Goal: Task Accomplishment & Management: Complete application form

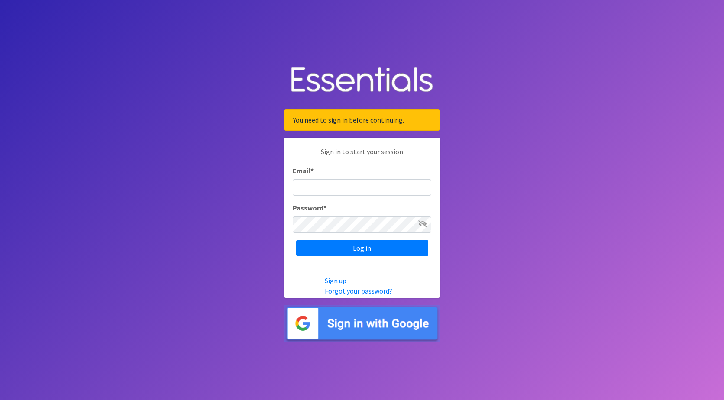
drag, startPoint x: 350, startPoint y: 186, endPoint x: 356, endPoint y: 192, distance: 8.6
click at [350, 187] on input "Email *" at bounding box center [362, 187] width 138 height 16
type input "Shelby@fcrnew.org"
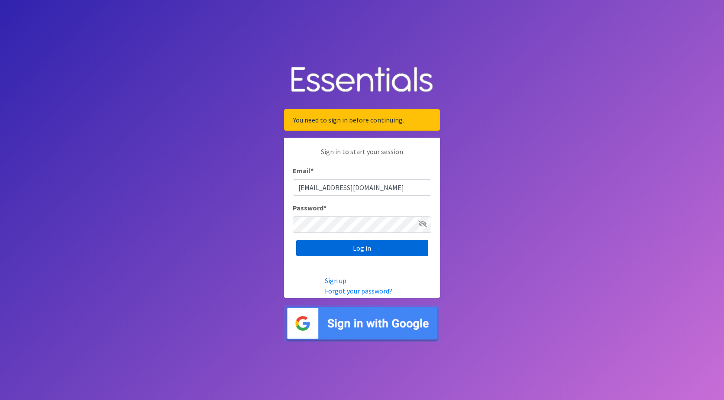
click at [358, 248] on input "Log in" at bounding box center [362, 248] width 132 height 16
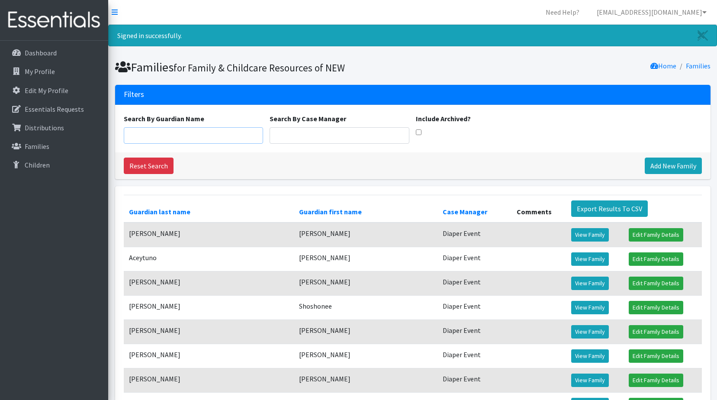
click at [180, 138] on input "Search By Guardian Name" at bounding box center [194, 135] width 140 height 16
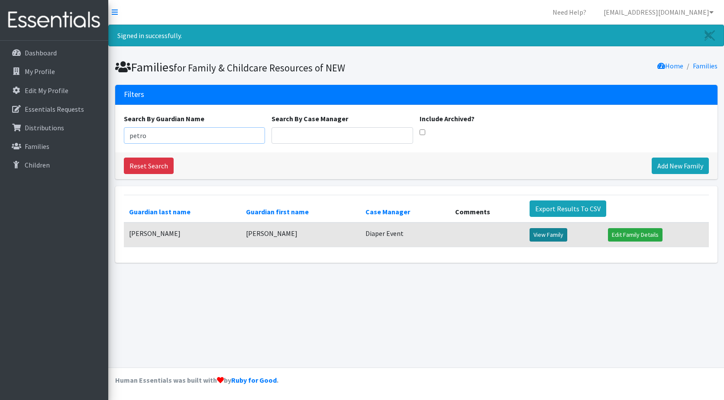
type input "petro"
click at [545, 232] on link "View Family" at bounding box center [548, 234] width 38 height 13
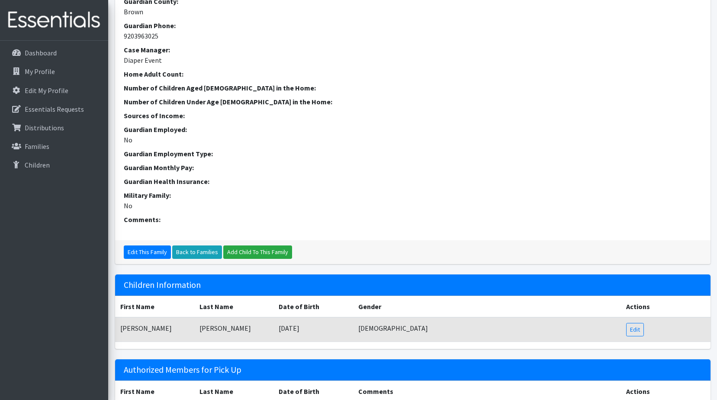
scroll to position [173, 0]
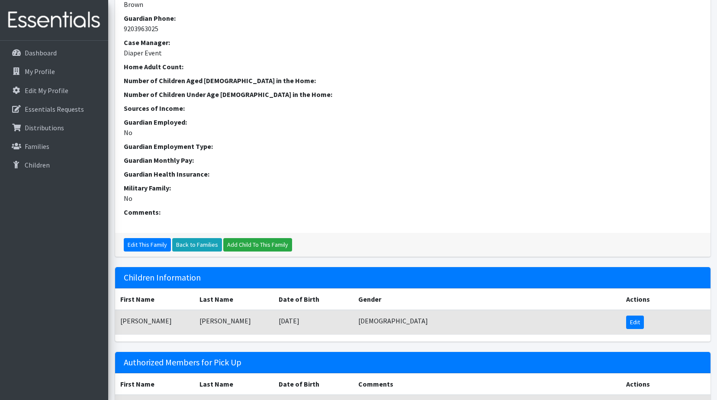
click at [641, 324] on link "Edit" at bounding box center [635, 321] width 18 height 13
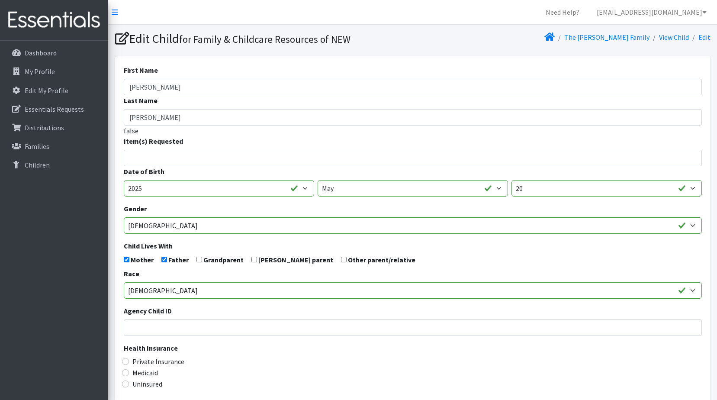
select select
click at [137, 159] on input "search" at bounding box center [419, 157] width 575 height 8
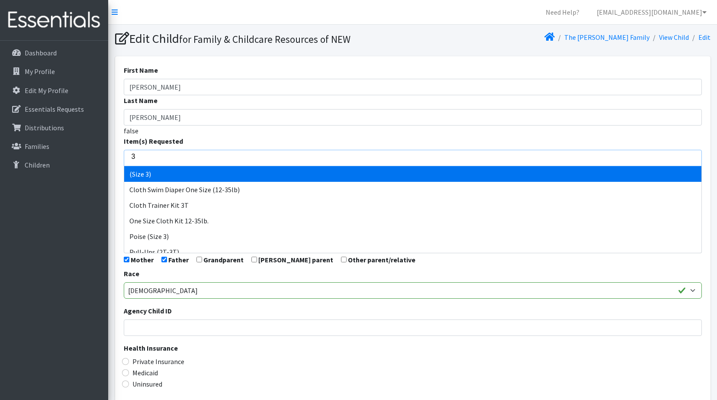
type input "3"
select select "14507"
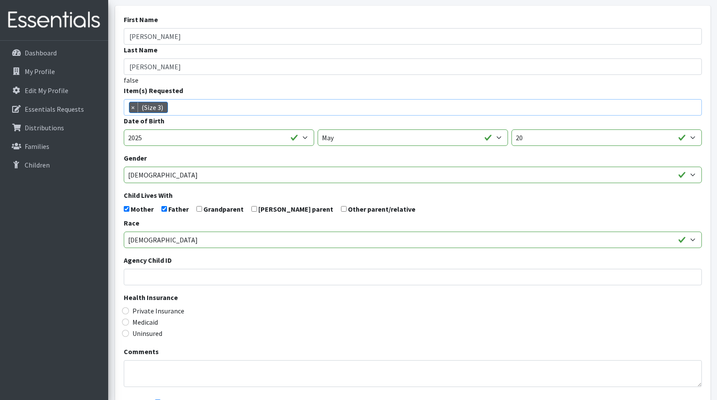
scroll to position [151, 0]
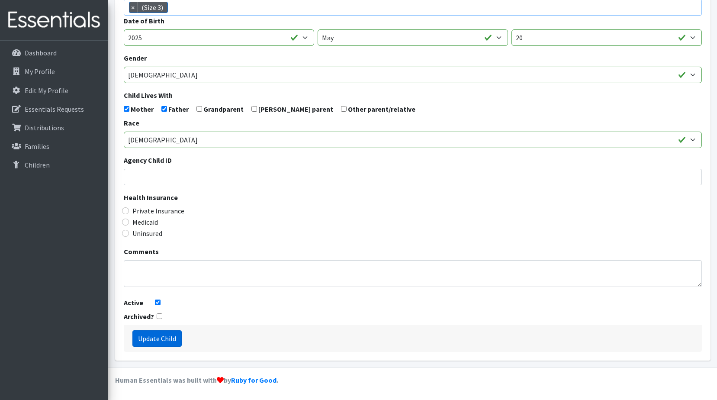
click at [152, 339] on input "Update Child" at bounding box center [156, 338] width 49 height 16
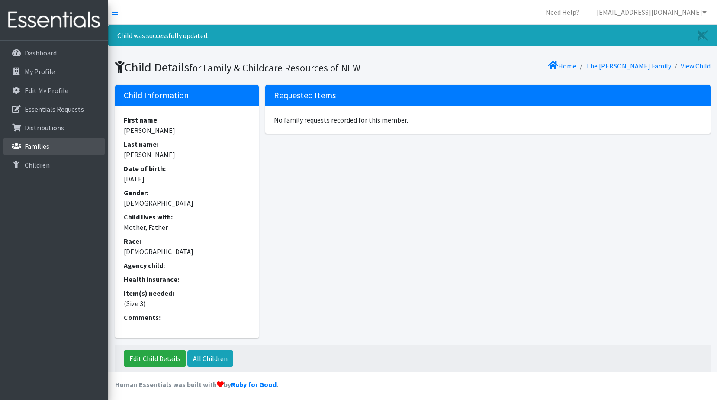
drag, startPoint x: 47, startPoint y: 148, endPoint x: 115, endPoint y: 105, distance: 80.3
click at [47, 148] on p "Families" at bounding box center [37, 146] width 25 height 9
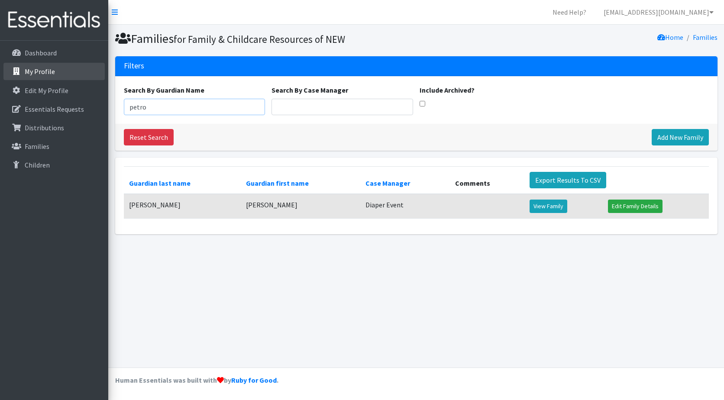
drag, startPoint x: 70, startPoint y: 83, endPoint x: 30, endPoint y: 80, distance: 39.9
click at [8, 95] on div "Need Help? shelby@fcrnew.org My Co-Workers My Profile Logout Dashboard My Profi…" at bounding box center [362, 200] width 724 height 400
type input "Encarnacio"
click at [546, 206] on link "View Family" at bounding box center [548, 205] width 38 height 13
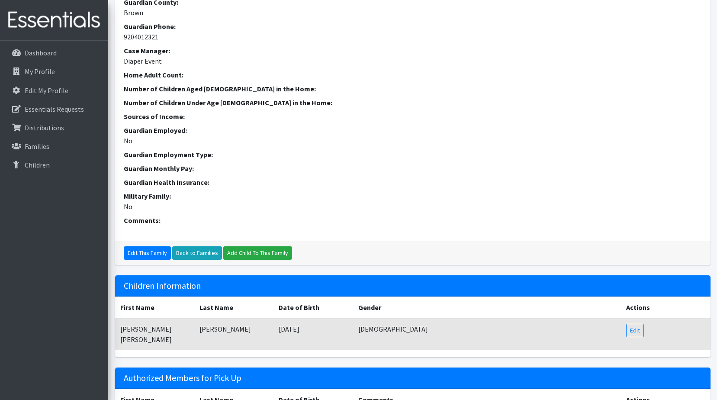
scroll to position [242, 0]
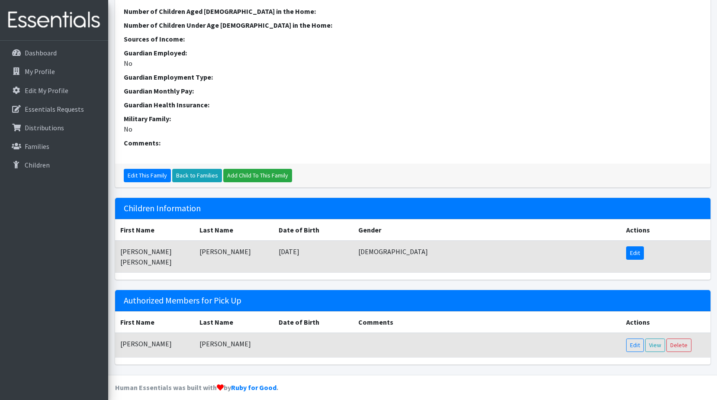
click at [634, 254] on link "Edit" at bounding box center [635, 252] width 18 height 13
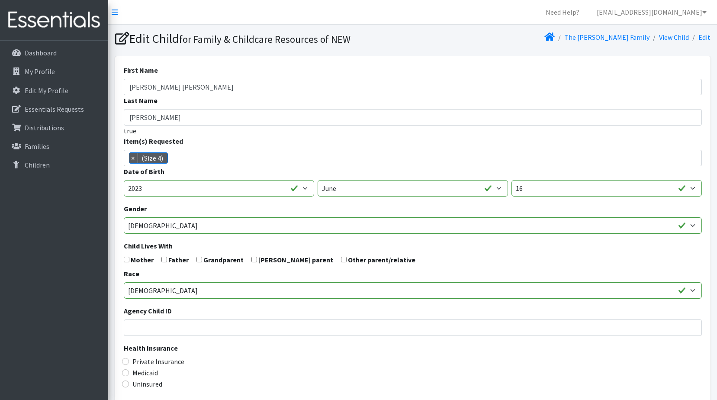
scroll to position [16, 0]
click at [134, 161] on span "×" at bounding box center [133, 158] width 9 height 10
select select
click at [161, 159] on input "search" at bounding box center [419, 157] width 575 height 8
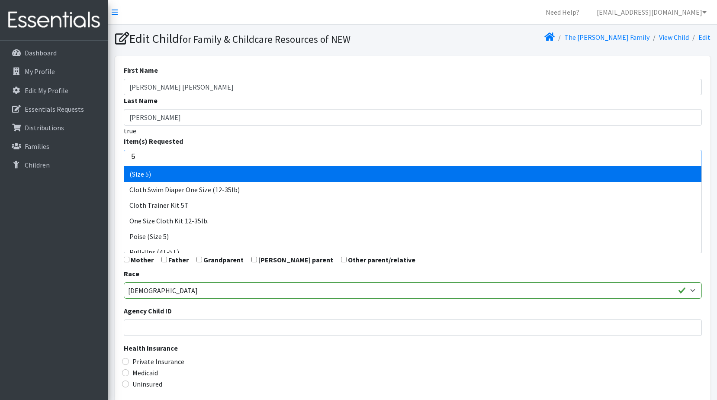
type input "5"
select select "14488"
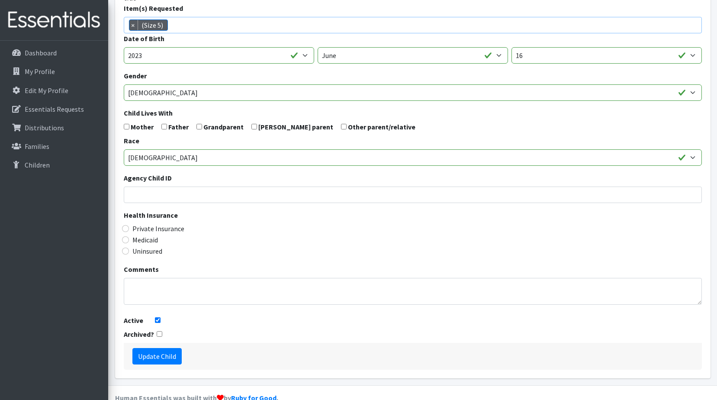
scroll to position [151, 0]
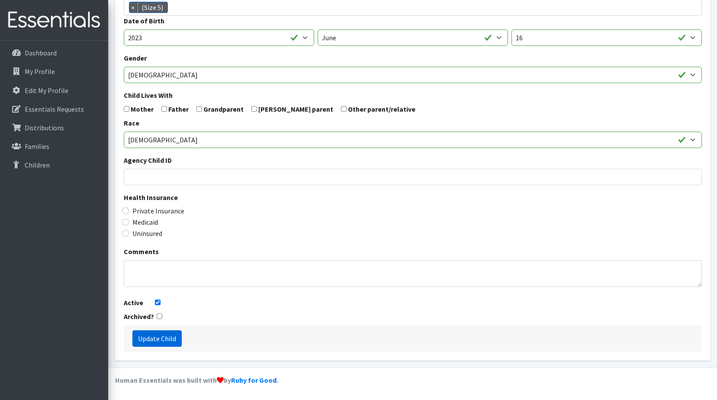
click at [167, 340] on input "Update Child" at bounding box center [156, 338] width 49 height 16
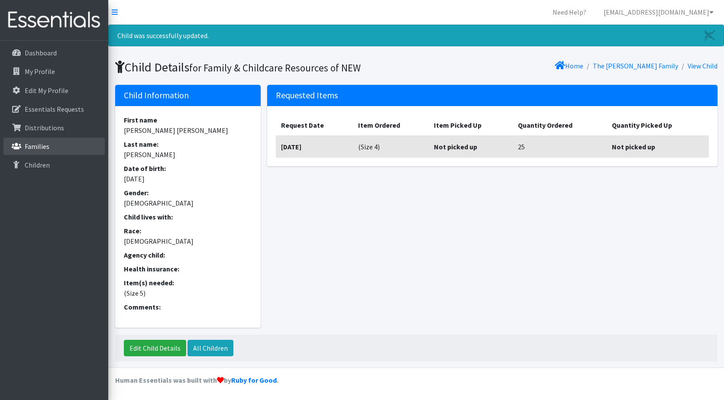
drag, startPoint x: 38, startPoint y: 146, endPoint x: 44, endPoint y: 148, distance: 6.8
click at [39, 147] on p "Families" at bounding box center [37, 146] width 25 height 9
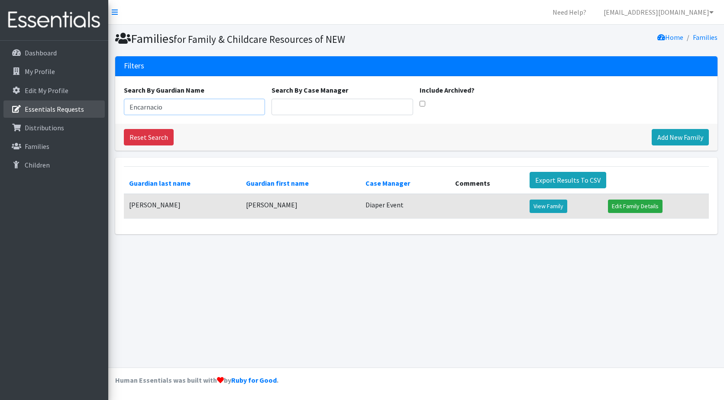
drag, startPoint x: 178, startPoint y: 105, endPoint x: 78, endPoint y: 104, distance: 100.4
click at [42, 118] on div "Need Help? [EMAIL_ADDRESS][DOMAIN_NAME] My Co-Workers My Profile Logout Dashboa…" at bounding box center [362, 200] width 724 height 400
type input "Merced"
click at [541, 206] on link "View Family" at bounding box center [548, 205] width 38 height 13
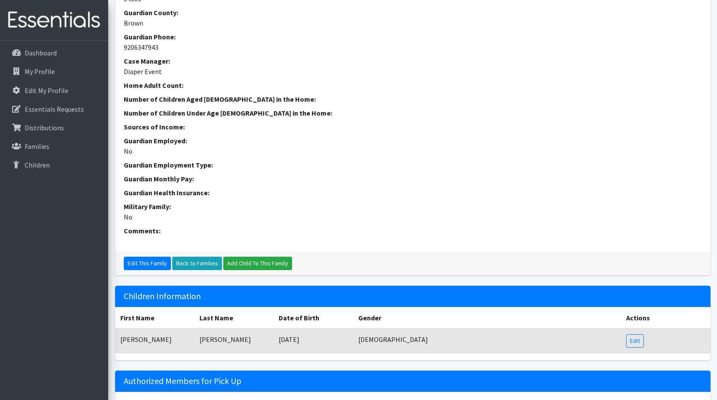
scroll to position [242, 0]
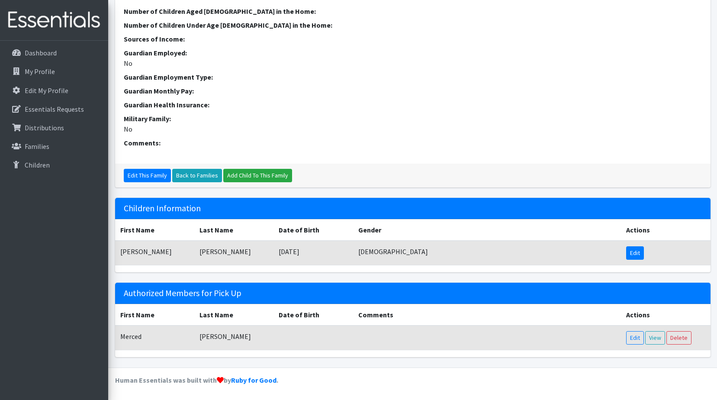
click at [630, 254] on link "Edit" at bounding box center [635, 252] width 18 height 13
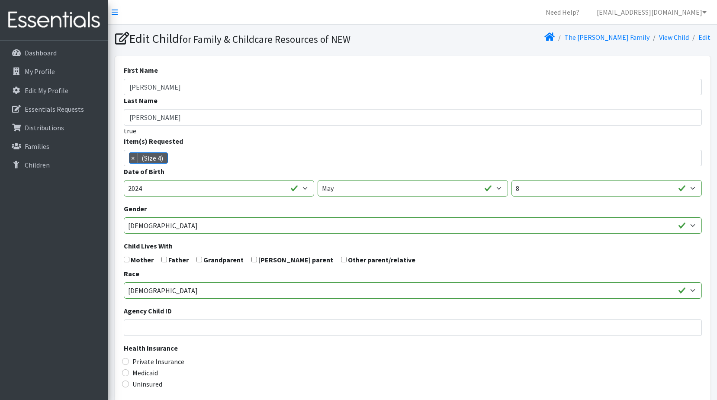
scroll to position [16, 0]
click at [131, 159] on span "×" at bounding box center [133, 158] width 9 height 10
select select
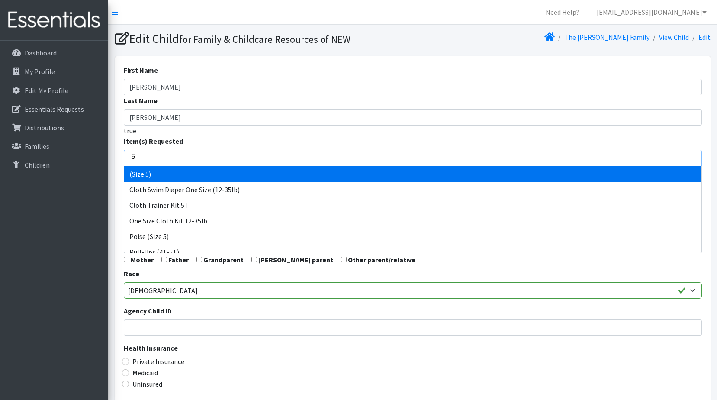
type input "5"
select select "14488"
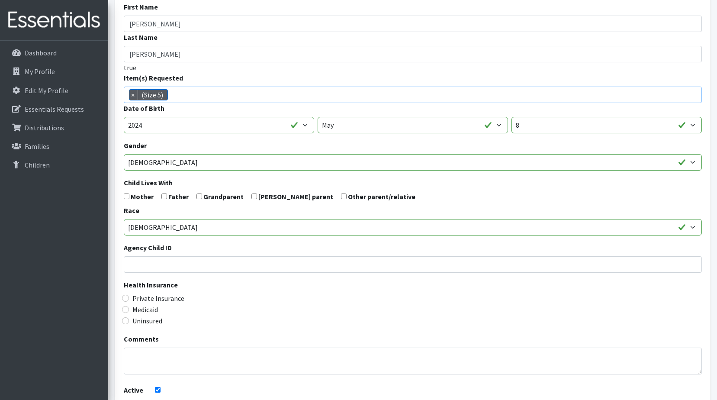
scroll to position [151, 0]
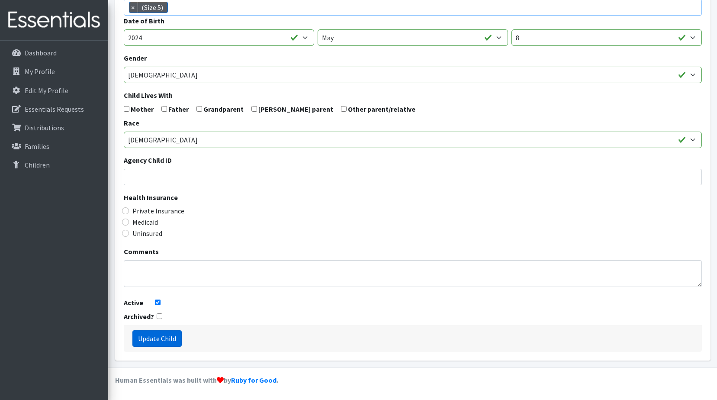
click at [167, 336] on input "Update Child" at bounding box center [156, 338] width 49 height 16
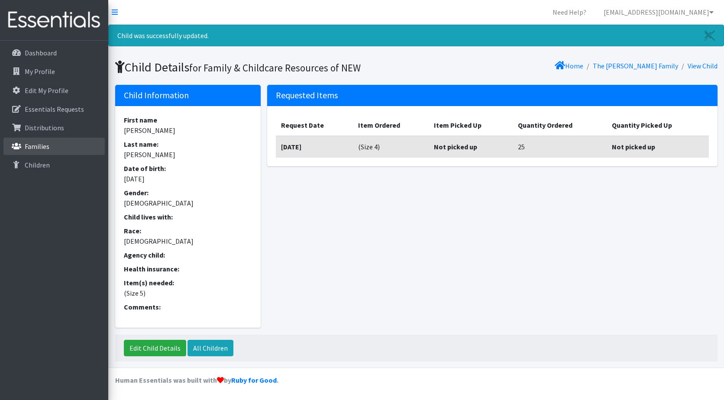
click at [52, 141] on link "Families" at bounding box center [53, 146] width 101 height 17
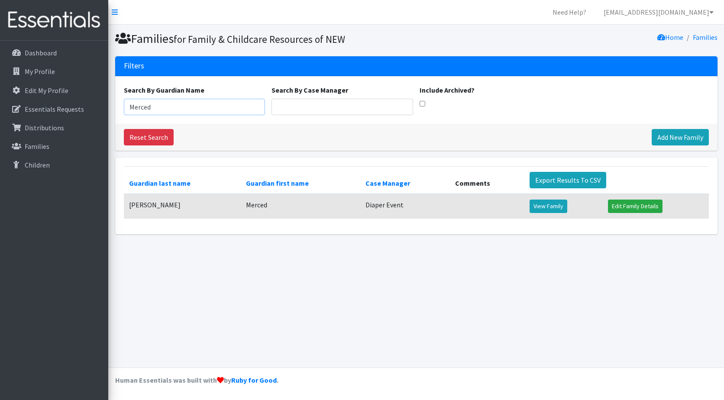
drag, startPoint x: 155, startPoint y: 108, endPoint x: 116, endPoint y: 108, distance: 39.4
click at [107, 109] on div "Need Help? shelby@fcrnew.org My Co-Workers My Profile Logout Dashboard My Profi…" at bounding box center [362, 200] width 724 height 400
type input "[PERSON_NAME]"
click at [540, 207] on link "View Family" at bounding box center [548, 205] width 38 height 13
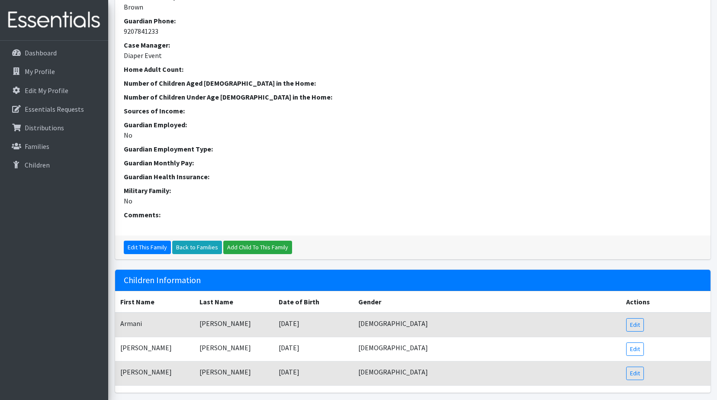
scroll to position [173, 0]
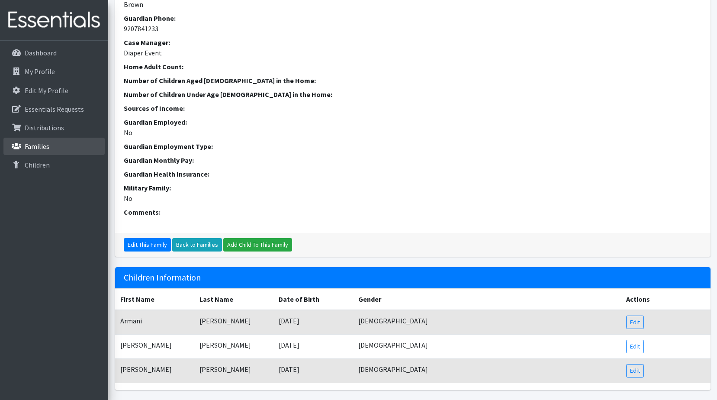
click at [25, 148] on p "Families" at bounding box center [37, 146] width 25 height 9
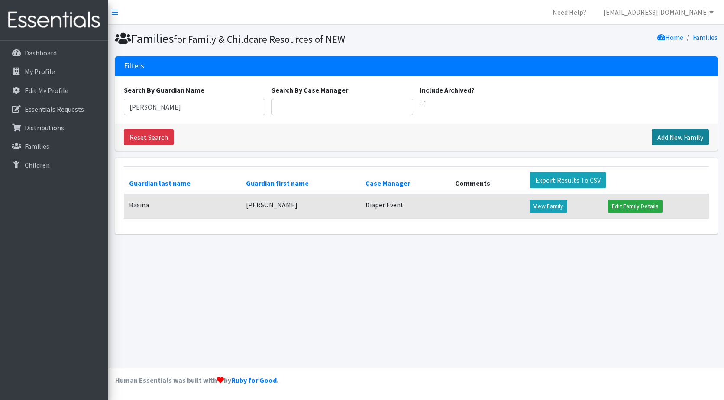
click at [686, 135] on link "Add New Family" at bounding box center [679, 137] width 57 height 16
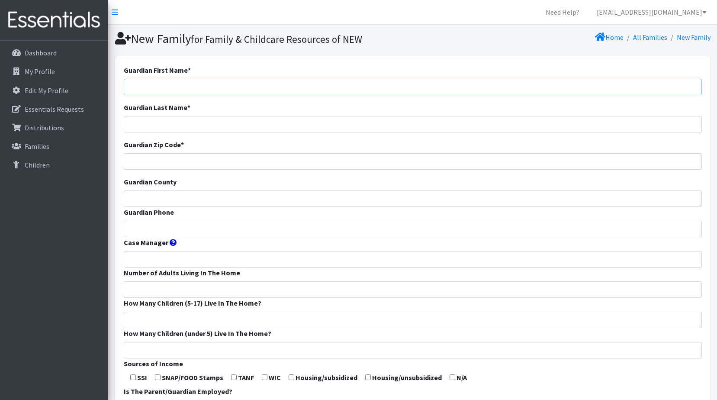
click at [149, 80] on input "Guardian First Name *" at bounding box center [413, 87] width 578 height 16
type input "[PERSON_NAME]"
type input "Badalamenti"
click at [195, 163] on input "Guardian Zip Code *" at bounding box center [413, 161] width 578 height 16
type input "54303"
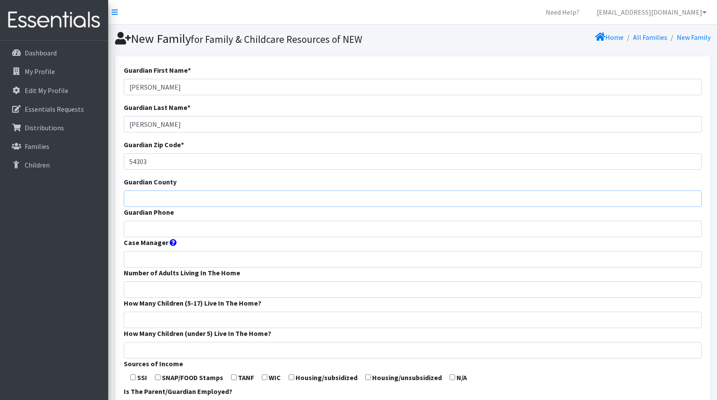
type input "Brown"
type input "Diaper Event"
type input "2"
type input "54303"
drag, startPoint x: 151, startPoint y: 347, endPoint x: 103, endPoint y: 342, distance: 48.7
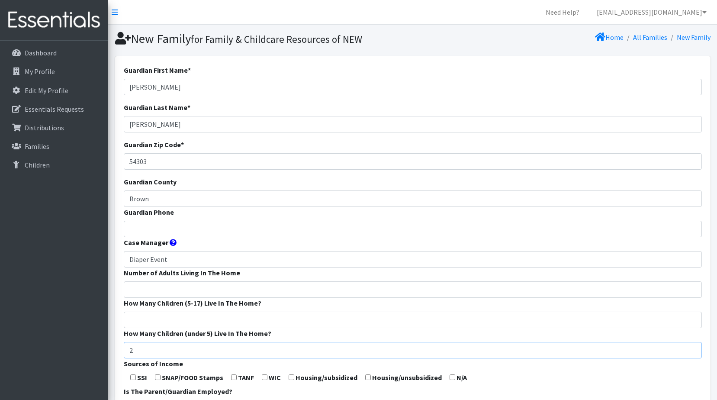
click at [86, 339] on div "Need Help? shelby@fcrnew.org My Co-Workers My Profile Logout Dashboard My Profi…" at bounding box center [358, 326] width 717 height 653
click at [167, 225] on input "Guardian Phone" at bounding box center [413, 229] width 578 height 16
click at [136, 229] on input "Guardian Phone" at bounding box center [413, 229] width 578 height 16
paste input "9204173767"
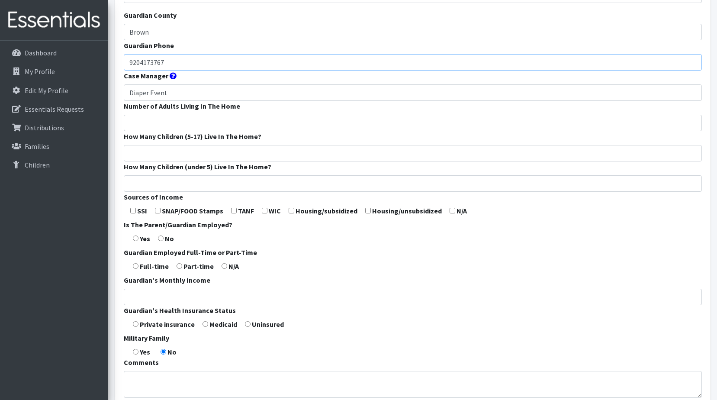
scroll to position [253, 0]
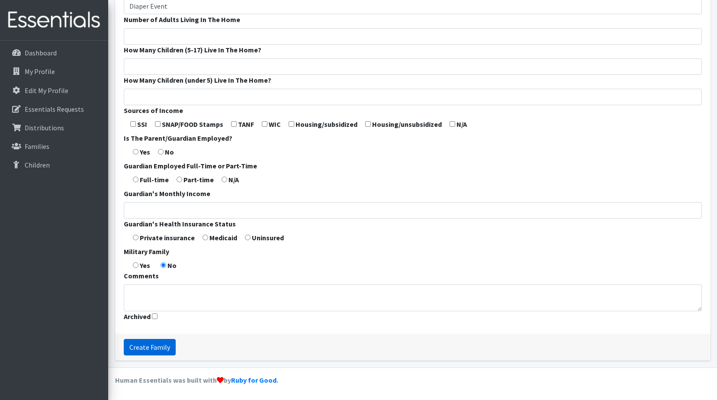
type input "9204173767"
click at [144, 349] on input "Create Family" at bounding box center [150, 347] width 52 height 16
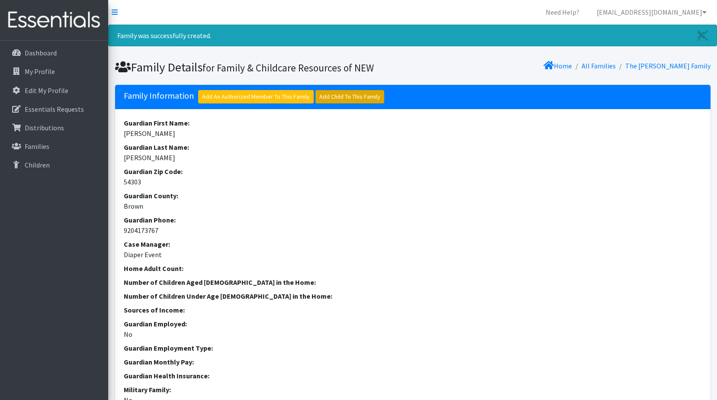
click at [345, 98] on link "Add Child To This Family" at bounding box center [349, 96] width 69 height 13
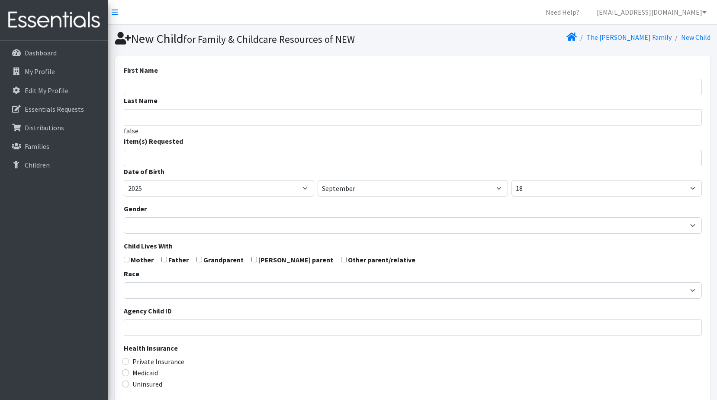
select select
click at [129, 89] on input "First Name" at bounding box center [413, 87] width 578 height 16
paste input "Hendrix"
type input "[PERSON_NAME]"
click at [141, 121] on input "Last Name" at bounding box center [413, 117] width 578 height 16
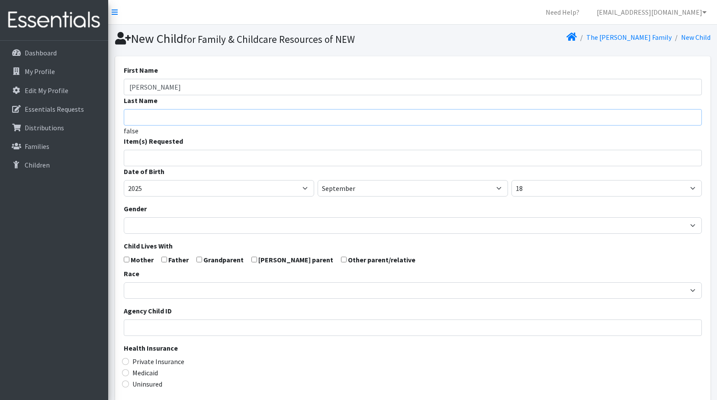
paste input "[PERSON_NAME]"
type input "[PERSON_NAME]"
click at [405, 190] on select "January February March April May June July August September October November De…" at bounding box center [413, 188] width 190 height 16
select select "8"
click at [318, 180] on select "January February March April May June July August September October November De…" at bounding box center [413, 188] width 190 height 16
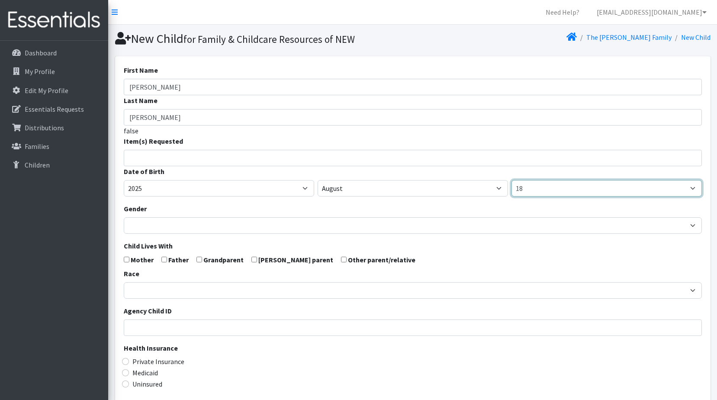
click at [540, 190] on select "1 2 3 4 5 6 7 8 9 10 11 12 13 14 15 16 17 18 19 20 21 22 23 24 25 26 27 28 29 3…" at bounding box center [606, 188] width 190 height 16
select select "25"
click at [511, 180] on select "1 2 3 4 5 6 7 8 9 10 11 12 13 14 15 16 17 18 19 20 21 22 23 24 25 26 27 28 29 3…" at bounding box center [606, 188] width 190 height 16
click at [170, 158] on input "search" at bounding box center [419, 157] width 575 height 8
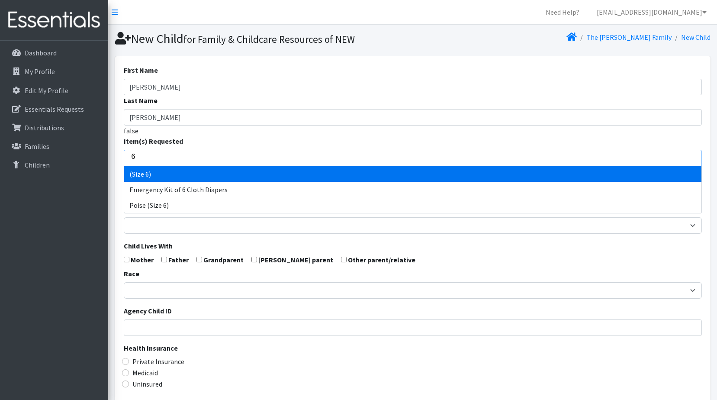
type input "6"
select select "14491"
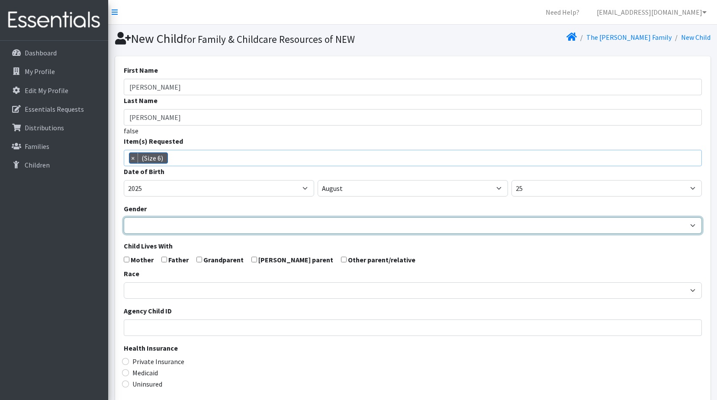
click at [152, 226] on select "Male Female" at bounding box center [413, 225] width 578 height 16
select select "Male"
click at [124, 217] on select "Male Female" at bounding box center [413, 225] width 578 height 16
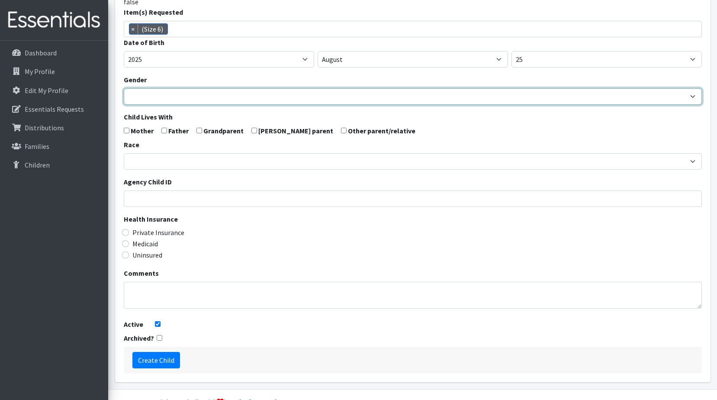
scroll to position [130, 0]
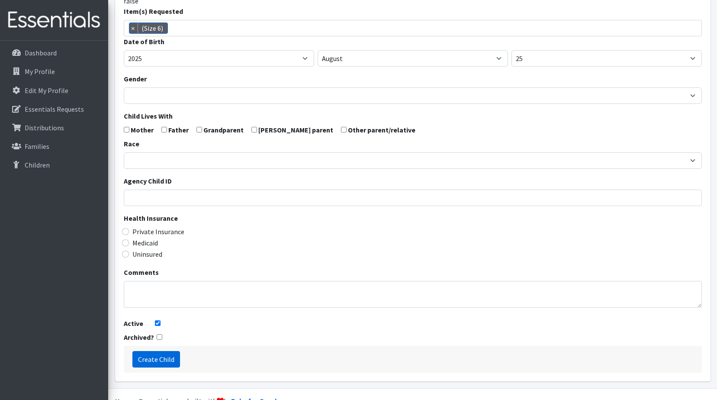
click at [160, 362] on input "Create Child" at bounding box center [156, 359] width 48 height 16
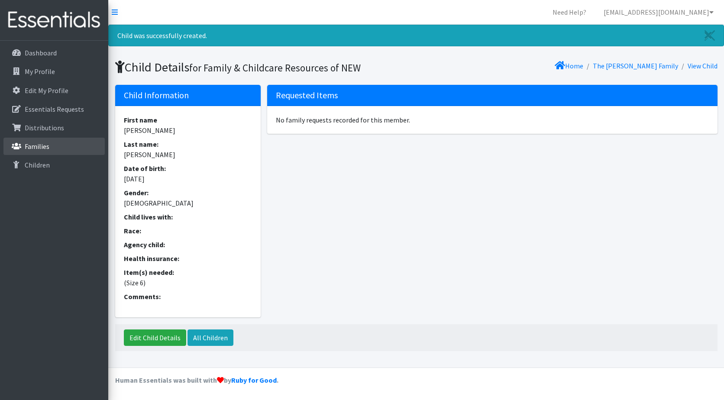
click at [28, 144] on p "Families" at bounding box center [37, 146] width 25 height 9
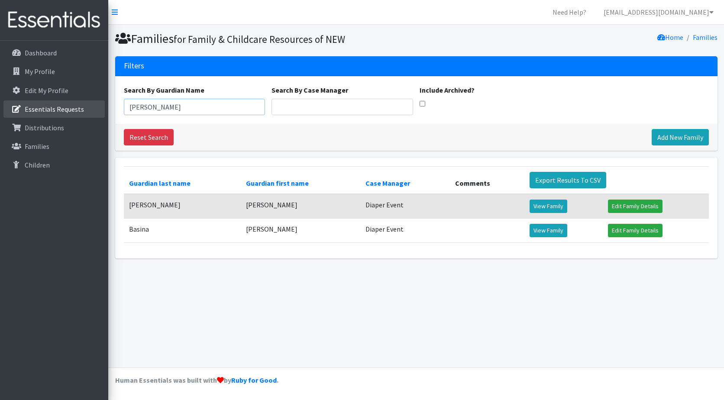
drag, startPoint x: 170, startPoint y: 109, endPoint x: 48, endPoint y: 103, distance: 121.7
click at [48, 103] on div "Need Help? shelby@fcrnew.org My Co-Workers My Profile Logout Dashboard My Profi…" at bounding box center [362, 200] width 724 height 400
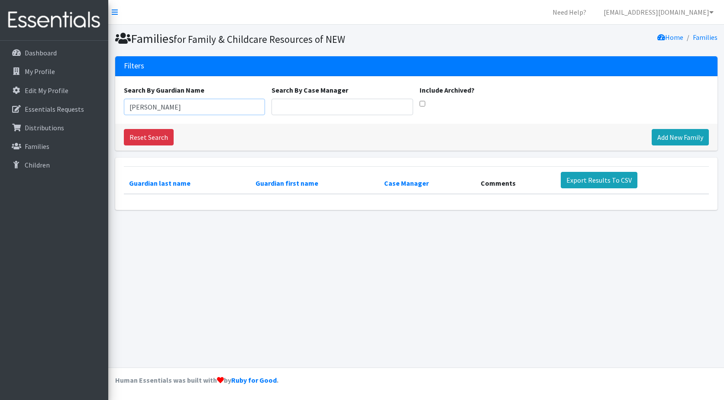
click at [157, 104] on input "Shelby" at bounding box center [194, 107] width 141 height 16
click at [160, 109] on input "[PERSON_NAME]" at bounding box center [194, 107] width 141 height 16
click at [162, 107] on input "[PERSON_NAME]" at bounding box center [194, 107] width 141 height 16
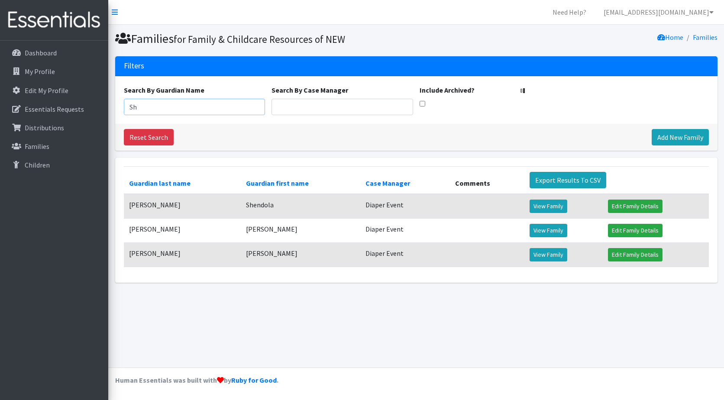
type input "S"
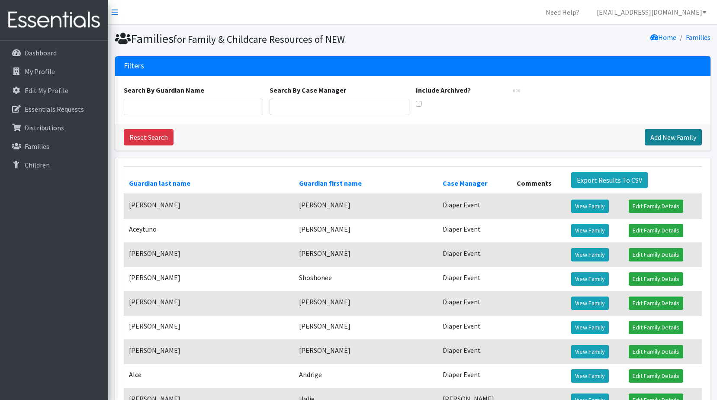
click at [670, 142] on link "Add New Family" at bounding box center [673, 137] width 57 height 16
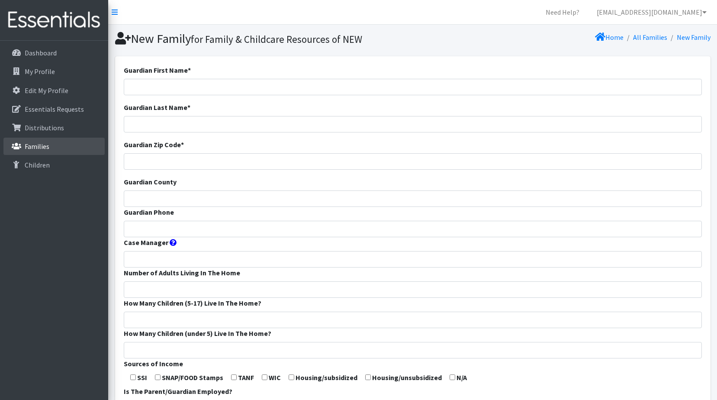
click at [46, 144] on p "Families" at bounding box center [37, 146] width 25 height 9
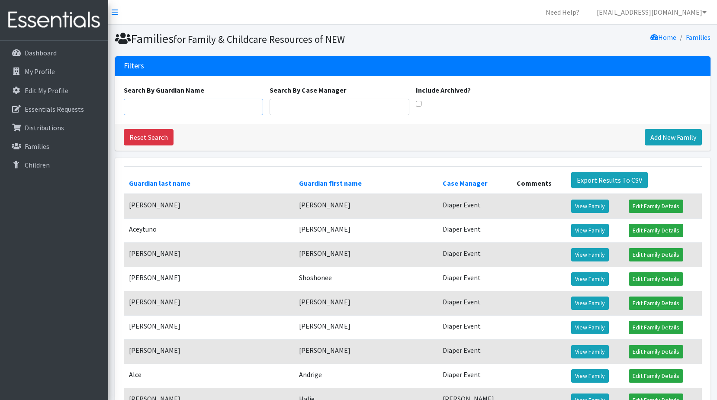
click at [178, 107] on input "Search By Guardian Name" at bounding box center [194, 107] width 140 height 16
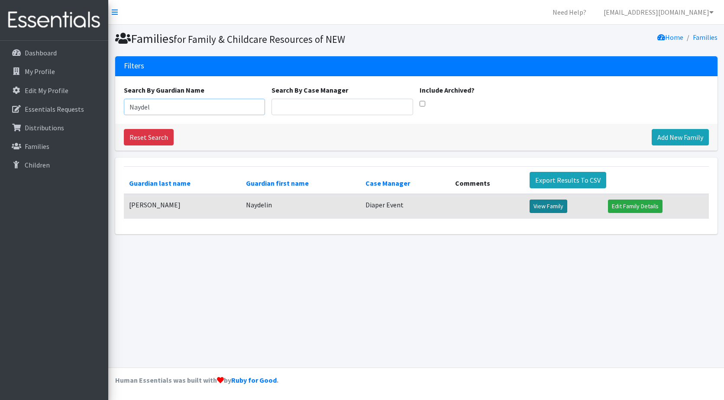
type input "Naydel"
click at [537, 206] on link "View Family" at bounding box center [548, 205] width 38 height 13
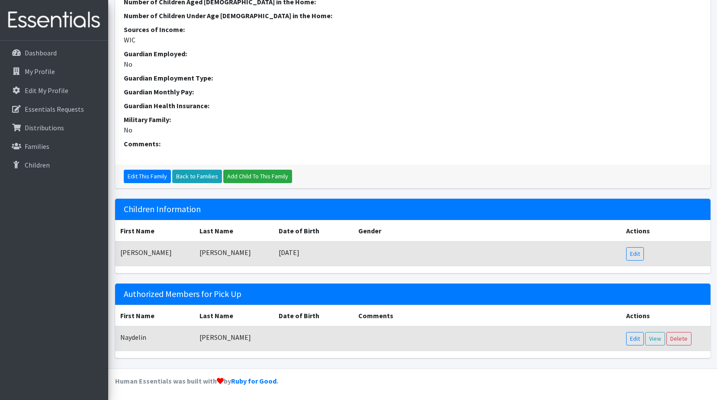
scroll to position [242, 0]
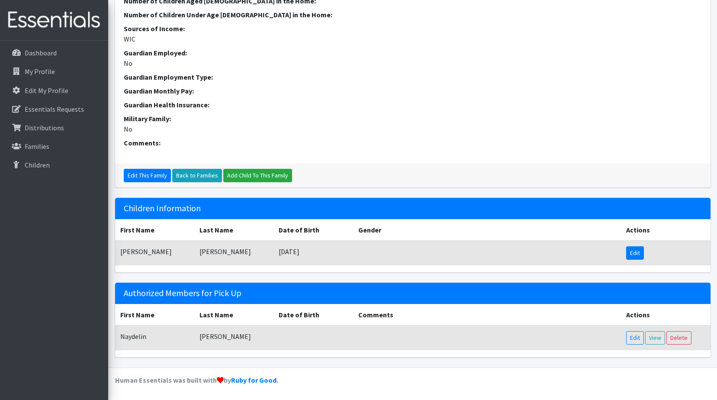
click at [641, 251] on link "Edit" at bounding box center [635, 252] width 18 height 13
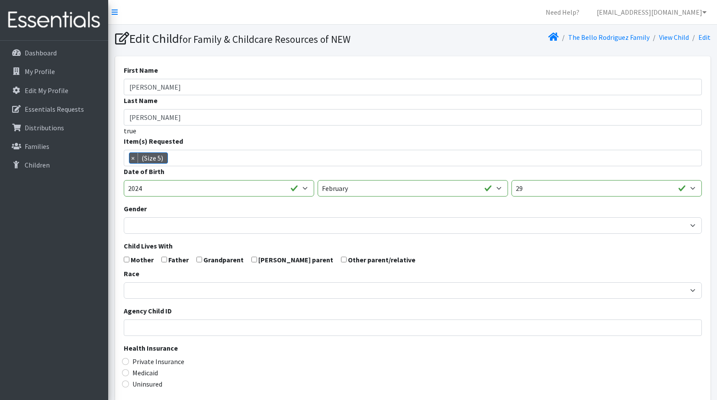
scroll to position [25, 0]
click at [130, 160] on span "×" at bounding box center [133, 158] width 9 height 10
select select
drag, startPoint x: 143, startPoint y: 158, endPoint x: 147, endPoint y: 161, distance: 5.3
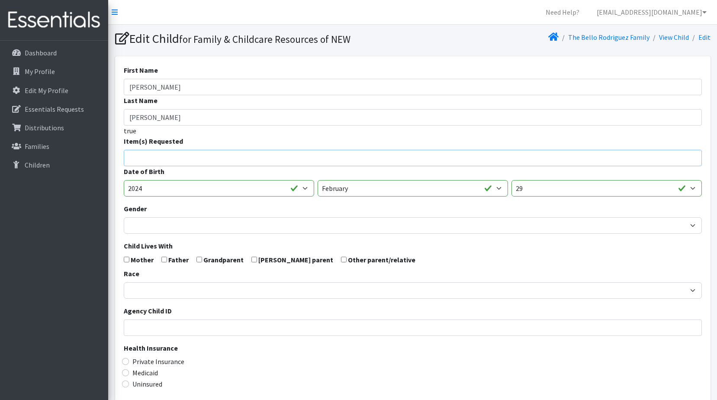
click at [144, 159] on input "search" at bounding box center [419, 157] width 575 height 8
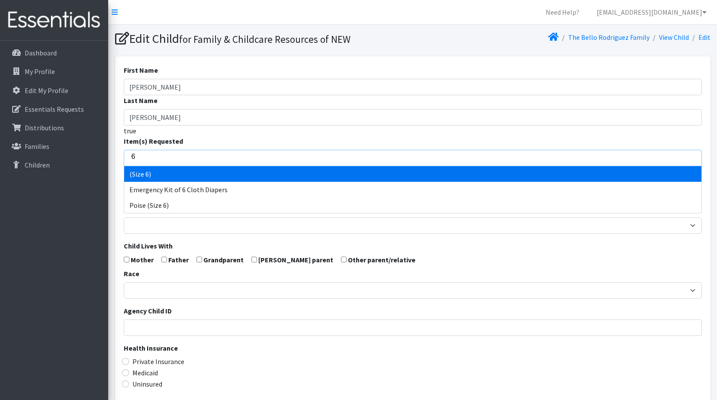
type input "6"
select select "14491"
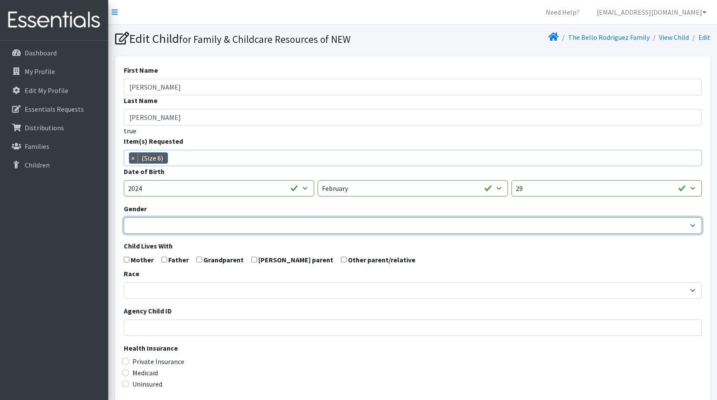
click at [136, 222] on select "Male Female" at bounding box center [413, 225] width 578 height 16
select select "[DEMOGRAPHIC_DATA]"
click at [124, 217] on select "Male Female" at bounding box center [413, 225] width 578 height 16
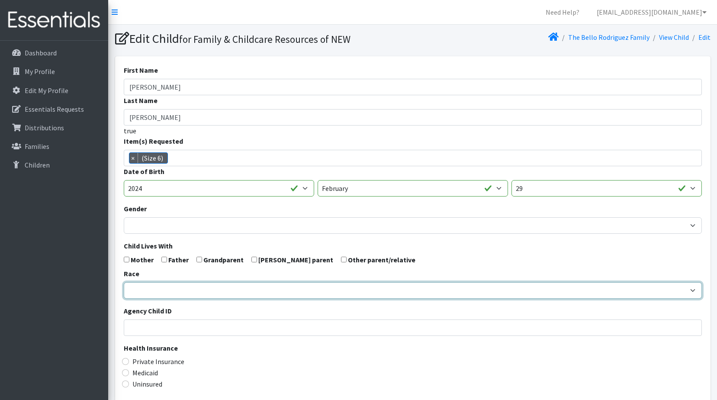
click at [139, 286] on select "African American Caucasian Hispanic Asian American Indian Pacific Islander Mult…" at bounding box center [413, 290] width 578 height 16
select select "Hispanic"
click at [124, 282] on select "African American Caucasian Hispanic Asian American Indian Pacific Islander Mult…" at bounding box center [413, 290] width 578 height 16
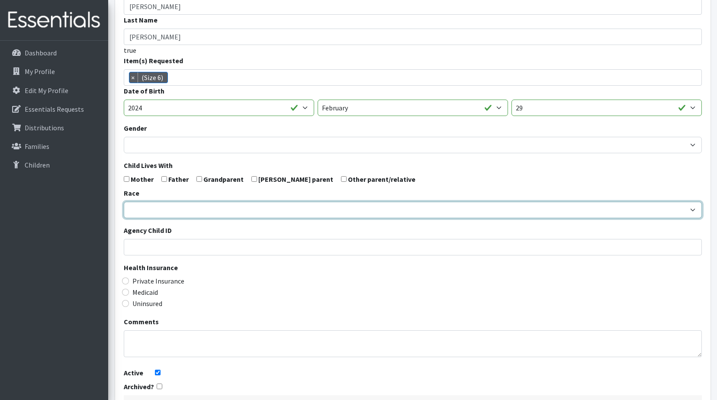
scroll to position [151, 0]
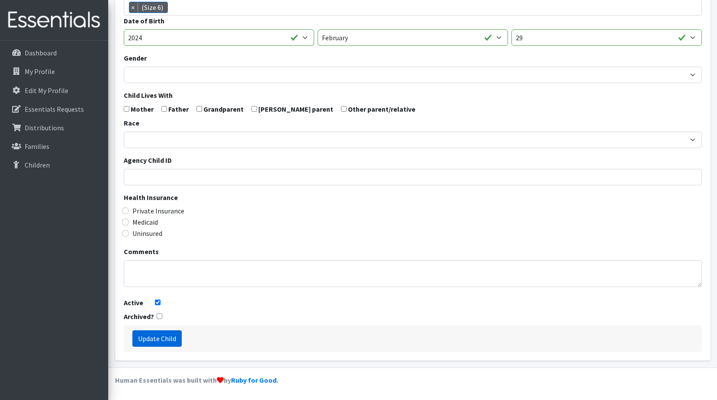
drag, startPoint x: 154, startPoint y: 343, endPoint x: 166, endPoint y: 323, distance: 22.9
click at [154, 343] on input "Update Child" at bounding box center [156, 338] width 49 height 16
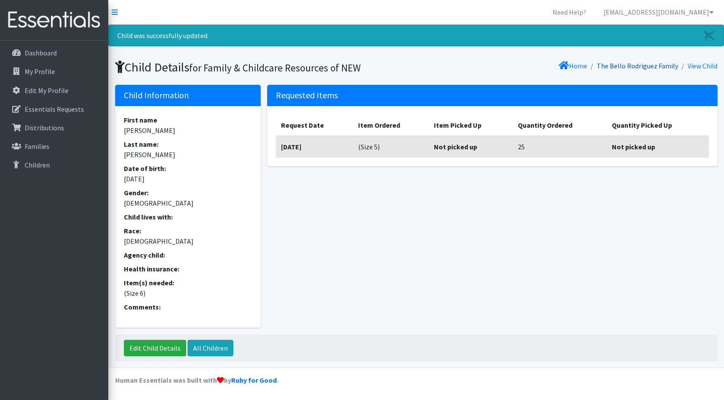
click at [635, 65] on link "The Bello Rodriguez Family" at bounding box center [636, 65] width 81 height 9
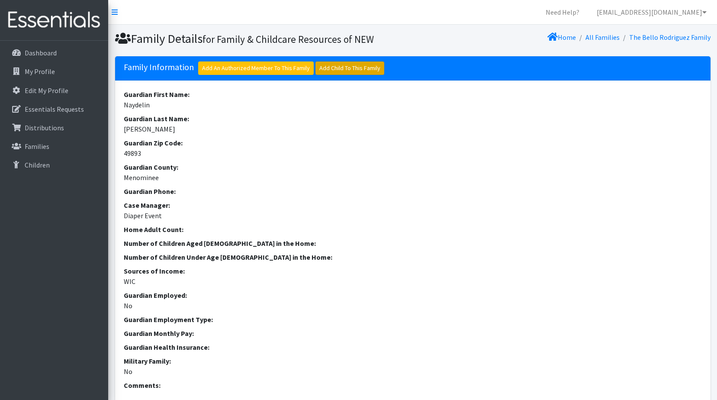
drag, startPoint x: 361, startPoint y: 68, endPoint x: 334, endPoint y: 98, distance: 40.2
click at [361, 68] on link "Add Child To This Family" at bounding box center [349, 67] width 69 height 13
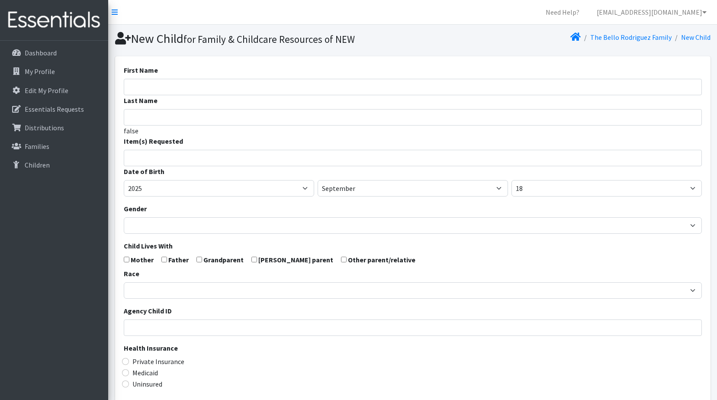
select select
click at [154, 86] on input "First Name" at bounding box center [413, 87] width 578 height 16
type input "Hailey"
type input "Munoz Bello"
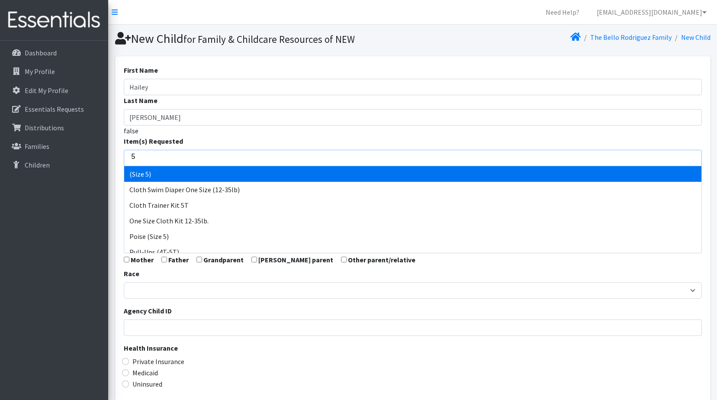
type input "5"
select select "14488"
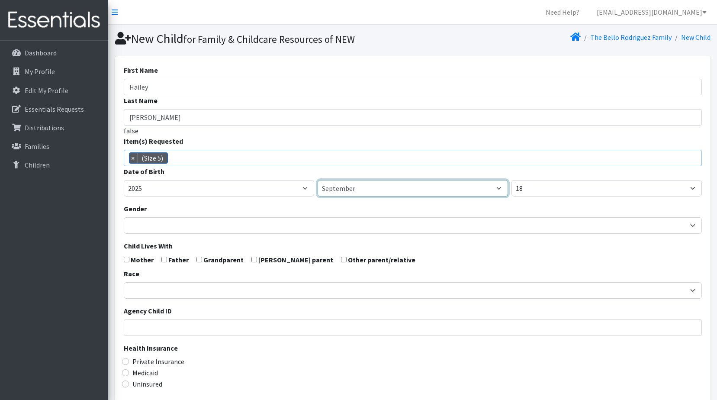
click at [391, 183] on select "January February March April May June July August September October November De…" at bounding box center [413, 188] width 190 height 16
select select "3"
click at [318, 180] on select "January February March April May June July August September October November De…" at bounding box center [413, 188] width 190 height 16
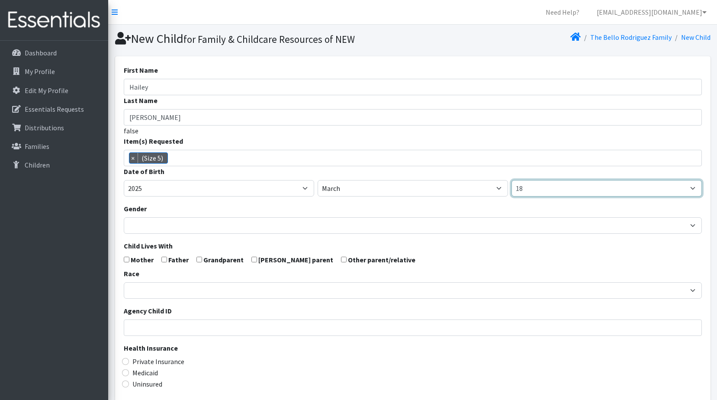
click at [558, 189] on select "1 2 3 4 5 6 7 8 9 10 11 12 13 14 15 16 17 18 19 20 21 22 23 24 25 26 27 28 29 3…" at bounding box center [606, 188] width 190 height 16
select select "17"
click at [511, 180] on select "1 2 3 4 5 6 7 8 9 10 11 12 13 14 15 16 17 18 19 20 21 22 23 24 25 26 27 28 29 3…" at bounding box center [606, 188] width 190 height 16
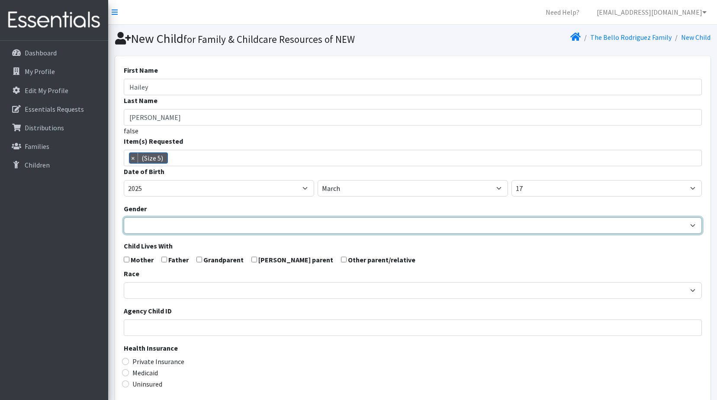
drag, startPoint x: 199, startPoint y: 220, endPoint x: 209, endPoint y: 229, distance: 13.5
click at [199, 220] on select "Male Female" at bounding box center [413, 225] width 578 height 16
select select "Female"
click at [124, 217] on select "Male Female" at bounding box center [413, 225] width 578 height 16
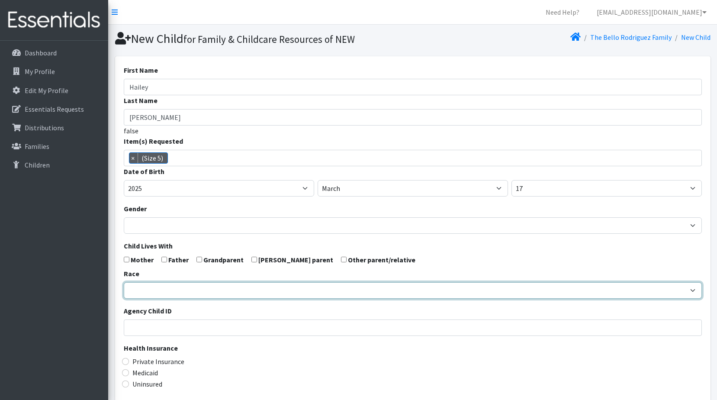
click at [134, 295] on select "African American Caucasian Hispanic Asian American Indian Pacific Islander Mult…" at bounding box center [413, 290] width 578 height 16
select select "Hispanic"
click at [124, 282] on select "African American Caucasian Hispanic Asian American Indian Pacific Islander Mult…" at bounding box center [413, 290] width 578 height 16
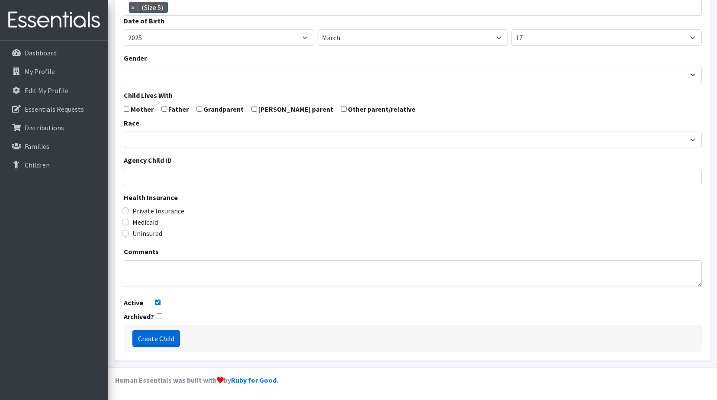
click at [152, 341] on input "Create Child" at bounding box center [156, 338] width 48 height 16
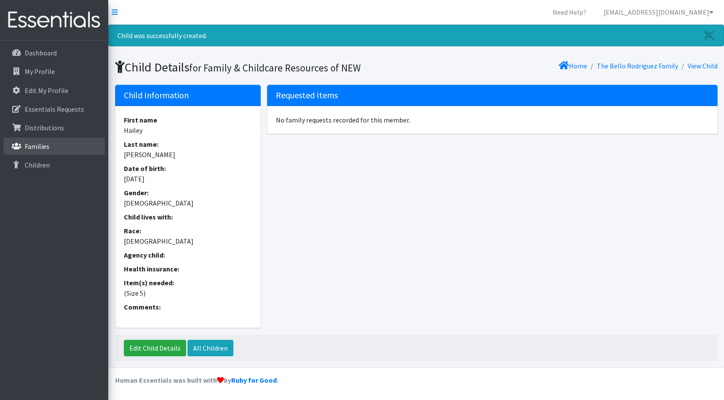
click at [34, 140] on link "Families" at bounding box center [53, 146] width 101 height 17
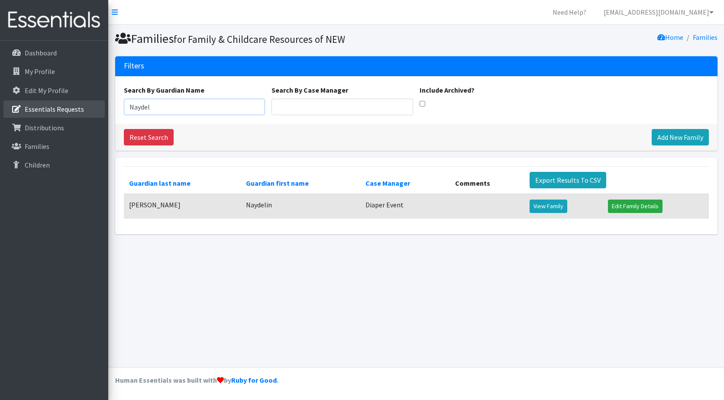
drag, startPoint x: 151, startPoint y: 108, endPoint x: 60, endPoint y: 114, distance: 90.7
click at [59, 116] on div "Need Help? [EMAIL_ADDRESS][DOMAIN_NAME] My Co-Workers My Profile Logout Dashboa…" at bounding box center [362, 200] width 724 height 400
type input "Yelsin"
click at [543, 206] on link "View Family" at bounding box center [548, 205] width 38 height 13
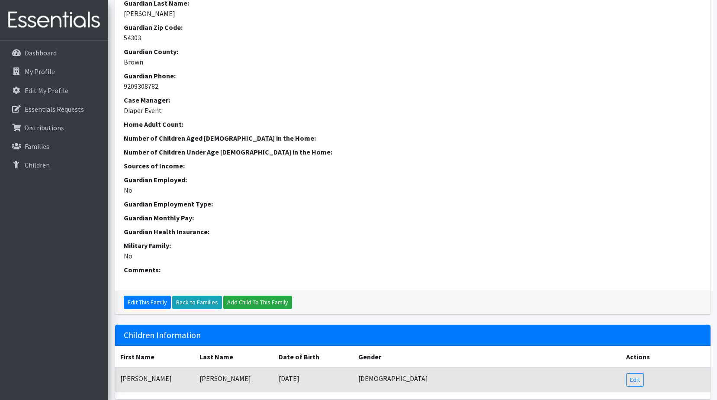
scroll to position [242, 0]
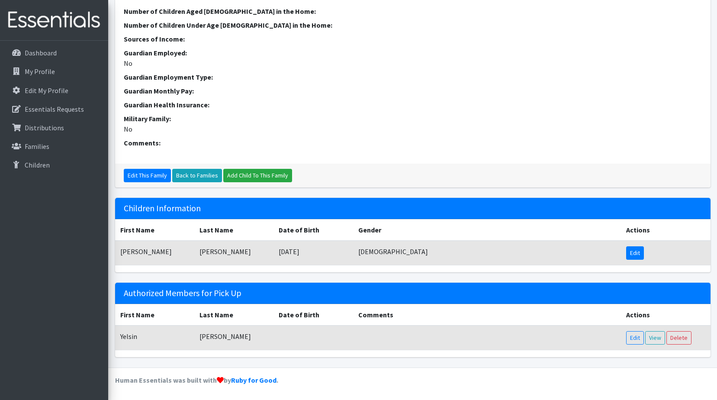
click at [638, 253] on link "Edit" at bounding box center [635, 252] width 18 height 13
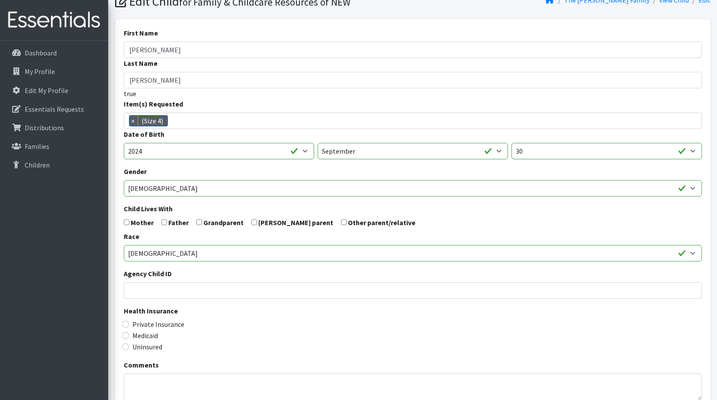
scroll to position [130, 0]
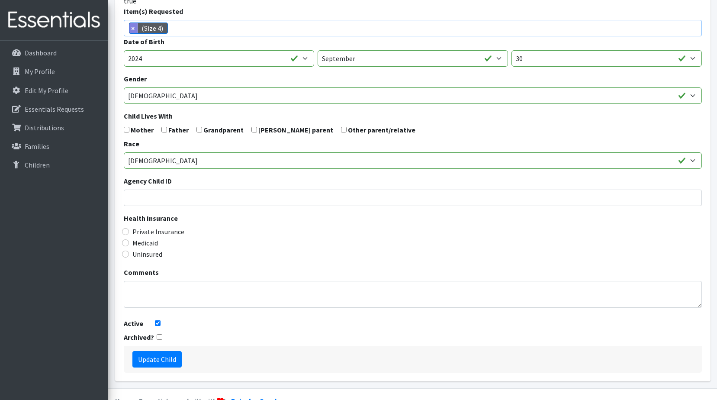
click at [132, 27] on span "×" at bounding box center [133, 28] width 9 height 10
select select
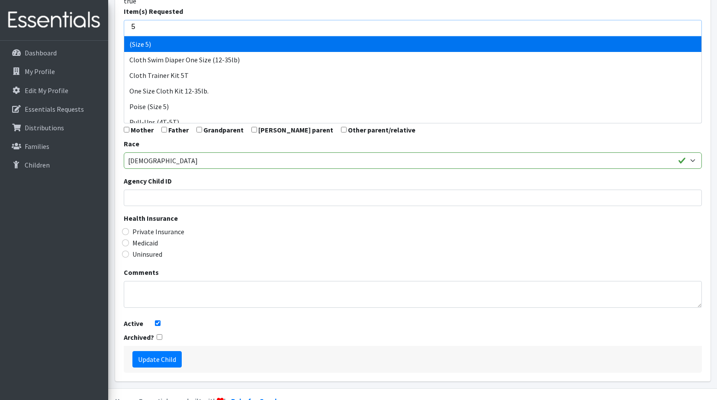
type input "5"
select select "14488"
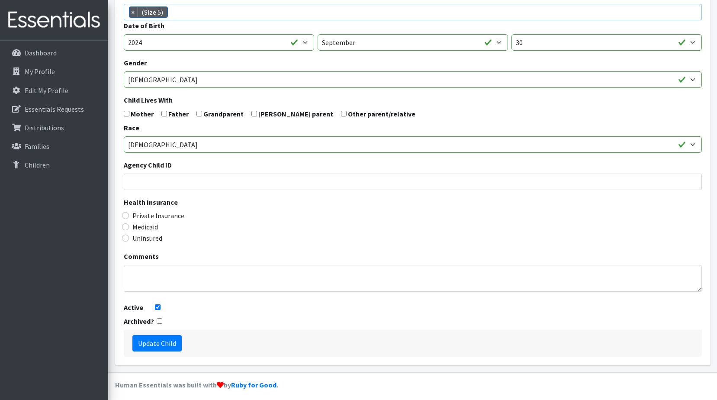
scroll to position [151, 0]
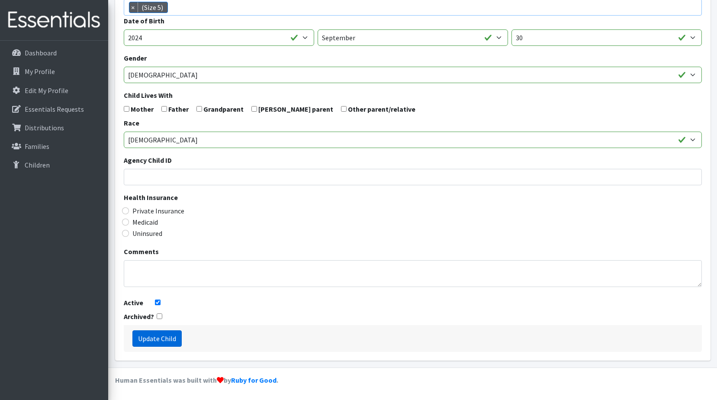
click at [169, 337] on input "Update Child" at bounding box center [156, 338] width 49 height 16
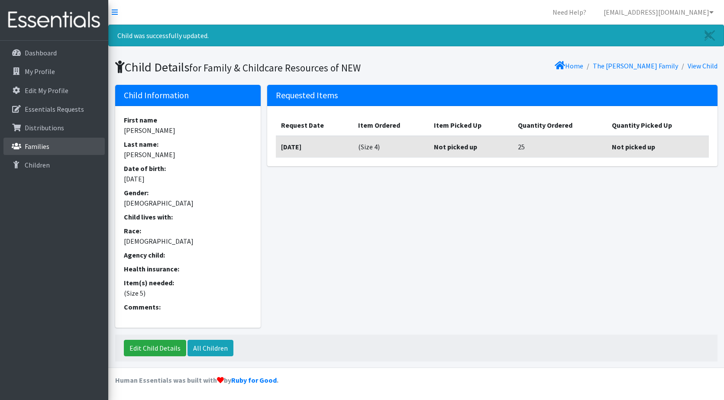
click at [38, 141] on link "Families" at bounding box center [53, 146] width 101 height 17
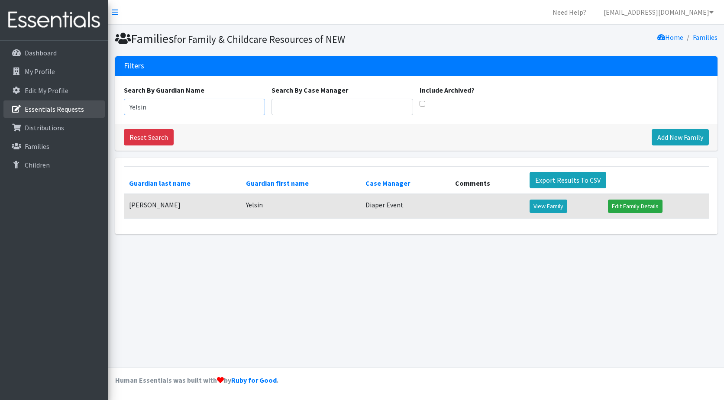
drag, startPoint x: 148, startPoint y: 106, endPoint x: 100, endPoint y: 105, distance: 47.6
click at [95, 106] on div "Need Help? [EMAIL_ADDRESS][DOMAIN_NAME] My Co-Workers My Profile Logout Dashboa…" at bounding box center [362, 200] width 724 height 400
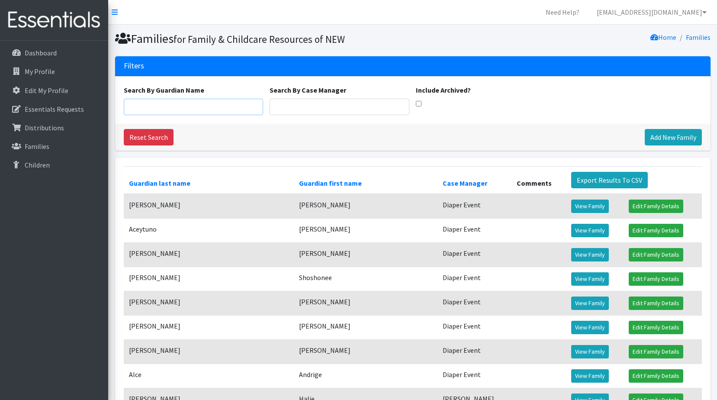
click at [179, 109] on input "Search By Guardian Name" at bounding box center [194, 107] width 140 height 16
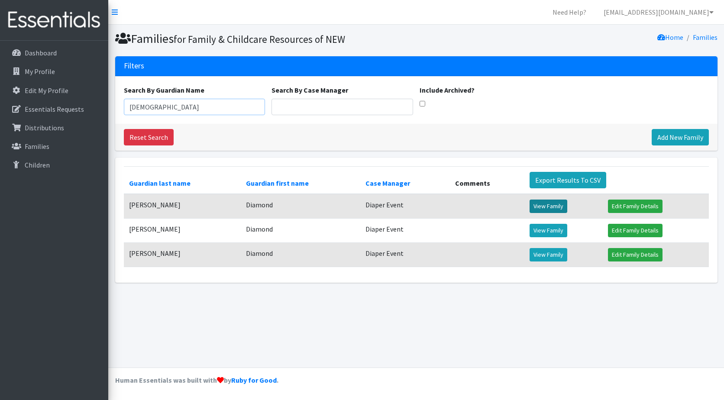
type input "Diamon"
click at [536, 208] on link "View Family" at bounding box center [548, 205] width 38 height 13
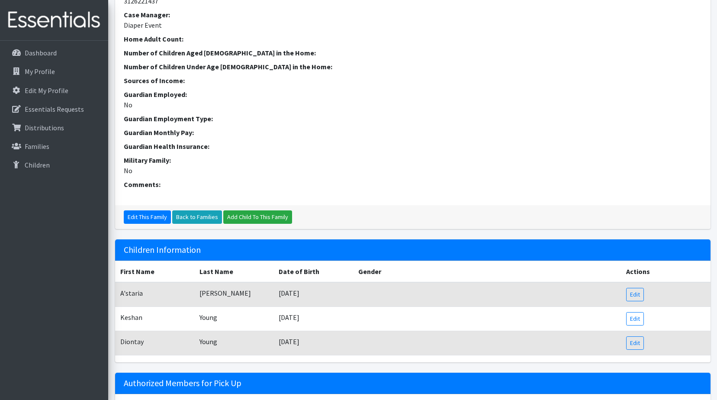
scroll to position [291, 0]
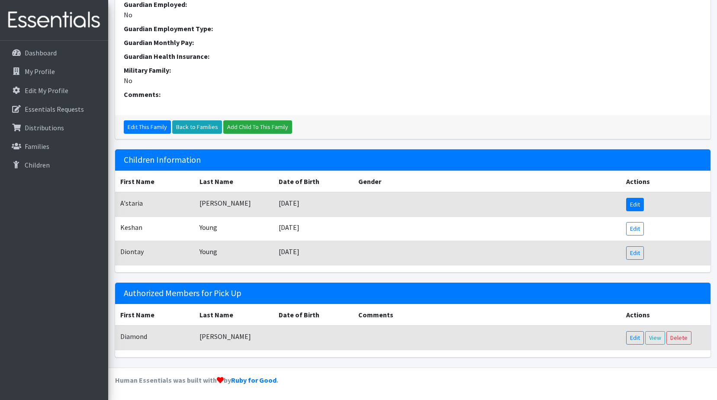
click at [631, 203] on link "Edit" at bounding box center [635, 204] width 18 height 13
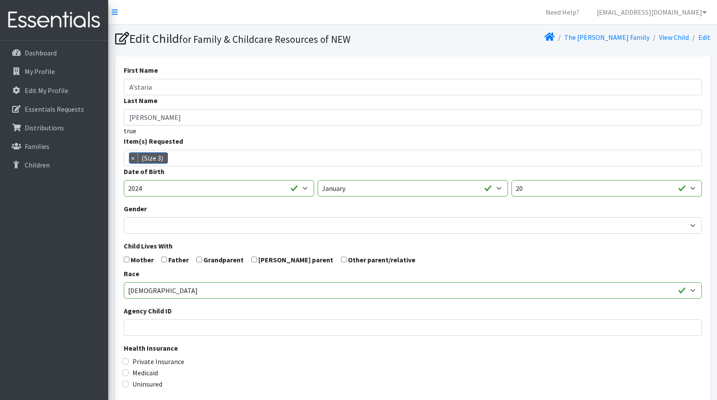
scroll to position [6, 0]
click at [135, 158] on span "×" at bounding box center [133, 158] width 9 height 10
select select
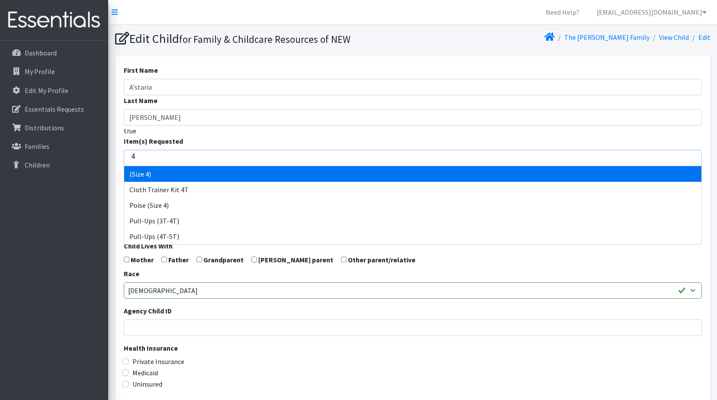
type input "4"
select select "14512"
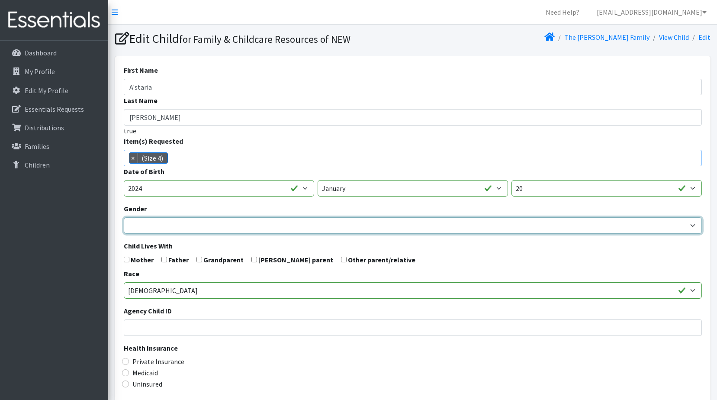
drag, startPoint x: 140, startPoint y: 223, endPoint x: 147, endPoint y: 229, distance: 9.5
click at [140, 223] on select "Male Female" at bounding box center [413, 225] width 578 height 16
select select "[DEMOGRAPHIC_DATA]"
click at [124, 217] on select "Male Female" at bounding box center [413, 225] width 578 height 16
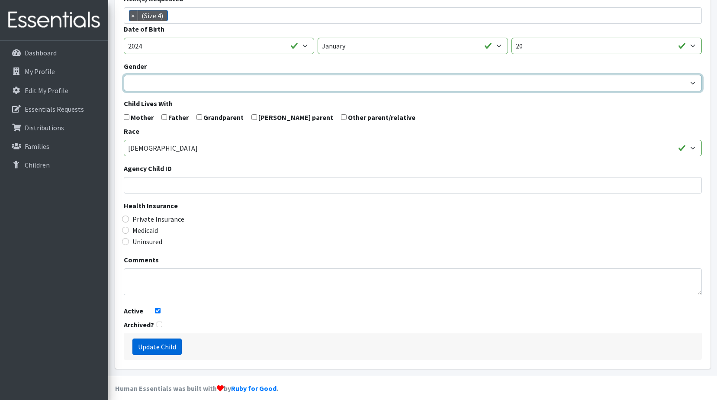
scroll to position [151, 0]
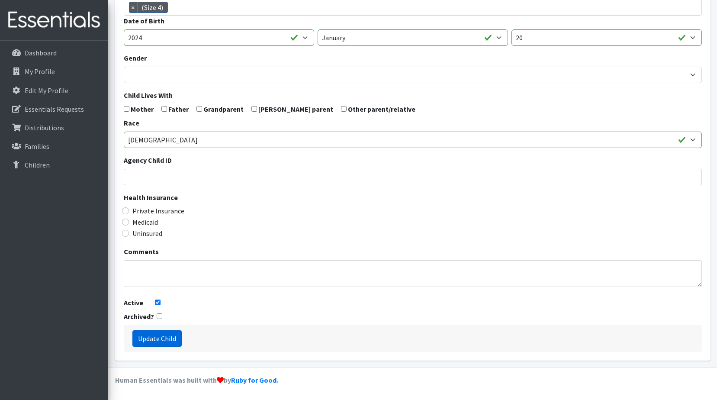
click at [149, 338] on input "Update Child" at bounding box center [156, 338] width 49 height 16
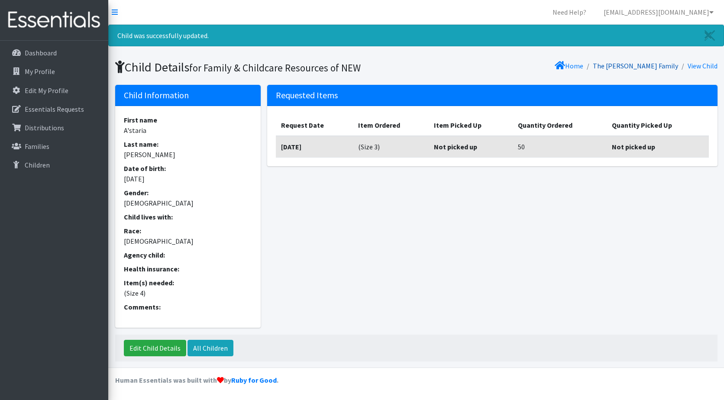
click at [637, 67] on link "The [PERSON_NAME] Family" at bounding box center [634, 65] width 85 height 9
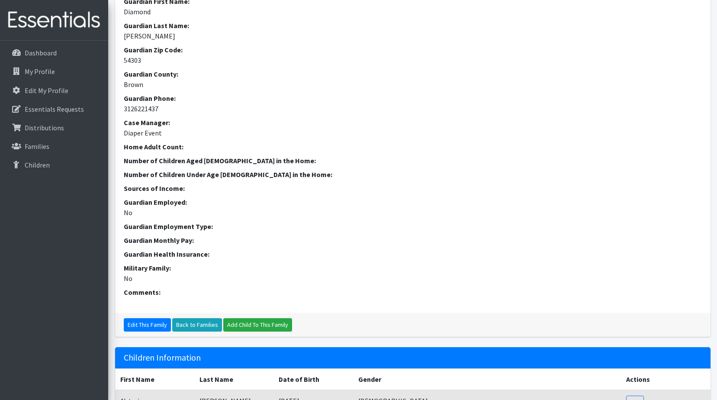
scroll to position [291, 0]
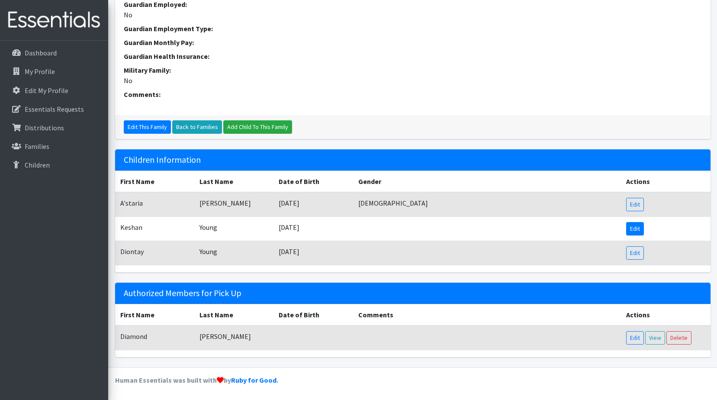
click at [641, 232] on link "Edit" at bounding box center [635, 228] width 18 height 13
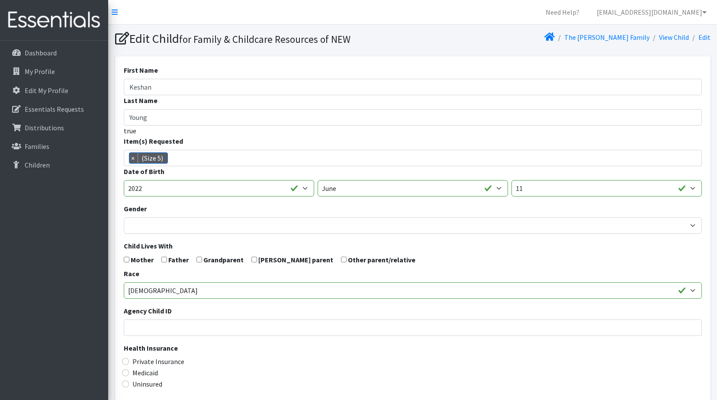
scroll to position [25, 0]
click at [128, 158] on ul "× (Size 5)" at bounding box center [151, 159] width 54 height 11
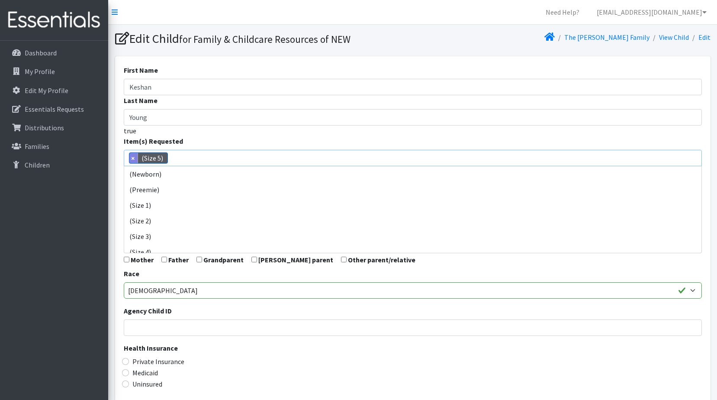
scroll to position [62, 0]
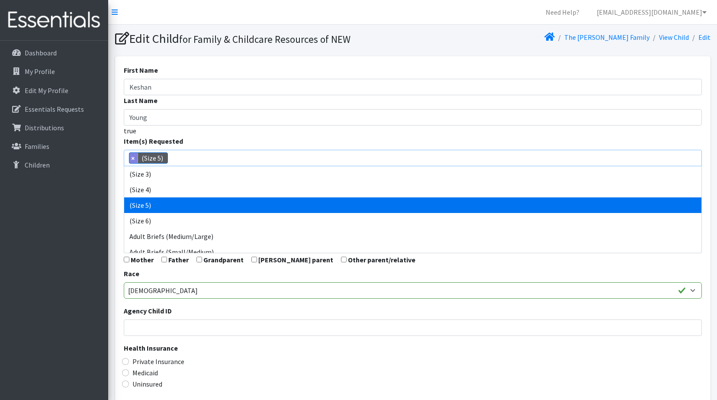
click at [134, 155] on span "×" at bounding box center [133, 158] width 9 height 10
select select
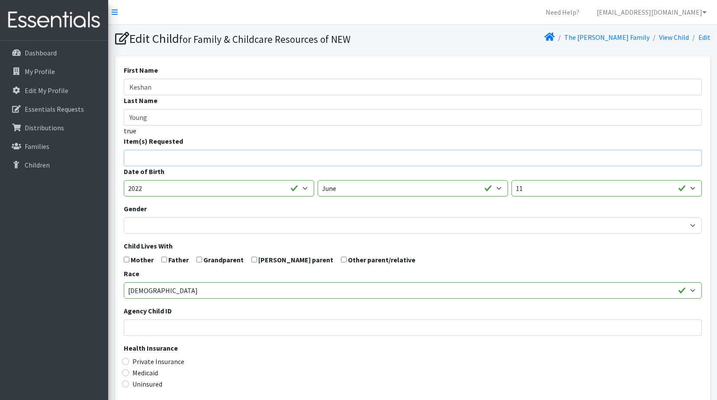
drag, startPoint x: 150, startPoint y: 156, endPoint x: 159, endPoint y: 162, distance: 10.3
click at [151, 156] on input "search" at bounding box center [419, 157] width 575 height 8
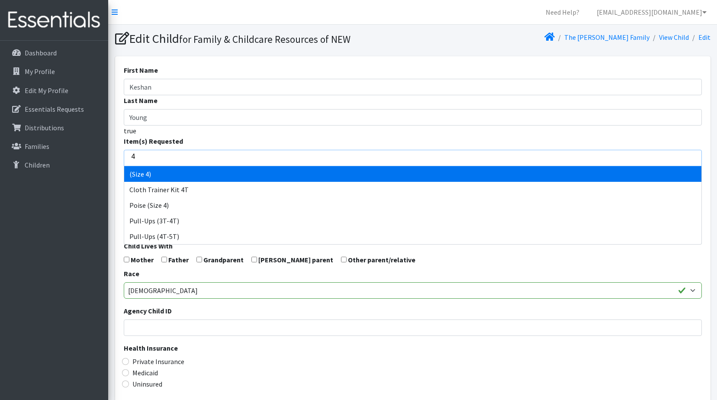
type input "4"
select select "14512"
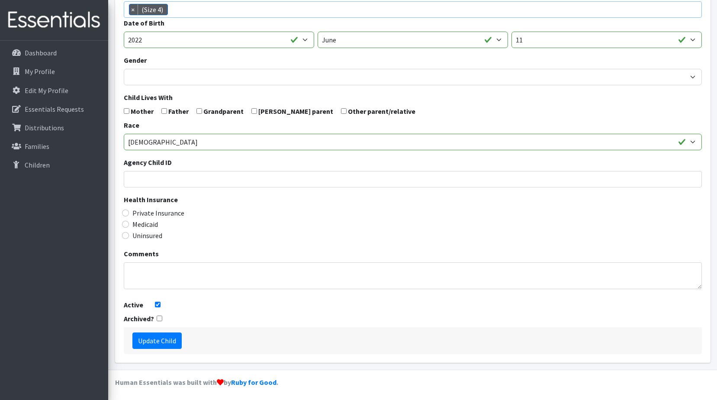
scroll to position [151, 0]
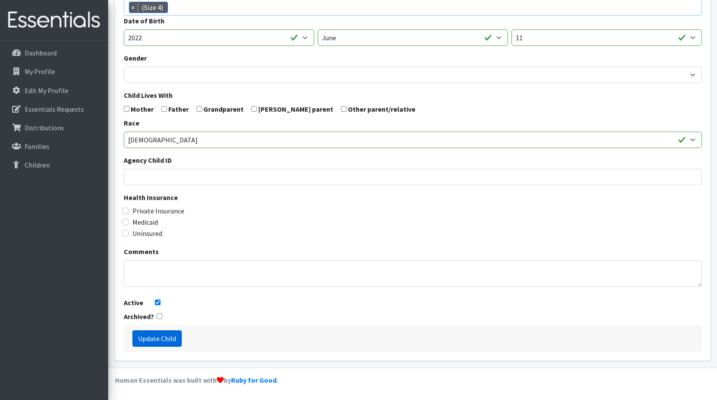
drag, startPoint x: 152, startPoint y: 334, endPoint x: 148, endPoint y: 331, distance: 4.8
click at [152, 335] on input "Update Child" at bounding box center [156, 338] width 49 height 16
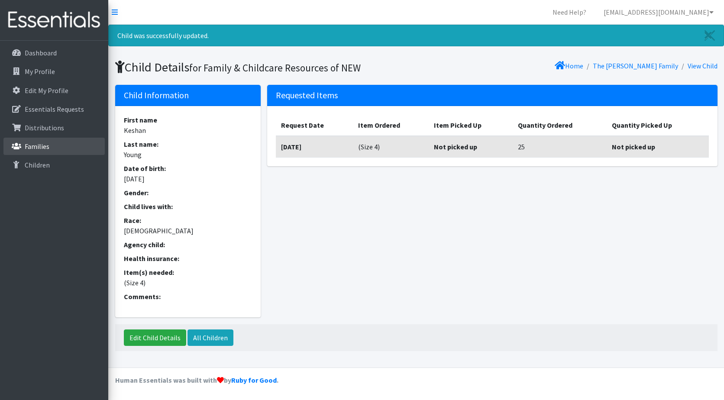
click at [35, 148] on p "Families" at bounding box center [37, 146] width 25 height 9
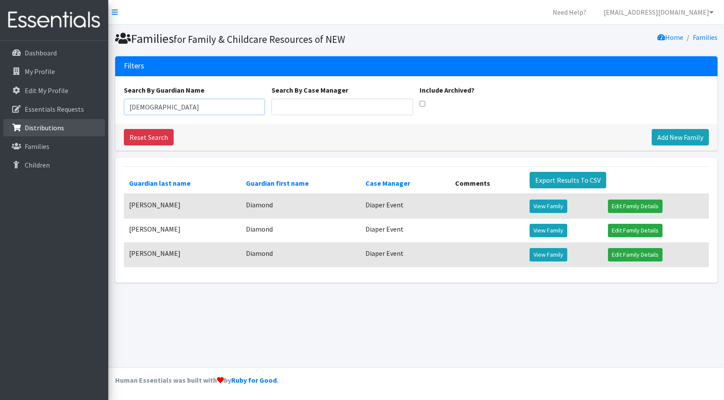
drag, startPoint x: 160, startPoint y: 109, endPoint x: 99, endPoint y: 119, distance: 61.4
click at [93, 119] on div "Need Help? [EMAIL_ADDRESS][DOMAIN_NAME] My Co-Workers My Profile Logout Dashboa…" at bounding box center [362, 200] width 724 height 400
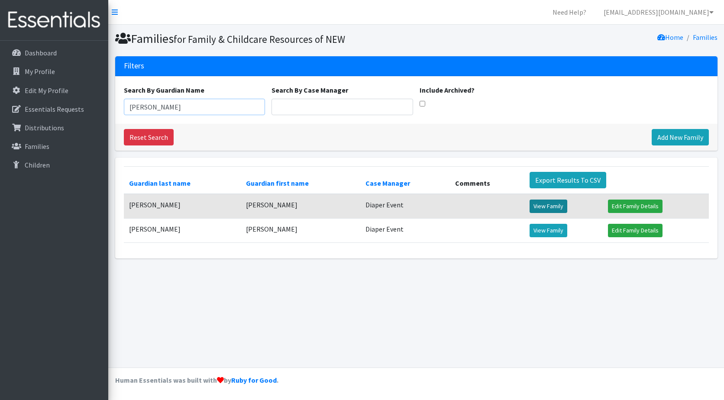
type input "[PERSON_NAME]"
click at [543, 207] on link "View Family" at bounding box center [548, 205] width 38 height 13
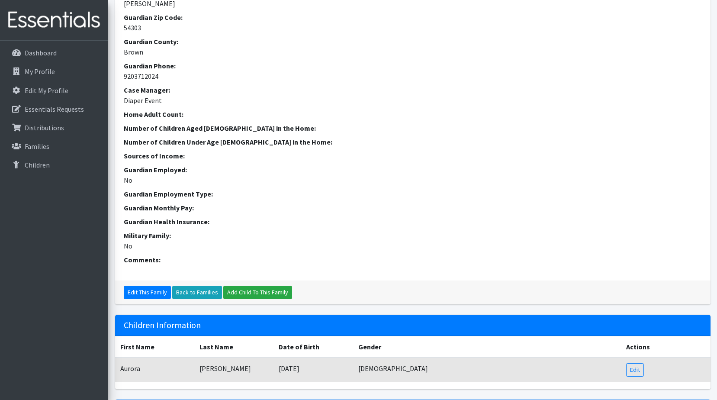
scroll to position [242, 0]
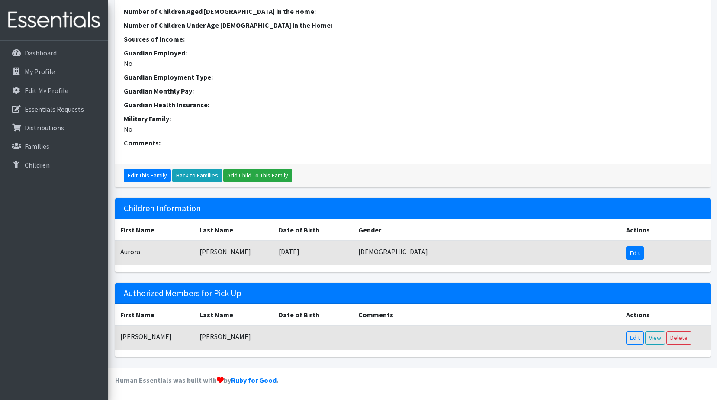
click at [633, 254] on link "Edit" at bounding box center [635, 252] width 18 height 13
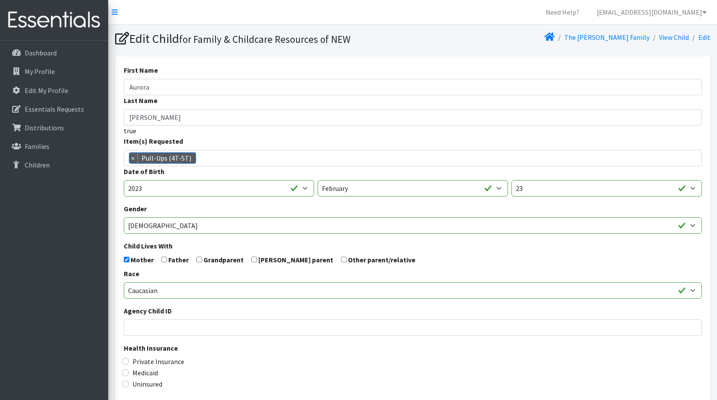
scroll to position [397, 0]
click at [37, 148] on p "Families" at bounding box center [37, 146] width 25 height 9
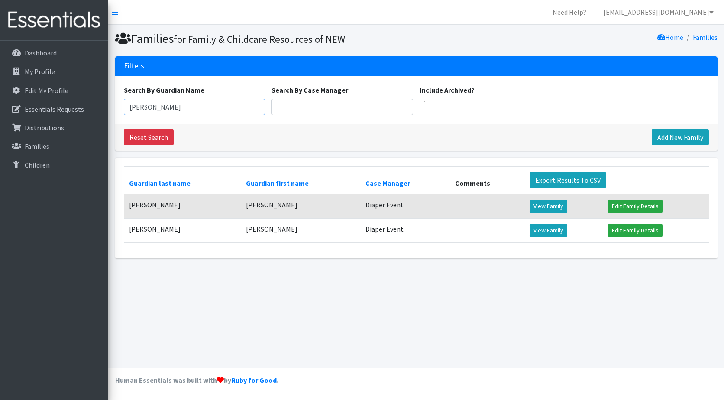
drag, startPoint x: 166, startPoint y: 107, endPoint x: -25, endPoint y: 105, distance: 191.3
click at [0, 105] on html "Need Help? shelby@fcrnew.org My Co-Workers My Profile Logout Dashboard My Profi…" at bounding box center [362, 200] width 724 height 400
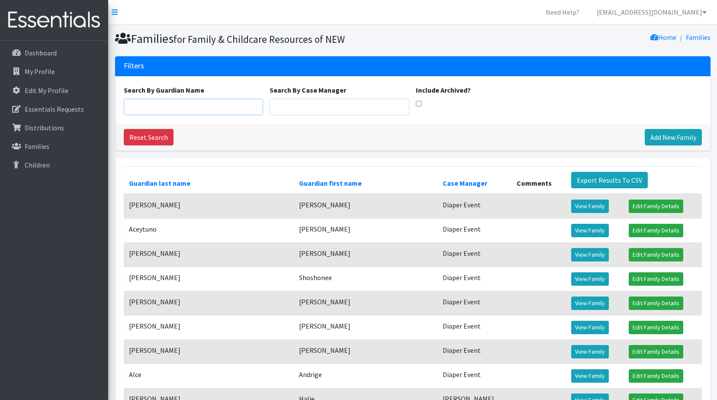
click at [170, 105] on input "Search By Guardian Name" at bounding box center [194, 107] width 140 height 16
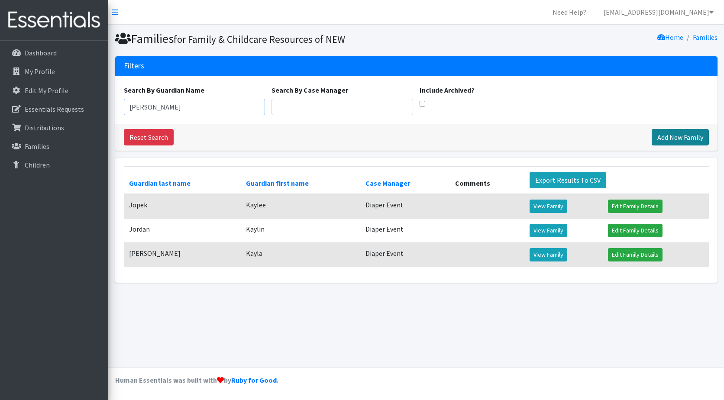
type input "Kayl"
click at [659, 137] on link "Add New Family" at bounding box center [679, 137] width 57 height 16
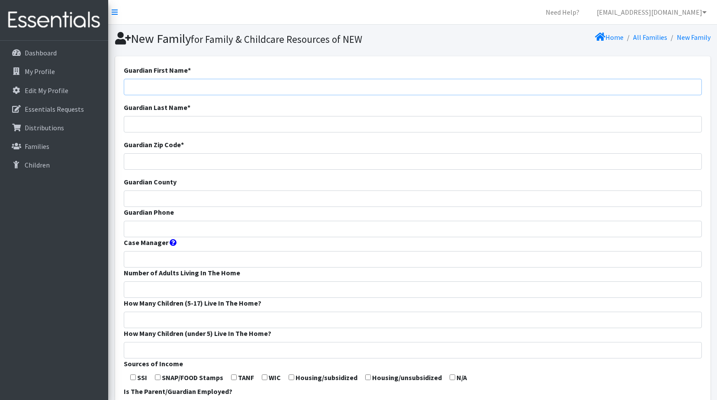
click at [143, 87] on input "Guardian First Name *" at bounding box center [413, 87] width 578 height 16
type input "[PERSON_NAME]"
type input "H"
type input "[PERSON_NAME]"
type input "54303"
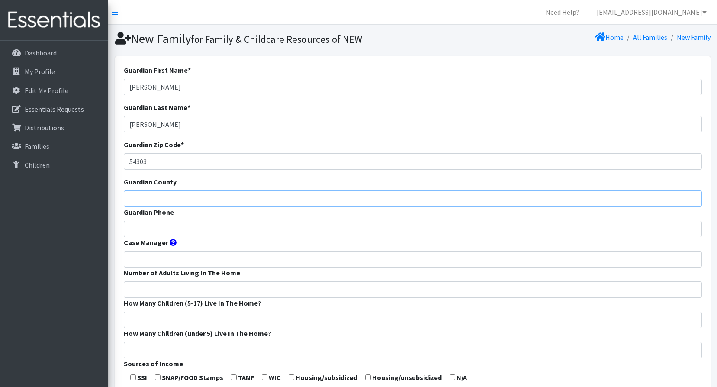
type input "r"
type input "Brown"
click at [136, 236] on input "Guardian Phone" at bounding box center [413, 229] width 578 height 16
click at [137, 227] on input "Guardian Phone" at bounding box center [413, 229] width 578 height 16
paste input "4258291206"
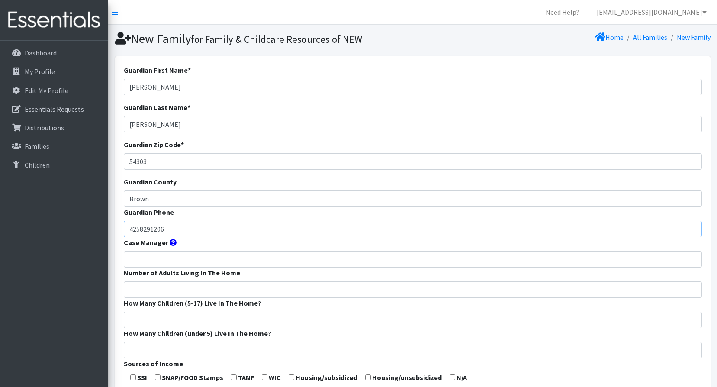
scroll to position [43, 0]
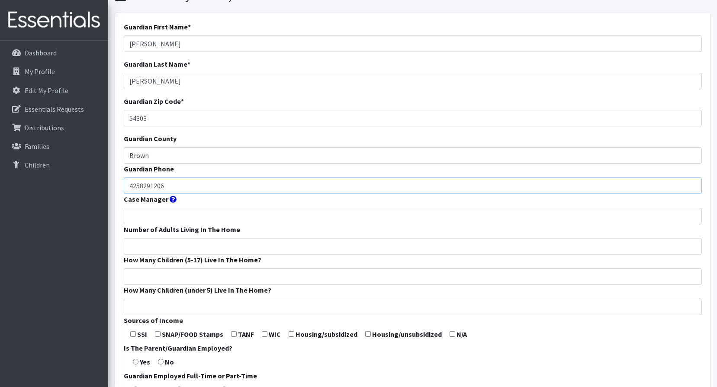
type input "4258291206"
click at [144, 214] on input "Case Manager" at bounding box center [413, 216] width 578 height 16
type input "Diaper Event"
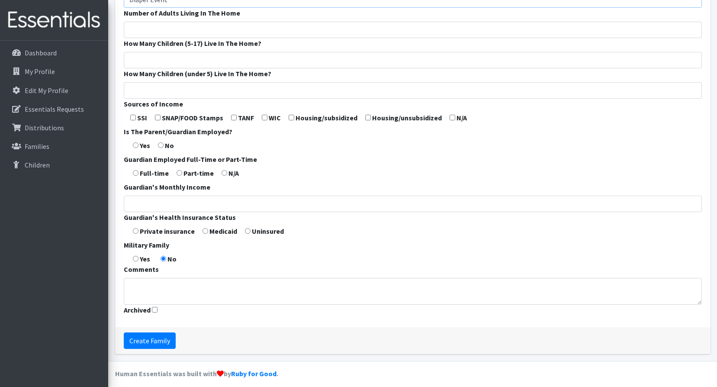
scroll to position [266, 0]
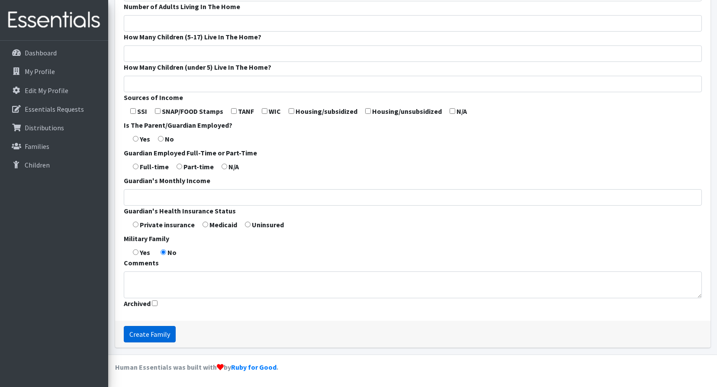
click at [143, 337] on input "Create Family" at bounding box center [150, 334] width 52 height 16
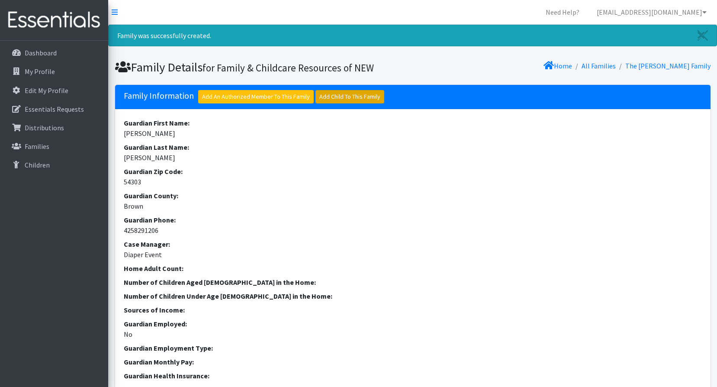
click at [331, 95] on link "Add Child To This Family" at bounding box center [349, 96] width 69 height 13
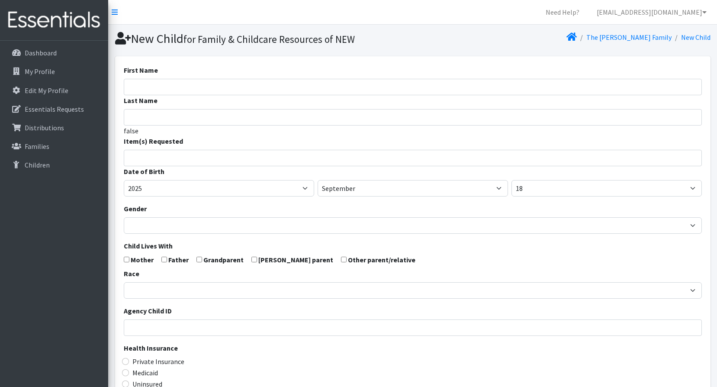
select select
drag, startPoint x: 153, startPoint y: 84, endPoint x: 1, endPoint y: 96, distance: 152.4
click at [153, 82] on input "First Name" at bounding box center [413, 87] width 578 height 16
click at [129, 84] on input "First Name" at bounding box center [413, 87] width 578 height 16
paste input "Isla"
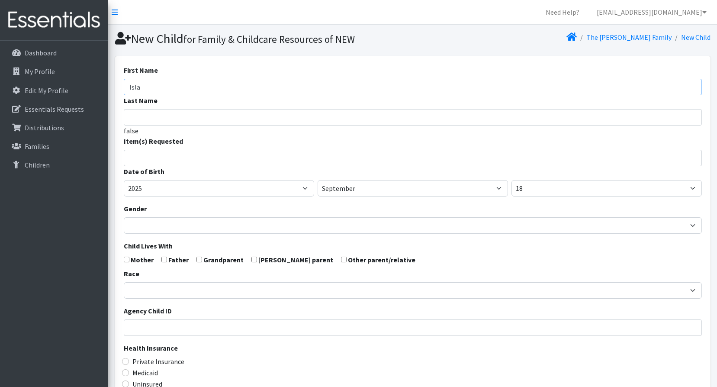
type input "Isla"
drag, startPoint x: 133, startPoint y: 118, endPoint x: 8, endPoint y: 141, distance: 127.3
click at [133, 118] on input "Last Name" at bounding box center [413, 117] width 578 height 16
click at [167, 113] on input "Last Name" at bounding box center [413, 117] width 578 height 16
paste input "Stolla"
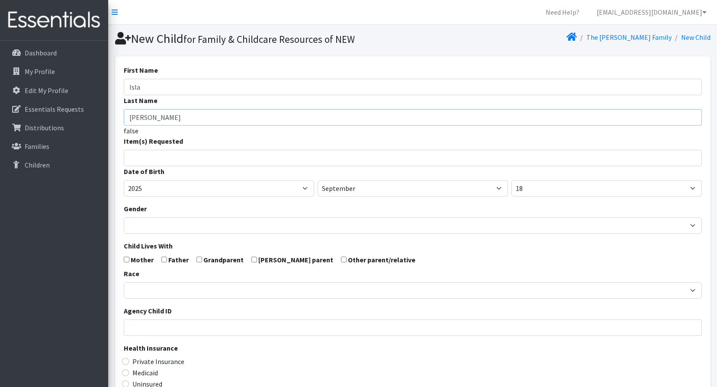
type input "Stolla"
click at [145, 153] on input "search" at bounding box center [419, 157] width 575 height 8
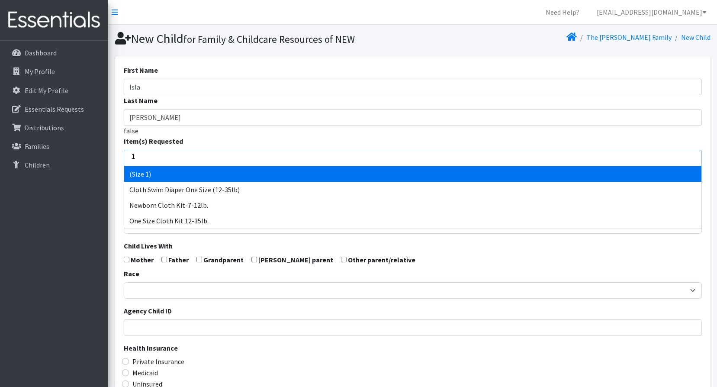
type input "1"
select select "14509"
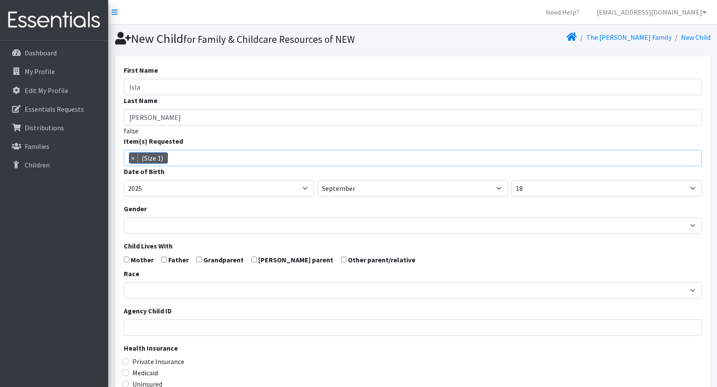
scroll to position [18, 0]
click at [383, 189] on select "January February March April May June July August September October November De…" at bounding box center [413, 188] width 190 height 16
select select "5"
click at [318, 180] on select "January February March April May June July August September October November De…" at bounding box center [413, 188] width 190 height 16
click at [546, 190] on select "1 2 3 4 5 6 7 8 9 10 11 12 13 14 15 16 17 18 19 20 21 22 23 24 25 26 27 28 29 3…" at bounding box center [606, 188] width 190 height 16
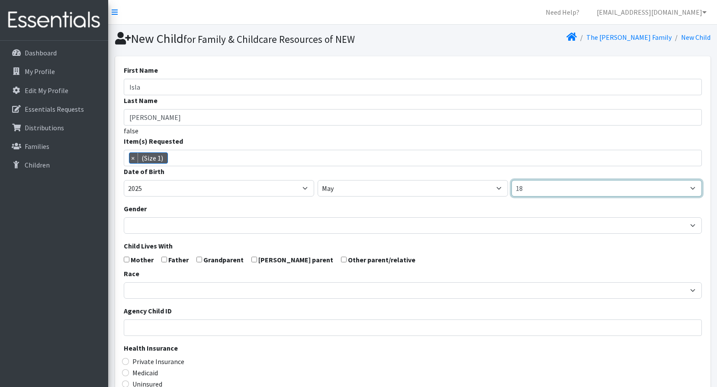
select select "10"
click at [511, 180] on select "1 2 3 4 5 6 7 8 9 10 11 12 13 14 15 16 17 18 19 20 21 22 23 24 25 26 27 28 29 3…" at bounding box center [606, 188] width 190 height 16
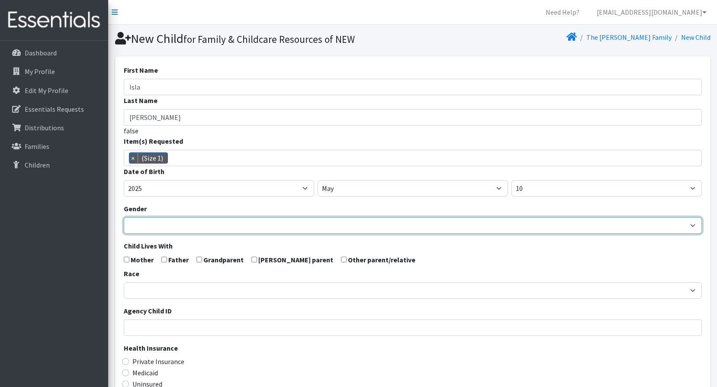
click at [169, 227] on select "Male Female" at bounding box center [413, 225] width 578 height 16
select select "[DEMOGRAPHIC_DATA]"
click at [124, 217] on select "[DEMOGRAPHIC_DATA] [DEMOGRAPHIC_DATA]" at bounding box center [413, 225] width 578 height 16
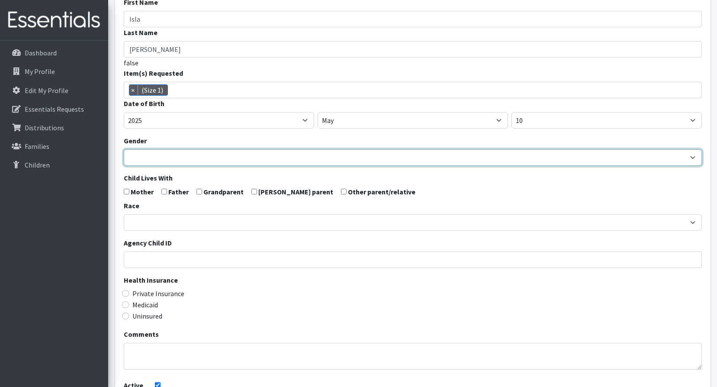
scroll to position [164, 0]
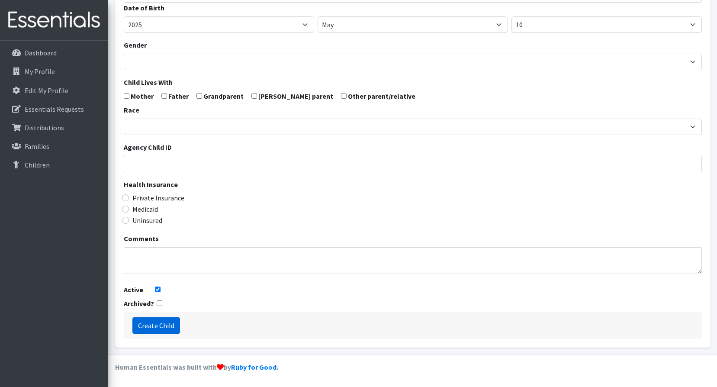
click at [150, 329] on input "Create Child" at bounding box center [156, 325] width 48 height 16
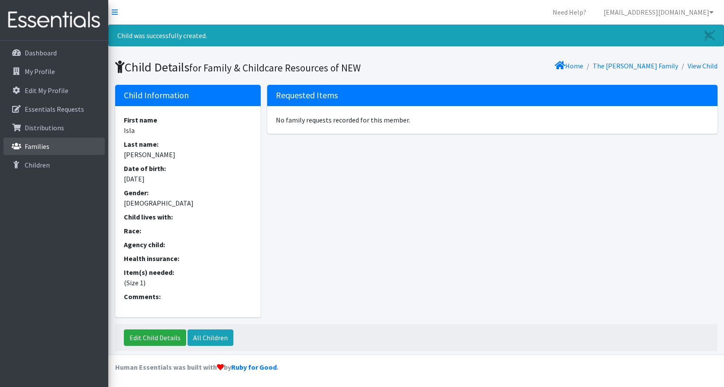
click at [43, 144] on p "Families" at bounding box center [37, 146] width 25 height 9
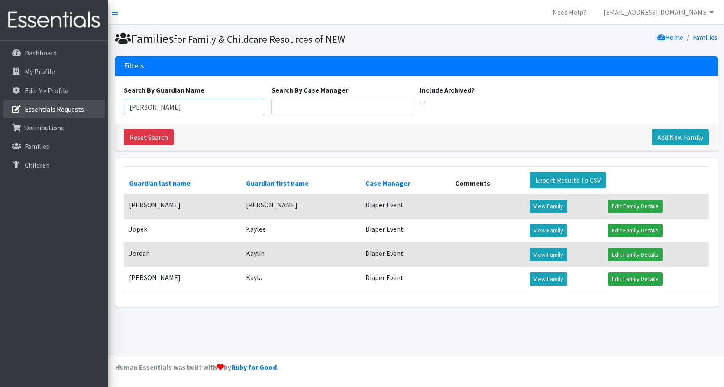
drag, startPoint x: 146, startPoint y: 107, endPoint x: 9, endPoint y: 100, distance: 136.9
click at [9, 100] on div "Need Help? [EMAIL_ADDRESS][DOMAIN_NAME] My Co-Workers My Profile Logout Dashboa…" at bounding box center [362, 193] width 724 height 387
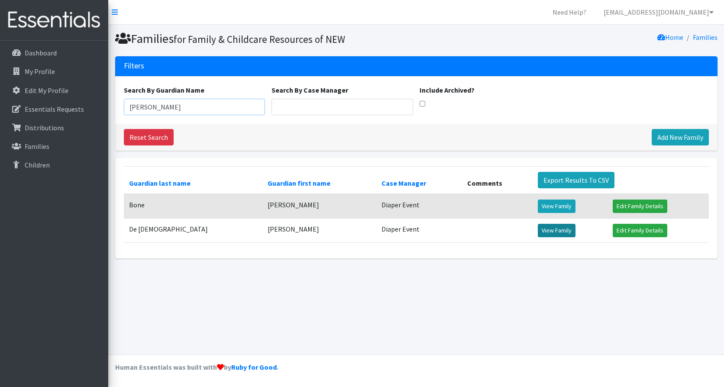
type input "[PERSON_NAME]"
click at [548, 231] on link "View Family" at bounding box center [556, 230] width 38 height 13
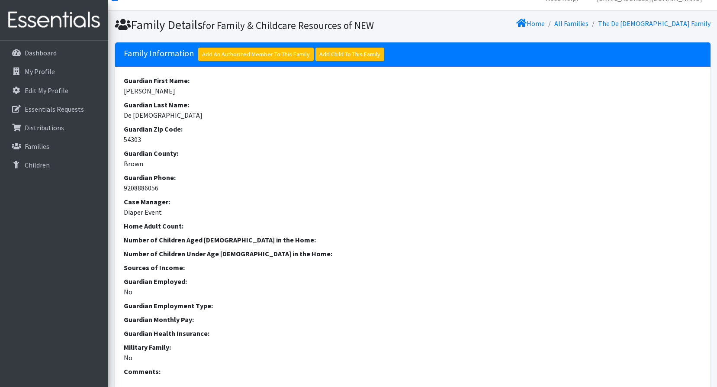
scroll to position [255, 0]
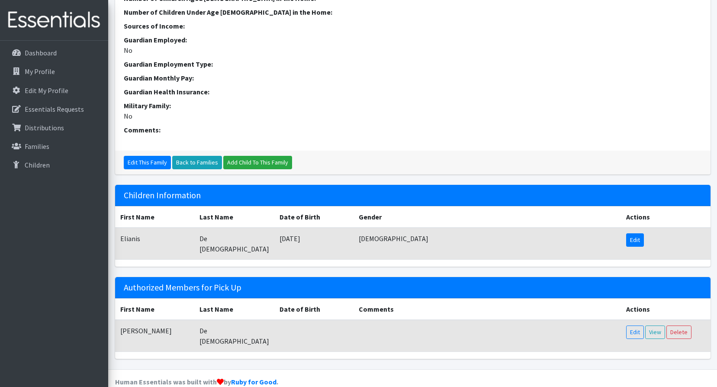
click at [640, 241] on link "Edit" at bounding box center [635, 239] width 18 height 13
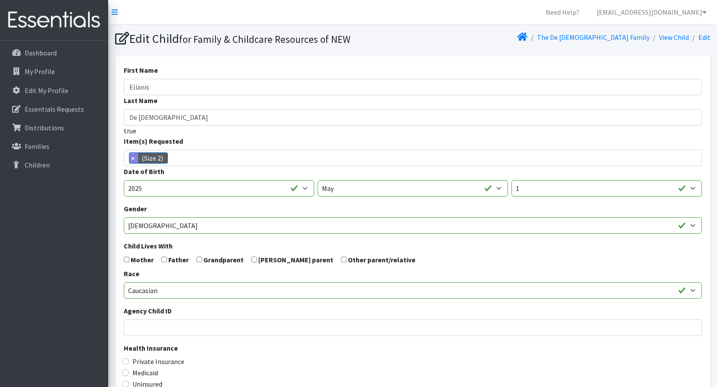
click at [129, 158] on span "×" at bounding box center [133, 158] width 9 height 10
select select
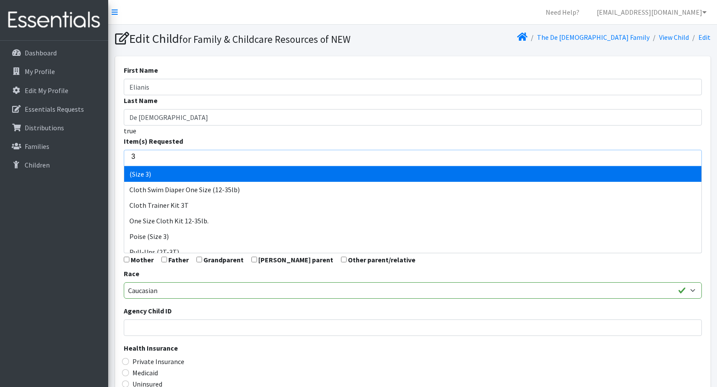
type input "3"
select select "14507"
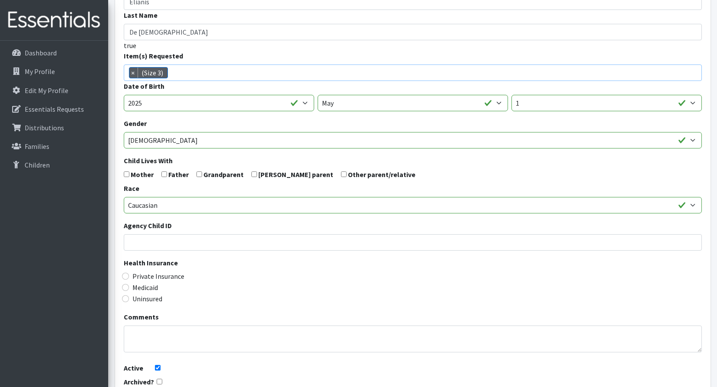
scroll to position [164, 0]
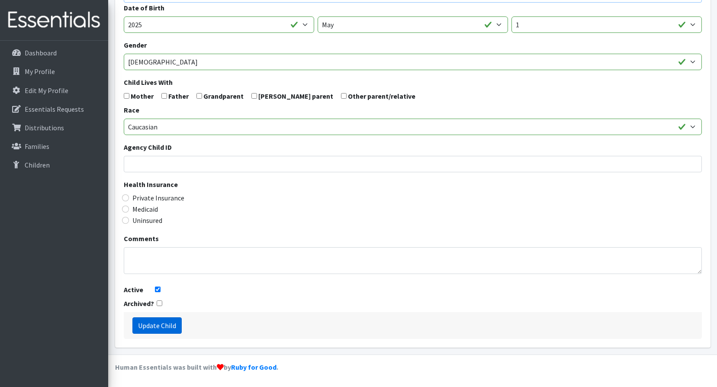
drag, startPoint x: 150, startPoint y: 322, endPoint x: 24, endPoint y: 237, distance: 151.7
click at [150, 322] on input "Update Child" at bounding box center [156, 325] width 49 height 16
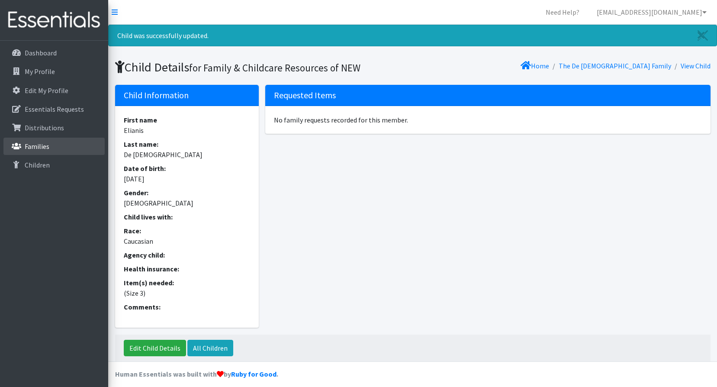
drag, startPoint x: 32, startPoint y: 145, endPoint x: 84, endPoint y: 129, distance: 53.9
click at [32, 146] on p "Families" at bounding box center [37, 146] width 25 height 9
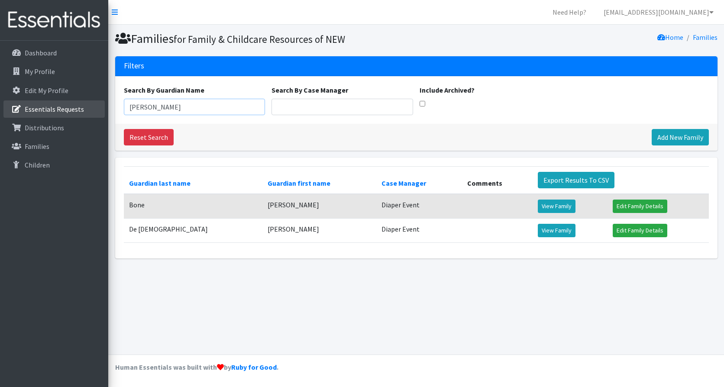
drag, startPoint x: 160, startPoint y: 108, endPoint x: 19, endPoint y: 112, distance: 141.1
click at [18, 111] on div "Need Help? [EMAIL_ADDRESS][DOMAIN_NAME] My Co-Workers My Profile Logout Dashboa…" at bounding box center [362, 193] width 724 height 387
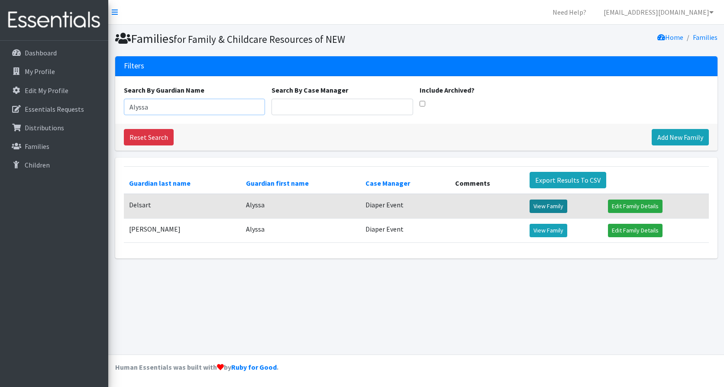
type input "Alyssa"
click at [538, 209] on link "View Family" at bounding box center [548, 205] width 38 height 13
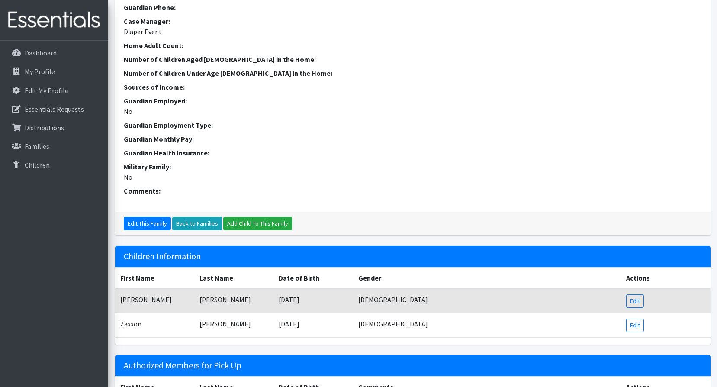
scroll to position [269, 0]
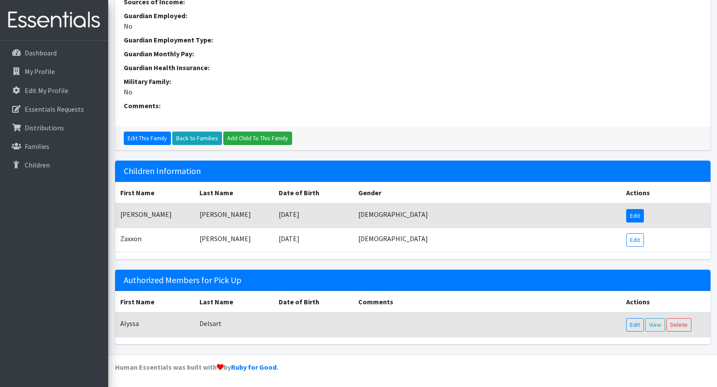
click at [632, 216] on link "Edit" at bounding box center [635, 215] width 18 height 13
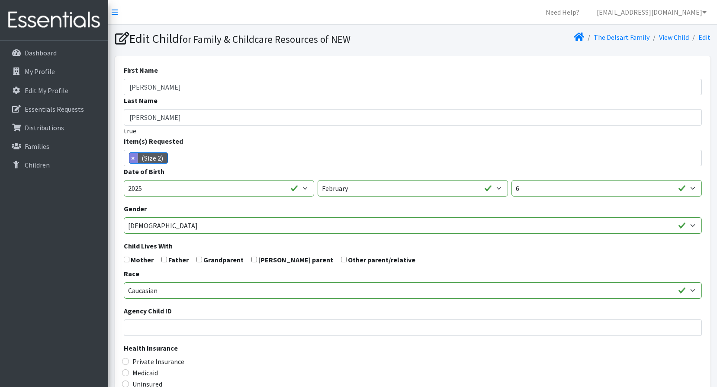
click at [133, 160] on span "×" at bounding box center [133, 158] width 9 height 10
select select
click at [167, 158] on input "search" at bounding box center [419, 157] width 575 height 8
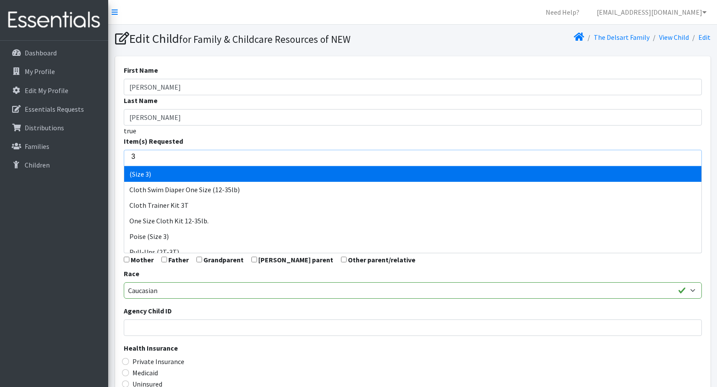
type input "3"
select select "14507"
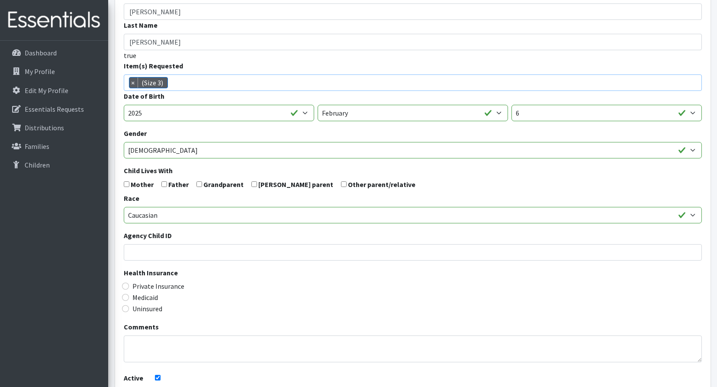
scroll to position [164, 0]
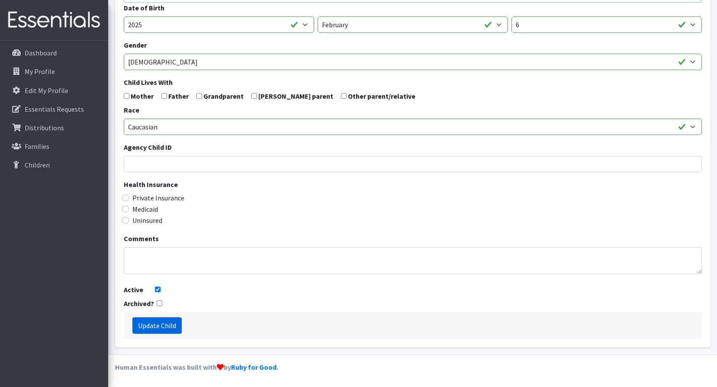
click at [167, 331] on input "Update Child" at bounding box center [156, 325] width 49 height 16
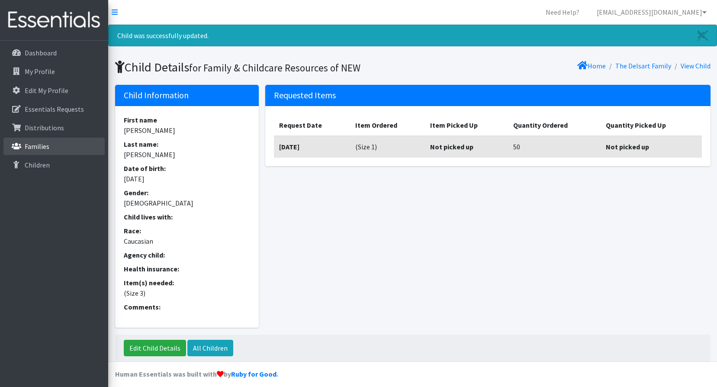
click at [21, 147] on icon at bounding box center [16, 146] width 11 height 8
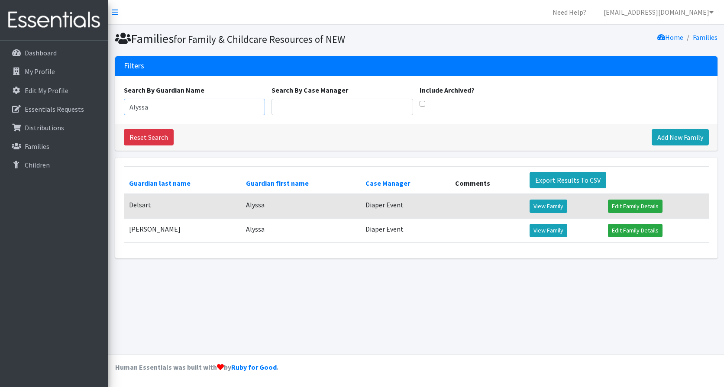
drag, startPoint x: 164, startPoint y: 106, endPoint x: 113, endPoint y: 110, distance: 51.2
click at [106, 106] on div "Need Help? [EMAIL_ADDRESS][DOMAIN_NAME] My Co-Workers My Profile Logout Dashboa…" at bounding box center [362, 193] width 724 height 387
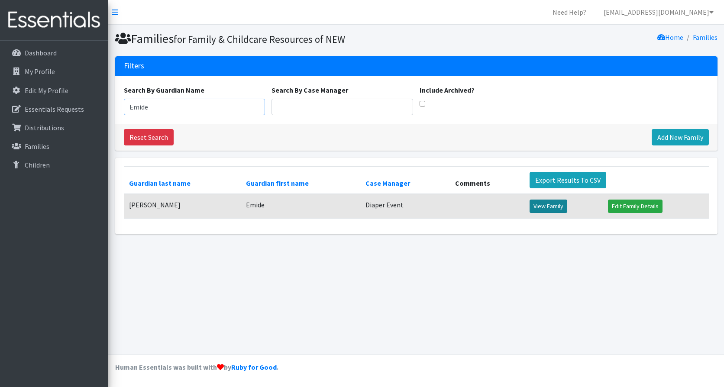
type input "Emide"
click at [549, 205] on link "View Family" at bounding box center [548, 205] width 38 height 13
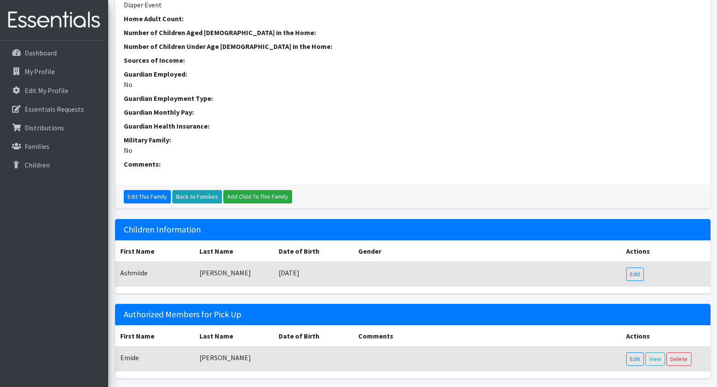
scroll to position [255, 0]
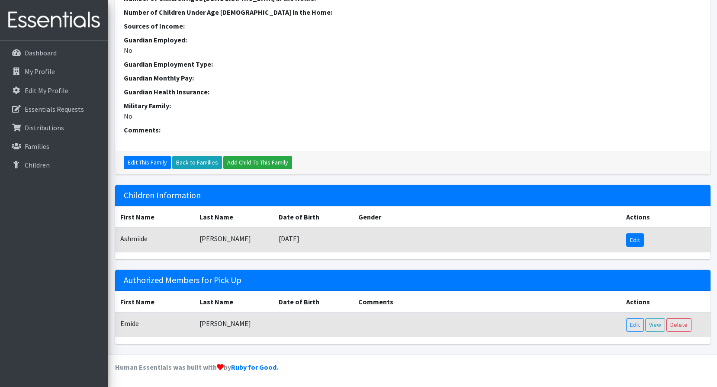
click at [632, 241] on link "Edit" at bounding box center [635, 239] width 18 height 13
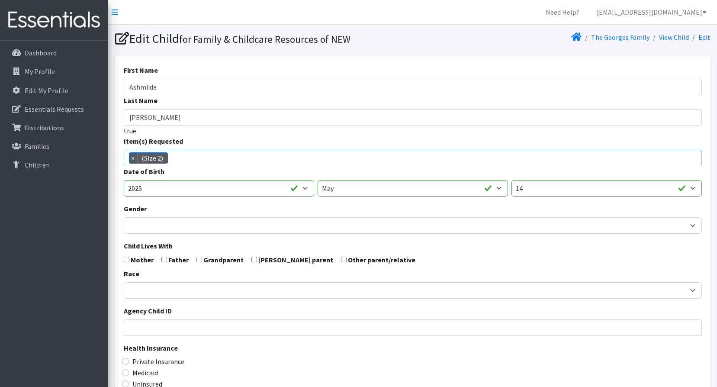
drag, startPoint x: 132, startPoint y: 158, endPoint x: 161, endPoint y: 155, distance: 30.0
click at [133, 158] on span "×" at bounding box center [133, 158] width 9 height 10
select select
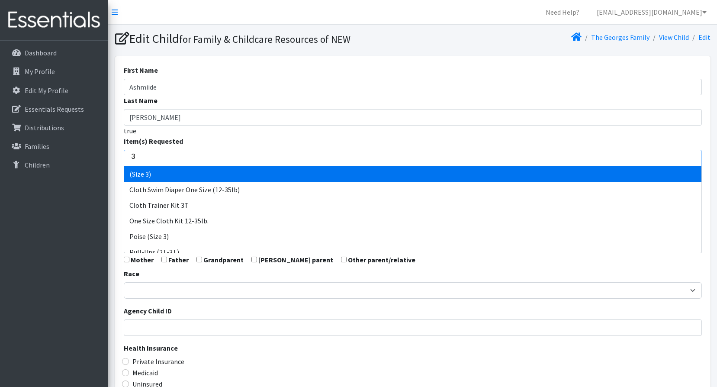
type input "3"
select select "14507"
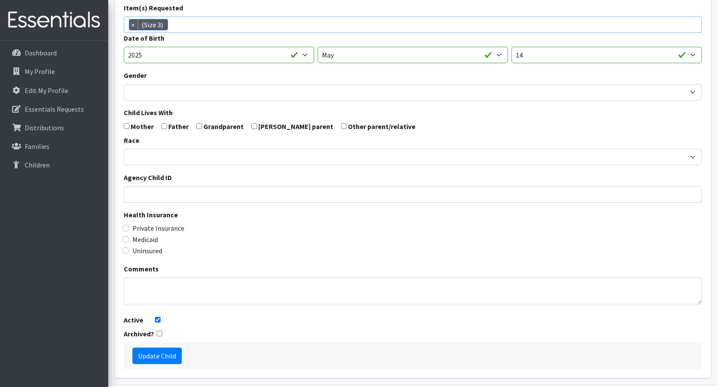
scroll to position [164, 0]
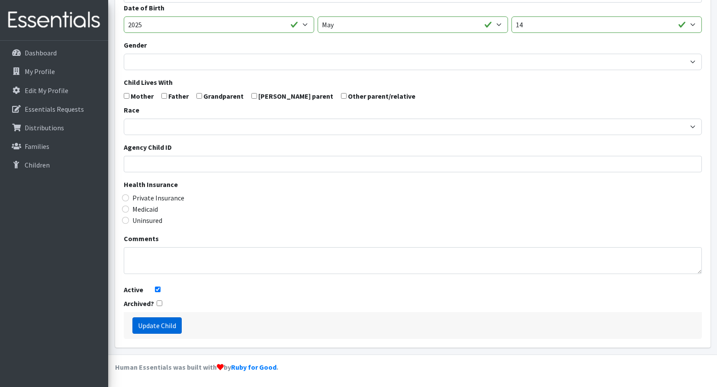
click at [170, 321] on input "Update Child" at bounding box center [156, 325] width 49 height 16
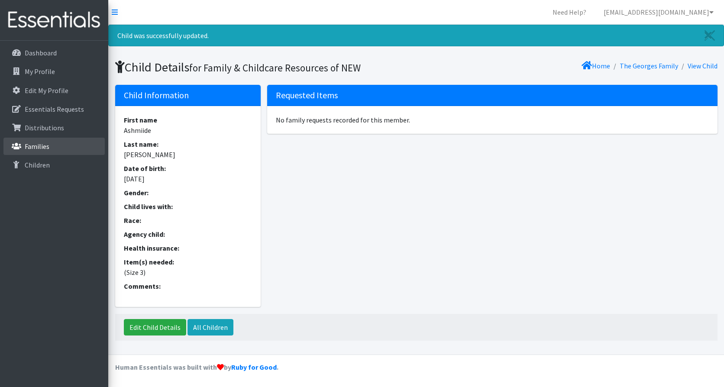
click at [43, 144] on p "Families" at bounding box center [37, 146] width 25 height 9
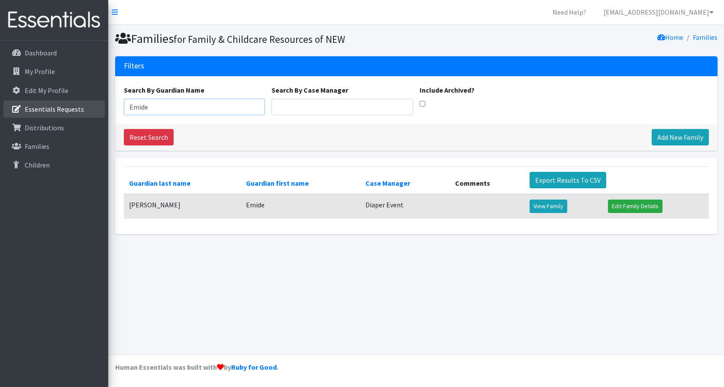
drag, startPoint x: 168, startPoint y: 106, endPoint x: 68, endPoint y: 101, distance: 100.1
click at [51, 103] on div "Need Help? shelby@fcrnew.org My Co-Workers My Profile Logout Dashboard My Profi…" at bounding box center [362, 193] width 724 height 387
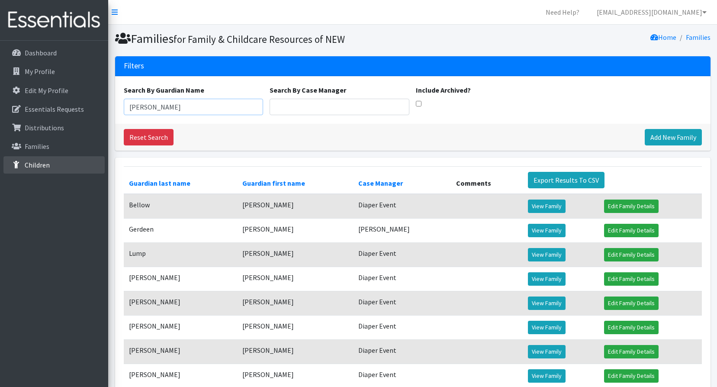
type input "[PERSON_NAME]"
click at [38, 164] on p "Children" at bounding box center [37, 165] width 25 height 9
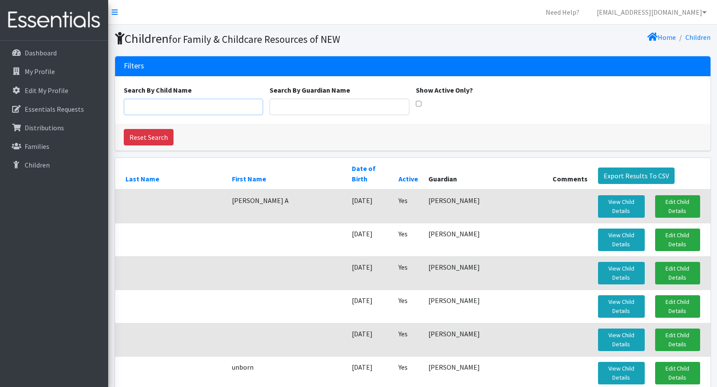
click at [206, 109] on input "Search By Child Name" at bounding box center [194, 107] width 140 height 16
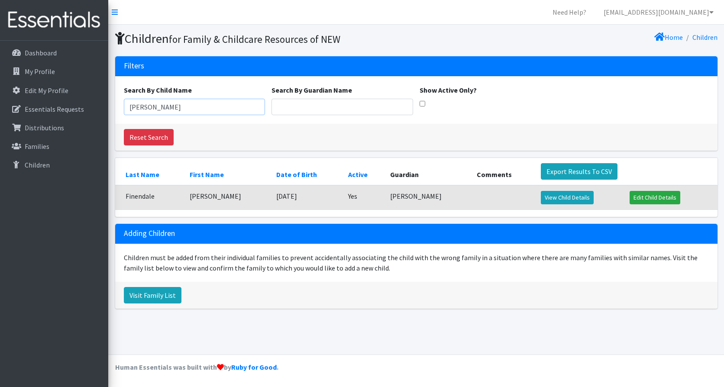
drag, startPoint x: 157, startPoint y: 108, endPoint x: 149, endPoint y: 100, distance: 10.4
click at [114, 106] on div "Filters Search By Child Name Harper Search By Guardian Name Show Active Only? R…" at bounding box center [416, 106] width 608 height 101
type input "Harper"
drag, startPoint x: 32, startPoint y: 145, endPoint x: 50, endPoint y: 130, distance: 23.4
click at [32, 144] on p "Families" at bounding box center [37, 146] width 25 height 9
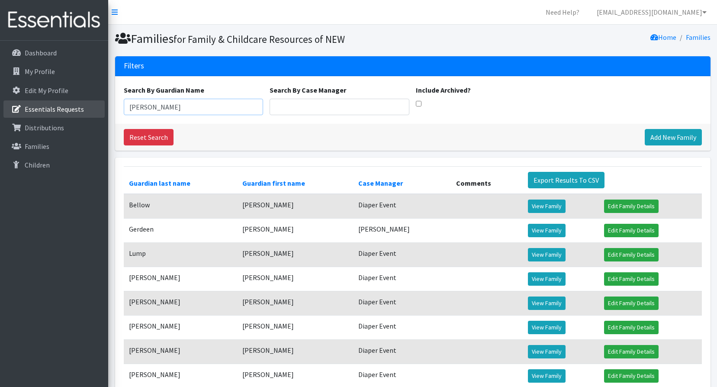
drag, startPoint x: 153, startPoint y: 109, endPoint x: 59, endPoint y: 100, distance: 94.7
click at [52, 105] on div "Need Help? [EMAIL_ADDRESS][DOMAIN_NAME] My Co-Workers My Profile Logout Dashboa…" at bounding box center [358, 221] width 717 height 443
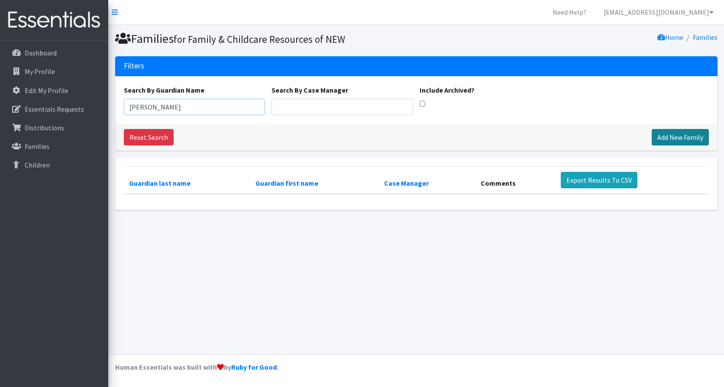
type input "[PERSON_NAME]"
click at [695, 139] on link "Add New Family" at bounding box center [679, 137] width 57 height 16
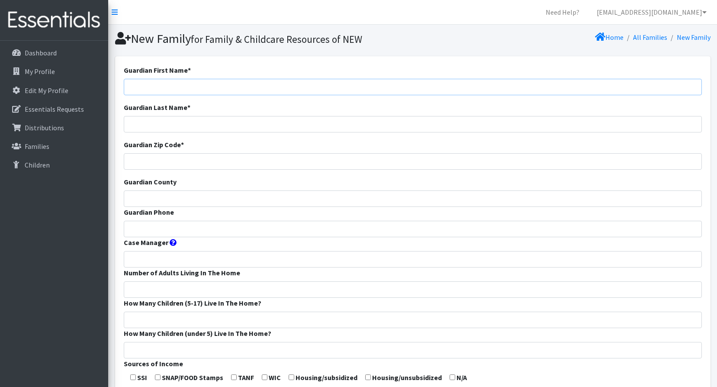
click at [141, 86] on input "Guardian First Name *" at bounding box center [413, 87] width 578 height 16
type input "[PERSON_NAME]"
click at [182, 162] on input "Guardian Zip Code *" at bounding box center [413, 161] width 578 height 16
type input "54303"
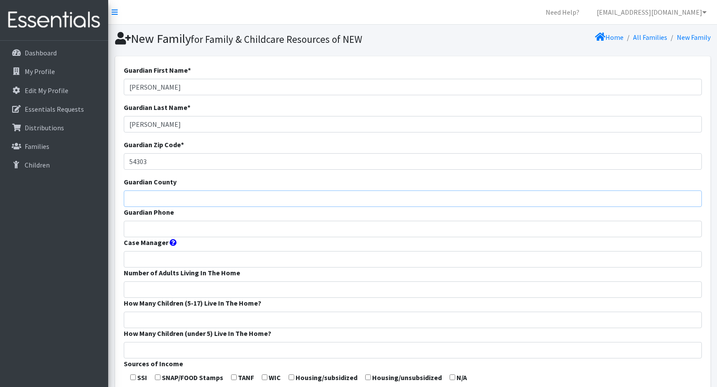
click at [140, 202] on input "Guardian County" at bounding box center [413, 198] width 578 height 16
type input "Brown"
type input "Diaper Event"
click at [186, 222] on input "Guardian Phone" at bounding box center [413, 229] width 578 height 16
paste input "8155929287"
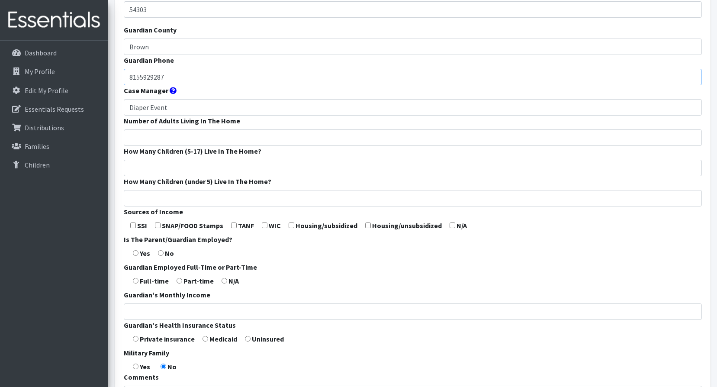
scroll to position [260, 0]
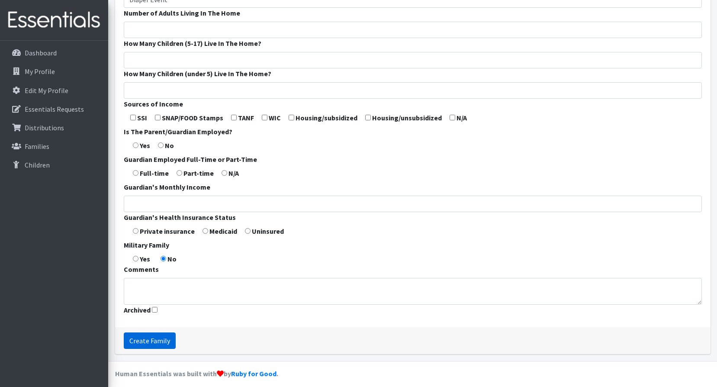
type input "8155929287"
drag, startPoint x: 155, startPoint y: 343, endPoint x: 155, endPoint y: 338, distance: 4.8
click at [155, 339] on input "Create Family" at bounding box center [150, 340] width 52 height 16
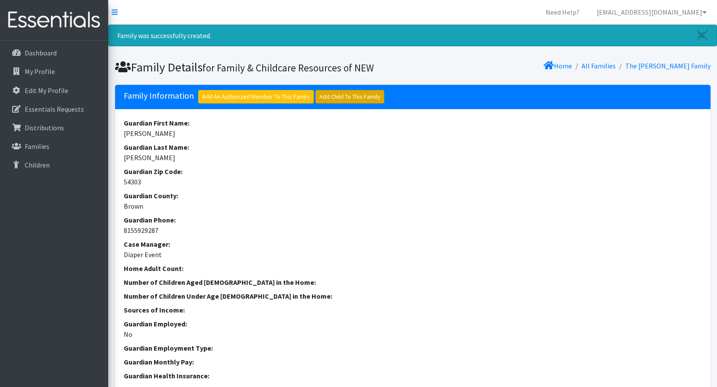
click at [354, 96] on link "Add Child To This Family" at bounding box center [349, 96] width 69 height 13
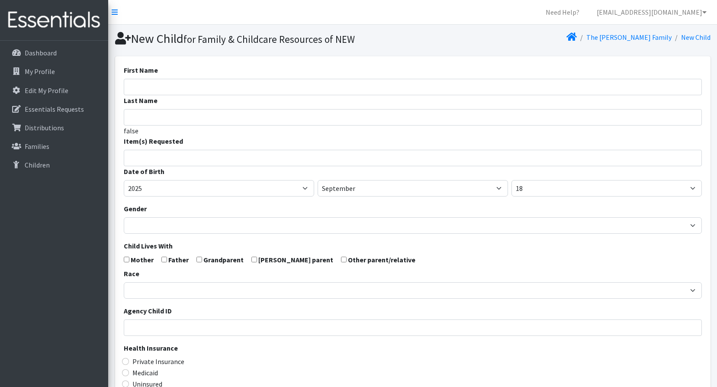
select select
click at [147, 86] on input "First Name" at bounding box center [413, 87] width 578 height 16
type input "[PERSON_NAME]"
click at [156, 117] on input "Last Name" at bounding box center [413, 117] width 578 height 16
type input "[PERSON_NAME]"
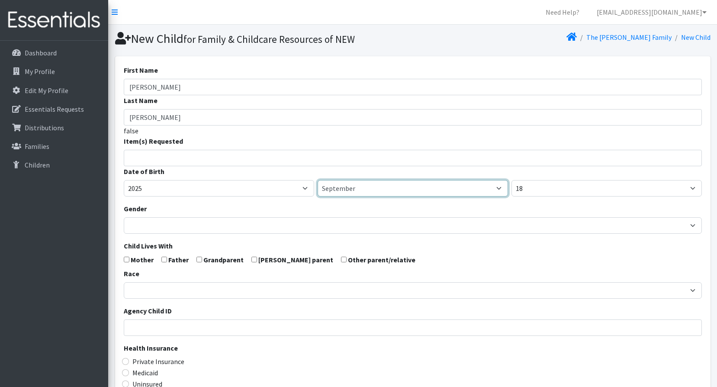
click at [356, 188] on select "January February March April May June July August September October November De…" at bounding box center [413, 188] width 190 height 16
select select "6"
click at [318, 180] on select "January February March April May June July August September October November De…" at bounding box center [413, 188] width 190 height 16
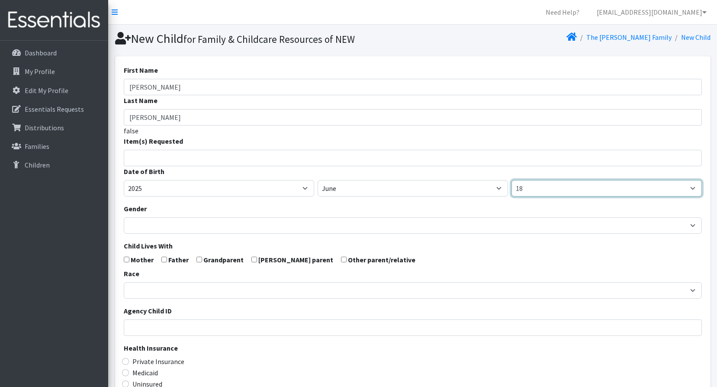
drag, startPoint x: 546, startPoint y: 183, endPoint x: 537, endPoint y: 178, distance: 10.5
click at [546, 183] on select "1 2 3 4 5 6 7 8 9 10 11 12 13 14 15 16 17 18 19 20 21 22 23 24 25 26 27 28 29 3…" at bounding box center [606, 188] width 190 height 16
select select "24"
click at [511, 180] on select "1 2 3 4 5 6 7 8 9 10 11 12 13 14 15 16 17 18 19 20 21 22 23 24 25 26 27 28 29 3…" at bounding box center [606, 188] width 190 height 16
click at [139, 159] on input "search" at bounding box center [419, 157] width 575 height 8
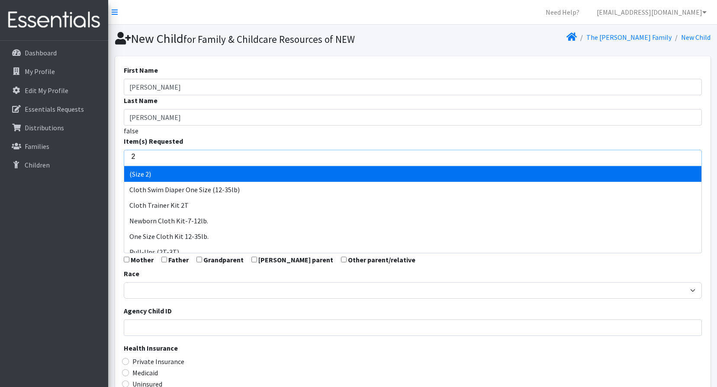
type input "2"
select select "14510"
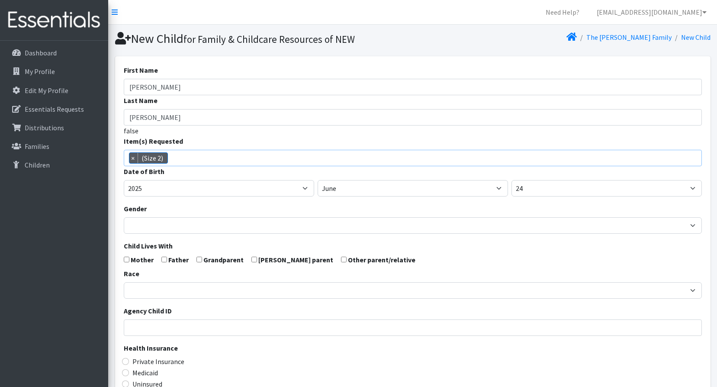
scroll to position [27, 0]
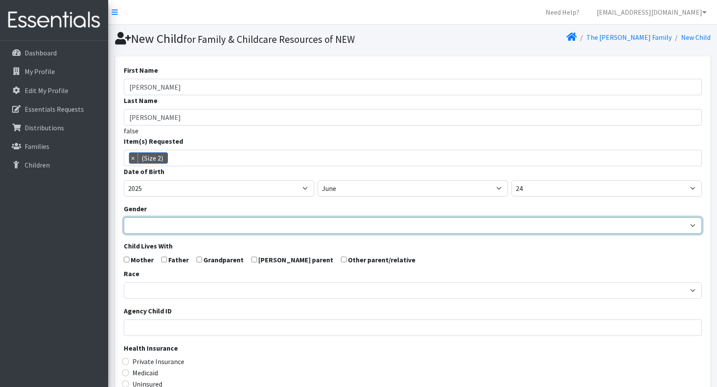
click at [158, 228] on select "Male Female" at bounding box center [413, 225] width 578 height 16
select select "Female"
click at [124, 217] on select "Male Female" at bounding box center [413, 225] width 578 height 16
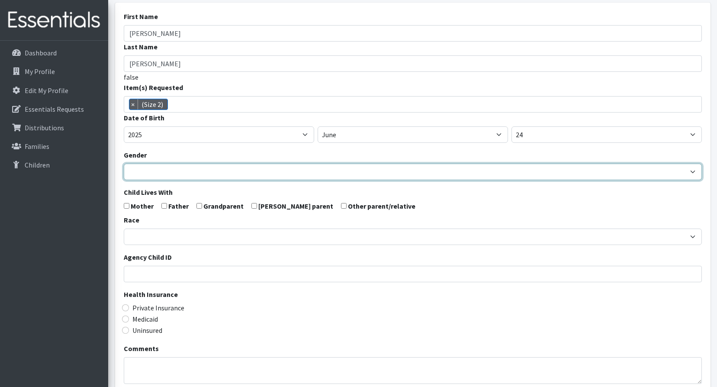
scroll to position [164, 0]
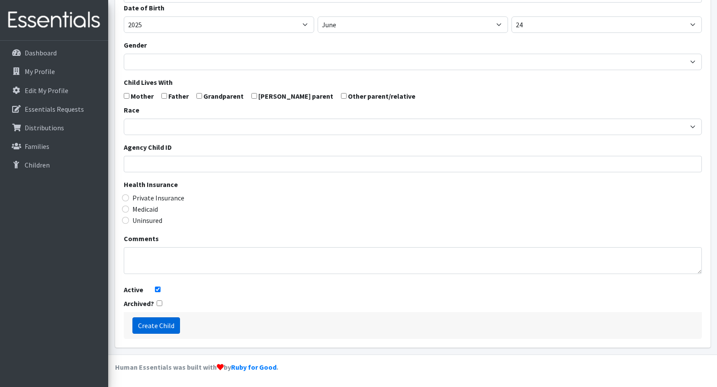
click at [147, 320] on input "Create Child" at bounding box center [156, 325] width 48 height 16
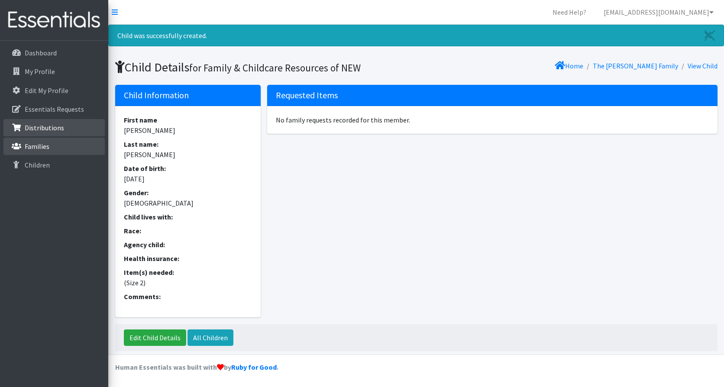
drag, startPoint x: 32, startPoint y: 145, endPoint x: 79, endPoint y: 126, distance: 51.3
click at [33, 144] on p "Families" at bounding box center [37, 146] width 25 height 9
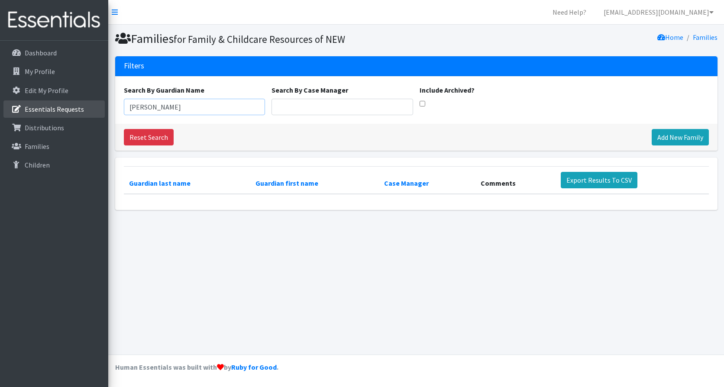
drag, startPoint x: 167, startPoint y: 109, endPoint x: 101, endPoint y: 115, distance: 67.0
click at [80, 114] on div "Need Help? shelby@fcrnew.org My Co-Workers My Profile Logout Dashboard My Profi…" at bounding box center [362, 193] width 724 height 387
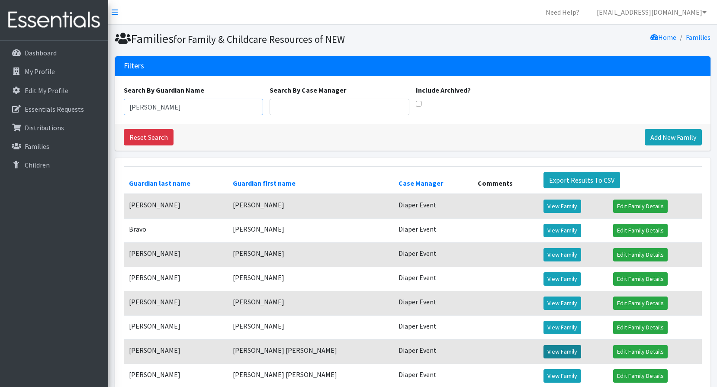
type input "Maria"
click at [543, 350] on link "View Family" at bounding box center [562, 351] width 38 height 13
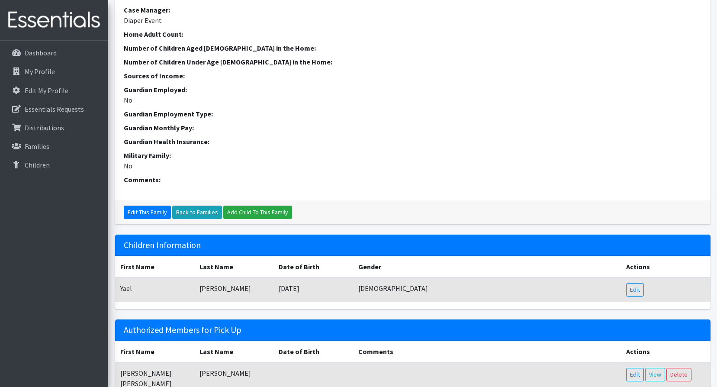
scroll to position [255, 0]
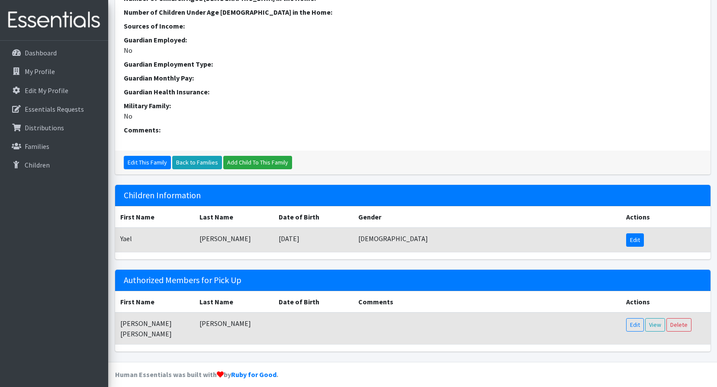
click at [630, 240] on link "Edit" at bounding box center [635, 239] width 18 height 13
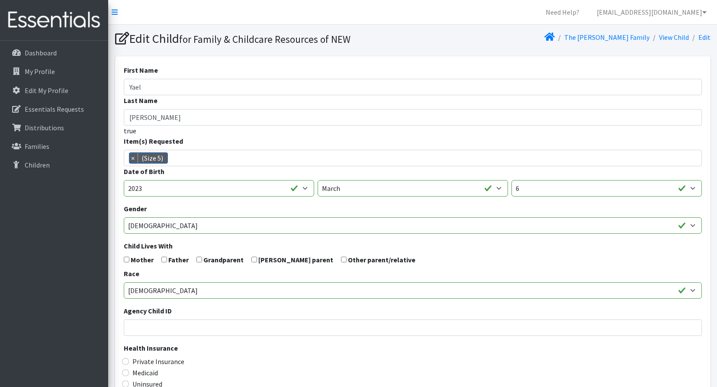
scroll to position [25, 0]
click at [632, 38] on link "The [PERSON_NAME] Family" at bounding box center [606, 37] width 85 height 9
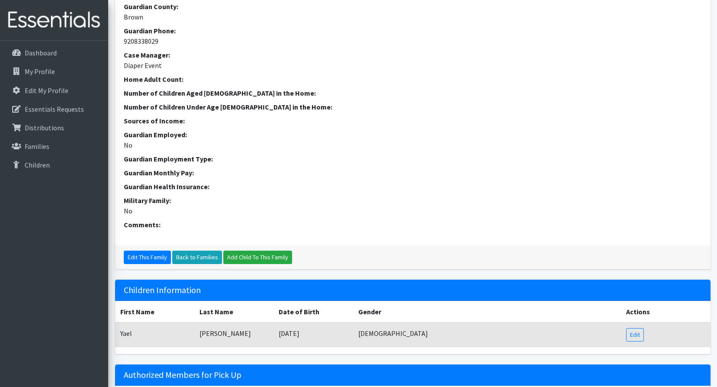
scroll to position [255, 0]
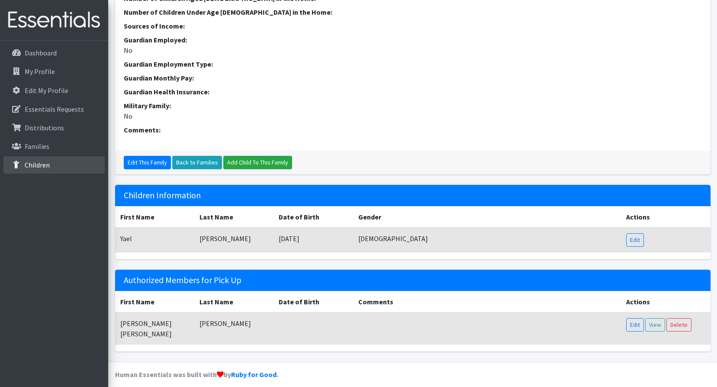
click at [19, 162] on icon at bounding box center [16, 165] width 11 height 8
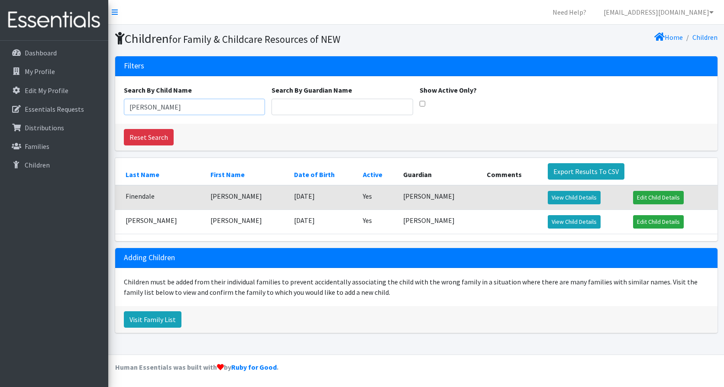
drag, startPoint x: 180, startPoint y: 107, endPoint x: 130, endPoint y: 107, distance: 50.2
click at [118, 108] on div "Search By Child Name [PERSON_NAME] Search By Guardian Name Show Active Only?" at bounding box center [416, 100] width 602 height 48
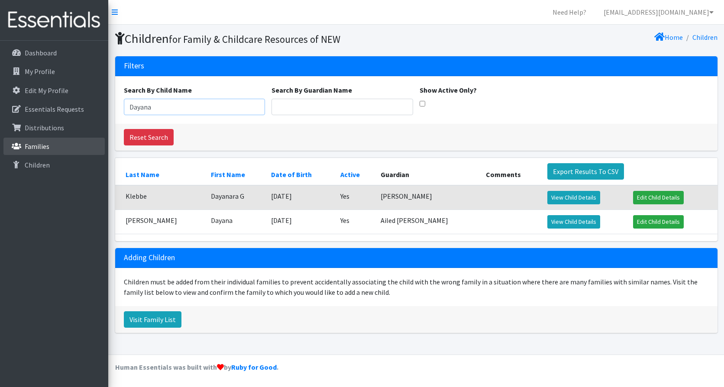
type input "Dayana"
click at [48, 147] on p "Families" at bounding box center [37, 146] width 25 height 9
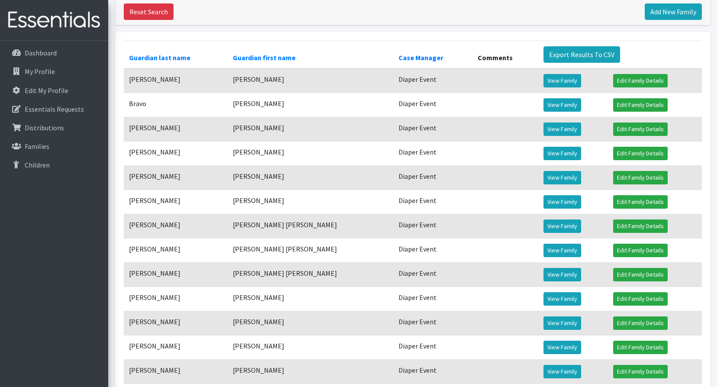
scroll to position [130, 0]
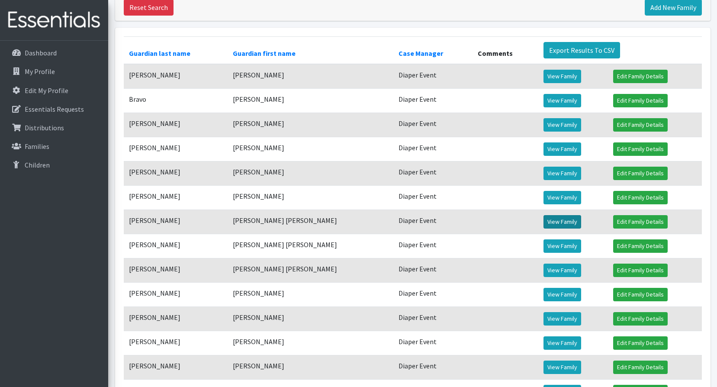
click at [543, 219] on link "View Family" at bounding box center [562, 221] width 38 height 13
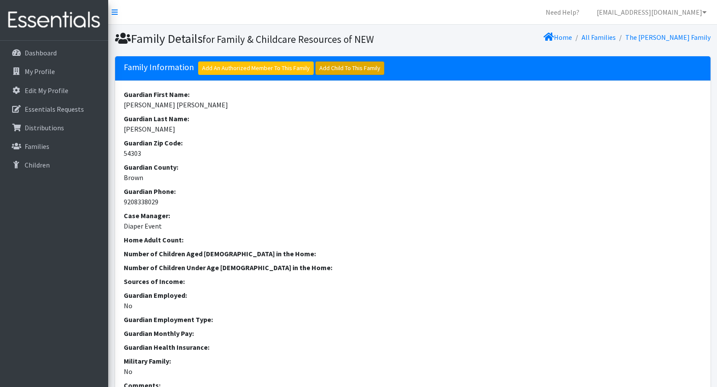
click at [355, 69] on link "Add Child To This Family" at bounding box center [349, 67] width 69 height 13
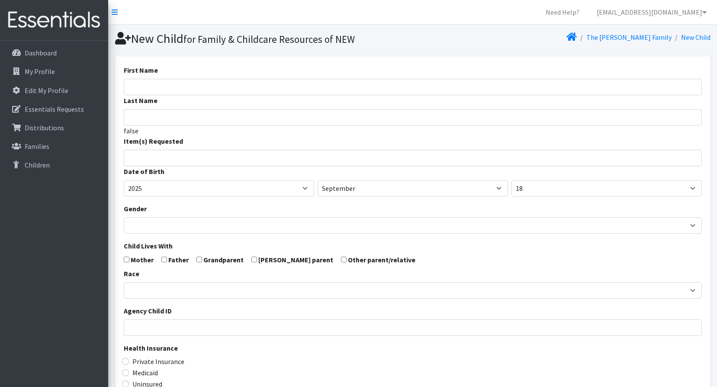
select select
click at [148, 84] on input "First Name" at bounding box center [413, 87] width 578 height 16
type input "Dayana"
type input "Bautista Hernandez"
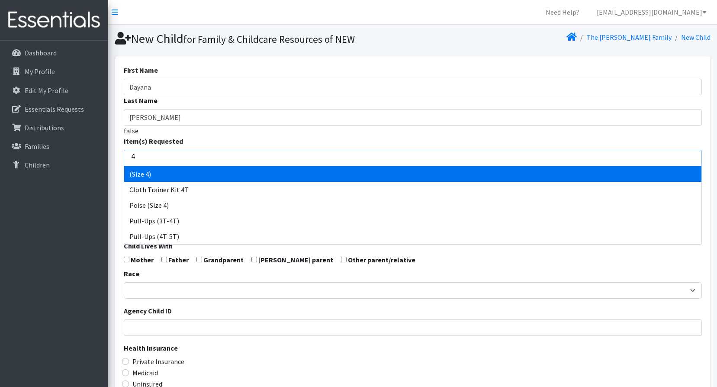
type input "4"
select select "14512"
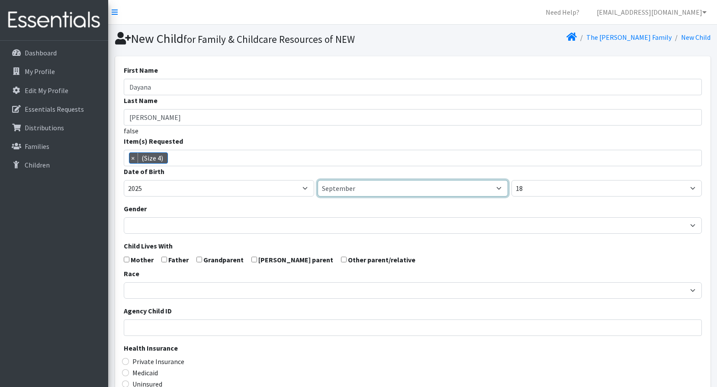
click at [360, 185] on select "January February March April May June July August September October November De…" at bounding box center [413, 188] width 190 height 16
select select "4"
click at [318, 180] on select "January February March April May June July August September October November De…" at bounding box center [413, 188] width 190 height 16
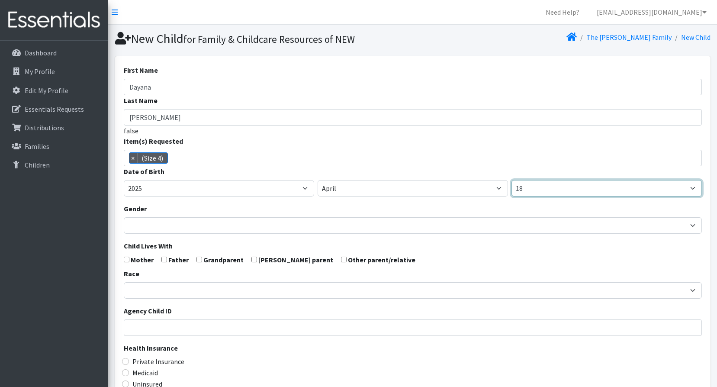
click at [539, 191] on select "1 2 3 4 5 6 7 8 9 10 11 12 13 14 15 16 17 18 19 20 21 22 23 24 25 26 27 28 29 3…" at bounding box center [606, 188] width 190 height 16
select select "29"
click at [511, 180] on select "1 2 3 4 5 6 7 8 9 10 11 12 13 14 15 16 17 18 19 20 21 22 23 24 25 26 27 28 29 3…" at bounding box center [606, 188] width 190 height 16
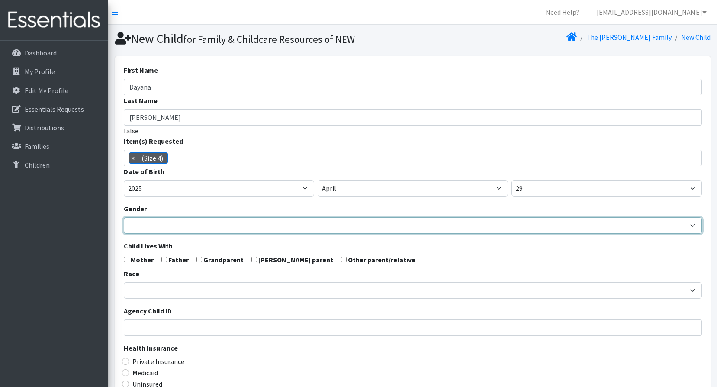
click at [165, 226] on select "Male Female" at bounding box center [413, 225] width 578 height 16
select select "[DEMOGRAPHIC_DATA]"
click at [124, 217] on select "[DEMOGRAPHIC_DATA] [DEMOGRAPHIC_DATA]" at bounding box center [413, 225] width 578 height 16
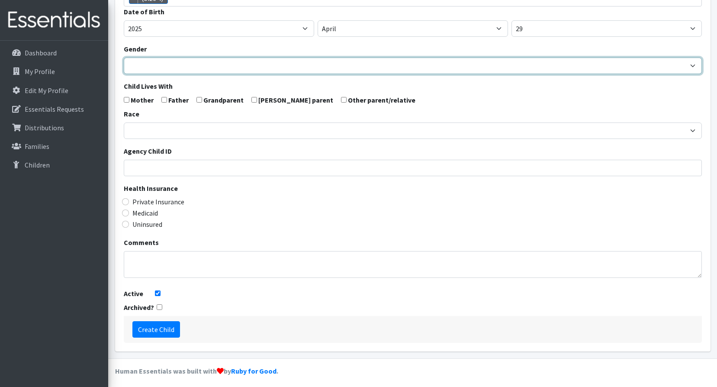
scroll to position [164, 0]
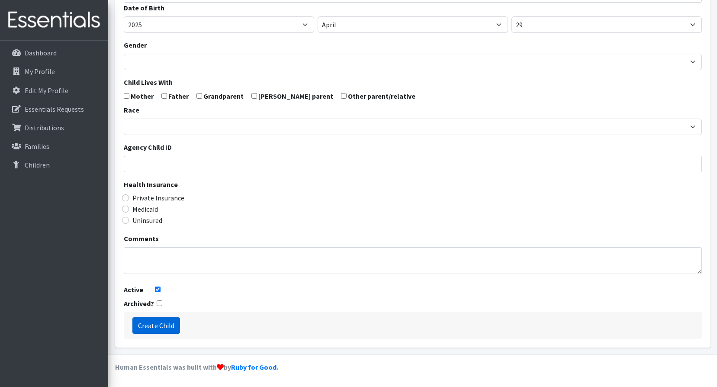
click at [165, 326] on input "Create Child" at bounding box center [156, 325] width 48 height 16
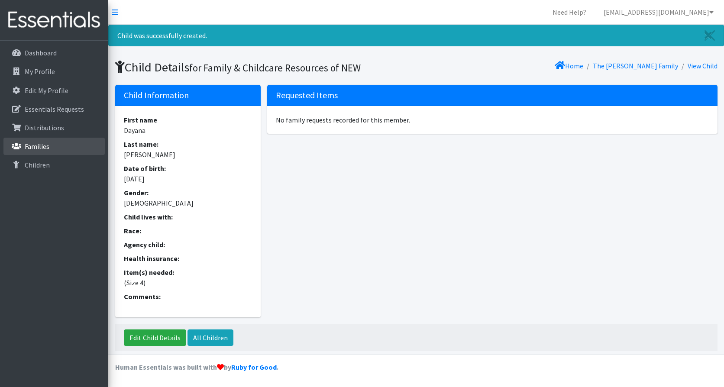
drag, startPoint x: 0, startPoint y: 0, endPoint x: 47, endPoint y: 148, distance: 155.3
click at [47, 148] on p "Families" at bounding box center [37, 146] width 25 height 9
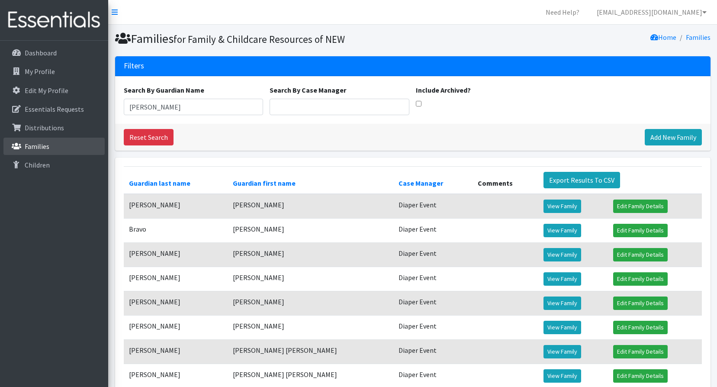
click at [50, 144] on link "Families" at bounding box center [53, 146] width 101 height 17
drag, startPoint x: 55, startPoint y: 146, endPoint x: 130, endPoint y: 124, distance: 78.2
click at [56, 146] on link "Families" at bounding box center [53, 146] width 101 height 17
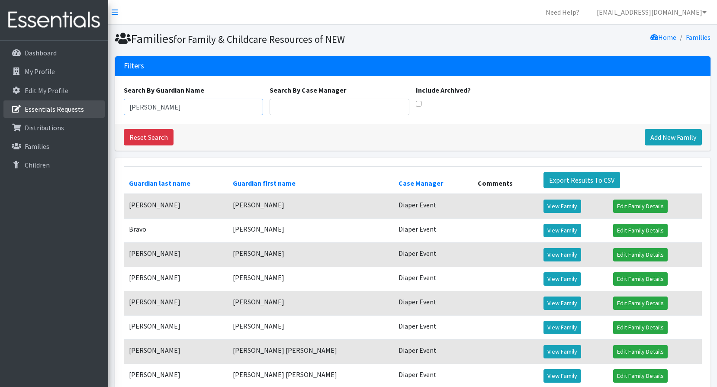
drag, startPoint x: 165, startPoint y: 113, endPoint x: 101, endPoint y: 116, distance: 64.1
click at [91, 113] on div "Need Help? [EMAIL_ADDRESS][DOMAIN_NAME] My Co-Workers My Profile Logout Dashboa…" at bounding box center [358, 306] width 717 height 613
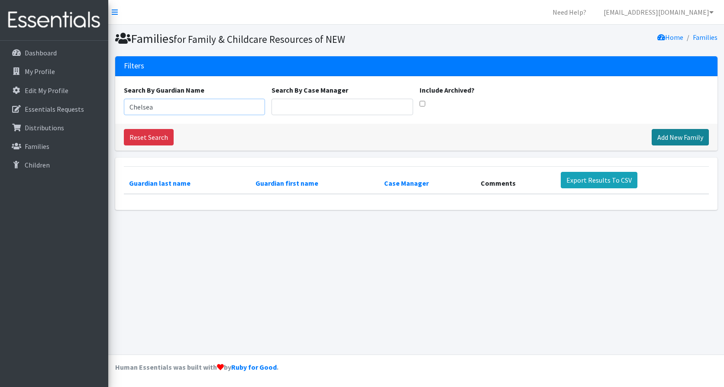
type input "Chelsea"
click at [674, 138] on link "Add New Family" at bounding box center [679, 137] width 57 height 16
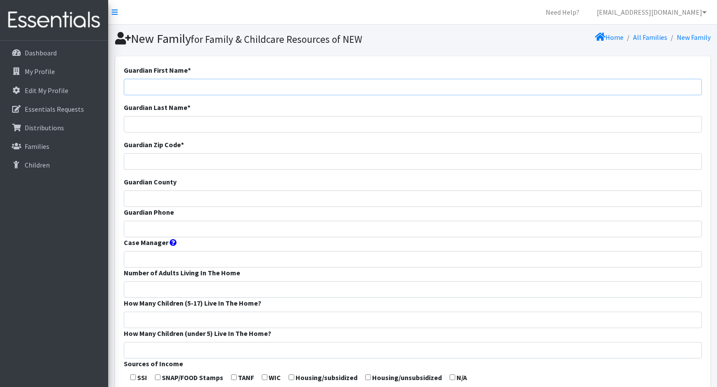
click at [149, 89] on input "Guardian First Name *" at bounding box center [413, 87] width 578 height 16
type input "Chelsea"
type input "H"
type input "Jorgenson"
drag, startPoint x: 159, startPoint y: 158, endPoint x: 164, endPoint y: 148, distance: 11.6
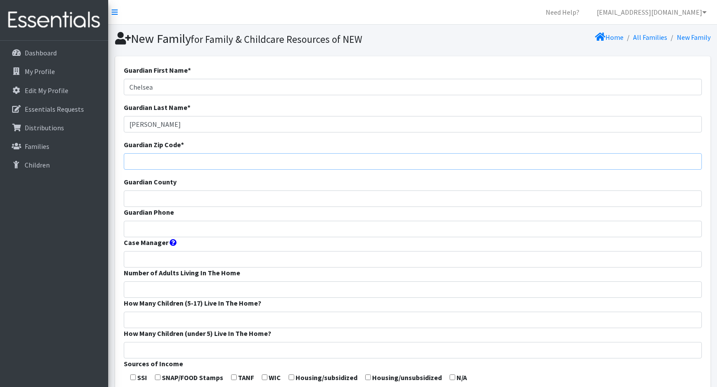
click at [159, 158] on input "Guardian Zip Code *" at bounding box center [413, 161] width 578 height 16
type input "54303"
click at [139, 203] on input "Guardian County" at bounding box center [413, 198] width 578 height 16
type input "Brown"
type input "Diaper Event"
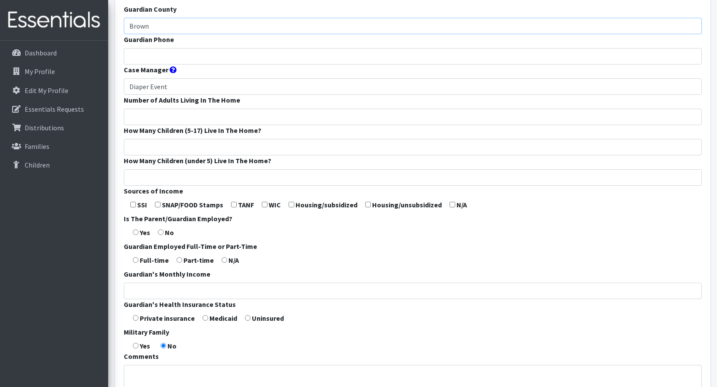
scroll to position [173, 0]
click at [151, 55] on input "Guardian Phone" at bounding box center [413, 56] width 578 height 16
paste input "9202478647"
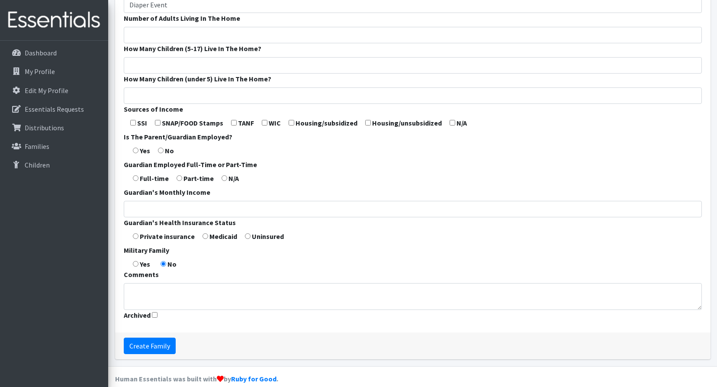
scroll to position [266, 0]
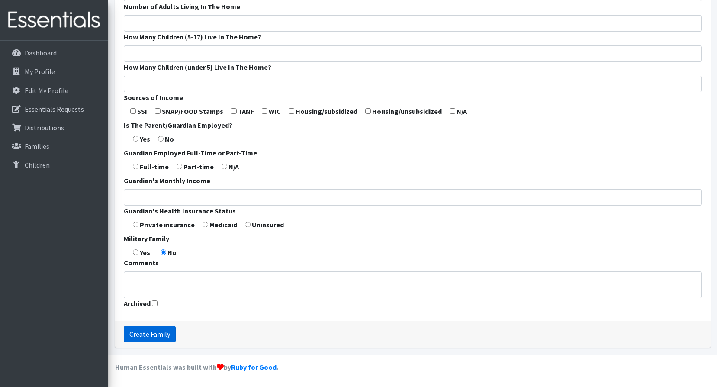
type input "9202478647"
click at [154, 332] on input "Create Family" at bounding box center [150, 334] width 52 height 16
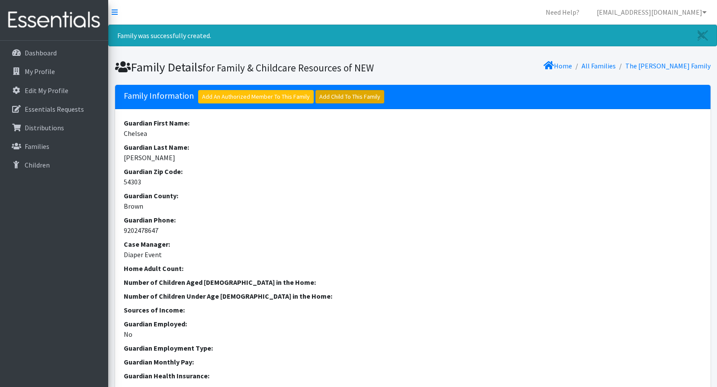
click at [326, 98] on link "Add Child To This Family" at bounding box center [349, 96] width 69 height 13
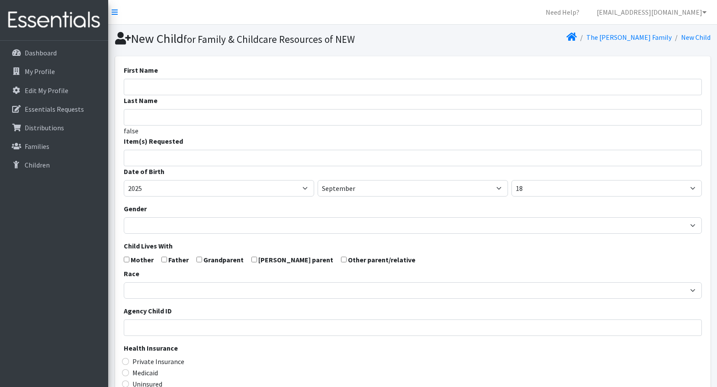
select select
click at [141, 87] on input "First Name" at bounding box center [413, 87] width 578 height 16
click at [167, 89] on input "Romep" at bounding box center [413, 87] width 578 height 16
type input "Romeo"
type input "Seaton"
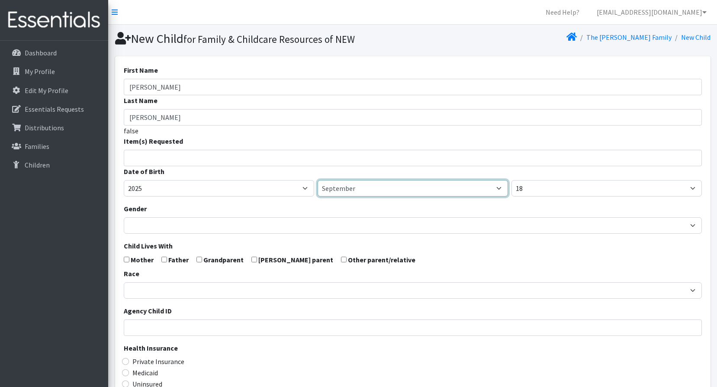
click at [396, 190] on select "January February March April May June July August September October November De…" at bounding box center [413, 188] width 190 height 16
select select "4"
click at [318, 180] on select "January February March April May June July August September October November De…" at bounding box center [413, 188] width 190 height 16
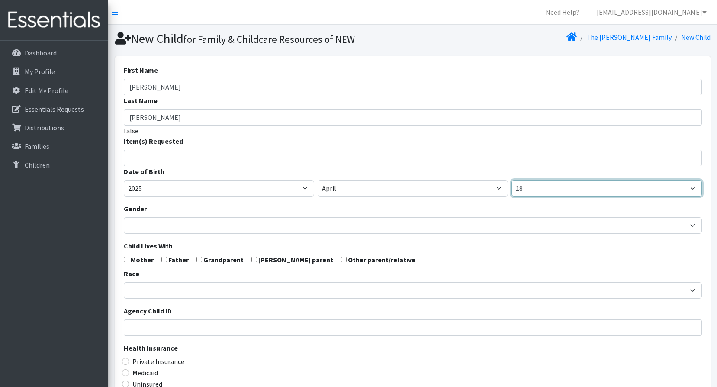
click at [558, 181] on select "1 2 3 4 5 6 7 8 9 10 11 12 13 14 15 16 17 18 19 20 21 22 23 24 25 26 27 28 29 3…" at bounding box center [606, 188] width 190 height 16
select select "28"
click at [511, 180] on select "1 2 3 4 5 6 7 8 9 10 11 12 13 14 15 16 17 18 19 20 21 22 23 24 25 26 27 28 29 3…" at bounding box center [606, 188] width 190 height 16
click at [196, 154] on input "search" at bounding box center [419, 157] width 575 height 8
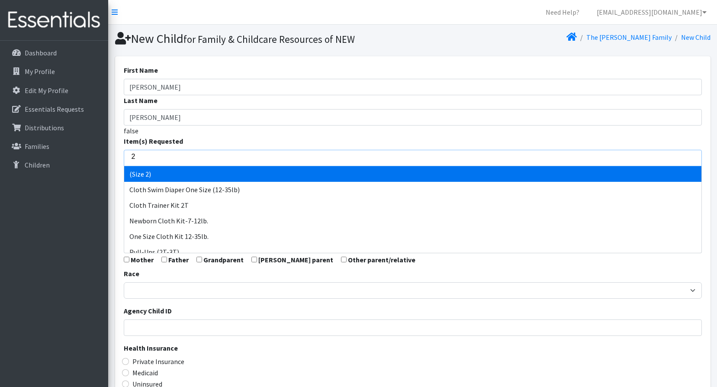
type input "2"
select select "14510"
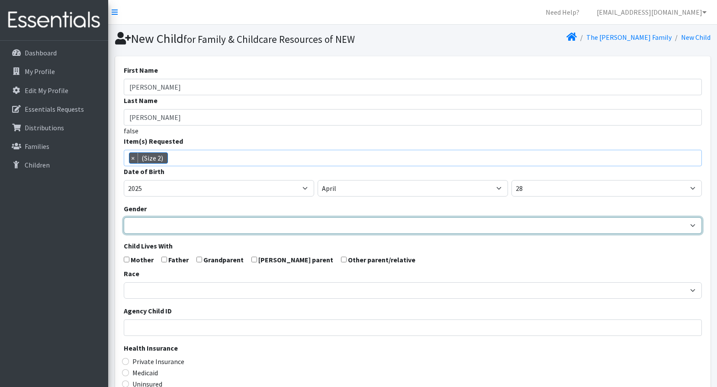
click at [140, 223] on select "Male Female" at bounding box center [413, 225] width 578 height 16
select select "Male"
click at [124, 217] on select "Male Female" at bounding box center [413, 225] width 578 height 16
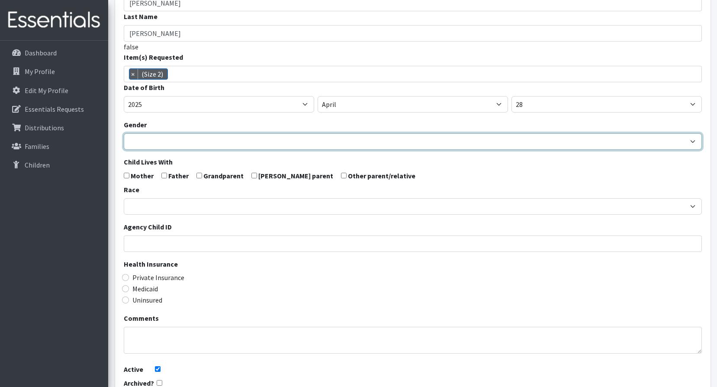
scroll to position [164, 0]
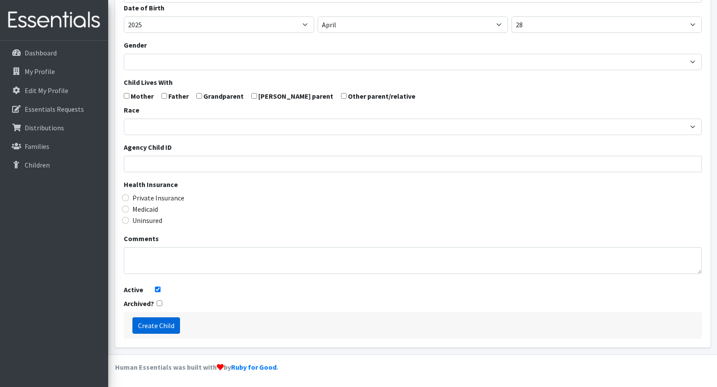
drag, startPoint x: 154, startPoint y: 327, endPoint x: 154, endPoint y: 321, distance: 5.6
click at [154, 324] on input "Create Child" at bounding box center [156, 325] width 48 height 16
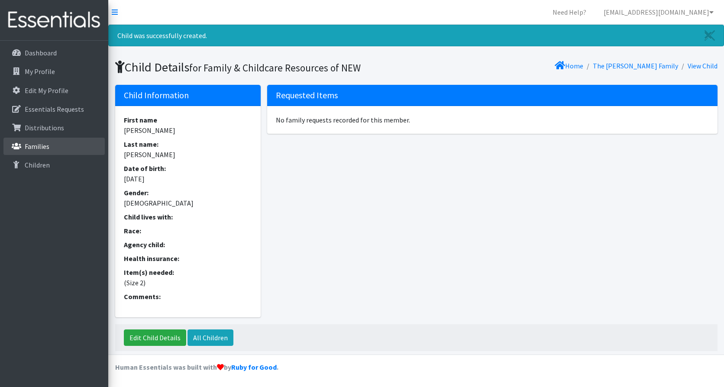
click at [29, 145] on p "Families" at bounding box center [37, 146] width 25 height 9
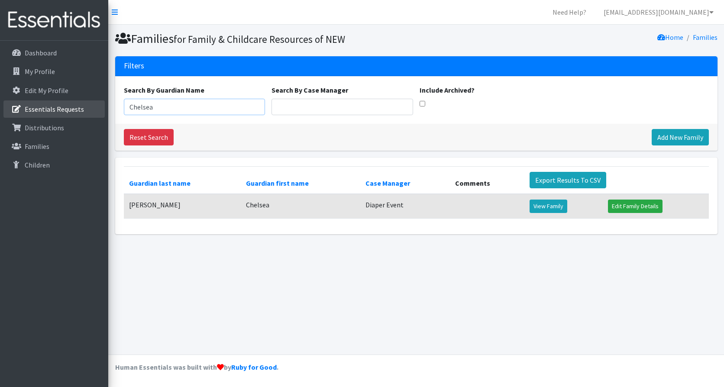
drag, startPoint x: 154, startPoint y: 110, endPoint x: 62, endPoint y: 109, distance: 91.7
click at [62, 109] on div "Need Help? shelby@fcrnew.org My Co-Workers My Profile Logout Dashboard My Profi…" at bounding box center [362, 193] width 724 height 387
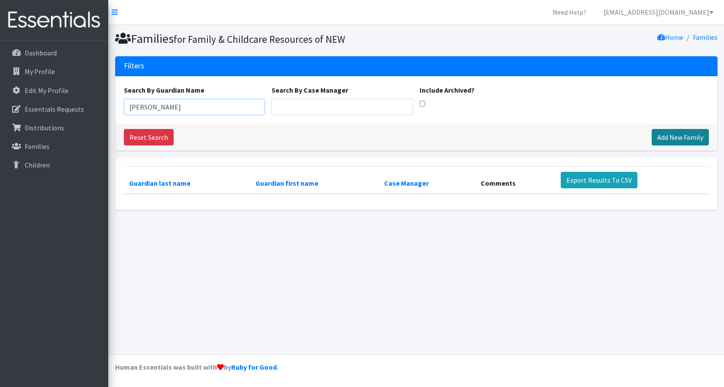
type input "[PERSON_NAME]"
click at [682, 140] on link "Add New Family" at bounding box center [679, 137] width 57 height 16
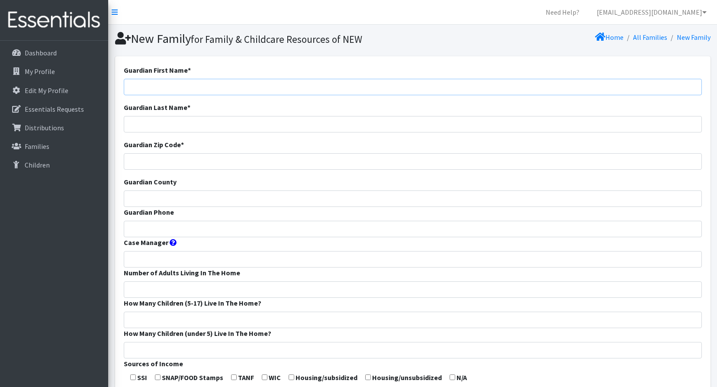
click at [163, 87] on input "Guardian First Name *" at bounding box center [413, 87] width 578 height 16
type input "[PERSON_NAME]"
click at [207, 121] on input "Guardian Last Name *" at bounding box center [413, 124] width 578 height 16
paste input "Kenezeau"
type input "Kenezeau"
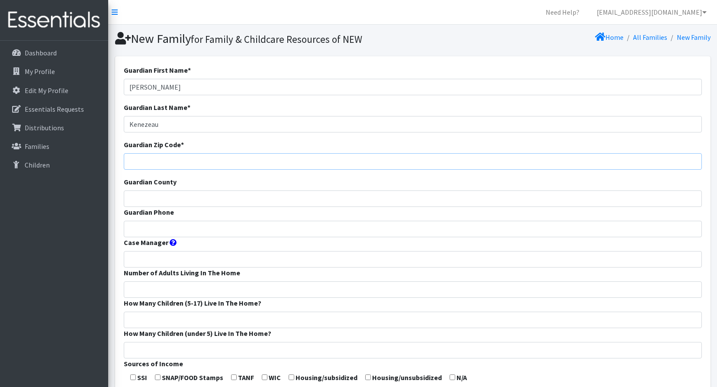
click at [155, 166] on input "Guardian Zip Code *" at bounding box center [413, 161] width 578 height 16
type input "54303"
type input "Brown"
type input "Diaper Event"
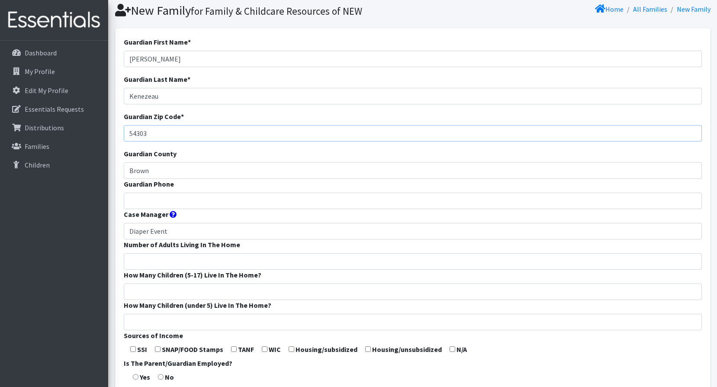
scroll to position [43, 0]
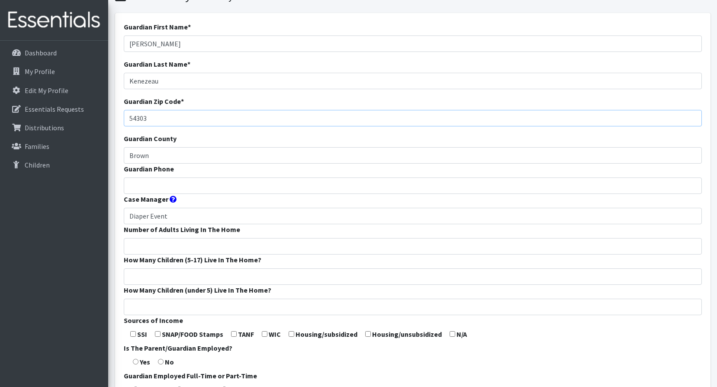
type input "54303"
click at [174, 182] on input "Guardian Phone" at bounding box center [413, 185] width 578 height 16
paste input "9205011037"
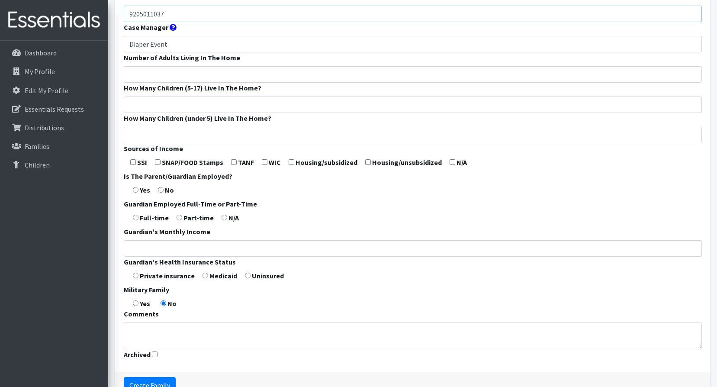
scroll to position [266, 0]
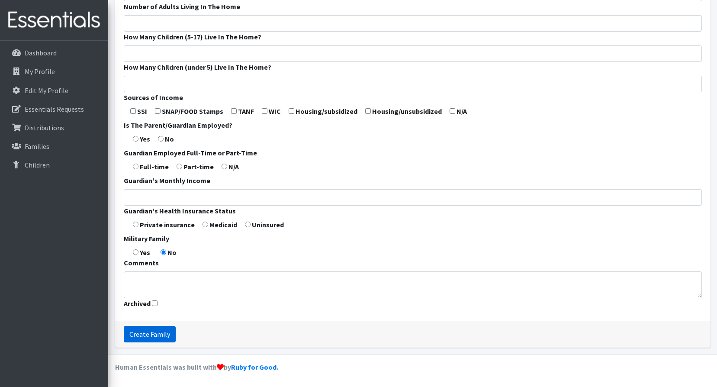
type input "9205011037"
click at [157, 334] on input "Create Family" at bounding box center [150, 334] width 52 height 16
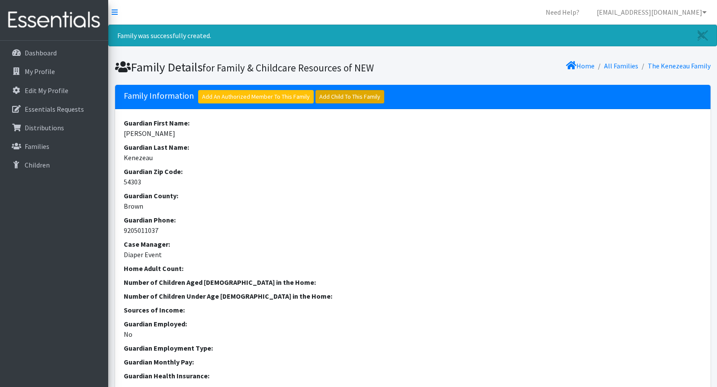
click at [347, 99] on link "Add Child To This Family" at bounding box center [349, 96] width 69 height 13
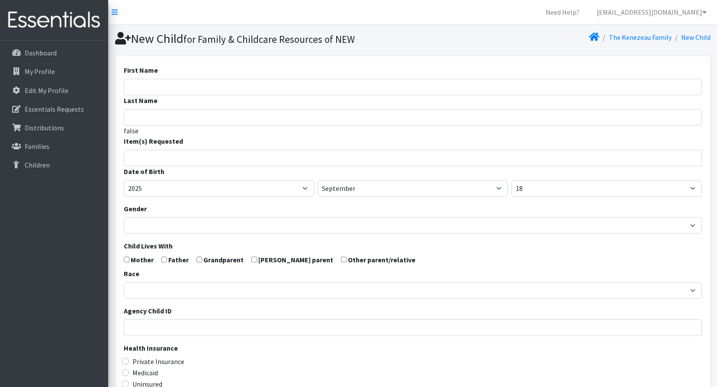
select select
click at [158, 82] on input "First Name" at bounding box center [413, 87] width 578 height 16
paste input "[PERSON_NAME]"
type input "[PERSON_NAME]"
click at [154, 117] on input "Last Name" at bounding box center [413, 117] width 578 height 16
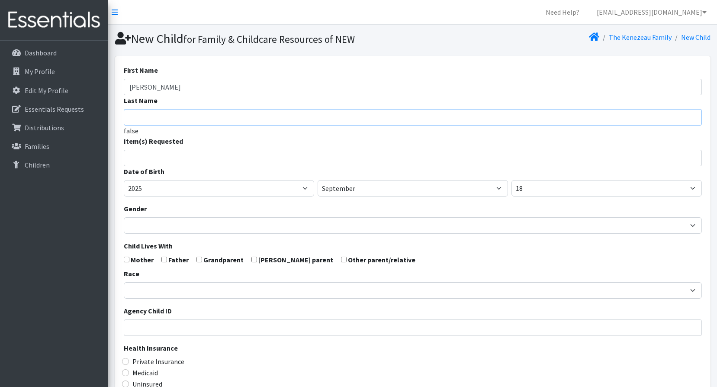
paste input "Cianah Kenezeau"
type input "Cianah Kenezeau"
click at [132, 155] on input "search" at bounding box center [419, 157] width 575 height 8
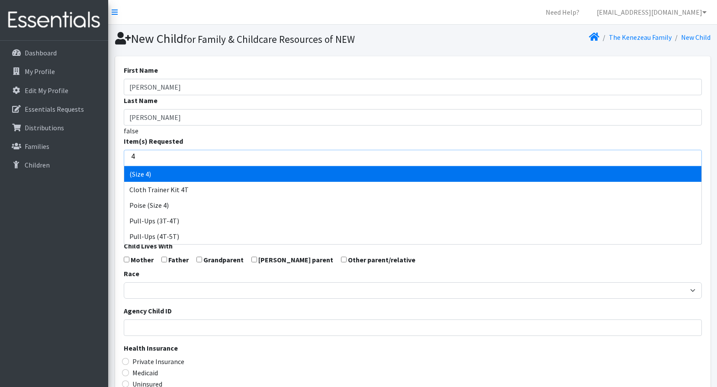
type input "4"
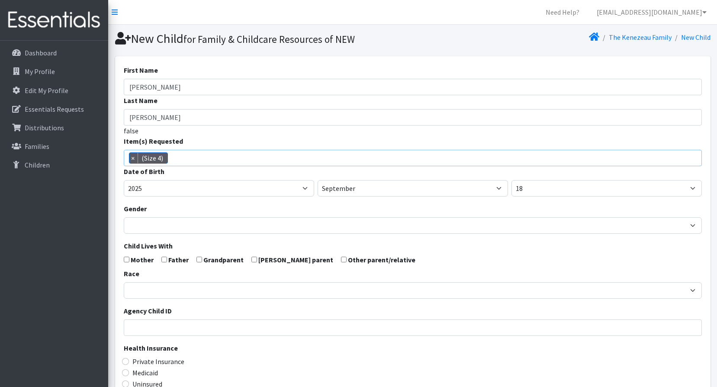
select select "14512"
click at [215, 181] on select "2005 2006 2007 2008 2009 2010 2011 2012 2013 2014 2015 2016 2017 2018 2019 2020…" at bounding box center [219, 188] width 190 height 16
select select "2024"
click at [124, 180] on select "2005 2006 2007 2008 2009 2010 2011 2012 2013 2014 2015 2016 2017 2018 2019 2020…" at bounding box center [219, 188] width 190 height 16
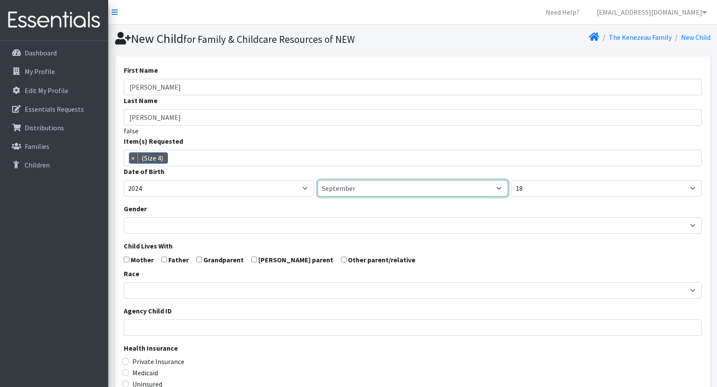
click at [364, 187] on select "January February March April May June July August September October November De…" at bounding box center [413, 188] width 190 height 16
select select "10"
click at [318, 180] on select "January February March April May June July August September October November De…" at bounding box center [413, 188] width 190 height 16
click at [523, 197] on form "First Name Rose Leicka Last Name Cianah Kenezeau false Item(s) Requested (Newbo…" at bounding box center [413, 283] width 578 height 437
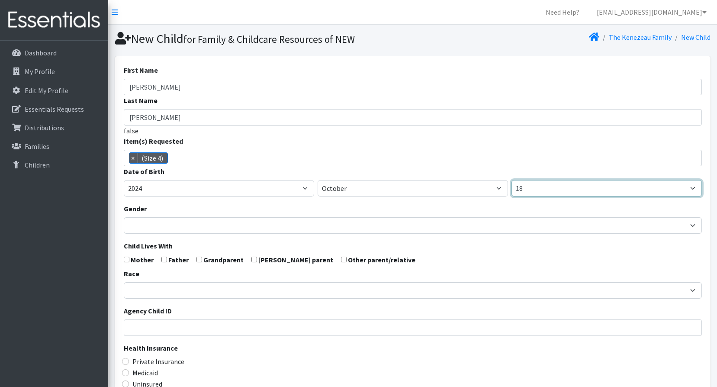
click at [600, 187] on select "1 2 3 4 5 6 7 8 9 10 11 12 13 14 15 16 17 18 19 20 21 22 23 24 25 26 27 28 29 3…" at bounding box center [606, 188] width 190 height 16
click at [599, 187] on select "1 2 3 4 5 6 7 8 9 10 11 12 13 14 15 16 17 18 19 20 21 22 23 24 25 26 27 28 29 3…" at bounding box center [606, 188] width 190 height 16
select select "8"
click at [511, 180] on select "1 2 3 4 5 6 7 8 9 10 11 12 13 14 15 16 17 18 19 20 21 22 23 24 25 26 27 28 29 3…" at bounding box center [606, 188] width 190 height 16
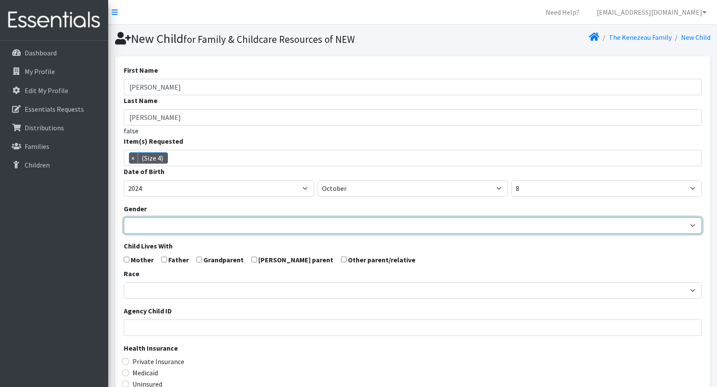
click at [144, 222] on select "Male Female" at bounding box center [413, 225] width 578 height 16
select select "[DEMOGRAPHIC_DATA]"
click at [124, 217] on select "Male Female" at bounding box center [413, 225] width 578 height 16
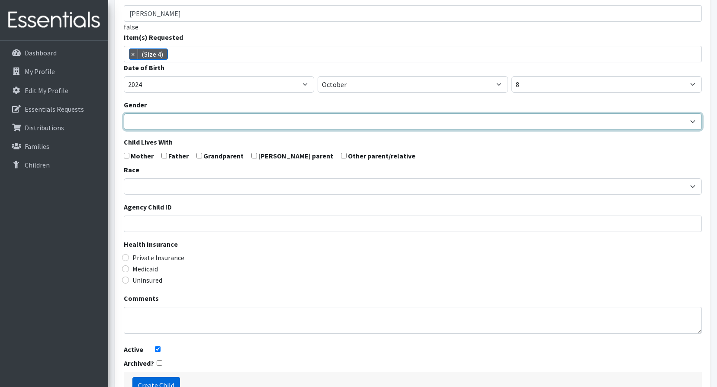
scroll to position [164, 0]
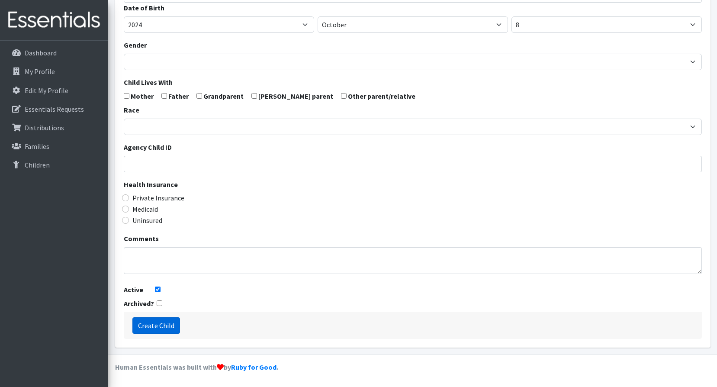
click at [156, 328] on input "Create Child" at bounding box center [156, 325] width 48 height 16
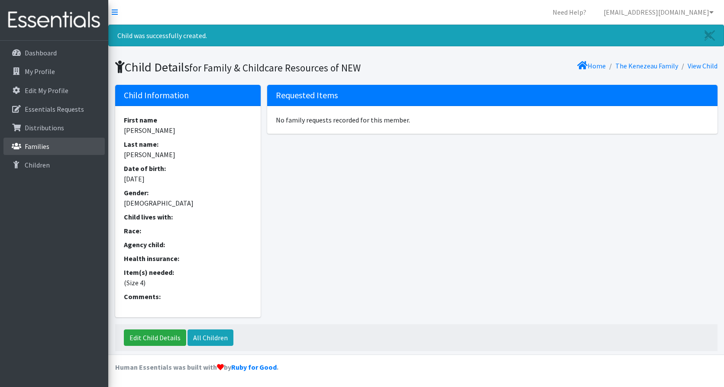
drag, startPoint x: 42, startPoint y: 143, endPoint x: 117, endPoint y: 109, distance: 81.9
click at [42, 143] on p "Families" at bounding box center [37, 146] width 25 height 9
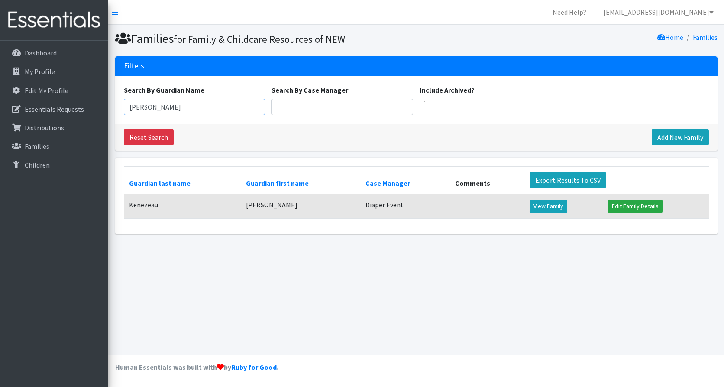
drag, startPoint x: 177, startPoint y: 101, endPoint x: 122, endPoint y: 103, distance: 54.1
click at [118, 105] on div "Search By Guardian Name [PERSON_NAME] Search By Case Manager Include Archived?" at bounding box center [416, 100] width 602 height 48
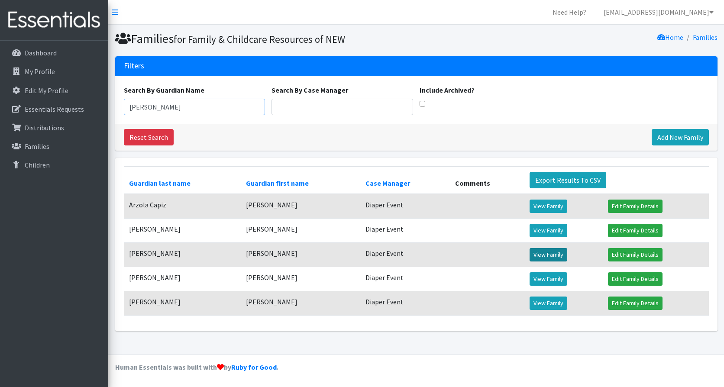
type input "[PERSON_NAME]"
click at [543, 254] on link "View Family" at bounding box center [548, 254] width 38 height 13
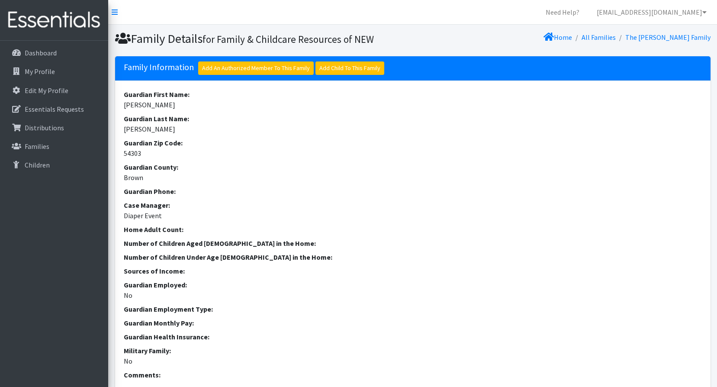
scroll to position [269, 0]
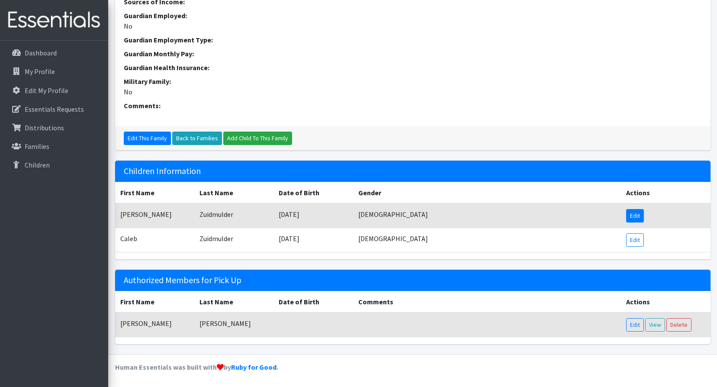
click at [639, 215] on link "Edit" at bounding box center [635, 215] width 18 height 13
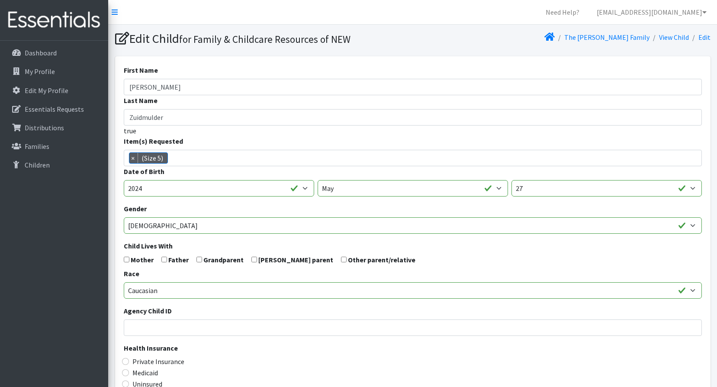
scroll to position [25, 0]
click at [142, 159] on li "× (Size 5)" at bounding box center [148, 157] width 39 height 11
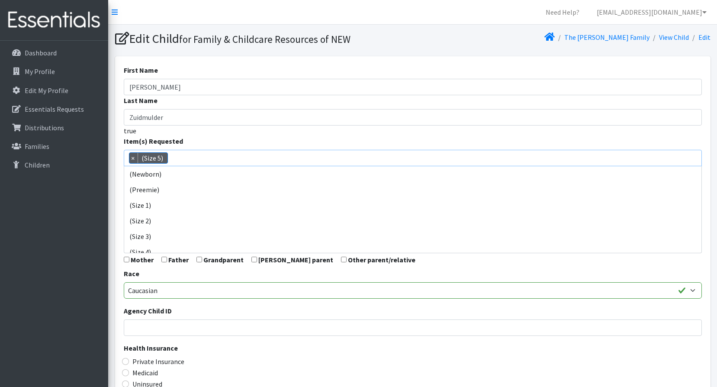
scroll to position [62, 0]
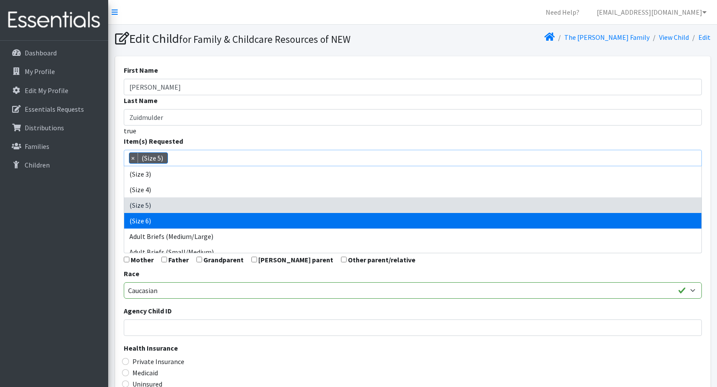
drag, startPoint x: 133, startPoint y: 222, endPoint x: 138, endPoint y: 206, distance: 16.7
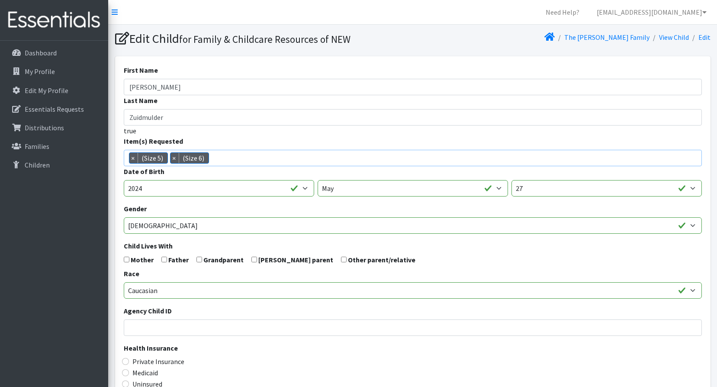
scroll to position [55, 0]
click at [132, 160] on span "×" at bounding box center [133, 158] width 9 height 10
select select "14491"
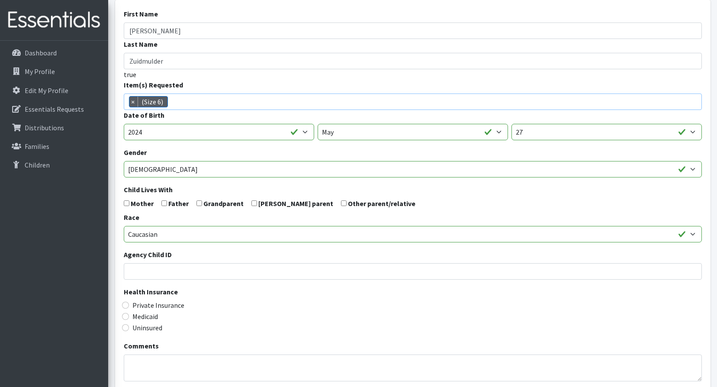
scroll to position [164, 0]
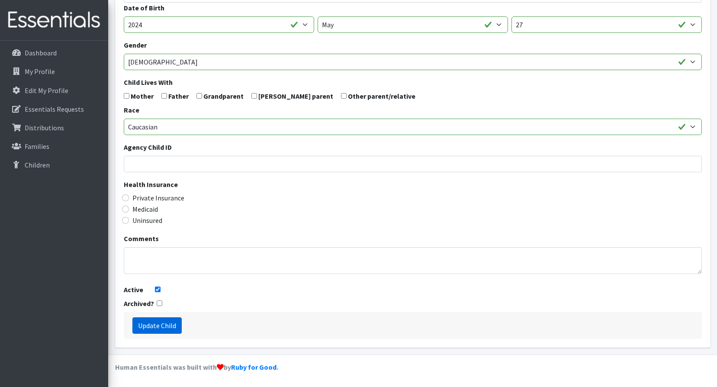
drag, startPoint x: 148, startPoint y: 325, endPoint x: 205, endPoint y: 286, distance: 68.4
click at [149, 324] on input "Update Child" at bounding box center [156, 325] width 49 height 16
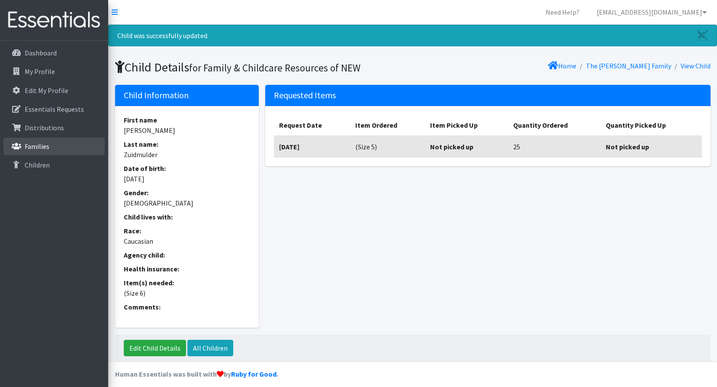
click at [69, 148] on link "Families" at bounding box center [53, 146] width 101 height 17
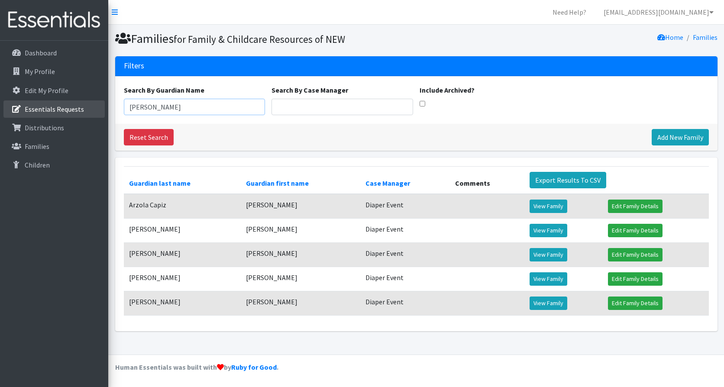
drag, startPoint x: 173, startPoint y: 106, endPoint x: 100, endPoint y: 108, distance: 72.3
click at [100, 108] on div "Need Help? shelby@fcrnew.org My Co-Workers My Profile Logout Dashboard My Profi…" at bounding box center [362, 193] width 724 height 387
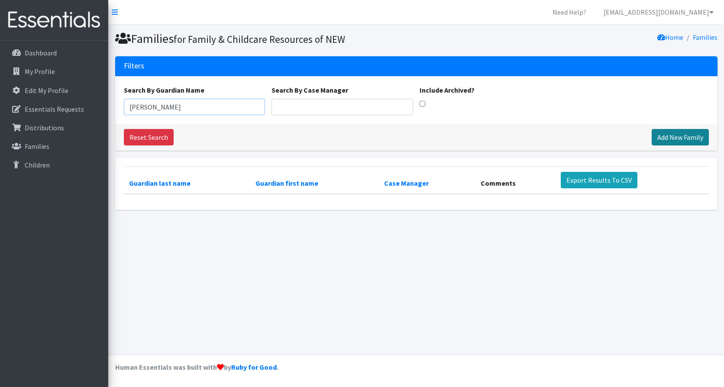
type input "Yaquelin"
click at [672, 135] on link "Add New Family" at bounding box center [679, 137] width 57 height 16
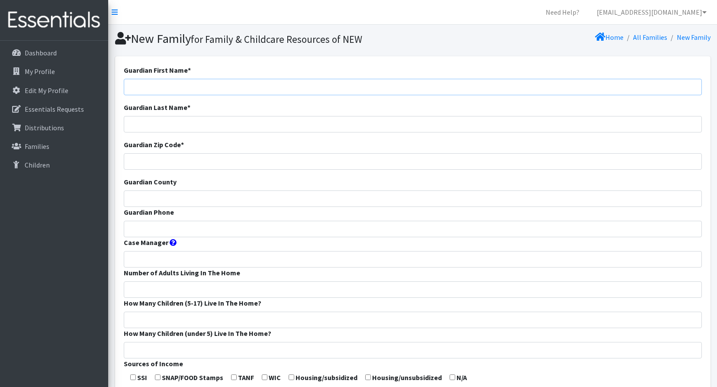
click at [171, 84] on input "Guardian First Name *" at bounding box center [413, 87] width 578 height 16
type input "Yaquelin"
click at [129, 120] on input "Guardian Last Name *" at bounding box center [413, 124] width 578 height 16
paste input "Martinez Costilla"
type input "Martinez Costilla"
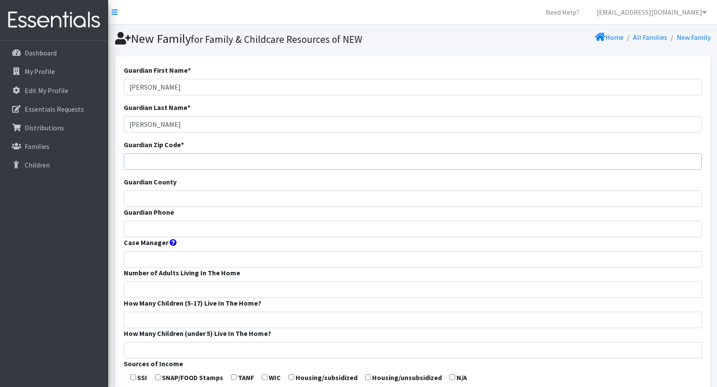
click at [147, 158] on input "Guardian Zip Code *" at bounding box center [413, 161] width 578 height 16
type input "54303"
type input "Brown"
type input "Diaper Event"
click at [150, 235] on input "Guardian Phone" at bounding box center [413, 229] width 578 height 16
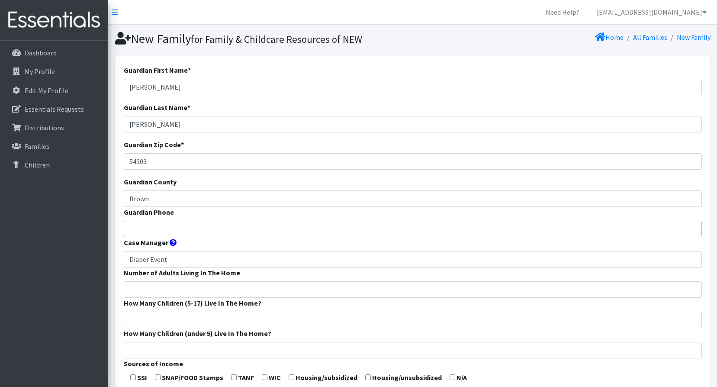
click at [148, 228] on input "Guardian Phone" at bounding box center [413, 229] width 578 height 16
paste input "9202473735"
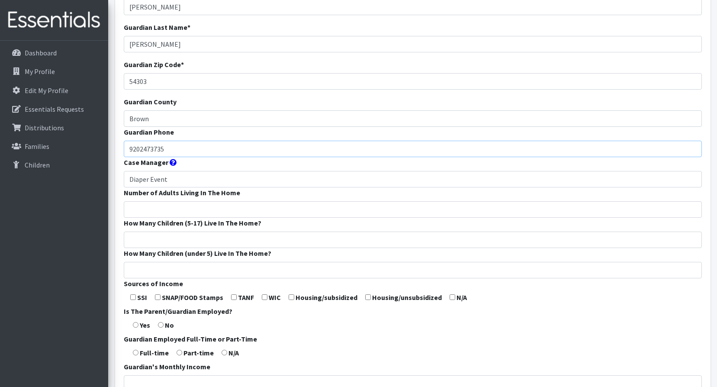
scroll to position [266, 0]
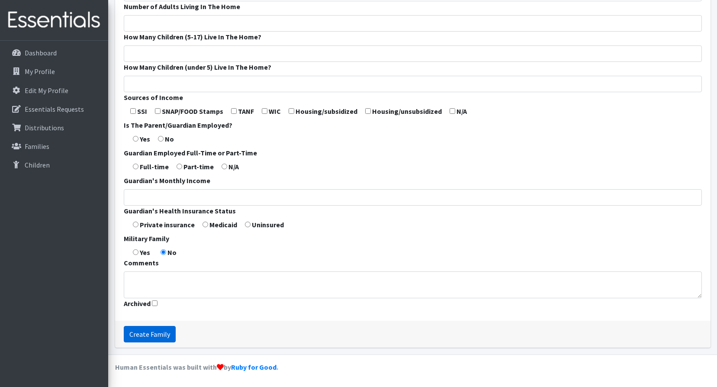
type input "9202473735"
click at [149, 334] on input "Create Family" at bounding box center [150, 334] width 52 height 16
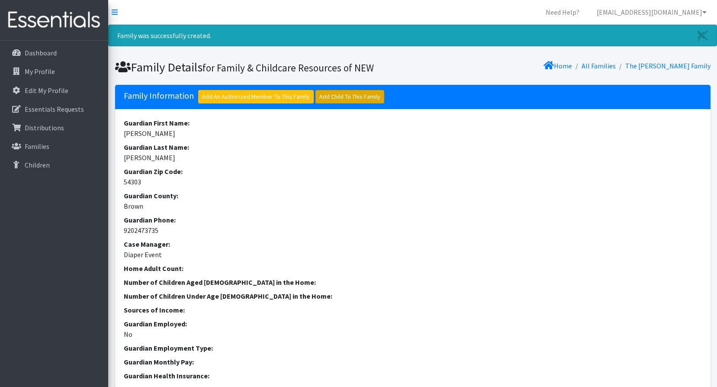
click at [375, 94] on link "Add Child To This Family" at bounding box center [349, 96] width 69 height 13
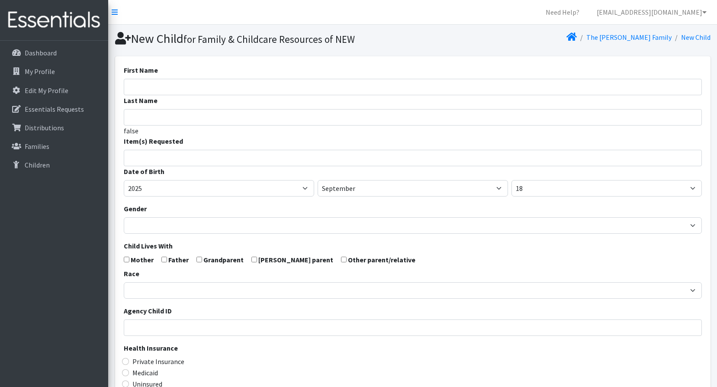
select select
click at [149, 89] on input "First Name" at bounding box center [413, 87] width 578 height 16
paste input "Ethereal"
type input "Ethereal"
click at [148, 123] on input "Last Name" at bounding box center [413, 117] width 578 height 16
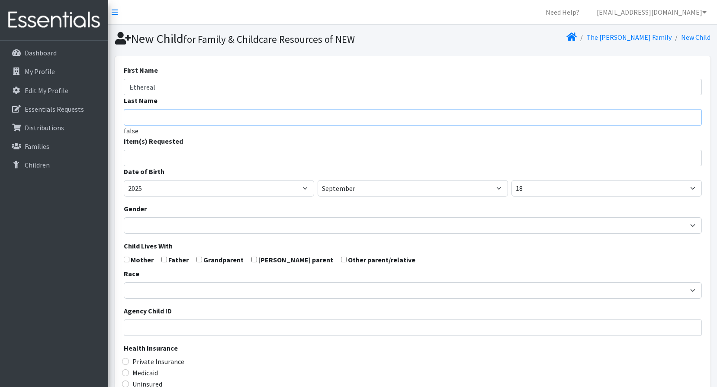
paste input "Cabrera"
type input "[PERSON_NAME]"
click at [161, 188] on select "2005 2006 2007 2008 2009 2010 2011 2012 2013 2014 2015 2016 2017 2018 2019 2020…" at bounding box center [219, 188] width 190 height 16
click at [386, 191] on select "January February March April May June July August September October November De…" at bounding box center [413, 188] width 190 height 16
select select "7"
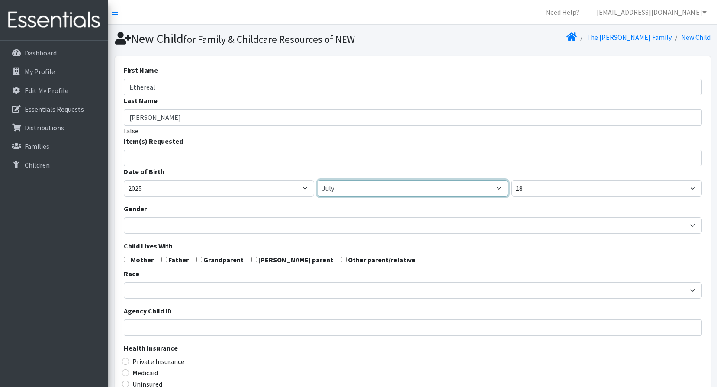
click at [318, 180] on select "January February March April May June July August September October November De…" at bounding box center [413, 188] width 190 height 16
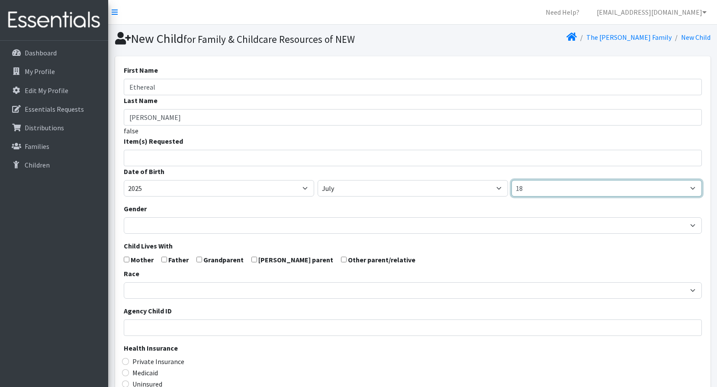
drag, startPoint x: 538, startPoint y: 189, endPoint x: 523, endPoint y: 188, distance: 15.2
click at [537, 189] on select "1 2 3 4 5 6 7 8 9 10 11 12 13 14 15 16 17 18 19 20 21 22 23 24 25 26 27 28 29 3…" at bounding box center [606, 188] width 190 height 16
select select "28"
click at [511, 180] on select "1 2 3 4 5 6 7 8 9 10 11 12 13 14 15 16 17 18 19 20 21 22 23 24 25 26 27 28 29 3…" at bounding box center [606, 188] width 190 height 16
click at [161, 159] on input "search" at bounding box center [419, 157] width 575 height 8
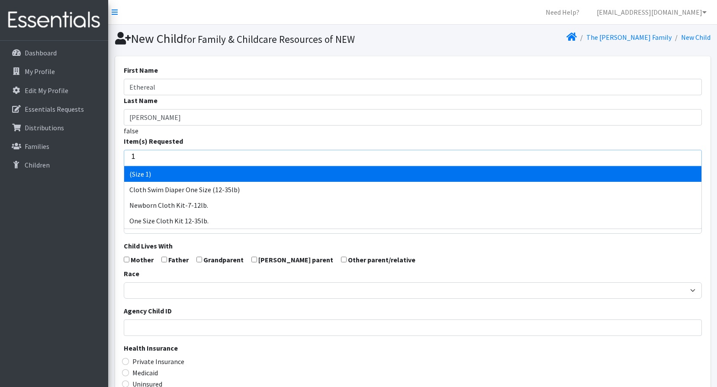
type input "1"
drag, startPoint x: 136, startPoint y: 174, endPoint x: 166, endPoint y: 190, distance: 33.7
select select "14509"
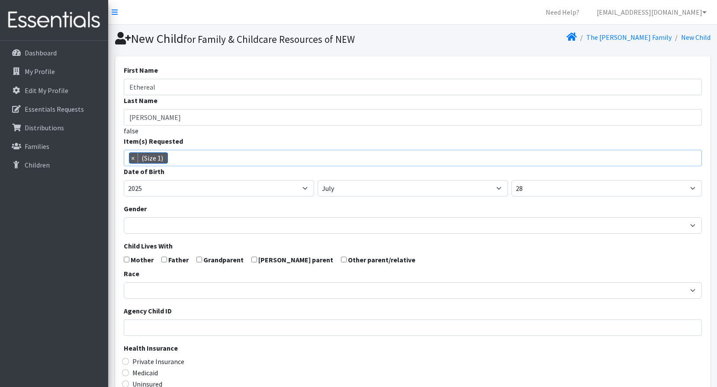
scroll to position [18, 0]
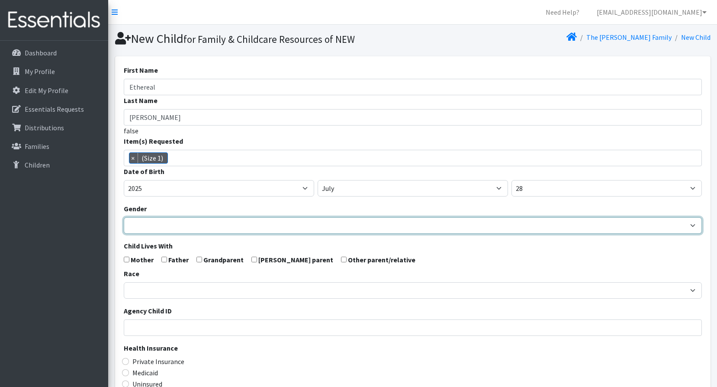
click at [146, 222] on select "Male Female" at bounding box center [413, 225] width 578 height 16
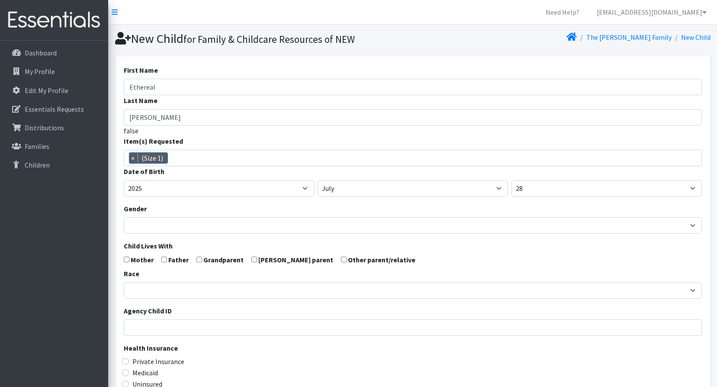
click at [174, 199] on form "First Name Ethereal Last Name Cabrera false Item(s) Requested (Newborn) (Preemi…" at bounding box center [413, 283] width 578 height 437
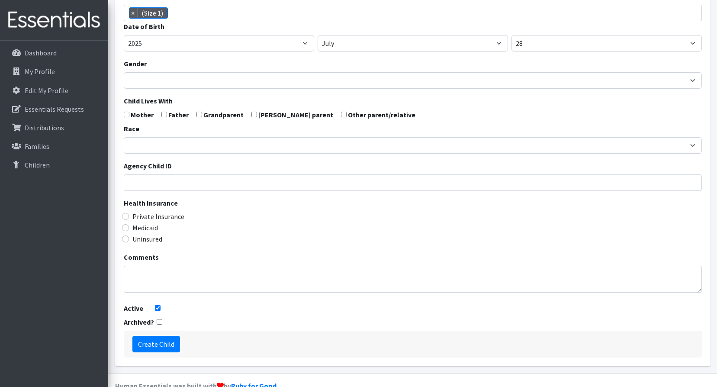
scroll to position [164, 0]
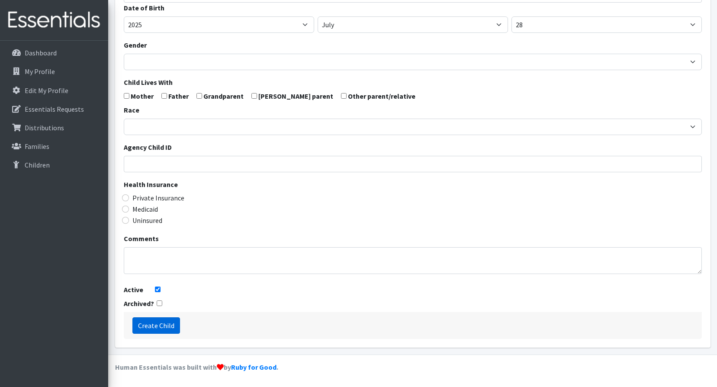
click at [151, 326] on input "Create Child" at bounding box center [156, 325] width 48 height 16
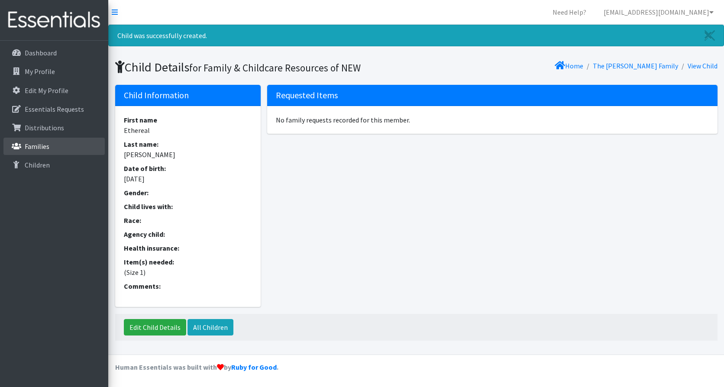
drag, startPoint x: 0, startPoint y: 0, endPoint x: 142, endPoint y: 100, distance: 174.0
click at [51, 144] on link "Families" at bounding box center [53, 146] width 101 height 17
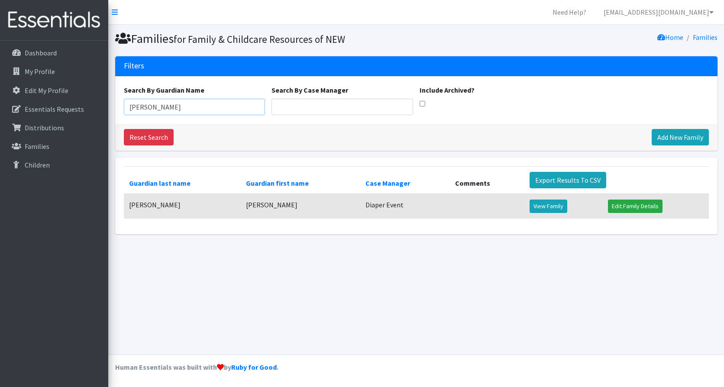
drag, startPoint x: 151, startPoint y: 105, endPoint x: 125, endPoint y: 114, distance: 27.4
click at [125, 115] on div "Search By Guardian Name Yaquelin Search By Case Manager Include Archived?" at bounding box center [416, 100] width 602 height 48
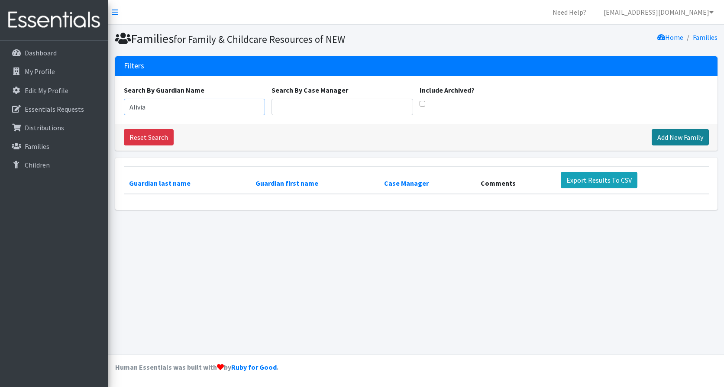
type input "Alivia"
click at [685, 138] on link "Add New Family" at bounding box center [679, 137] width 57 height 16
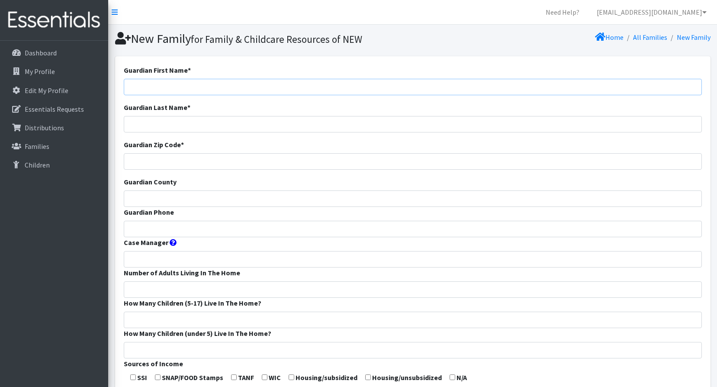
click at [153, 83] on input "Guardian First Name *" at bounding box center [413, 87] width 578 height 16
type input "Alivia"
click at [152, 129] on input "Guardian Last Name *" at bounding box center [413, 124] width 578 height 16
paste input "[PERSON_NAME]"
type input "[PERSON_NAME]"
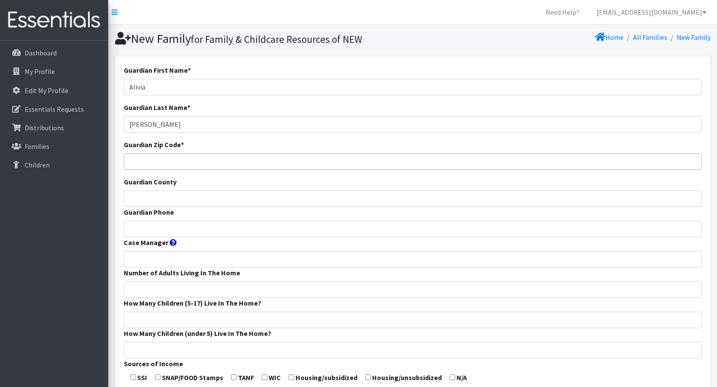
click at [159, 161] on input "Guardian Zip Code *" at bounding box center [413, 161] width 578 height 16
type input "54303"
type input "Brown"
type input "Diaper Event"
click at [137, 231] on input "Guardian Phone" at bounding box center [413, 229] width 578 height 16
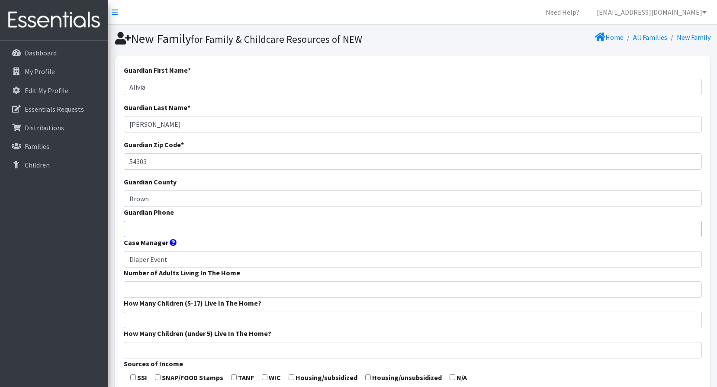
paste input "9203605014"
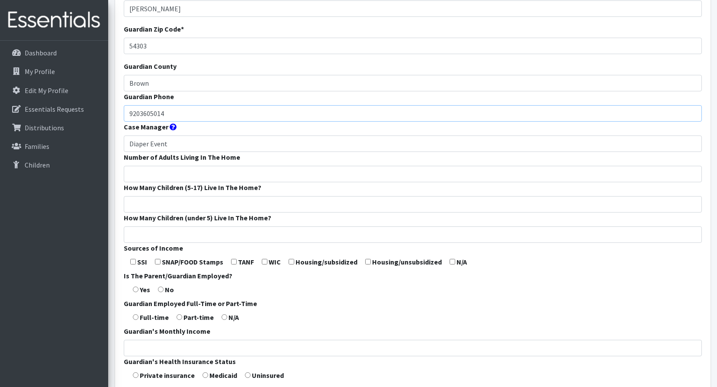
scroll to position [266, 0]
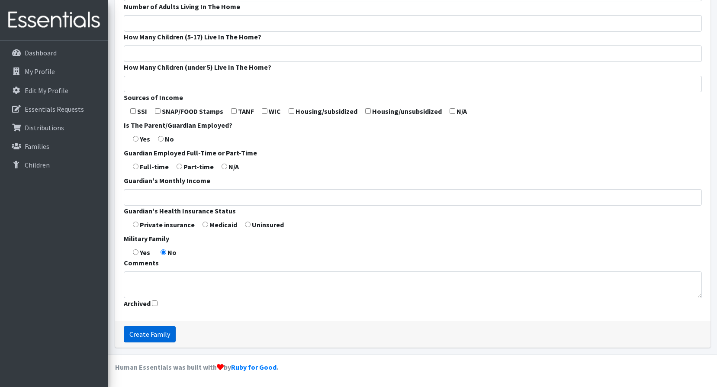
type input "9203605014"
click at [157, 329] on input "Create Family" at bounding box center [150, 334] width 52 height 16
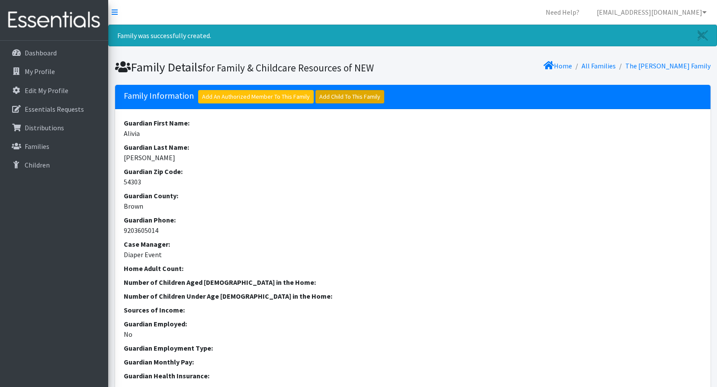
click at [344, 99] on link "Add Child To This Family" at bounding box center [349, 96] width 69 height 13
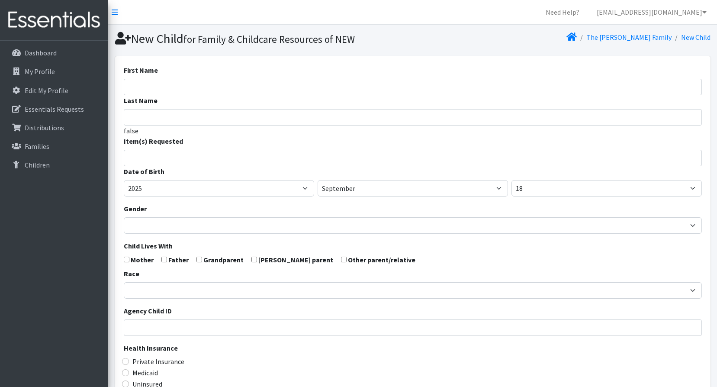
select select
click at [158, 148] on div "Item(s) Requested (Newborn) (Preemie) (Size 1) (Size 2) (Size 3) (Size 4) (Size…" at bounding box center [413, 151] width 578 height 30
click at [149, 158] on input "search" at bounding box center [419, 157] width 575 height 8
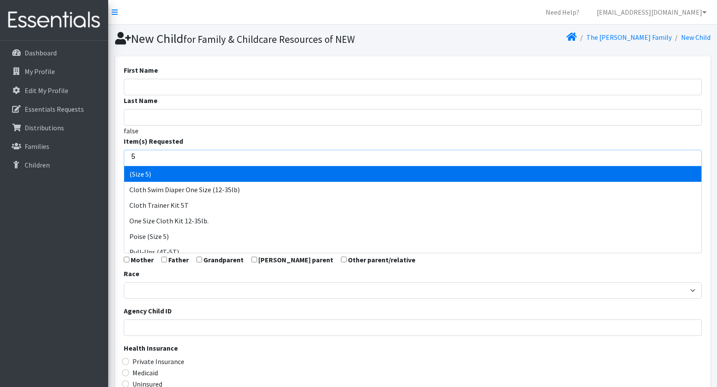
type input "5"
select select "14488"
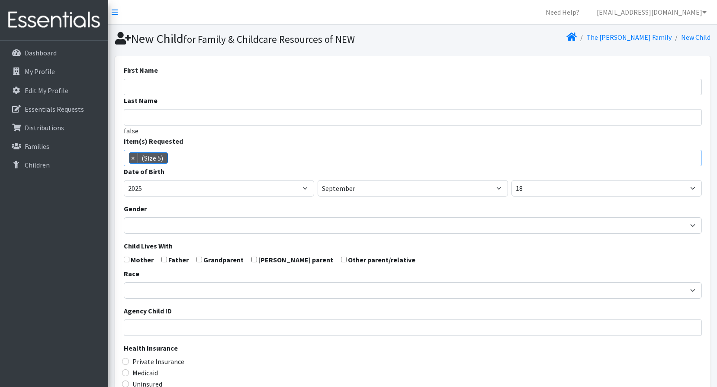
scroll to position [55, 0]
click at [162, 186] on select "2005 2006 2007 2008 2009 2010 2011 2012 2013 2014 2015 2016 2017 2018 2019 2020…" at bounding box center [219, 188] width 190 height 16
select select "2024"
click at [124, 180] on select "2005 2006 2007 2008 2009 2010 2011 2012 2013 2014 2015 2016 2017 2018 2019 2020…" at bounding box center [219, 188] width 190 height 16
click at [334, 190] on select "January February March April May June July August September October November De…" at bounding box center [413, 188] width 190 height 16
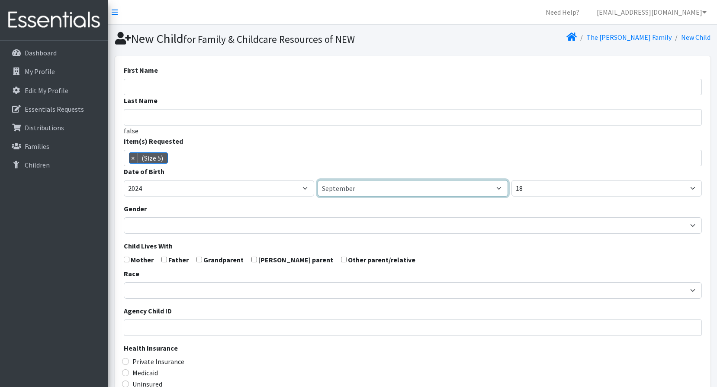
select select "1"
click at [318, 180] on select "January February March April May June July August September October November De…" at bounding box center [413, 188] width 190 height 16
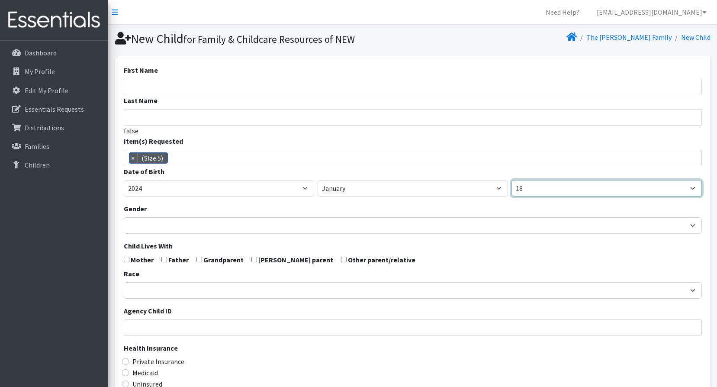
drag, startPoint x: 585, startPoint y: 189, endPoint x: 591, endPoint y: 194, distance: 7.4
click at [585, 189] on select "1 2 3 4 5 6 7 8 9 10 11 12 13 14 15 16 17 18 19 20 21 22 23 24 25 26 27 28 29 3…" at bounding box center [606, 188] width 190 height 16
select select "27"
click at [511, 180] on select "1 2 3 4 5 6 7 8 9 10 11 12 13 14 15 16 17 18 19 20 21 22 23 24 25 26 27 28 29 3…" at bounding box center [606, 188] width 190 height 16
click at [161, 88] on input "First Name" at bounding box center [413, 87] width 578 height 16
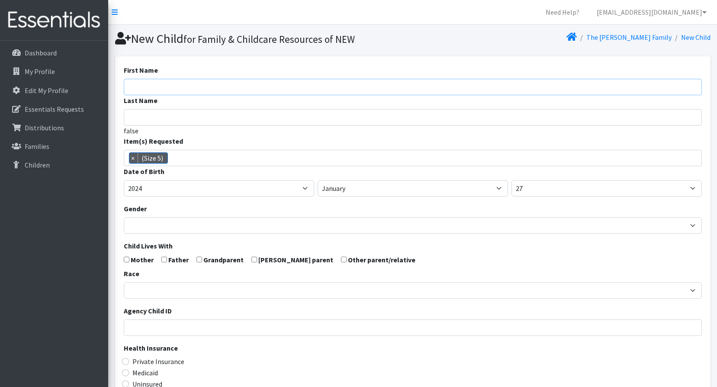
click at [160, 85] on input "First Name" at bounding box center [413, 87] width 578 height 16
paste input "Zamere"
type input "Zamere"
click at [161, 115] on input "Last Name" at bounding box center [413, 117] width 578 height 16
paste input "Melchert"
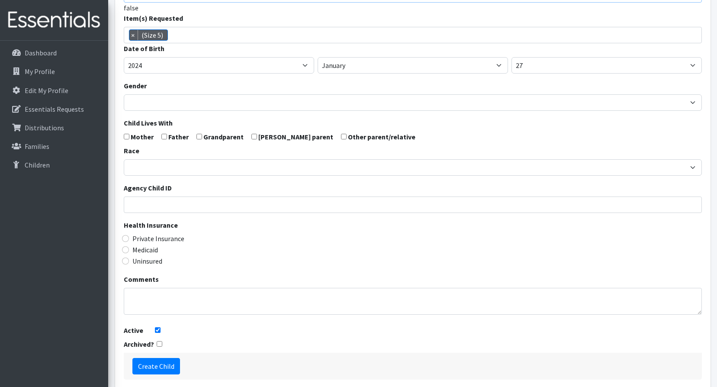
scroll to position [164, 0]
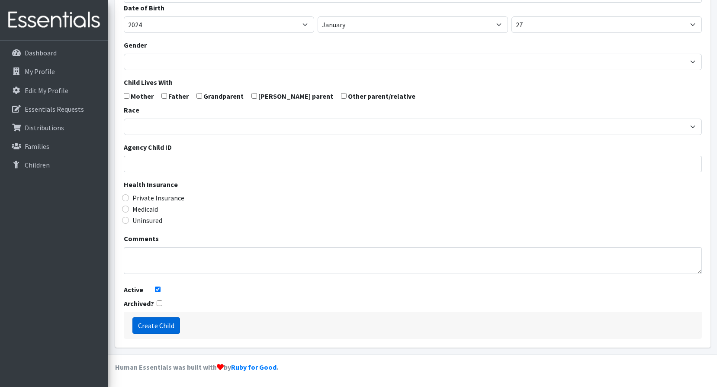
type input "Melchert"
click at [152, 323] on input "Create Child" at bounding box center [156, 325] width 48 height 16
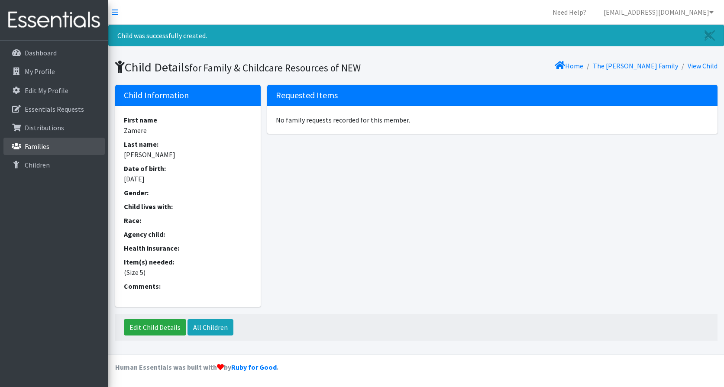
click at [27, 147] on p "Families" at bounding box center [37, 146] width 25 height 9
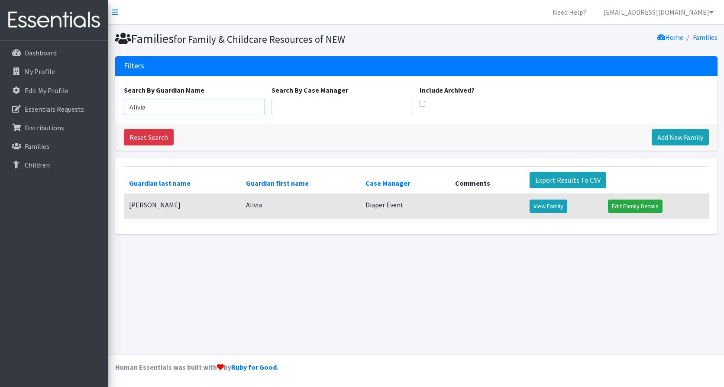
drag, startPoint x: 151, startPoint y: 107, endPoint x: 120, endPoint y: 119, distance: 32.6
click at [108, 111] on div "Need Help? [EMAIL_ADDRESS][DOMAIN_NAME] My Co-Workers My Profile Logout Dashboa…" at bounding box center [362, 193] width 724 height 387
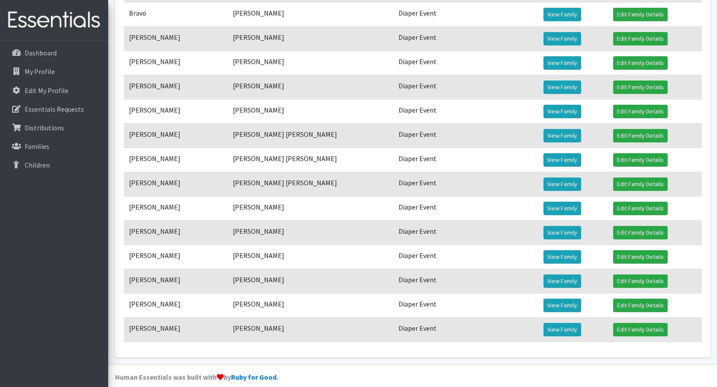
scroll to position [216, 0]
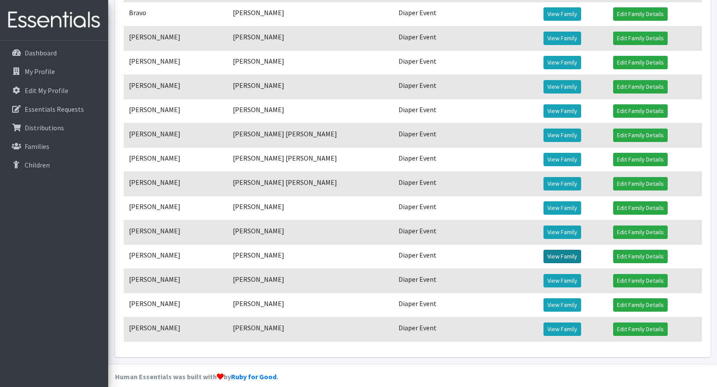
type input "[PERSON_NAME]"
click at [543, 258] on link "View Family" at bounding box center [562, 256] width 38 height 13
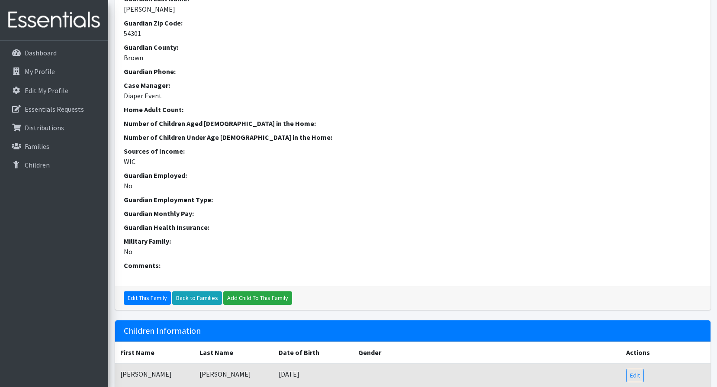
scroll to position [255, 0]
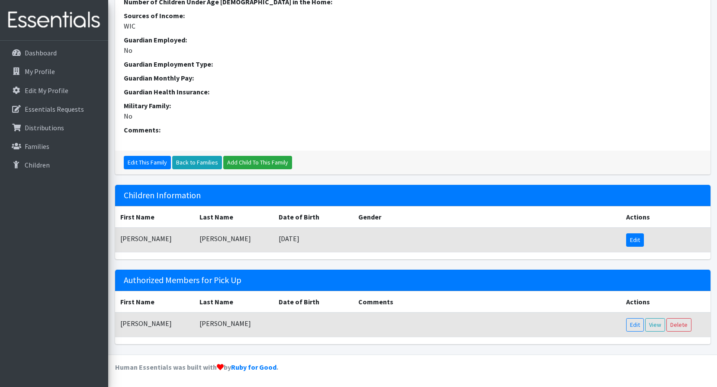
click at [641, 241] on link "Edit" at bounding box center [635, 239] width 18 height 13
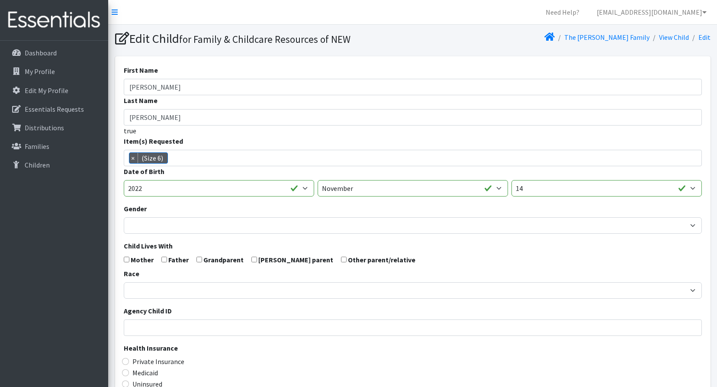
scroll to position [34, 0]
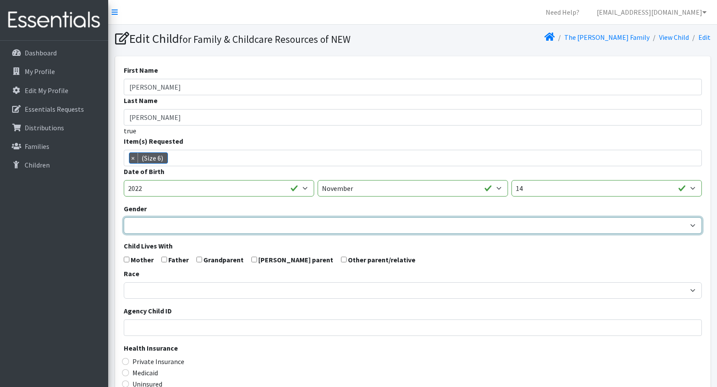
click at [157, 225] on select "[DEMOGRAPHIC_DATA] [DEMOGRAPHIC_DATA]" at bounding box center [413, 225] width 578 height 16
select select "[DEMOGRAPHIC_DATA]"
click at [124, 217] on select "[DEMOGRAPHIC_DATA] [DEMOGRAPHIC_DATA]" at bounding box center [413, 225] width 578 height 16
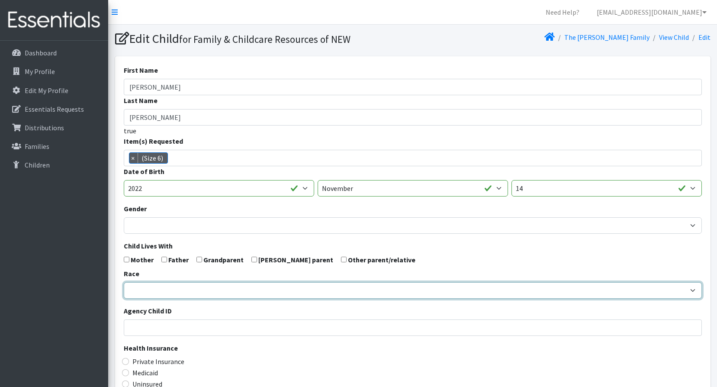
click at [151, 289] on select "[DEMOGRAPHIC_DATA] Caucasian Hispanic [DEMOGRAPHIC_DATA] [DEMOGRAPHIC_DATA] Isl…" at bounding box center [413, 290] width 578 height 16
select select "[DEMOGRAPHIC_DATA]"
click at [124, 282] on select "[DEMOGRAPHIC_DATA] Caucasian Hispanic [DEMOGRAPHIC_DATA] [DEMOGRAPHIC_DATA] Isl…" at bounding box center [413, 290] width 578 height 16
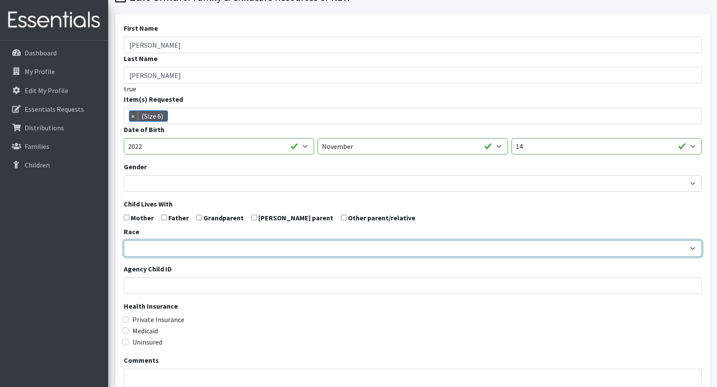
scroll to position [164, 0]
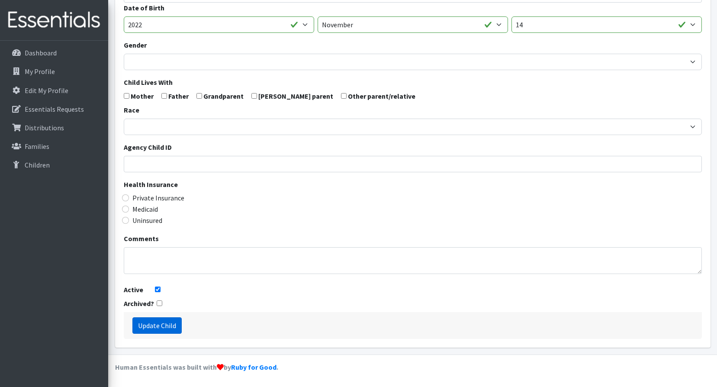
click at [164, 325] on input "Update Child" at bounding box center [156, 325] width 49 height 16
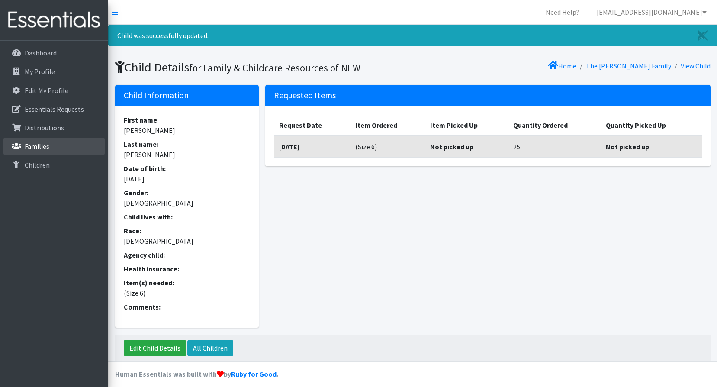
click at [29, 145] on p "Families" at bounding box center [37, 146] width 25 height 9
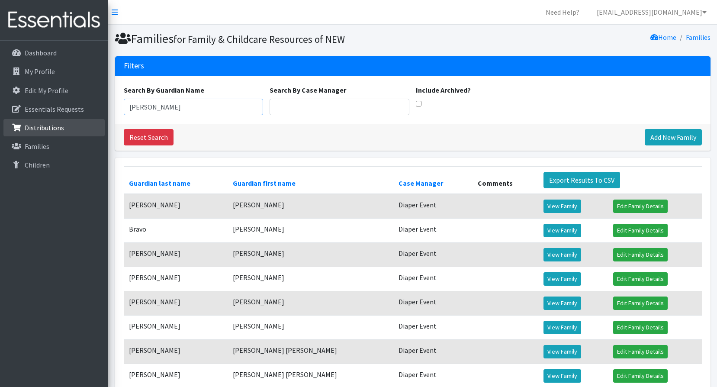
drag, startPoint x: 96, startPoint y: 105, endPoint x: 42, endPoint y: 120, distance: 56.1
click at [32, 118] on div "Need Help? shelby@fcrnew.org My Co-Workers My Profile Logout Dashboard My Profi…" at bounding box center [358, 306] width 717 height 613
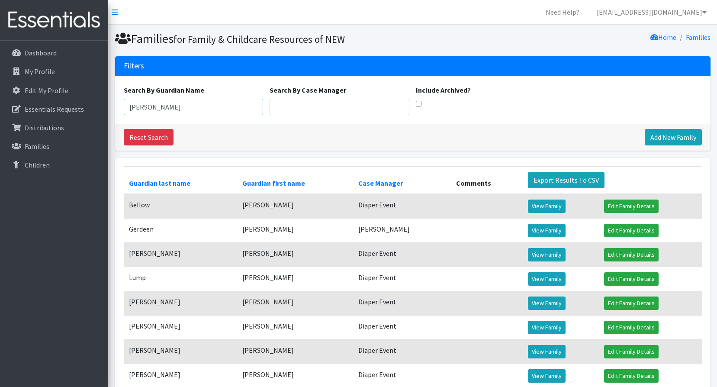
scroll to position [80, 0]
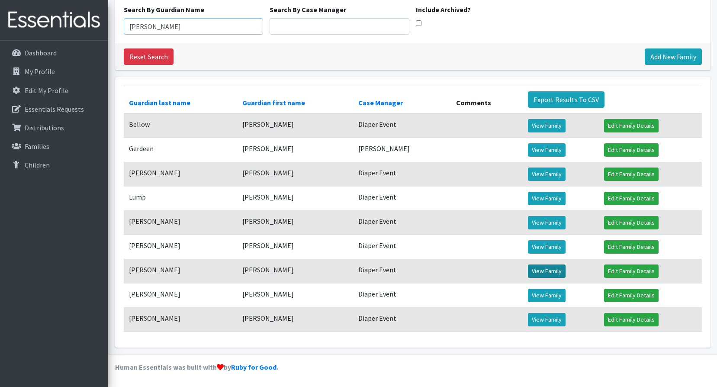
type input "Jennifer"
click at [543, 272] on link "View Family" at bounding box center [547, 270] width 38 height 13
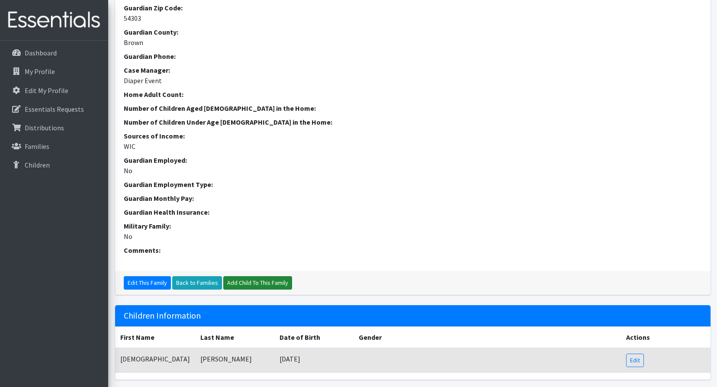
scroll to position [216, 0]
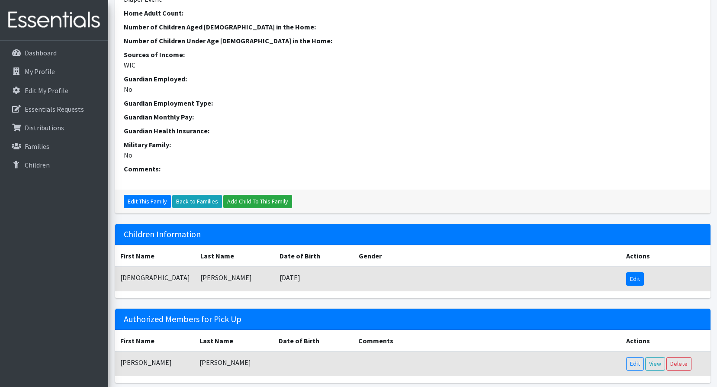
click at [641, 280] on link "Edit" at bounding box center [635, 278] width 18 height 13
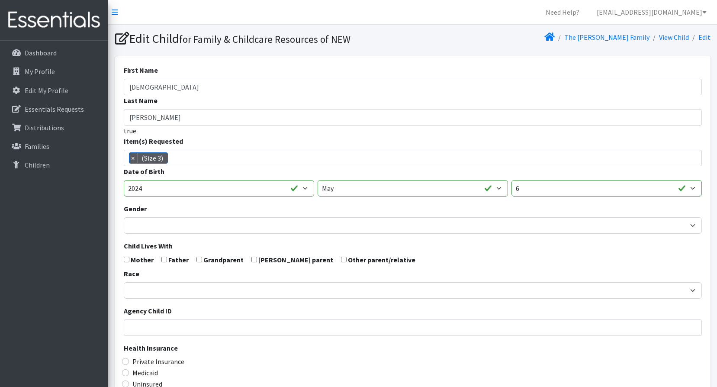
scroll to position [6, 0]
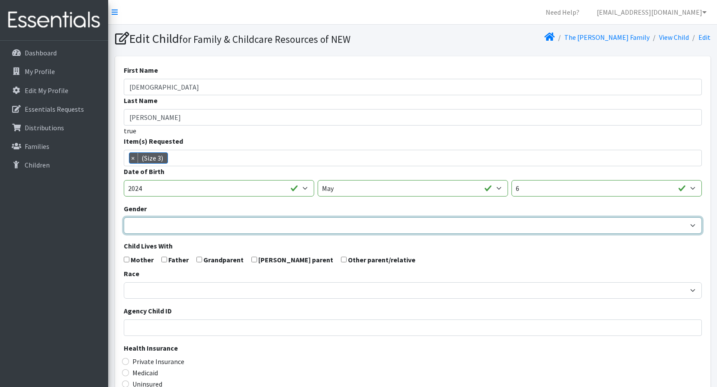
click at [155, 221] on select "[DEMOGRAPHIC_DATA] [DEMOGRAPHIC_DATA]" at bounding box center [413, 225] width 578 height 16
select select "[DEMOGRAPHIC_DATA]"
click at [124, 217] on select "[DEMOGRAPHIC_DATA] [DEMOGRAPHIC_DATA]" at bounding box center [413, 225] width 578 height 16
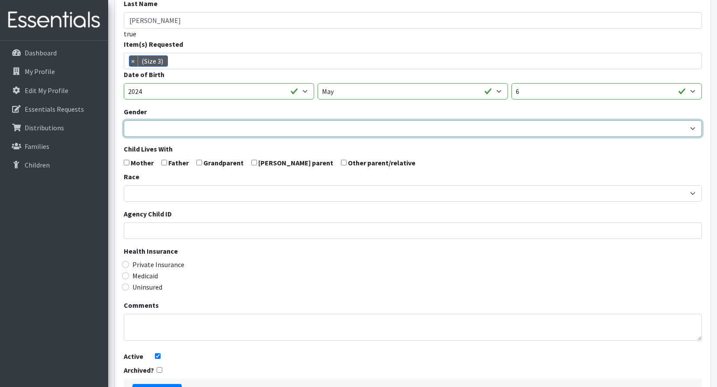
scroll to position [164, 0]
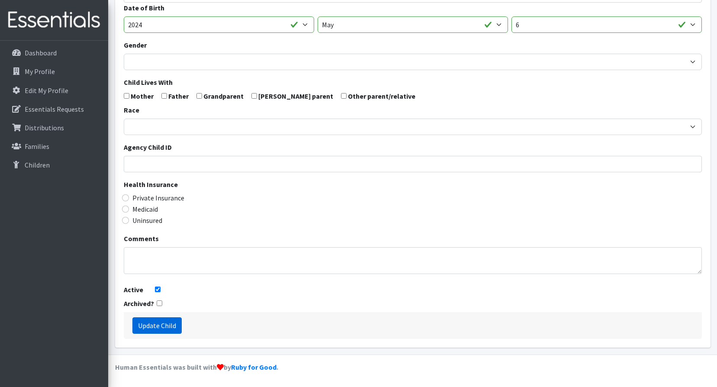
click at [167, 328] on input "Update Child" at bounding box center [156, 325] width 49 height 16
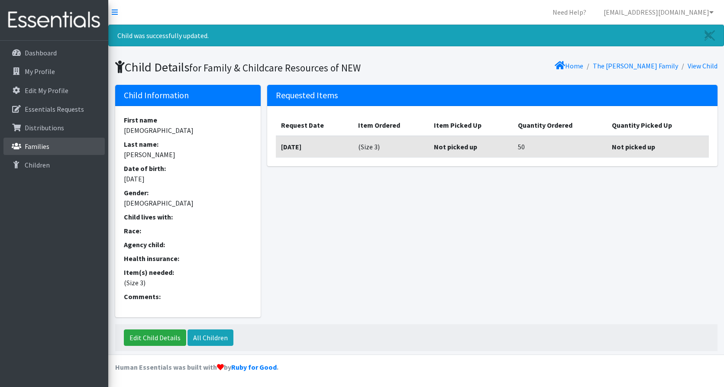
drag, startPoint x: 40, startPoint y: 143, endPoint x: 97, endPoint y: 129, distance: 58.6
click at [41, 143] on p "Families" at bounding box center [37, 146] width 25 height 9
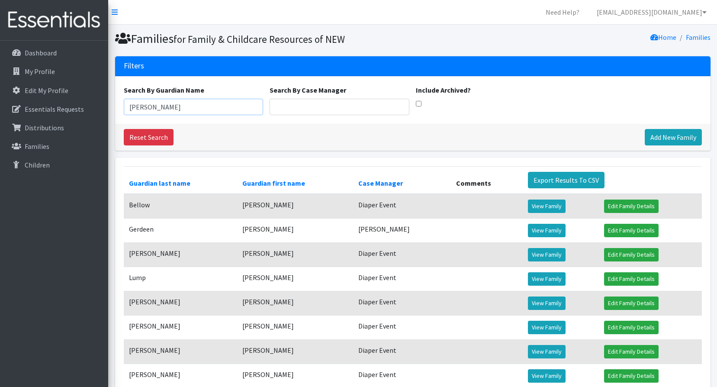
click at [174, 107] on input "Jennifer" at bounding box center [194, 107] width 140 height 16
drag, startPoint x: 174, startPoint y: 107, endPoint x: 60, endPoint y: 110, distance: 114.3
click at [60, 110] on div "Need Help? shelby@fcrnew.org My Co-Workers My Profile Logout Dashboard My Profi…" at bounding box center [358, 233] width 717 height 467
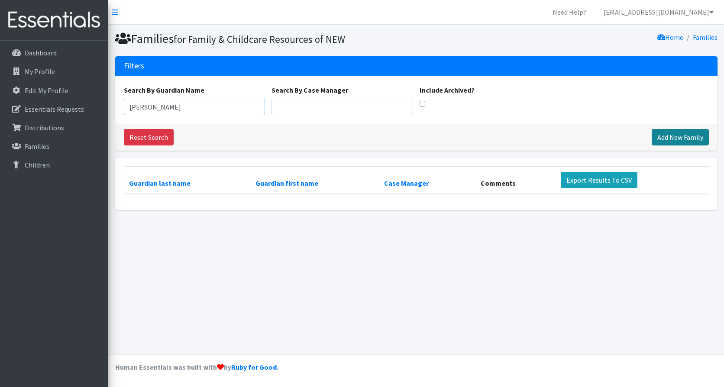
type input "[PERSON_NAME]"
click at [673, 139] on link "Add New Family" at bounding box center [679, 137] width 57 height 16
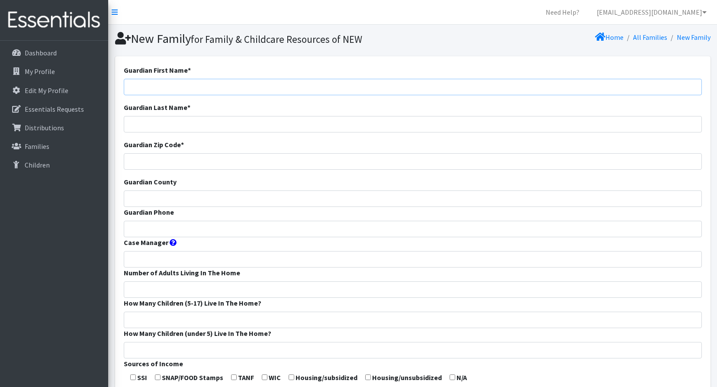
click at [142, 82] on input "Guardian First Name *" at bounding box center [413, 87] width 578 height 16
type input "[PERSON_NAME]"
click at [237, 164] on input "Guardian Zip Code *" at bounding box center [413, 161] width 578 height 16
type input "54303"
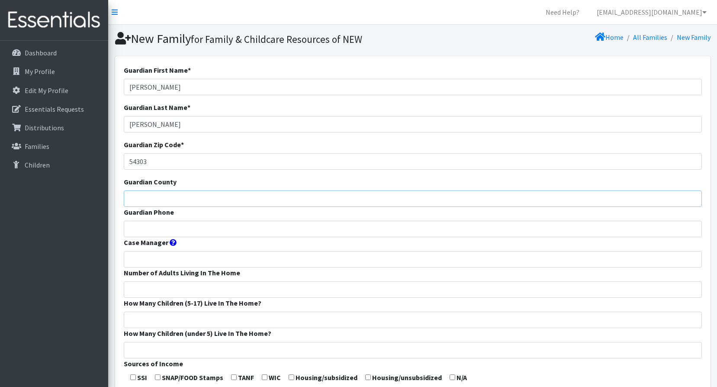
type input "Brown"
type input "Diaper Event"
click at [131, 233] on input "Guardian Phone" at bounding box center [413, 229] width 578 height 16
click at [144, 230] on input "Guardian Phone" at bounding box center [413, 229] width 578 height 16
paste input "9206100626"
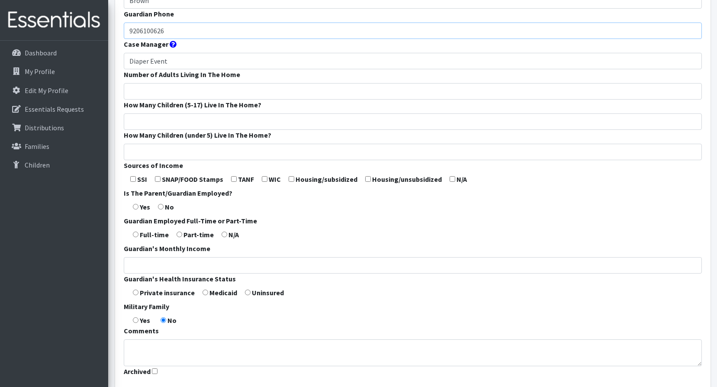
scroll to position [260, 0]
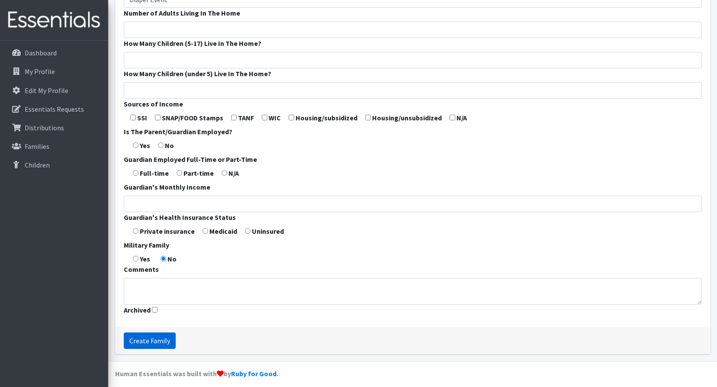
type input "9206100626"
click at [156, 340] on input "Create Family" at bounding box center [150, 340] width 52 height 16
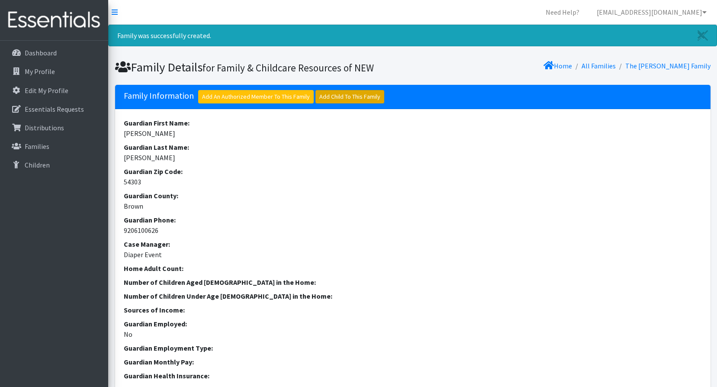
click at [357, 98] on link "Add Child To This Family" at bounding box center [349, 96] width 69 height 13
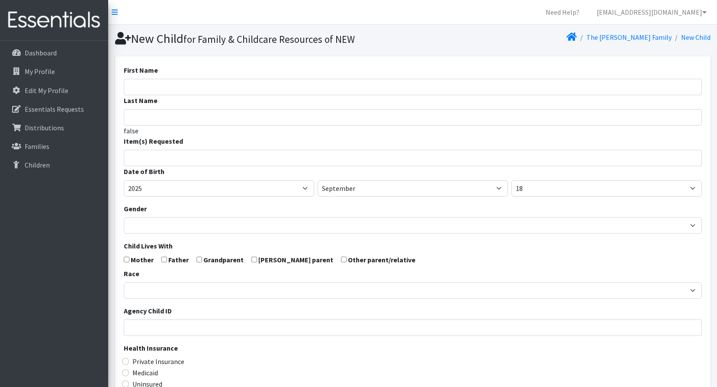
select select
click at [152, 84] on input "First Name" at bounding box center [413, 87] width 578 height 16
paste input "[PERSON_NAME]"
type input "[PERSON_NAME]"
drag, startPoint x: 185, startPoint y: 112, endPoint x: 13, endPoint y: 156, distance: 178.1
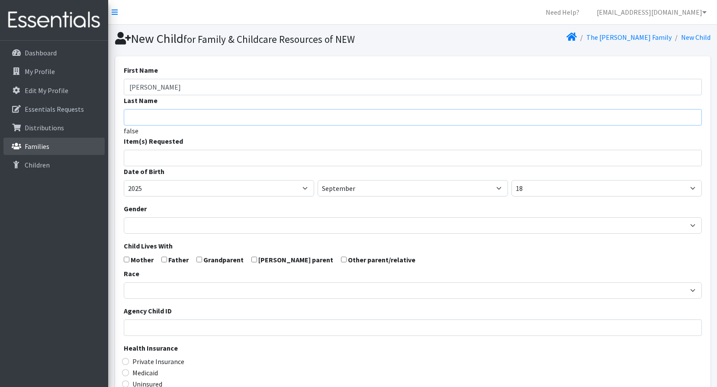
click at [187, 112] on input "Last Name" at bounding box center [413, 117] width 578 height 16
click at [125, 116] on input "Last Name" at bounding box center [413, 117] width 578 height 16
paste input "[PERSON_NAME]"
type input "[PERSON_NAME]"
click at [154, 159] on input "search" at bounding box center [419, 157] width 575 height 8
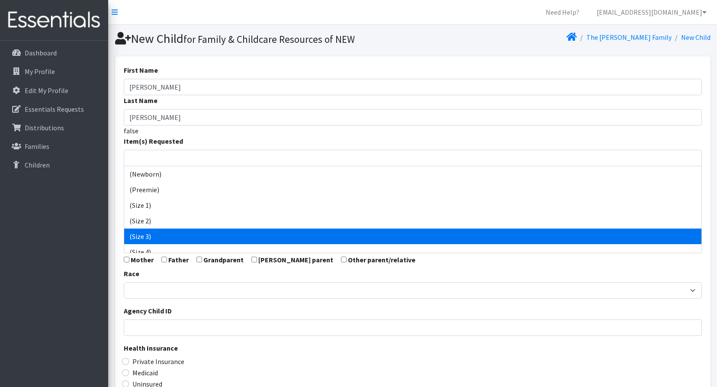
select select "14507"
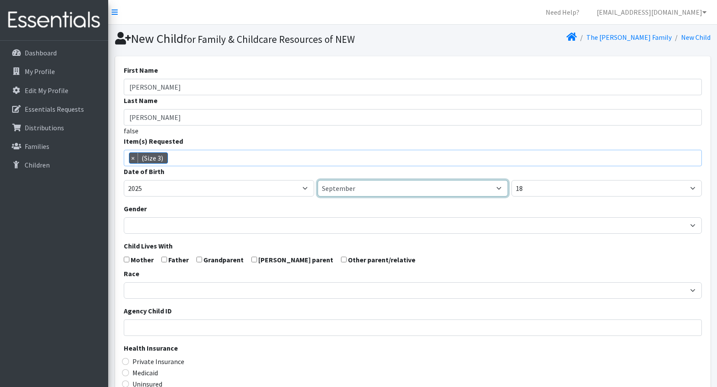
click at [360, 190] on select "January February March April May June July August September October November De…" at bounding box center [413, 188] width 190 height 16
select select "5"
click at [318, 180] on select "January February March April May June July August September October November De…" at bounding box center [413, 188] width 190 height 16
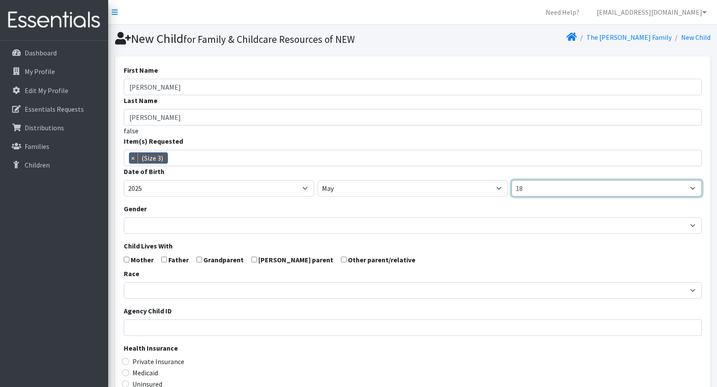
drag, startPoint x: 530, startPoint y: 187, endPoint x: 529, endPoint y: 179, distance: 8.2
click at [530, 187] on select "1 2 3 4 5 6 7 8 9 10 11 12 13 14 15 16 17 18 19 20 21 22 23 24 25 26 27 28 29 3…" at bounding box center [606, 188] width 190 height 16
select select "12"
click at [511, 180] on select "1 2 3 4 5 6 7 8 9 10 11 12 13 14 15 16 17 18 19 20 21 22 23 24 25 26 27 28 29 3…" at bounding box center [606, 188] width 190 height 16
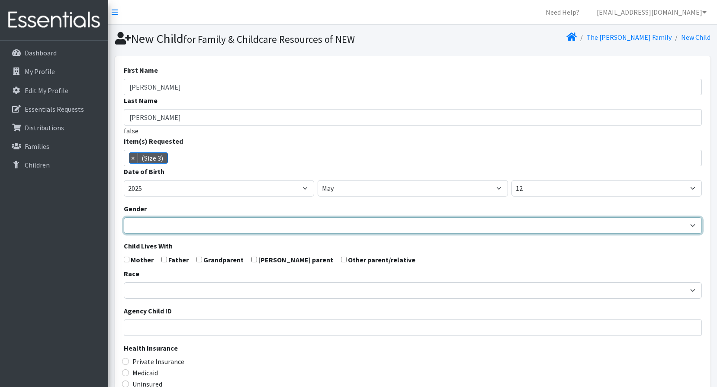
click at [134, 222] on select "Male Female" at bounding box center [413, 225] width 578 height 16
select select "[DEMOGRAPHIC_DATA]"
click at [124, 217] on select "Male Female" at bounding box center [413, 225] width 578 height 16
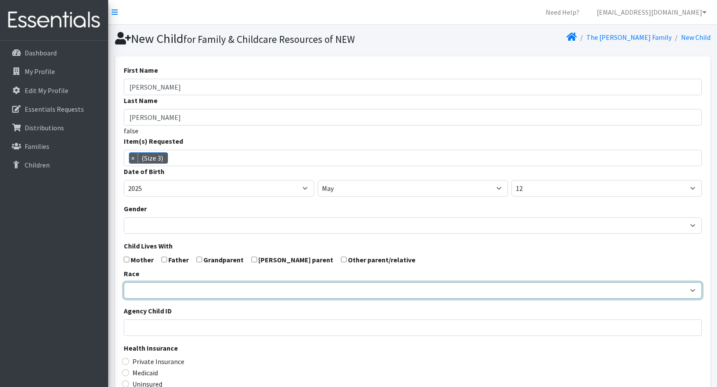
click at [134, 293] on select "African American Caucasian Hispanic Asian American Indian Pacific Islander Mult…" at bounding box center [413, 290] width 578 height 16
select select "[DEMOGRAPHIC_DATA]"
click at [124, 282] on select "African American Caucasian Hispanic Asian American Indian Pacific Islander Mult…" at bounding box center [413, 290] width 578 height 16
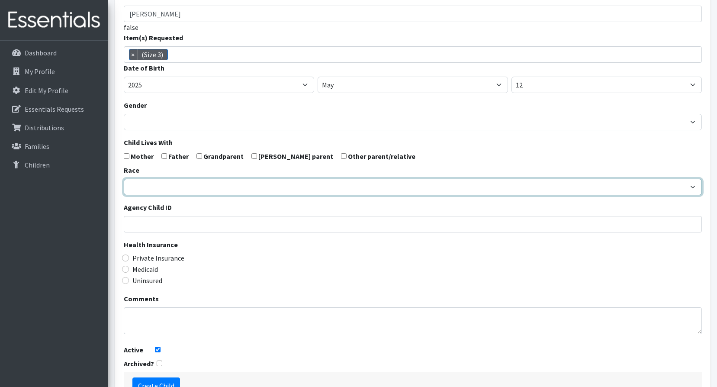
scroll to position [164, 0]
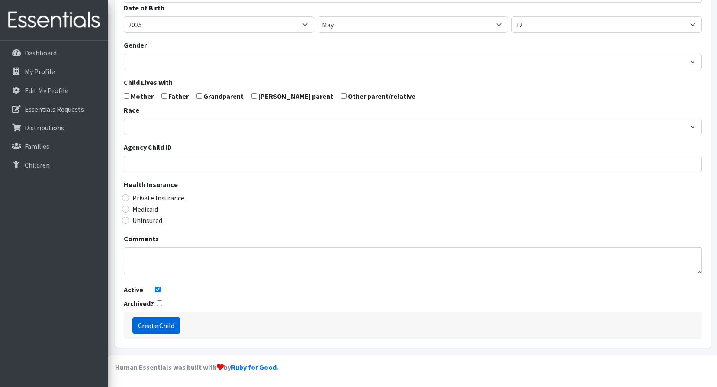
click at [163, 327] on input "Create Child" at bounding box center [156, 325] width 48 height 16
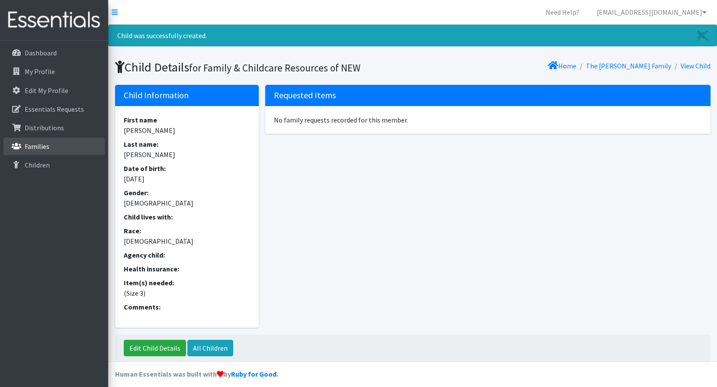
click at [41, 145] on p "Families" at bounding box center [37, 146] width 25 height 9
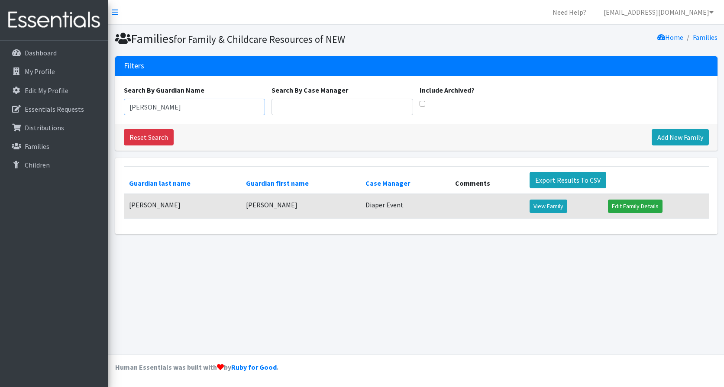
drag, startPoint x: 107, startPoint y: 102, endPoint x: -10, endPoint y: 113, distance: 117.8
click at [0, 113] on html "Need Help? shelby@fcrnew.org My Co-Workers My Profile Logout Dashboard My Profi…" at bounding box center [362, 193] width 724 height 387
type input "Dah"
click at [541, 206] on link "View Family" at bounding box center [548, 205] width 38 height 13
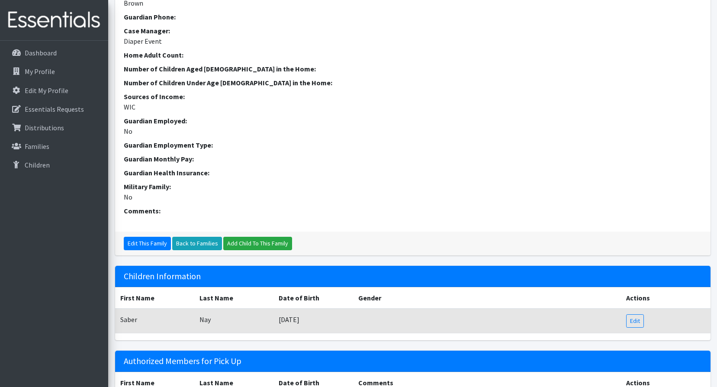
scroll to position [255, 0]
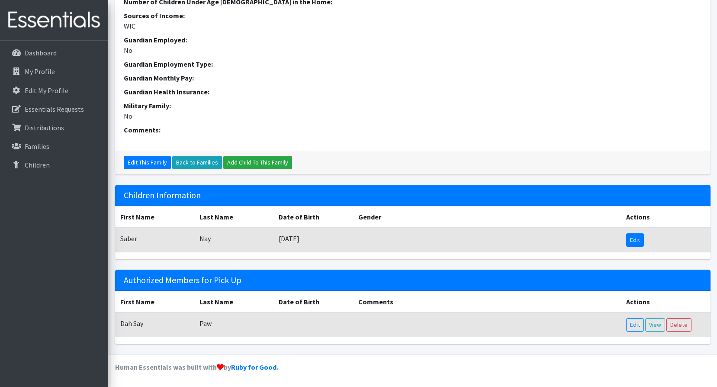
click at [630, 243] on link "Edit" at bounding box center [635, 239] width 18 height 13
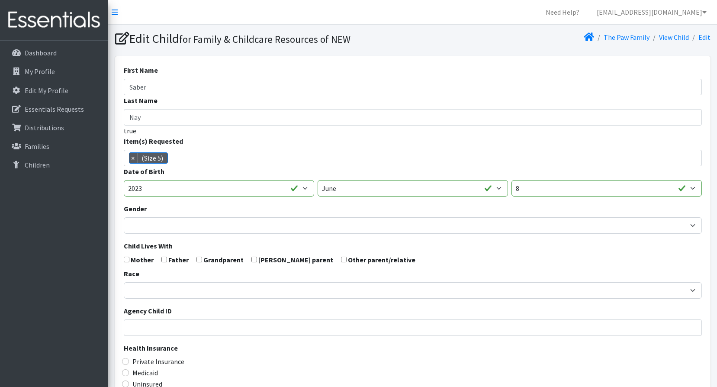
scroll to position [25, 0]
click at [34, 147] on p "Families" at bounding box center [37, 146] width 25 height 9
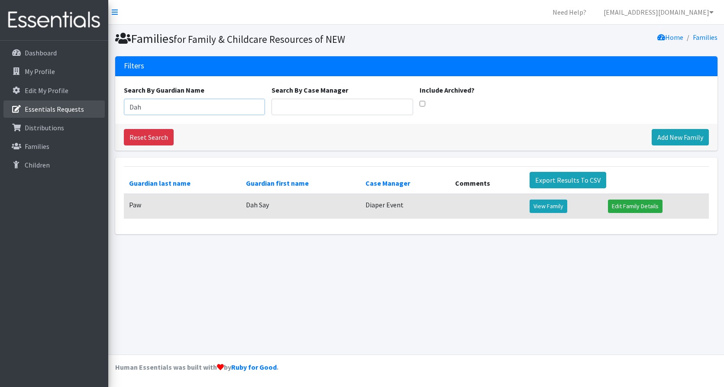
drag, startPoint x: 145, startPoint y: 100, endPoint x: 94, endPoint y: 110, distance: 51.7
click at [94, 110] on div "Need Help? shelby@fcrnew.org My Co-Workers My Profile Logout Dashboard My Profi…" at bounding box center [362, 193] width 724 height 387
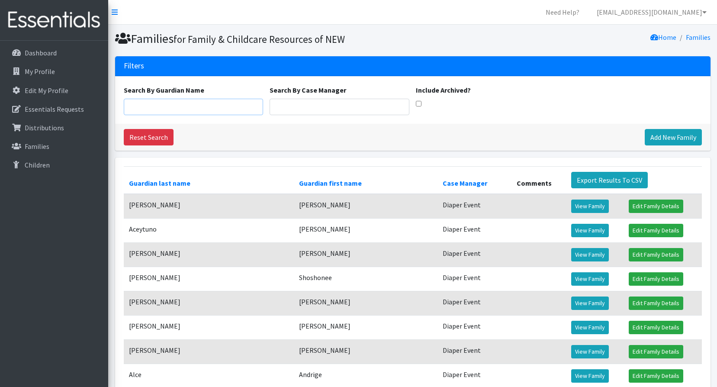
click at [180, 104] on input "Search By Guardian Name" at bounding box center [194, 107] width 140 height 16
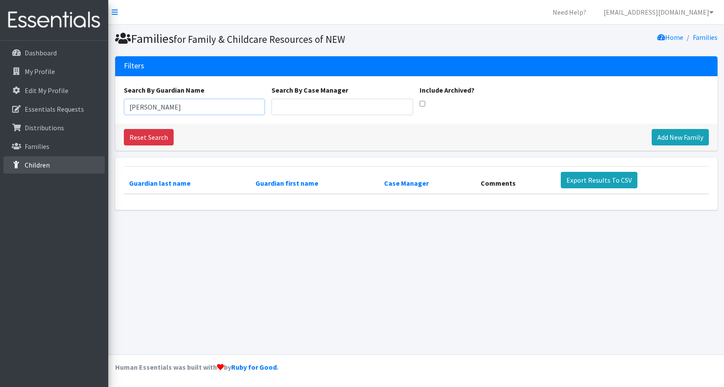
type input "Justin"
click at [33, 163] on p "Children" at bounding box center [37, 165] width 25 height 9
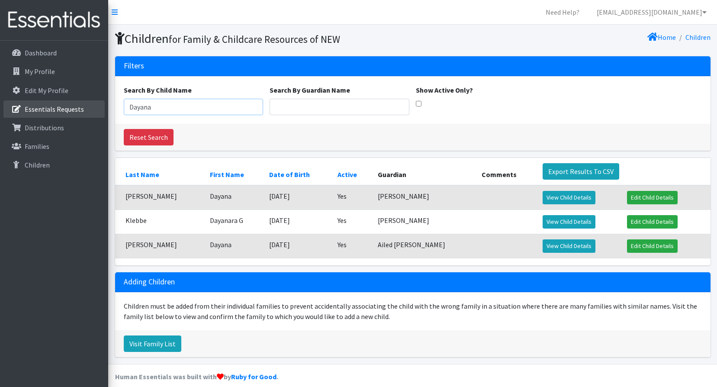
drag, startPoint x: 170, startPoint y: 108, endPoint x: 68, endPoint y: 111, distance: 102.2
click at [64, 110] on div "Need Help? shelby@fcrnew.org My Co-Workers My Profile Logout Dashboard My Profi…" at bounding box center [358, 198] width 717 height 396
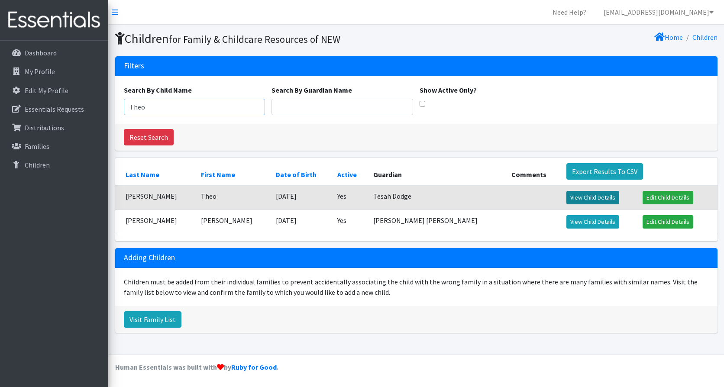
type input "Theo"
click at [566, 196] on link "View Child Details" at bounding box center [592, 197] width 53 height 13
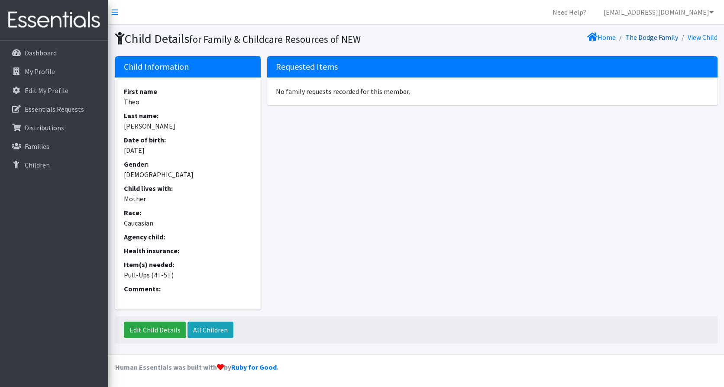
click at [656, 38] on link "The Dodge Family" at bounding box center [651, 37] width 53 height 9
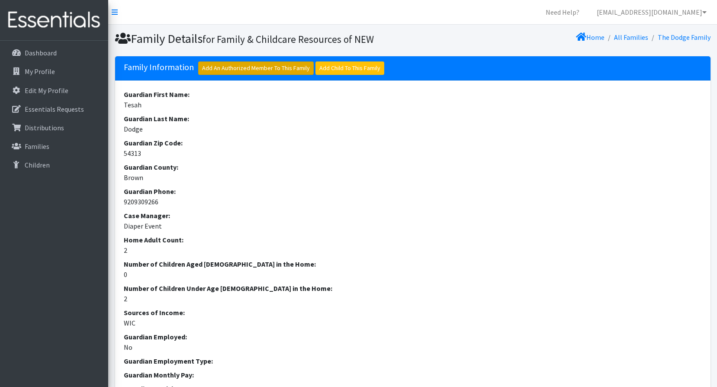
click at [243, 66] on link "Add An Authorized Member To This Family" at bounding box center [256, 67] width 116 height 13
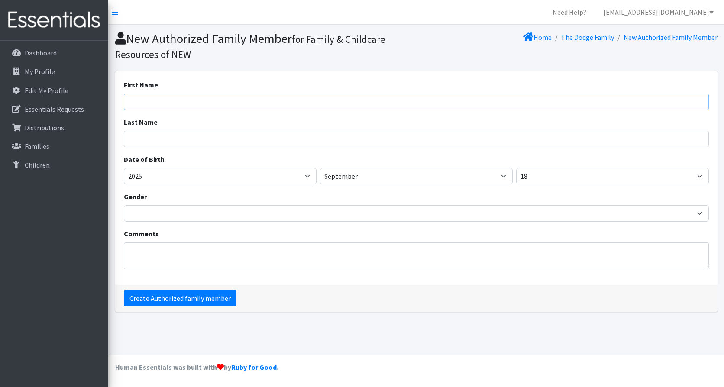
click at [147, 103] on input "First Name" at bounding box center [416, 101] width 585 height 16
type input "Justin"
type input "Phillips"
click at [216, 112] on form "First Name Justin Last Name Phillips Date of Birth 1925 1926 1927 1928 1929 193…" at bounding box center [416, 175] width 585 height 190
click at [167, 302] on input "Create Authorized family member" at bounding box center [180, 298] width 113 height 16
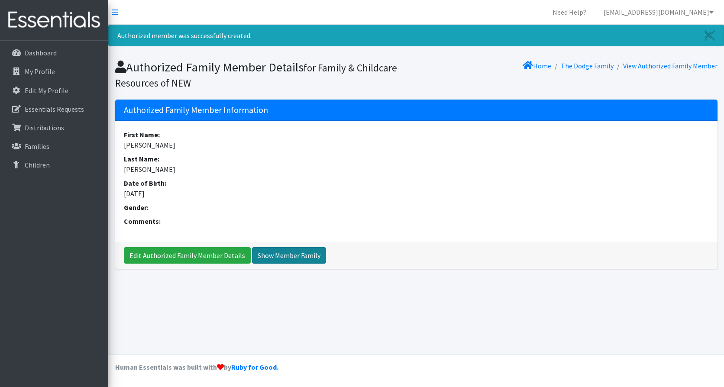
click at [291, 253] on link "Show Member Family" at bounding box center [289, 255] width 74 height 16
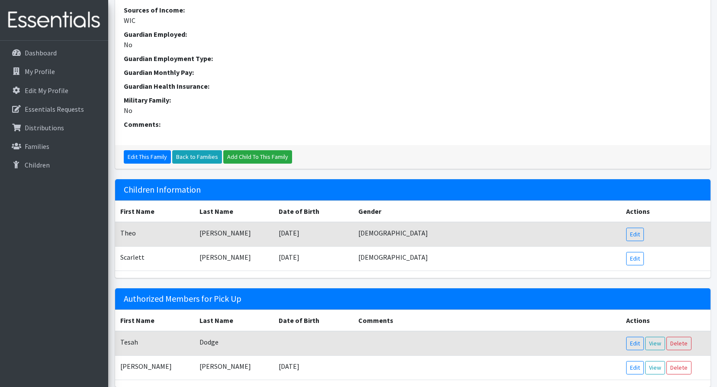
scroll to position [303, 0]
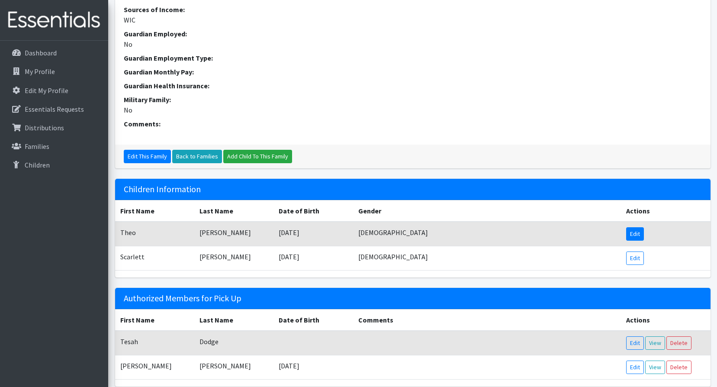
click at [639, 232] on link "Edit" at bounding box center [635, 233] width 18 height 13
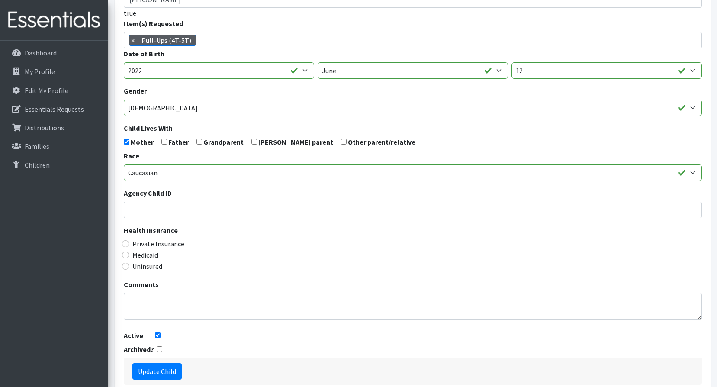
scroll to position [130, 0]
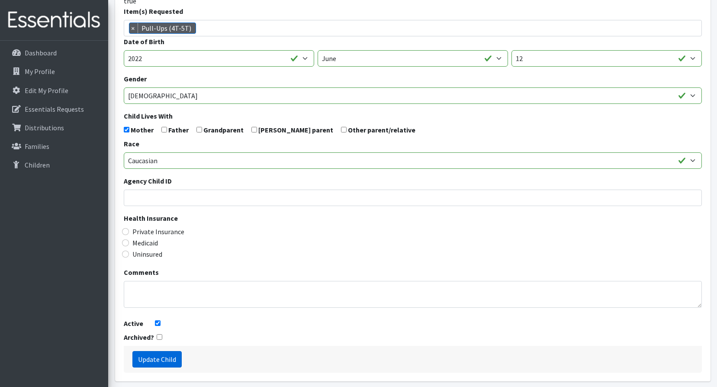
click at [166, 359] on input "Update Child" at bounding box center [156, 359] width 49 height 16
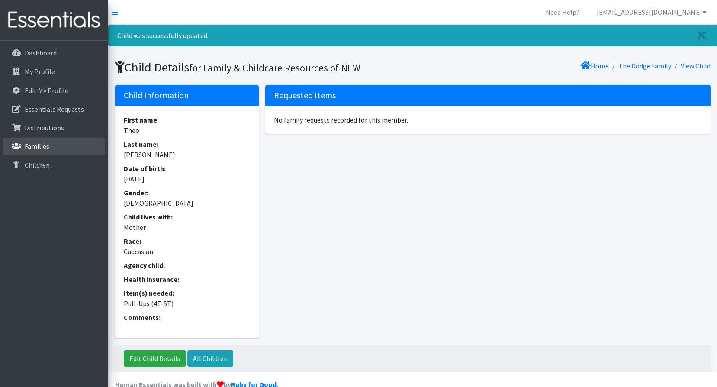
click at [39, 144] on p "Families" at bounding box center [37, 146] width 25 height 9
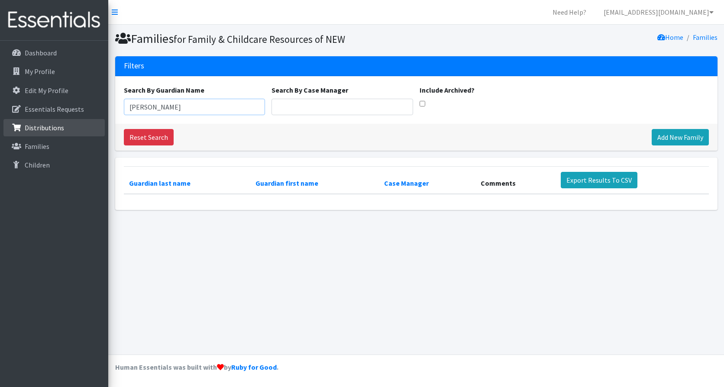
drag, startPoint x: 23, startPoint y: 110, endPoint x: 8, endPoint y: 131, distance: 25.8
click at [1, 126] on div "Need Help? [EMAIL_ADDRESS][DOMAIN_NAME] My Co-Workers My Profile Logout Dashboa…" at bounding box center [362, 193] width 724 height 387
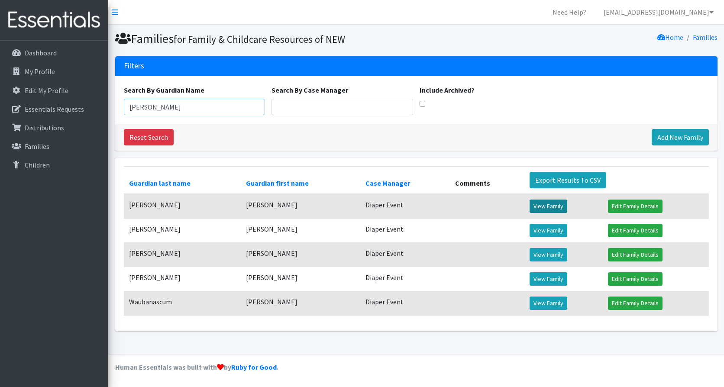
type input "Nicole"
click at [535, 206] on link "View Family" at bounding box center [548, 205] width 38 height 13
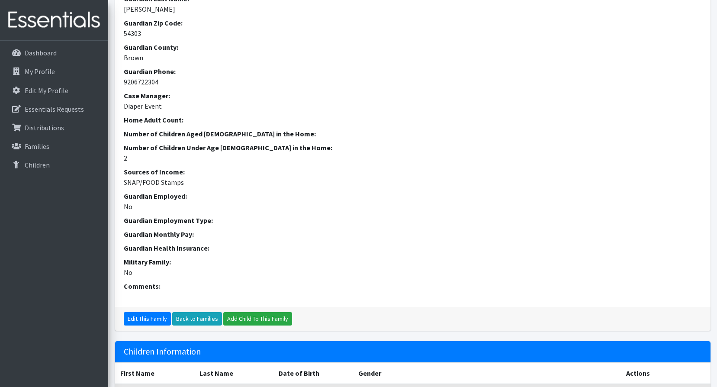
scroll to position [300, 0]
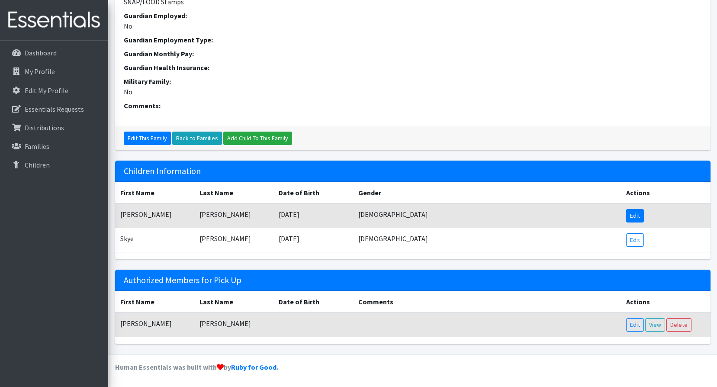
click at [640, 215] on link "Edit" at bounding box center [635, 215] width 18 height 13
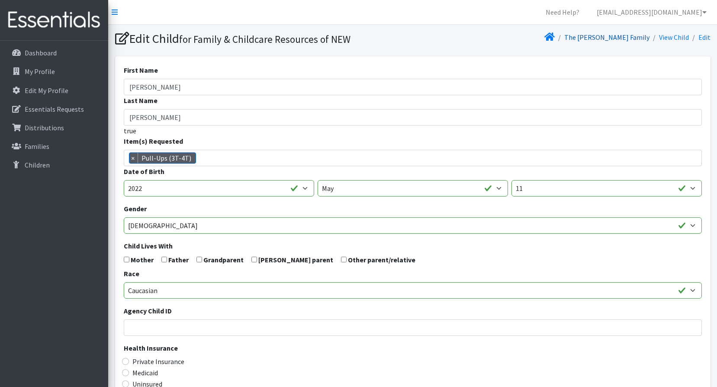
click at [633, 35] on link "The [PERSON_NAME] Family" at bounding box center [606, 37] width 85 height 9
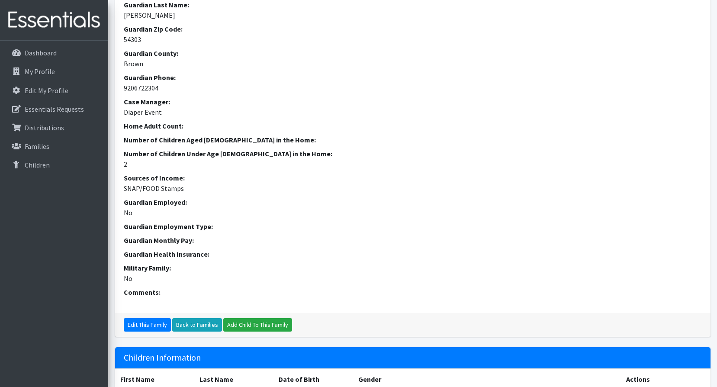
scroll to position [300, 0]
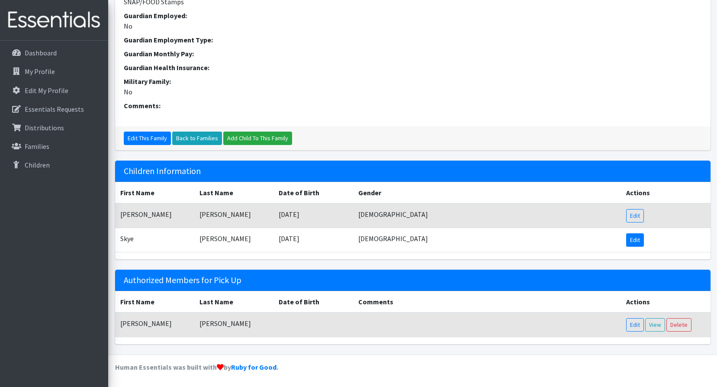
click at [636, 242] on link "Edit" at bounding box center [635, 239] width 18 height 13
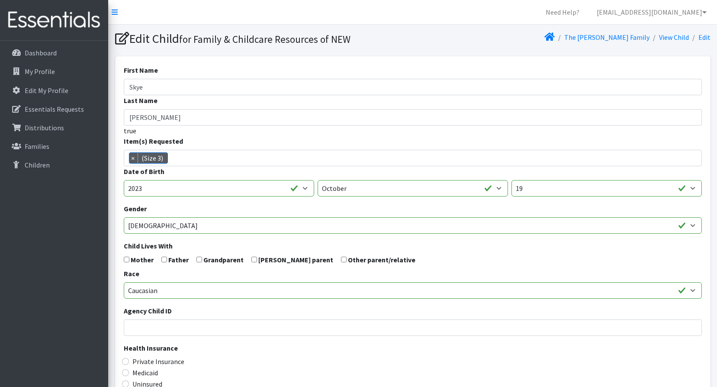
scroll to position [6, 0]
click at [41, 148] on p "Families" at bounding box center [37, 146] width 25 height 9
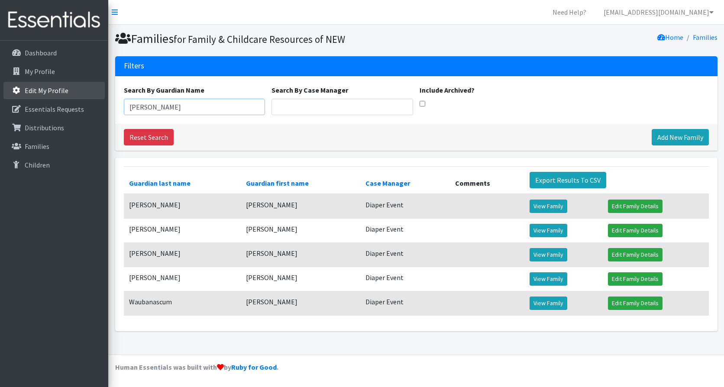
drag, startPoint x: 146, startPoint y: 107, endPoint x: 80, endPoint y: 99, distance: 66.3
click at [80, 99] on div "Need Help? [EMAIL_ADDRESS][DOMAIN_NAME] My Co-Workers My Profile Logout Dashboa…" at bounding box center [362, 193] width 724 height 387
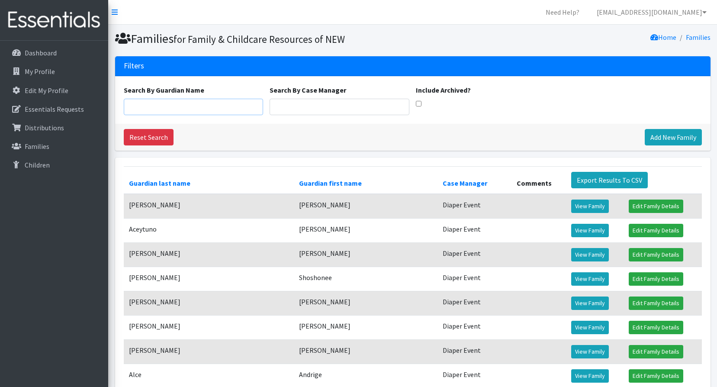
drag, startPoint x: 156, startPoint y: 112, endPoint x: 155, endPoint y: 101, distance: 10.4
click at [156, 109] on input "Search By Guardian Name" at bounding box center [194, 107] width 140 height 16
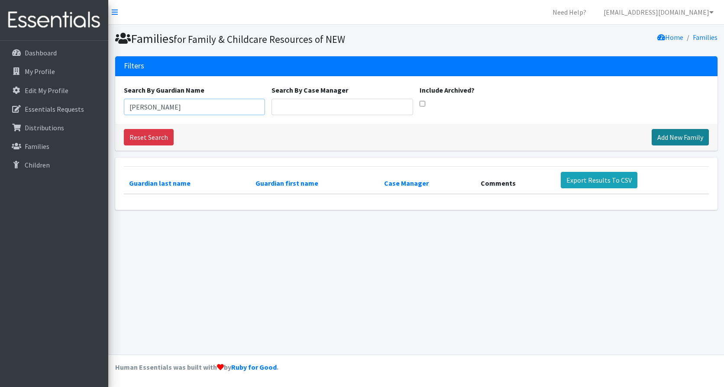
type input "Lisbeth"
click at [668, 137] on link "Add New Family" at bounding box center [679, 137] width 57 height 16
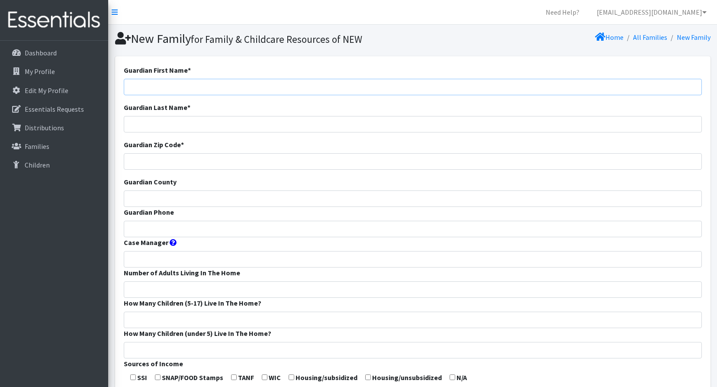
click at [168, 95] on input "Guardian First Name *" at bounding box center [413, 87] width 578 height 16
type input "[PERSON_NAME]"
type input "r"
type input "[PERSON_NAME]"
click at [145, 166] on input "Guardian Zip Code *" at bounding box center [413, 161] width 578 height 16
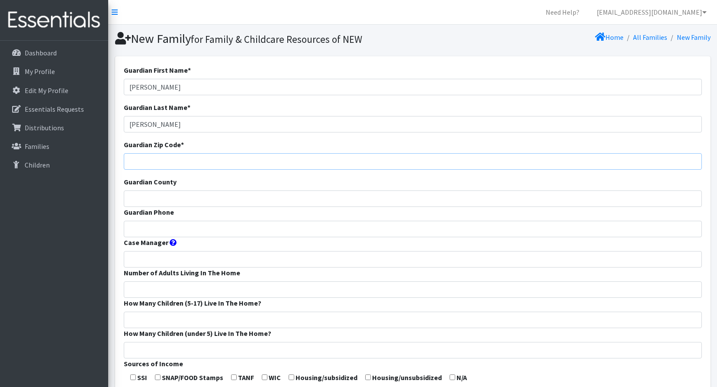
type input "54303"
type input "Brown"
type input "Diaper Event"
click at [147, 223] on input "Guardian Phone" at bounding box center [413, 229] width 578 height 16
click at [158, 229] on input "Guardian Phone" at bounding box center [413, 229] width 578 height 16
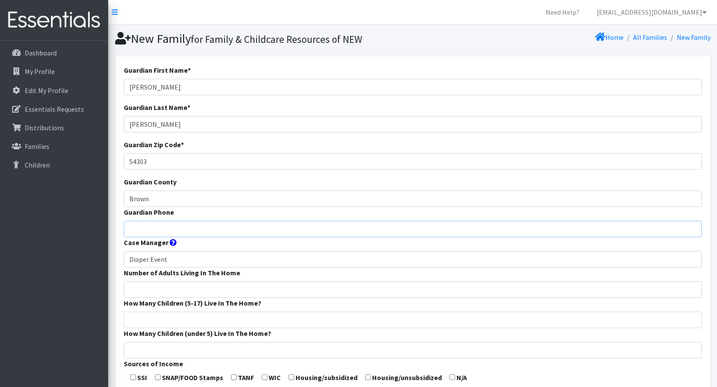
paste input "9203667806"
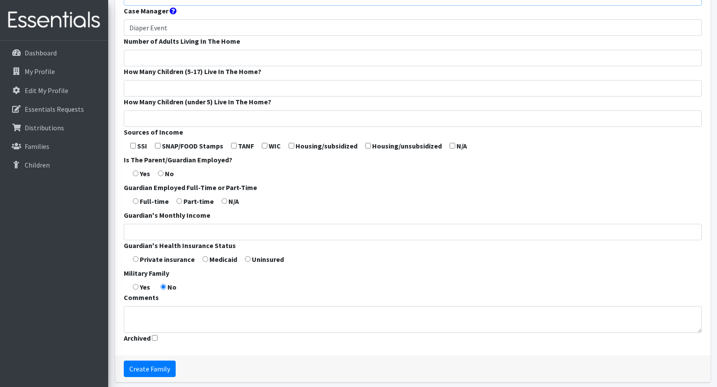
scroll to position [216, 0]
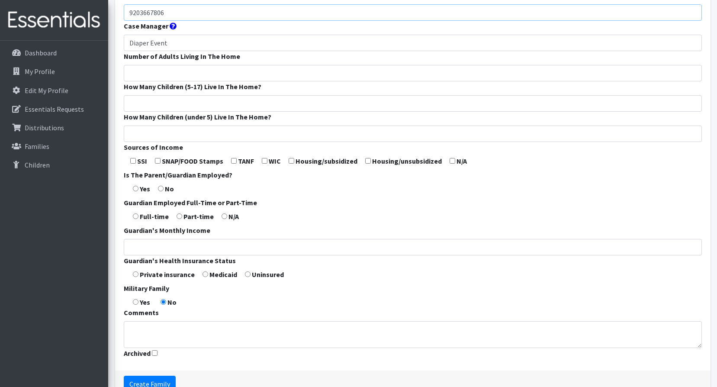
type input "9203667806"
click at [166, 130] on input "How Many Children (under 5) Live In The Home?" at bounding box center [413, 133] width 578 height 16
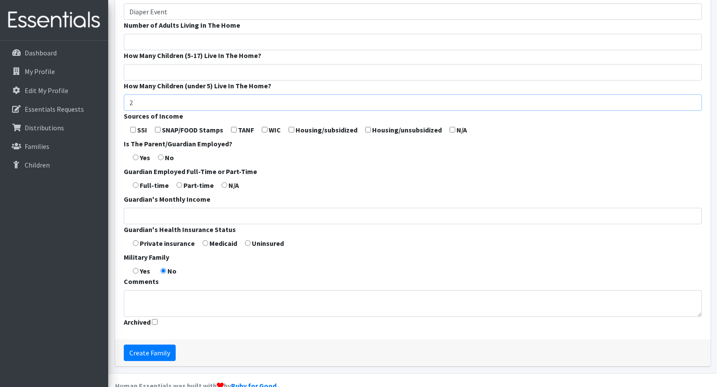
scroll to position [266, 0]
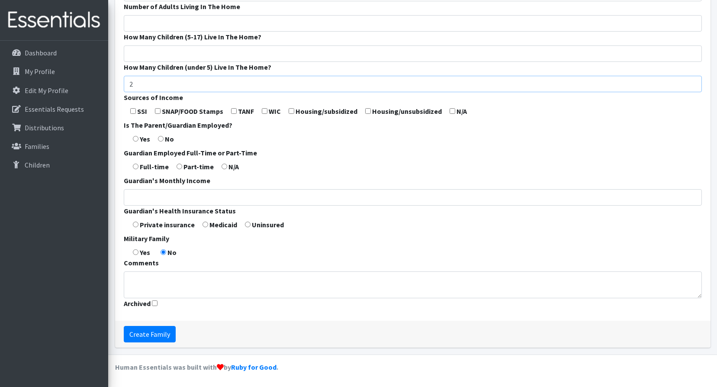
type input "2"
click at [152, 332] on input "Create Family" at bounding box center [150, 334] width 52 height 16
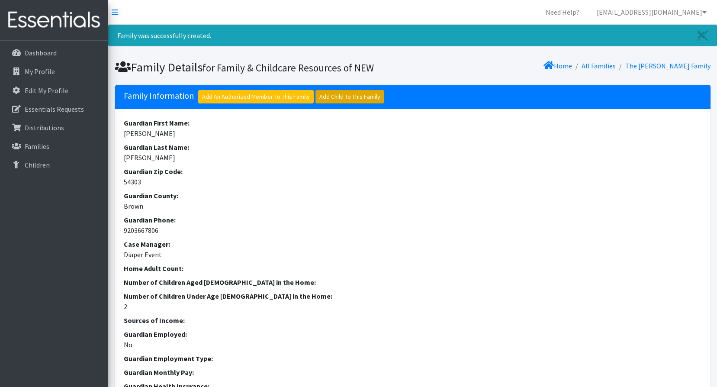
click at [361, 101] on link "Add Child To This Family" at bounding box center [349, 96] width 69 height 13
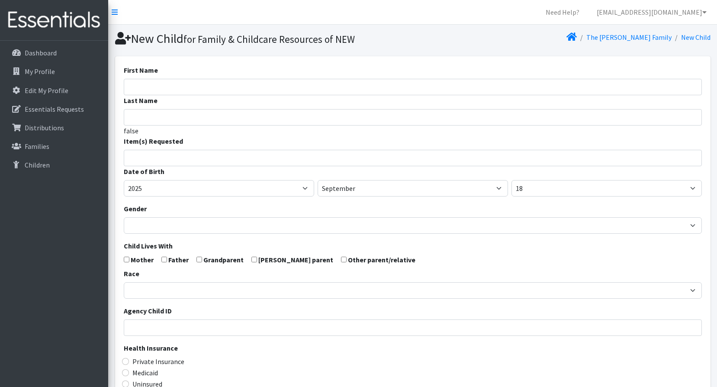
select select
click at [150, 89] on input "First Name" at bounding box center [413, 87] width 578 height 16
click at [188, 80] on input "First Name" at bounding box center [413, 87] width 578 height 16
paste input "Alvaro"
type input "Alvaro"
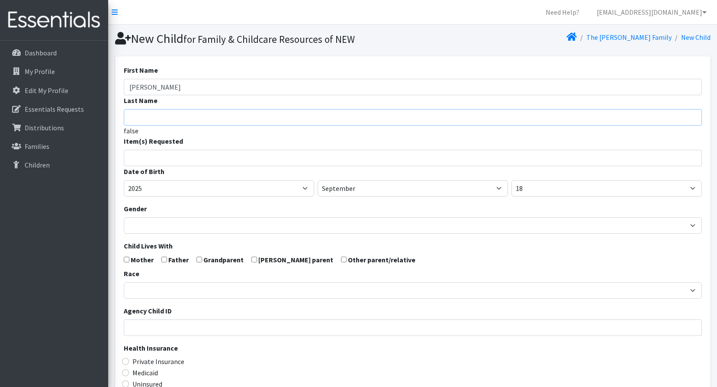
click at [170, 119] on input "Last Name" at bounding box center [413, 117] width 578 height 16
paste input "[PERSON_NAME]"
type input "[PERSON_NAME]"
click at [144, 161] on ul at bounding box center [415, 156] width 583 height 11
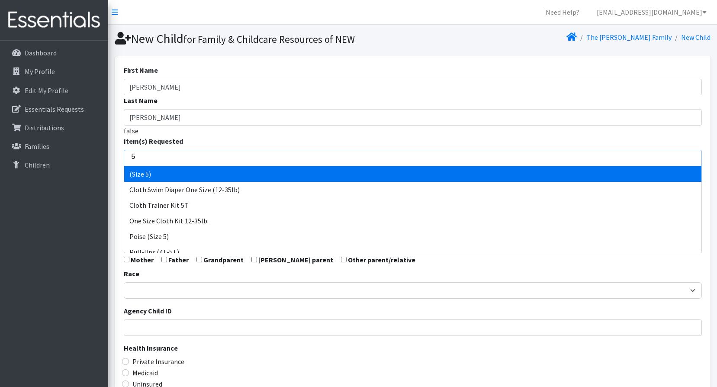
type input "5"
drag, startPoint x: 140, startPoint y: 171, endPoint x: 137, endPoint y: 167, distance: 5.5
select select "14488"
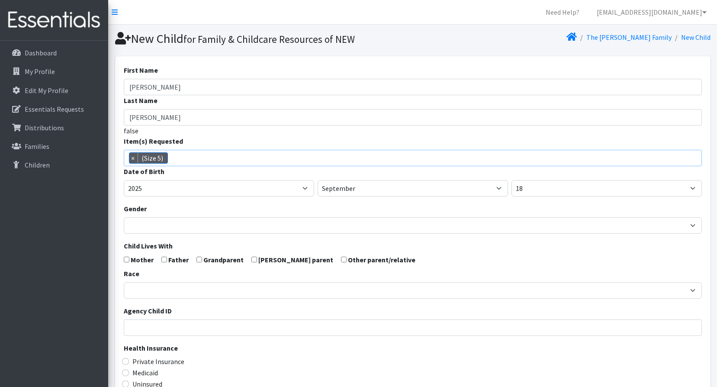
scroll to position [55, 0]
click at [130, 187] on select "2005 2006 2007 2008 2009 2010 2011 2012 2013 2014 2015 2016 2017 2018 2019 2020…" at bounding box center [219, 188] width 190 height 16
select select "2021"
click at [124, 180] on select "2005 2006 2007 2008 2009 2010 2011 2012 2013 2014 2015 2016 2017 2018 2019 2020…" at bounding box center [219, 188] width 190 height 16
click at [334, 187] on select "January February March April May June July August September October November De…" at bounding box center [413, 188] width 190 height 16
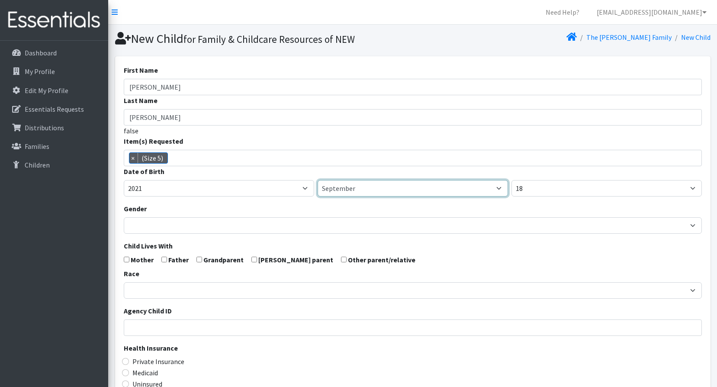
select select "10"
click at [318, 180] on select "January February March April May June July August September October November De…" at bounding box center [413, 188] width 190 height 16
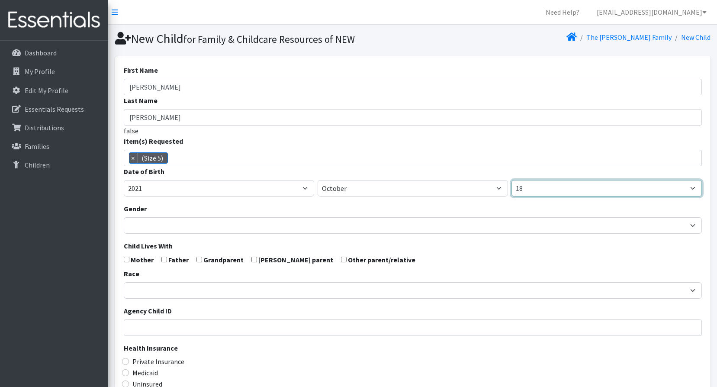
drag, startPoint x: 534, startPoint y: 190, endPoint x: 535, endPoint y: 194, distance: 4.4
click at [534, 190] on select "1 2 3 4 5 6 7 8 9 10 11 12 13 14 15 16 17 18 19 20 21 22 23 24 25 26 27 28 29 3…" at bounding box center [606, 188] width 190 height 16
select select "29"
click at [511, 180] on select "1 2 3 4 5 6 7 8 9 10 11 12 13 14 15 16 17 18 19 20 21 22 23 24 25 26 27 28 29 3…" at bounding box center [606, 188] width 190 height 16
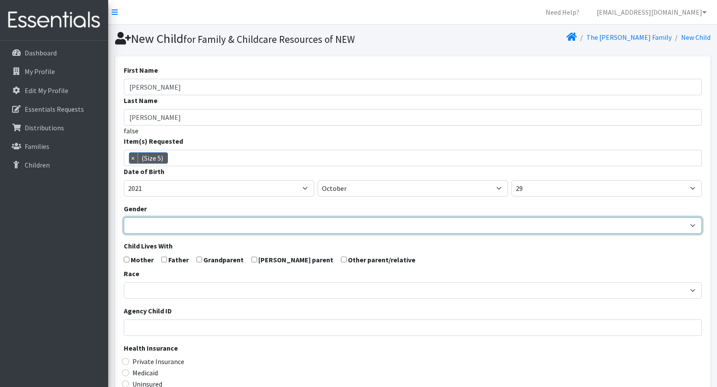
click at [183, 226] on select "Male Female" at bounding box center [413, 225] width 578 height 16
select select "[DEMOGRAPHIC_DATA]"
click at [124, 217] on select "Male Female" at bounding box center [413, 225] width 578 height 16
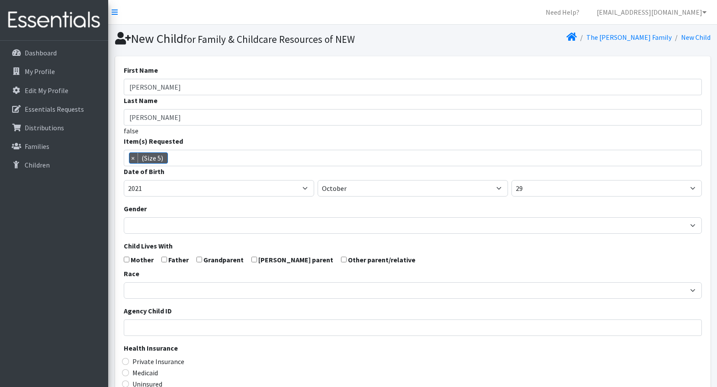
click at [125, 262] on form "First Name Alvaro Last Name Martinez false Item(s) Requested (Newborn) (Preemie…" at bounding box center [413, 283] width 578 height 437
click at [131, 260] on label "Mother" at bounding box center [142, 259] width 23 height 10
click at [129, 259] on input "checkbox" at bounding box center [127, 260] width 6 height 6
checkbox input "true"
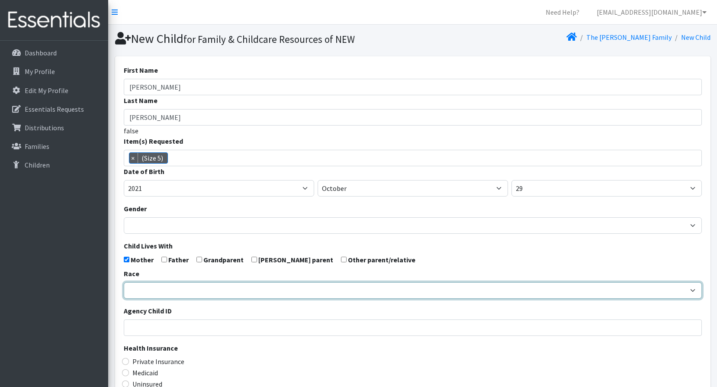
click at [144, 289] on select "African American Caucasian Hispanic Asian American Indian Pacific Islander Mult…" at bounding box center [413, 290] width 578 height 16
select select "[DEMOGRAPHIC_DATA]"
click at [124, 282] on select "African American Caucasian Hispanic Asian American Indian Pacific Islander Mult…" at bounding box center [413, 290] width 578 height 16
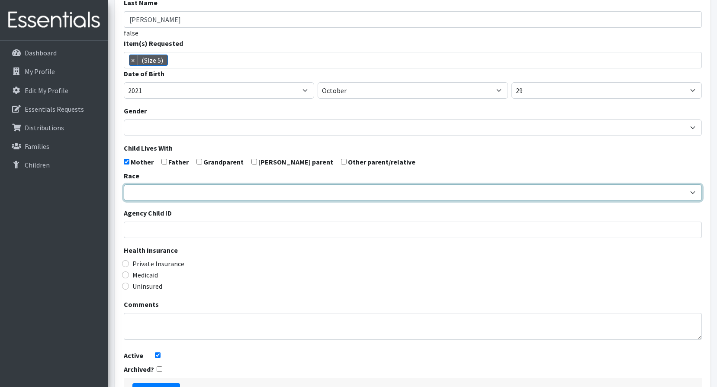
scroll to position [164, 0]
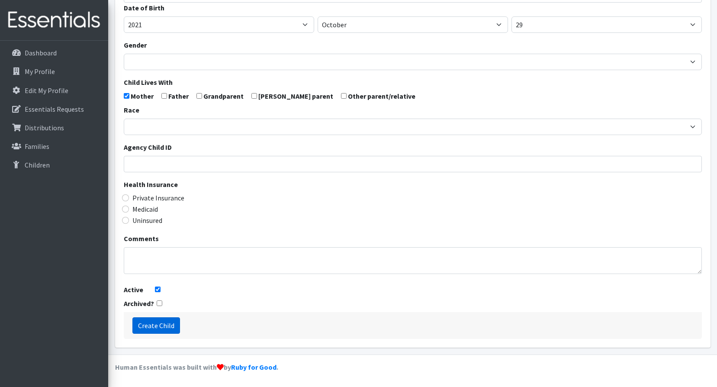
click at [166, 321] on input "Create Child" at bounding box center [156, 325] width 48 height 16
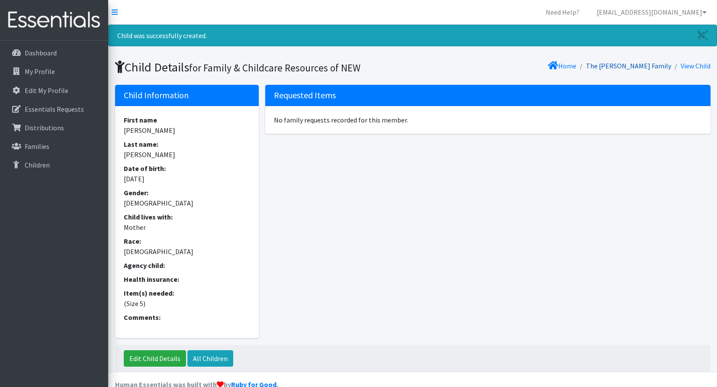
click at [635, 64] on link "The Ruiz Family" at bounding box center [628, 65] width 85 height 9
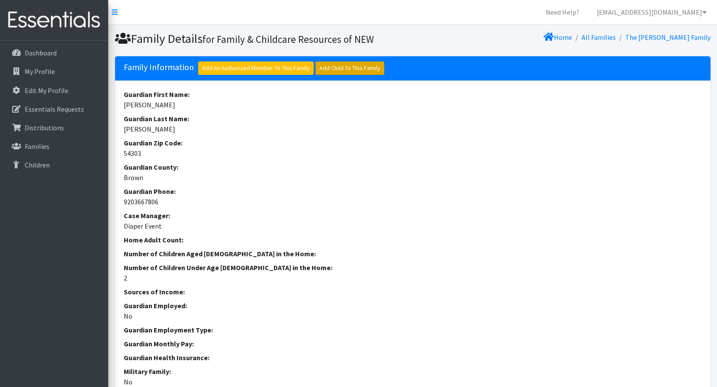
click at [334, 67] on link "Add Child To This Family" at bounding box center [349, 67] width 69 height 13
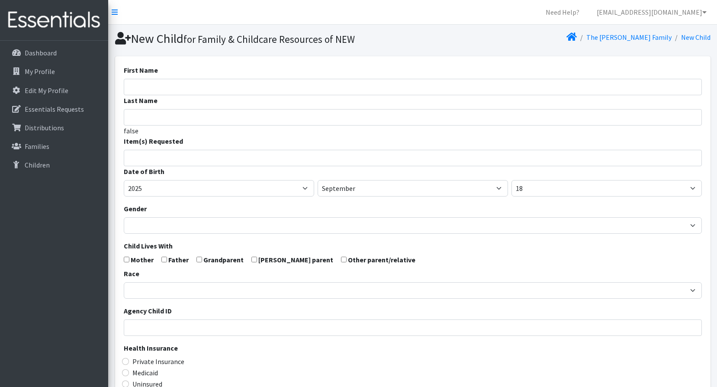
select select
click at [135, 114] on input "Last Name" at bounding box center [413, 117] width 578 height 16
paste input "[PERSON_NAME]"
type input "[PERSON_NAME]"
click at [149, 76] on form "First Name Last Name [PERSON_NAME] false Item(s) Requested (Newborn) (Preemie) …" at bounding box center [413, 283] width 578 height 437
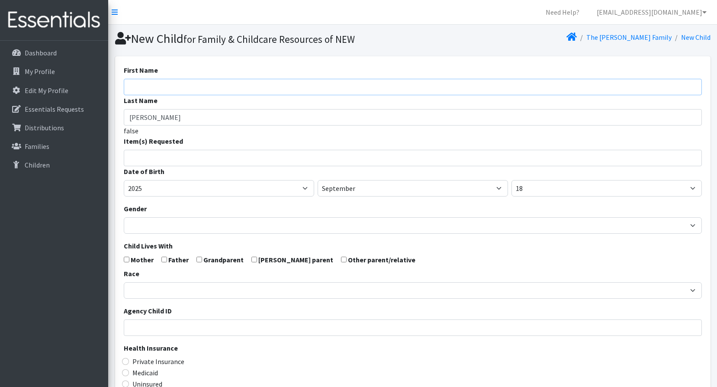
click at [153, 86] on input "First Name" at bounding box center [413, 87] width 578 height 16
type input "[PERSON_NAME]"
click at [146, 160] on input "search" at bounding box center [419, 157] width 575 height 8
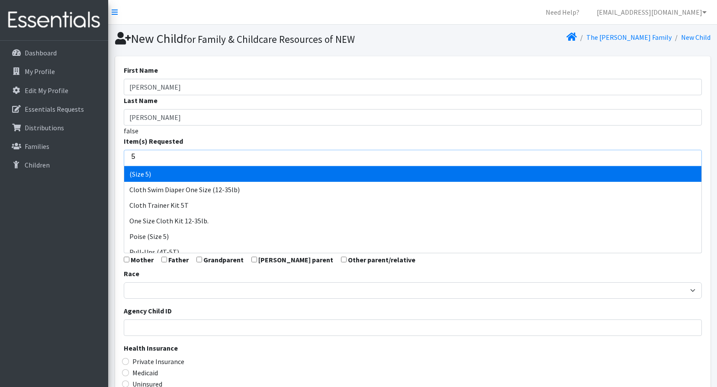
type input "5"
select select "14488"
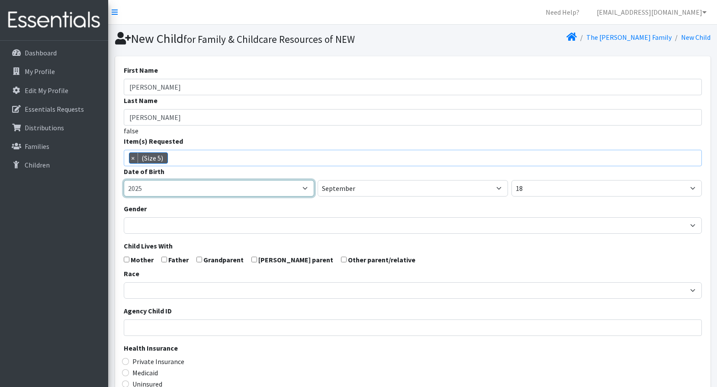
click at [146, 193] on select "2005 2006 2007 2008 2009 2010 2011 2012 2013 2014 2015 2016 2017 2018 2019 2020…" at bounding box center [219, 188] width 190 height 16
select select "2022"
click at [124, 180] on select "2005 2006 2007 2008 2009 2010 2011 2012 2013 2014 2015 2016 2017 2018 2019 2020…" at bounding box center [219, 188] width 190 height 16
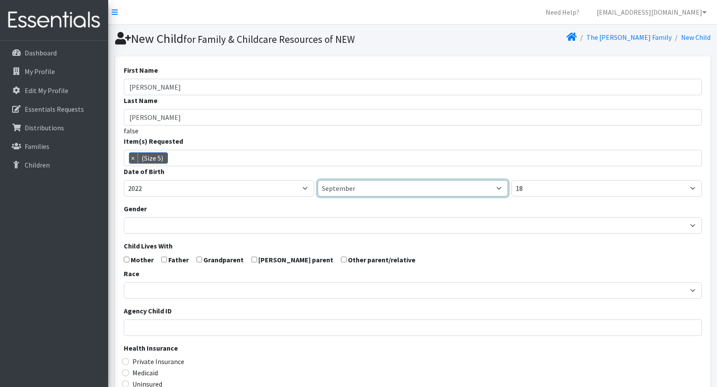
click at [368, 189] on select "January February March April May June July August September October November De…" at bounding box center [413, 188] width 190 height 16
click at [370, 190] on select "January February March April May June July August September October November De…" at bounding box center [413, 188] width 190 height 16
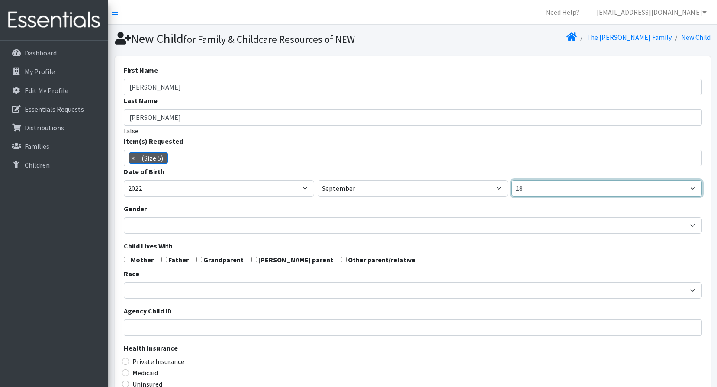
click at [541, 186] on select "1 2 3 4 5 6 7 8 9 10 11 12 13 14 15 16 17 18 19 20 21 22 23 24 25 26 27 28 29 3…" at bounding box center [606, 188] width 190 height 16
select select "25"
click at [511, 180] on select "1 2 3 4 5 6 7 8 9 10 11 12 13 14 15 16 17 18 19 20 21 22 23 24 25 26 27 28 29 3…" at bounding box center [606, 188] width 190 height 16
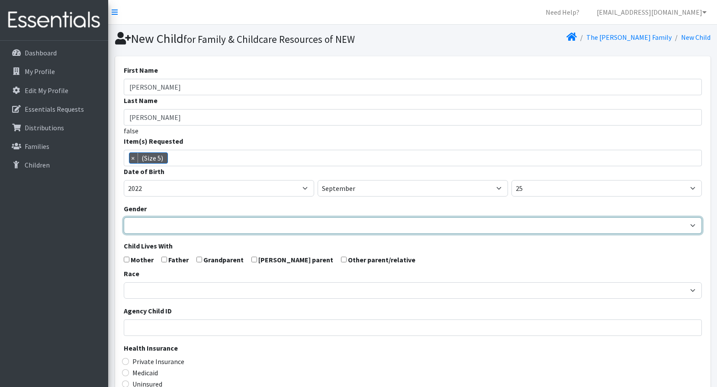
click at [147, 223] on select "Male Female" at bounding box center [413, 225] width 578 height 16
select select "[DEMOGRAPHIC_DATA]"
click at [124, 217] on select "Male Female" at bounding box center [413, 225] width 578 height 16
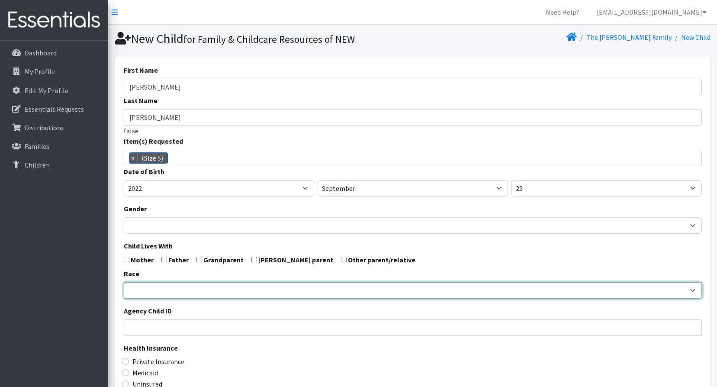
click at [143, 283] on select "African American Caucasian Hispanic Asian American Indian Pacific Islander Mult…" at bounding box center [413, 290] width 578 height 16
select select "[DEMOGRAPHIC_DATA]"
click at [124, 282] on select "African American Caucasian Hispanic Asian American Indian Pacific Islander Mult…" at bounding box center [413, 290] width 578 height 16
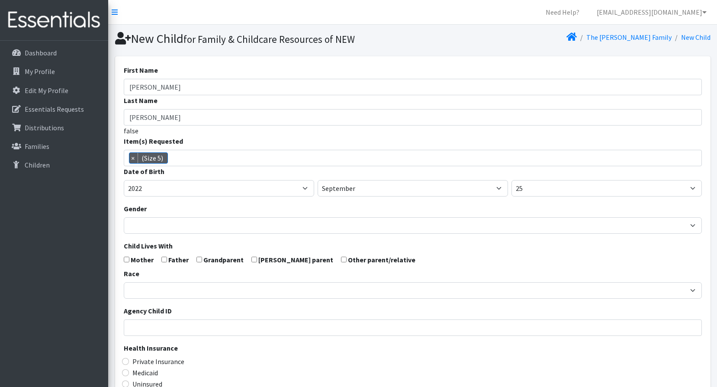
drag, startPoint x: 126, startPoint y: 257, endPoint x: 141, endPoint y: 257, distance: 14.7
click at [127, 257] on input "checkbox" at bounding box center [127, 260] width 6 height 6
checkbox input "true"
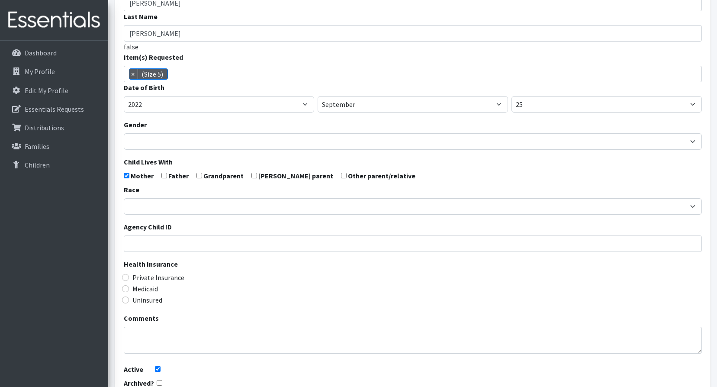
scroll to position [164, 0]
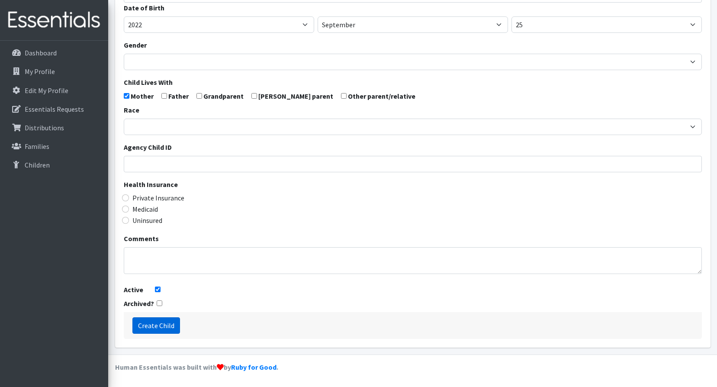
click at [152, 325] on input "Create Child" at bounding box center [156, 325] width 48 height 16
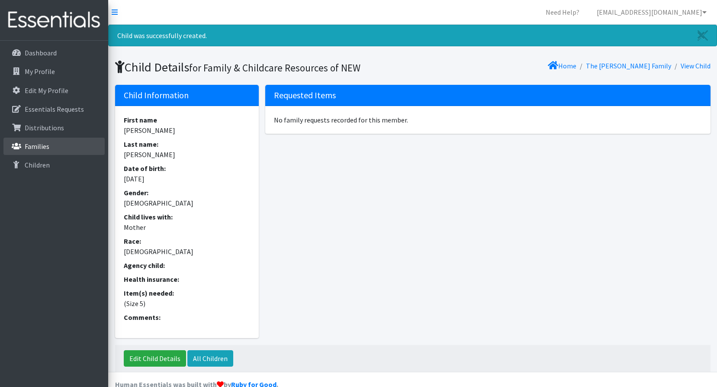
drag, startPoint x: 58, startPoint y: 143, endPoint x: 142, endPoint y: 100, distance: 94.4
click at [59, 142] on link "Families" at bounding box center [53, 146] width 101 height 17
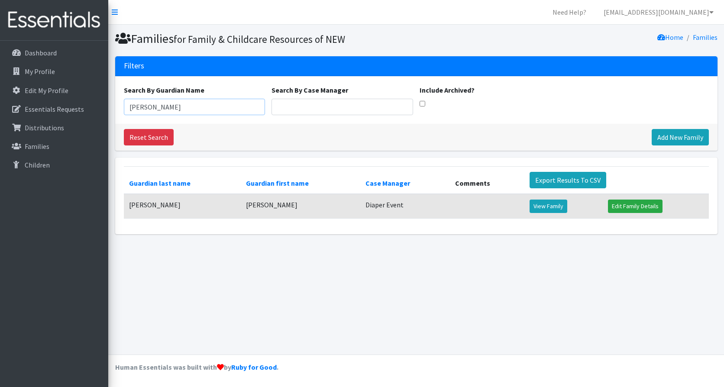
drag, startPoint x: 157, startPoint y: 109, endPoint x: 118, endPoint y: 113, distance: 39.5
click at [118, 113] on div "Search By Guardian Name Lisbeth Search By Case Manager Include Archived?" at bounding box center [416, 100] width 602 height 48
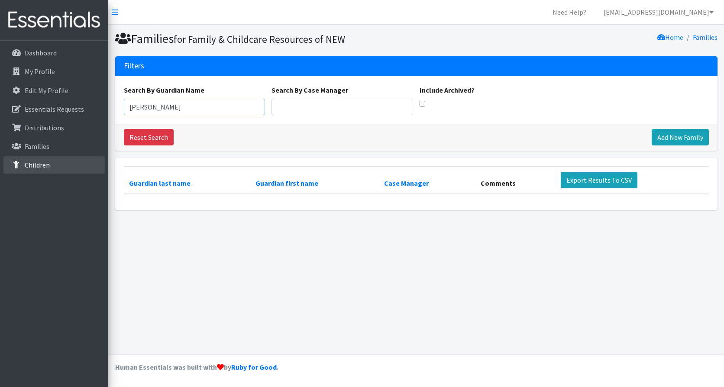
type input "Emely"
click at [40, 166] on p "Children" at bounding box center [37, 165] width 25 height 9
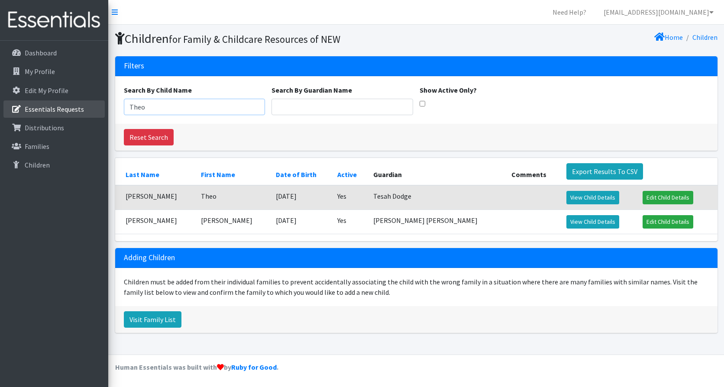
drag, startPoint x: 158, startPoint y: 110, endPoint x: 70, endPoint y: 111, distance: 87.8
click at [70, 111] on div "Need Help? shelby@fcrnew.org My Co-Workers My Profile Logout Dashboard My Profi…" at bounding box center [362, 193] width 724 height 387
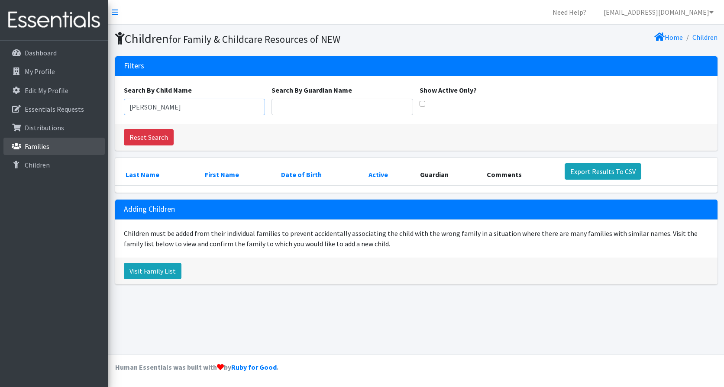
type input "Leilanie"
click at [55, 146] on link "Families" at bounding box center [53, 146] width 101 height 17
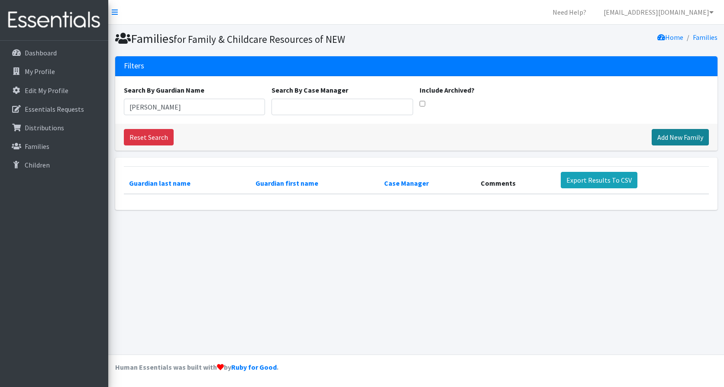
click at [663, 137] on link "Add New Family" at bounding box center [679, 137] width 57 height 16
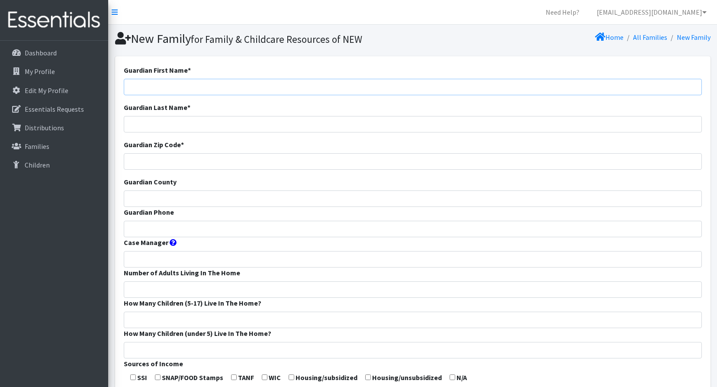
click at [145, 85] on input "Guardian First Name *" at bounding box center [413, 87] width 578 height 16
type input "[PERSON_NAME] B"
click at [167, 119] on input "Guardian Last Name *" at bounding box center [413, 124] width 578 height 16
type input "Sierra"
drag, startPoint x: 163, startPoint y: 228, endPoint x: 167, endPoint y: 236, distance: 9.7
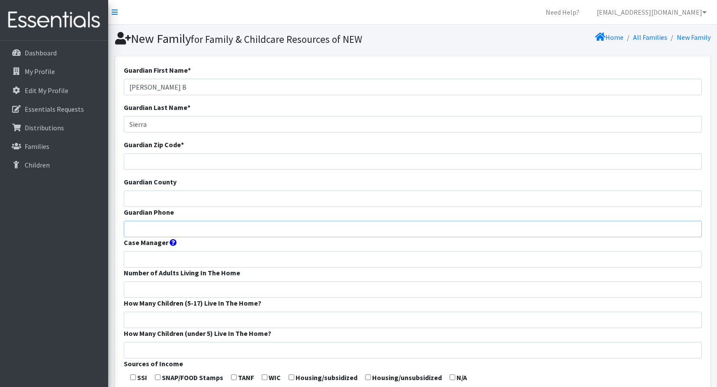
click at [163, 228] on input "Guardian Phone" at bounding box center [413, 229] width 578 height 16
paste input "9202647060"
type input "9202647060"
click at [151, 159] on input "Guardian Zip Code *" at bounding box center [413, 161] width 578 height 16
type input "54303"
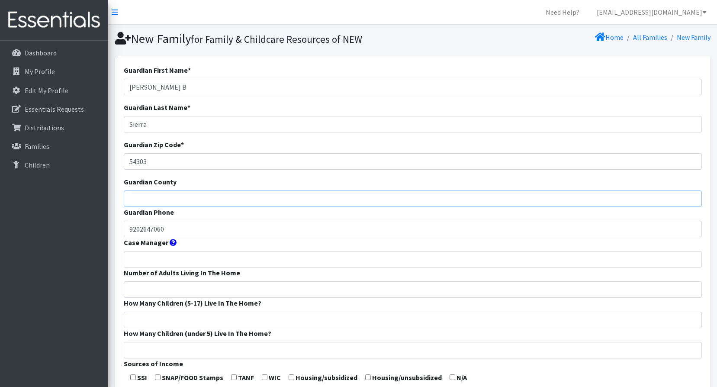
type input "Brown"
type input "Diaper Event"
type input "2"
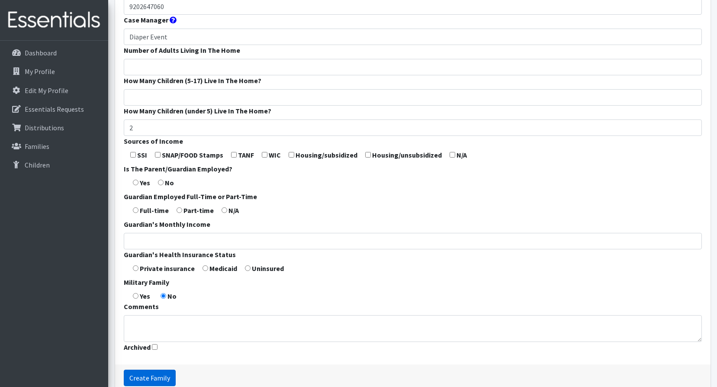
scroll to position [266, 0]
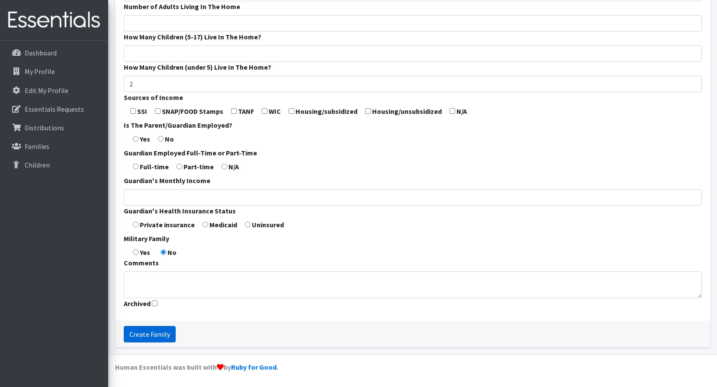
click at [147, 331] on input "Create Family" at bounding box center [150, 334] width 52 height 16
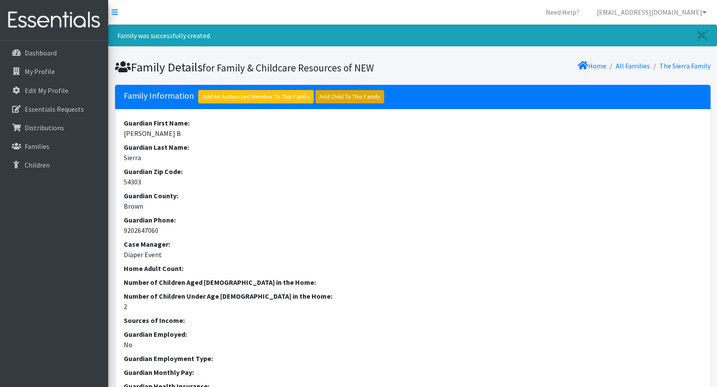
click at [352, 96] on link "Add Child To This Family" at bounding box center [349, 96] width 69 height 13
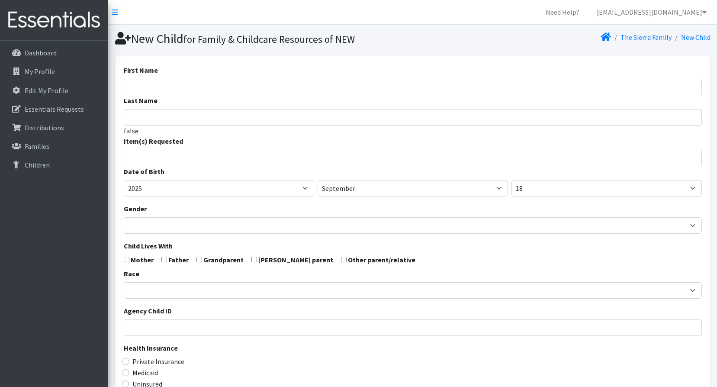
select select
drag, startPoint x: 153, startPoint y: 80, endPoint x: 158, endPoint y: 83, distance: 5.8
click at [154, 81] on input "First Name" at bounding box center [413, 87] width 578 height 16
paste input "[PERSON_NAME]"
type input "[PERSON_NAME]"
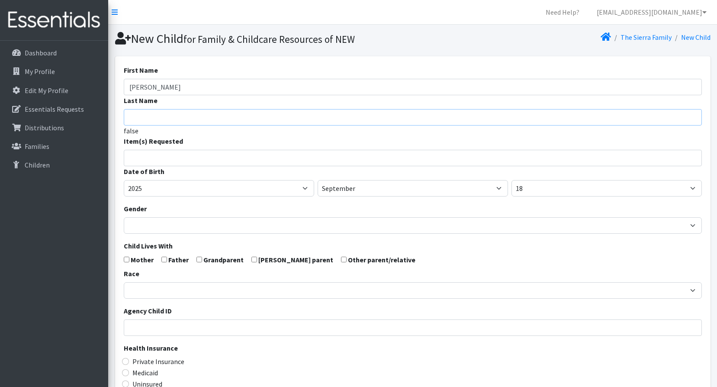
drag, startPoint x: 147, startPoint y: 115, endPoint x: 154, endPoint y: 107, distance: 11.0
click at [147, 115] on input "Last Name" at bounding box center [413, 117] width 578 height 16
type input "[PERSON_NAME]"
click at [136, 160] on input "search" at bounding box center [419, 157] width 575 height 8
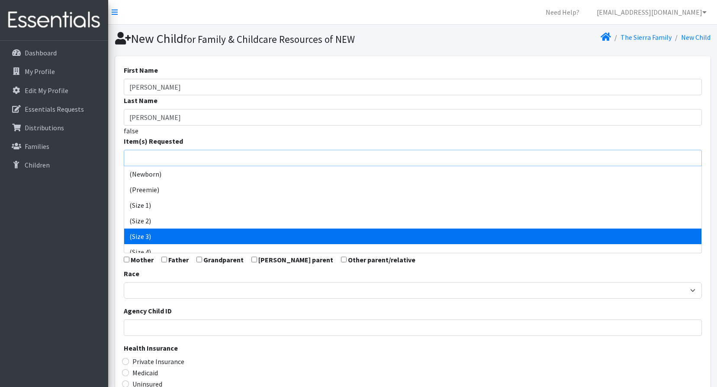
select select "14507"
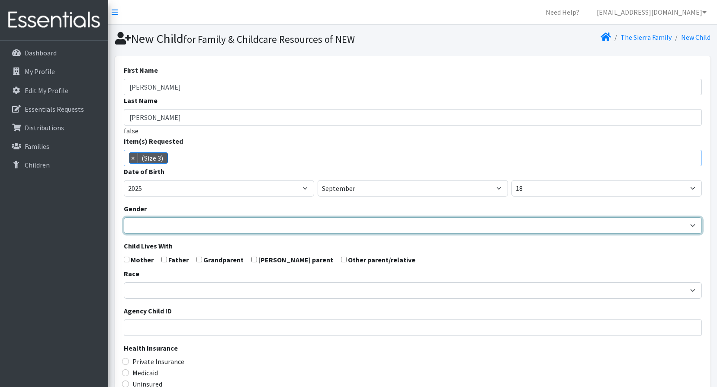
click at [149, 231] on select "Male Female" at bounding box center [413, 225] width 578 height 16
select select "[DEMOGRAPHIC_DATA]"
click at [124, 217] on select "Male Female" at bounding box center [413, 225] width 578 height 16
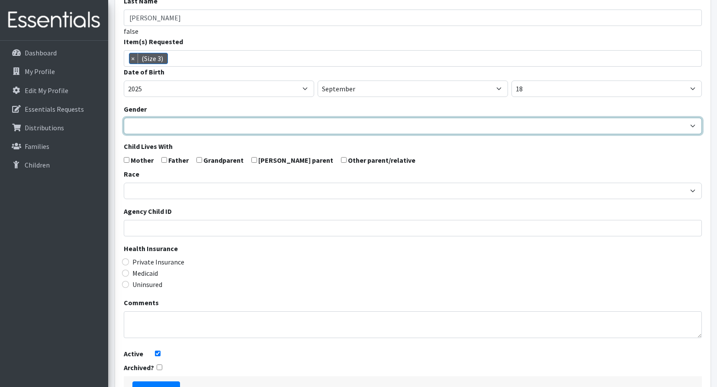
scroll to position [130, 0]
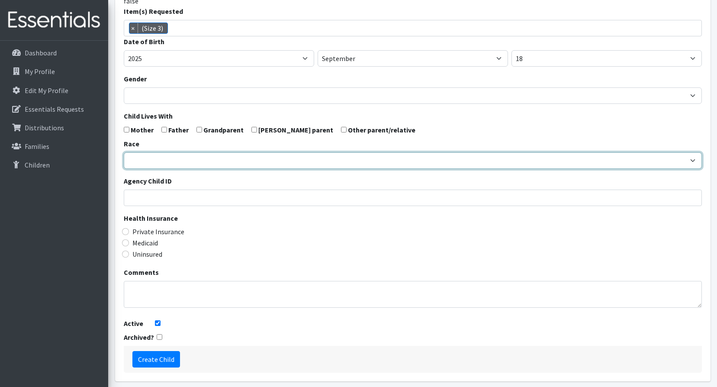
drag, startPoint x: 150, startPoint y: 159, endPoint x: 151, endPoint y: 164, distance: 5.7
click at [150, 159] on select "African American Caucasian Hispanic Asian American Indian Pacific Islander Mult…" at bounding box center [413, 160] width 578 height 16
select select "[DEMOGRAPHIC_DATA]"
click at [124, 152] on select "African American Caucasian Hispanic Asian American Indian Pacific Islander Mult…" at bounding box center [413, 160] width 578 height 16
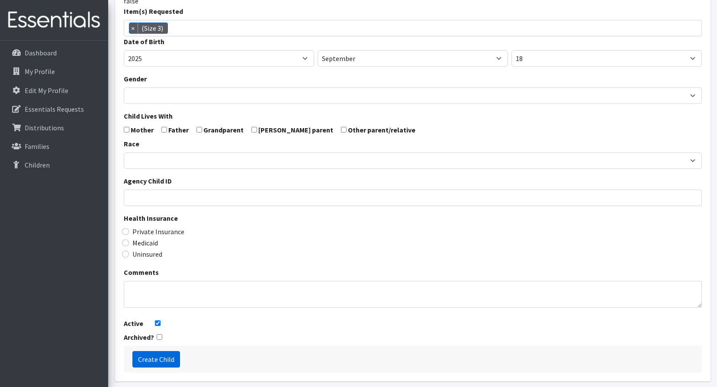
click at [145, 361] on input "Create Child" at bounding box center [156, 359] width 48 height 16
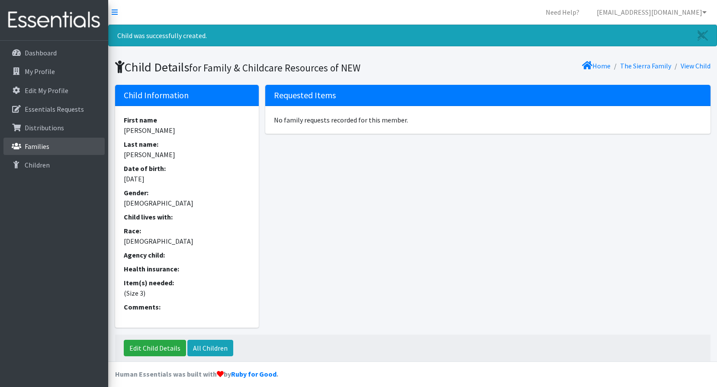
click at [45, 140] on link "Families" at bounding box center [53, 146] width 101 height 17
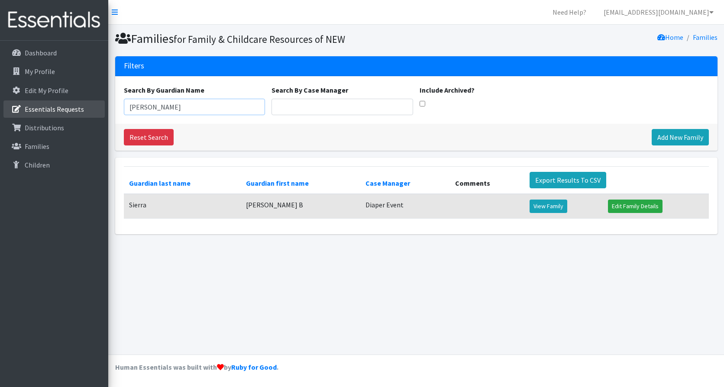
drag, startPoint x: 152, startPoint y: 110, endPoint x: 99, endPoint y: 107, distance: 52.9
click at [99, 107] on div "Need Help? [EMAIL_ADDRESS][DOMAIN_NAME] My Co-Workers My Profile Logout Dashboa…" at bounding box center [362, 193] width 724 height 387
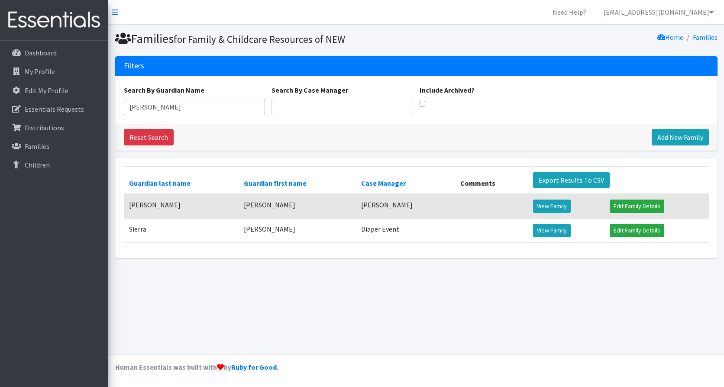
drag, startPoint x: 161, startPoint y: 110, endPoint x: -6, endPoint y: 114, distance: 167.1
click at [0, 114] on html "Need Help? [EMAIL_ADDRESS][DOMAIN_NAME] My Co-Workers My Profile Logout Dashboa…" at bounding box center [362, 193] width 724 height 387
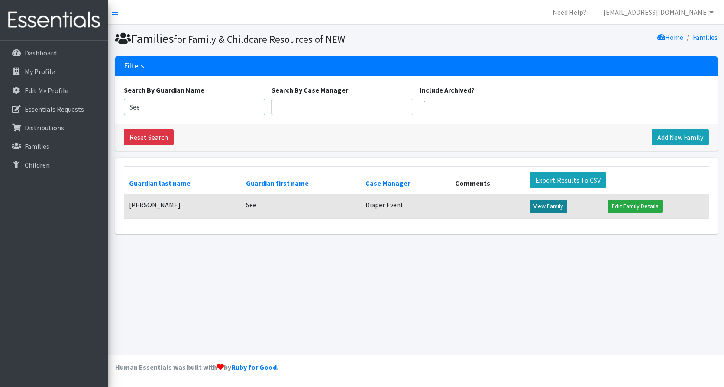
type input "See"
click at [540, 204] on link "View Family" at bounding box center [548, 205] width 38 height 13
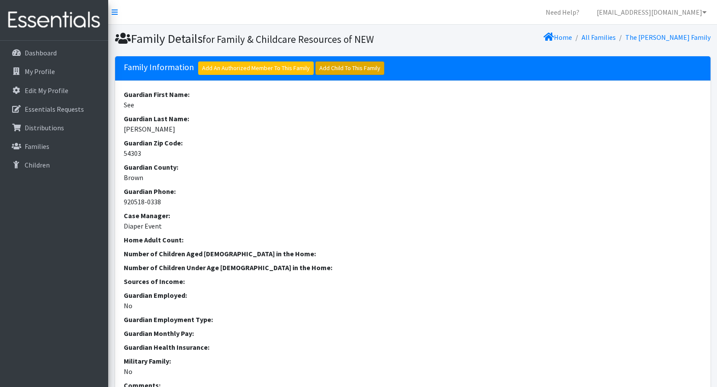
click at [338, 68] on link "Add Child To This Family" at bounding box center [349, 67] width 69 height 13
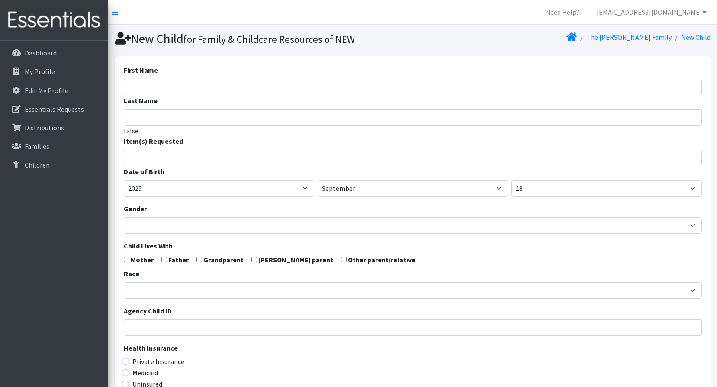
select select
click at [142, 87] on input "First Name" at bounding box center [413, 87] width 578 height 16
click at [168, 83] on input "First Name" at bounding box center [413, 87] width 578 height 16
paste input "Edyn"
type input "Edyn"
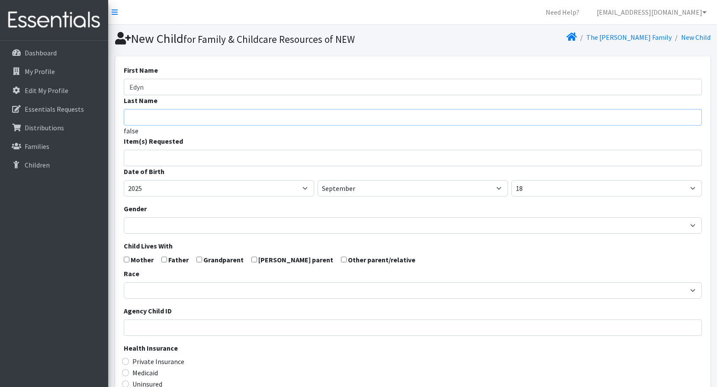
click at [182, 115] on input "Last Name" at bounding box center [413, 117] width 578 height 16
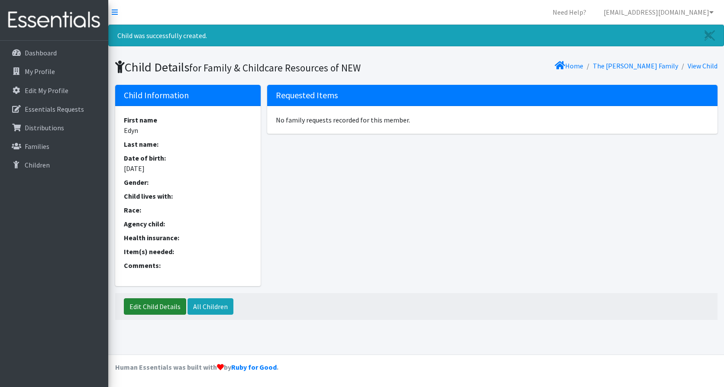
click at [150, 311] on link "Edit Child Details" at bounding box center [155, 306] width 62 height 16
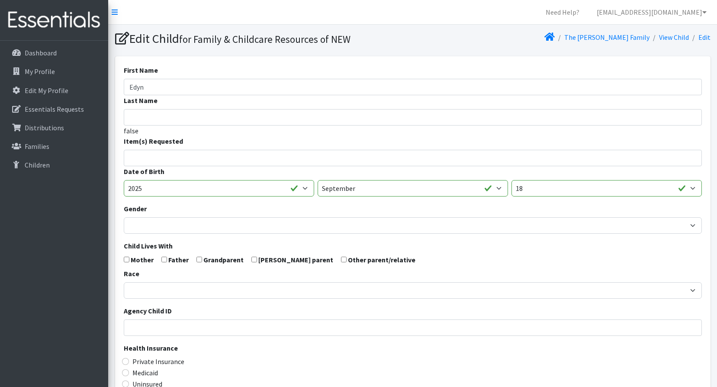
select select
click at [145, 119] on input "Last Name" at bounding box center [413, 117] width 578 height 16
type input "[PERSON_NAME]"
click at [130, 158] on li at bounding box center [416, 155] width 575 height 10
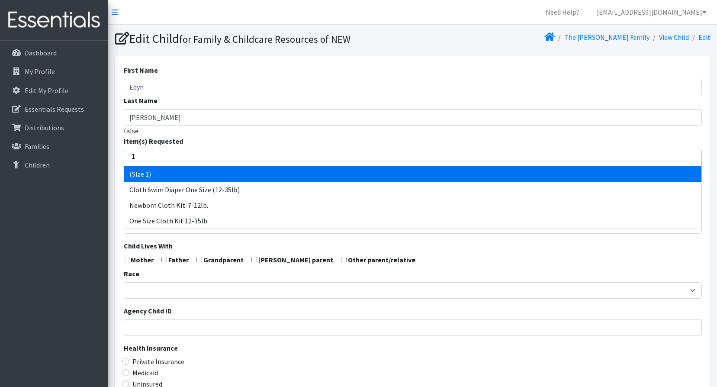
type input "1"
select select "14509"
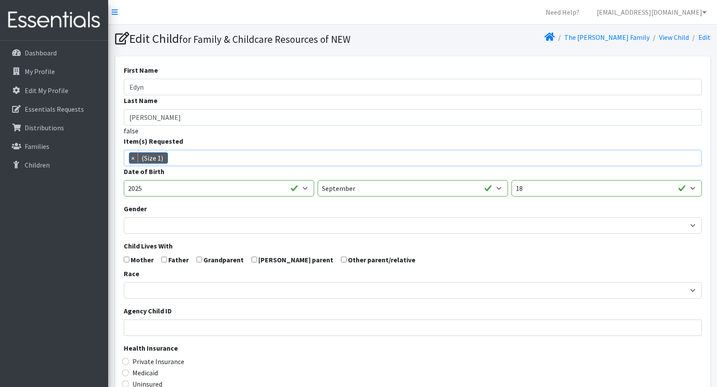
scroll to position [18, 0]
click at [351, 188] on select "January February March April May June July August September October November De…" at bounding box center [413, 188] width 190 height 16
select select "8"
click at [318, 180] on select "January February March April May June July August September October November De…" at bounding box center [413, 188] width 190 height 16
click at [540, 191] on select "1 2 3 4 5 6 7 8 9 10 11 12 13 14 15 16 17 18 19 20 21 22 23 24 25 26 27 28 29 3…" at bounding box center [606, 188] width 190 height 16
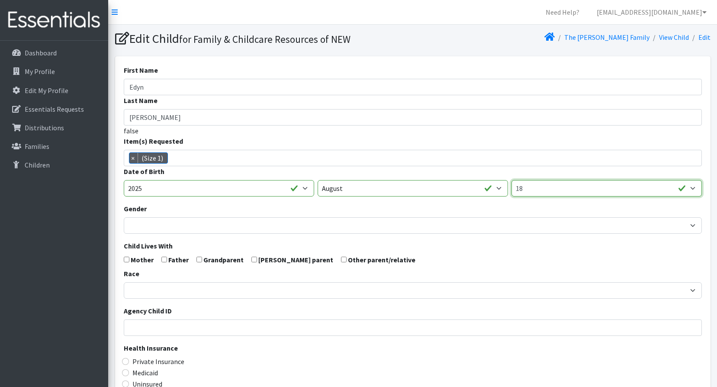
select select "5"
click at [511, 180] on select "1 2 3 4 5 6 7 8 9 10 11 12 13 14 15 16 17 18 19 20 21 22 23 24 25 26 27 28 29 3…" at bounding box center [606, 188] width 190 height 16
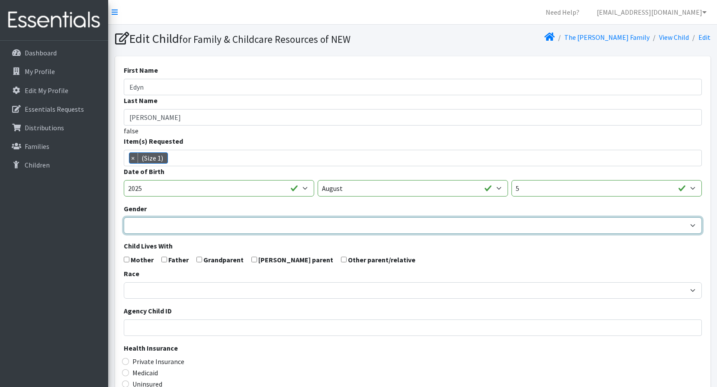
click at [131, 223] on select "Male Female" at bounding box center [413, 225] width 578 height 16
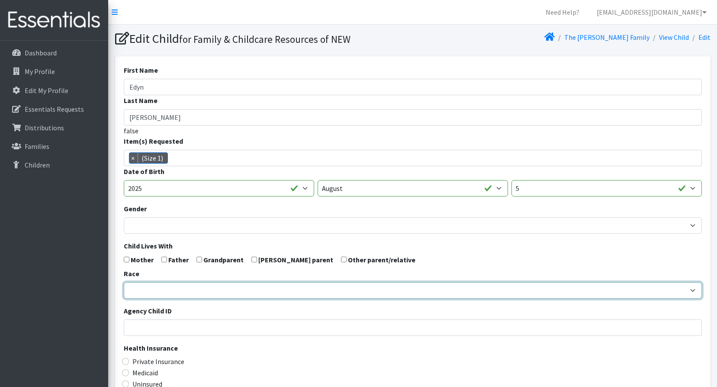
click at [142, 286] on select "African American Caucasian Hispanic Asian American Indian Pacific Islander Mult…" at bounding box center [413, 290] width 578 height 16
select select "Asian"
click at [124, 282] on select "African American Caucasian Hispanic Asian American Indian Pacific Islander Mult…" at bounding box center [413, 290] width 578 height 16
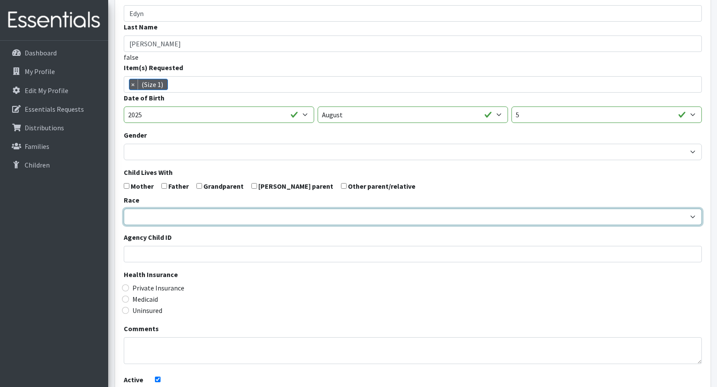
scroll to position [164, 0]
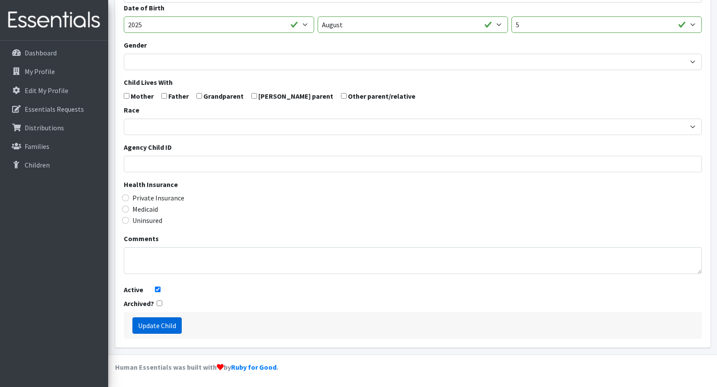
click at [151, 320] on input "Update Child" at bounding box center [156, 325] width 49 height 16
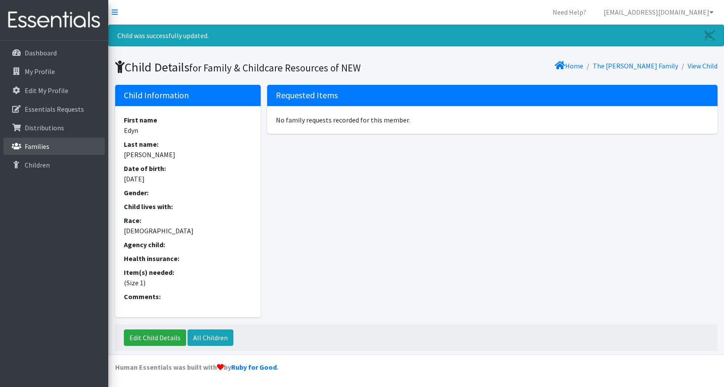
click at [51, 143] on link "Families" at bounding box center [53, 146] width 101 height 17
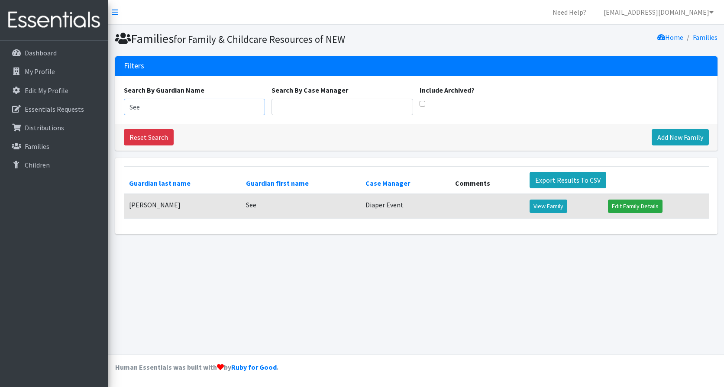
drag, startPoint x: 148, startPoint y: 113, endPoint x: -133, endPoint y: 109, distance: 280.4
click at [0, 109] on html "Need Help? shelby@fcrnew.org My Co-Workers My Profile Logout Dashboard My Profi…" at bounding box center [362, 193] width 724 height 387
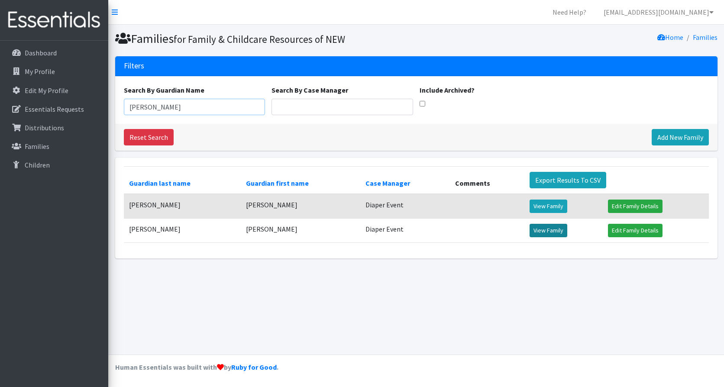
type input "[PERSON_NAME]"
click at [546, 231] on link "View Family" at bounding box center [548, 230] width 38 height 13
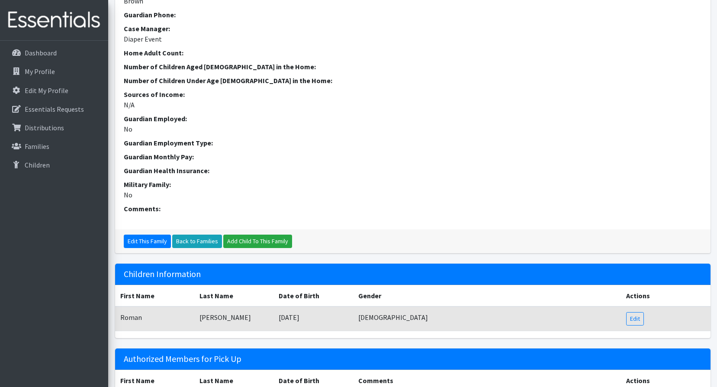
scroll to position [255, 0]
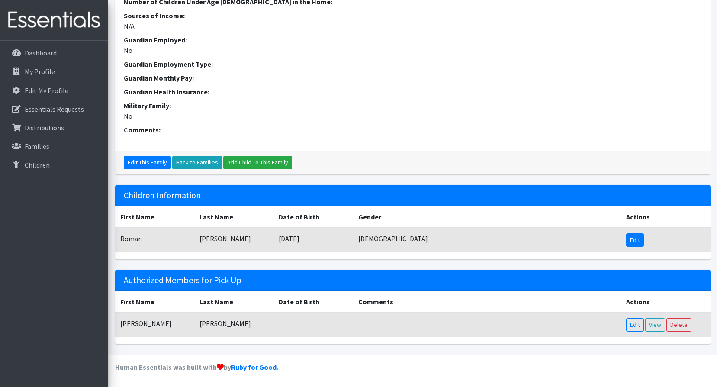
click at [628, 243] on link "Edit" at bounding box center [635, 239] width 18 height 13
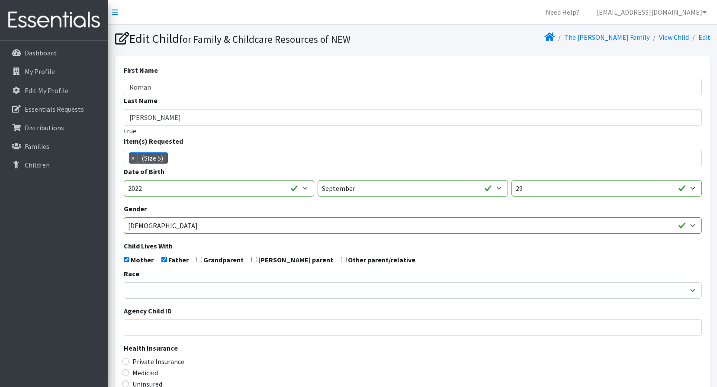
scroll to position [25, 0]
drag, startPoint x: 131, startPoint y: 158, endPoint x: 155, endPoint y: 158, distance: 24.2
click at [132, 158] on span "×" at bounding box center [133, 158] width 9 height 10
select select
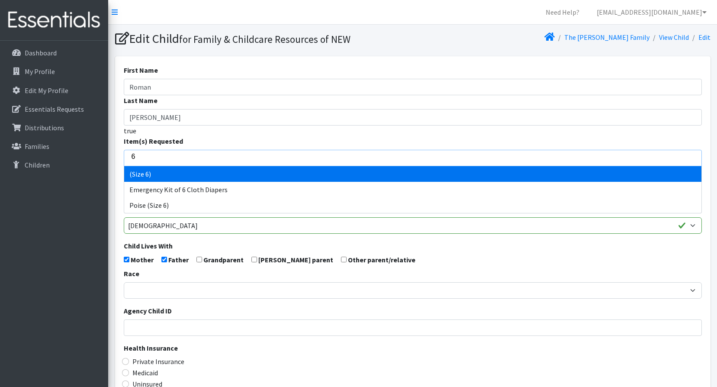
type input "6"
select select "14491"
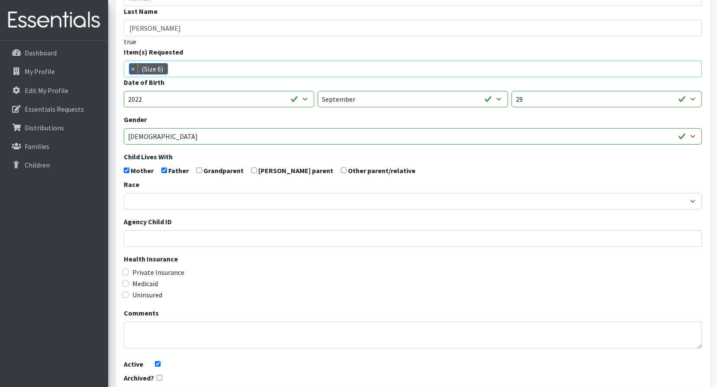
scroll to position [164, 0]
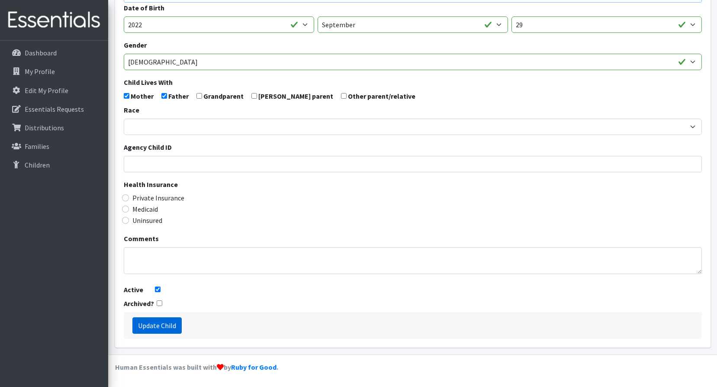
click at [150, 325] on input "Update Child" at bounding box center [156, 325] width 49 height 16
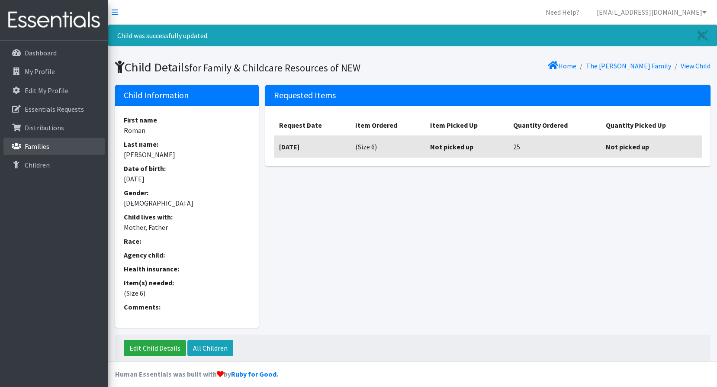
click at [53, 147] on link "Families" at bounding box center [53, 146] width 101 height 17
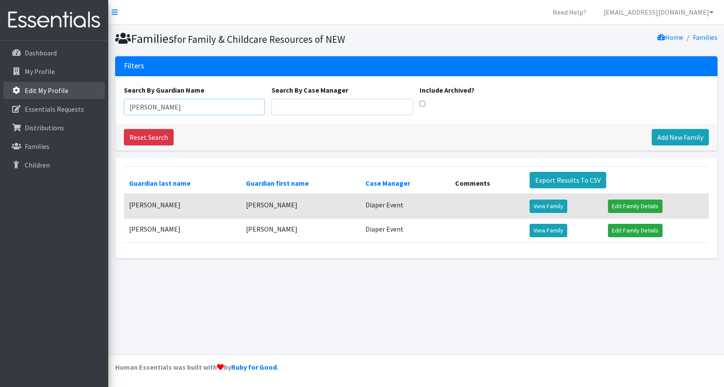
drag, startPoint x: 173, startPoint y: 108, endPoint x: 47, endPoint y: 100, distance: 126.6
click at [48, 98] on div "Need Help? [EMAIL_ADDRESS][DOMAIN_NAME] My Co-Workers My Profile Logout Dashboa…" at bounding box center [362, 193] width 724 height 387
paste input "Santajia"
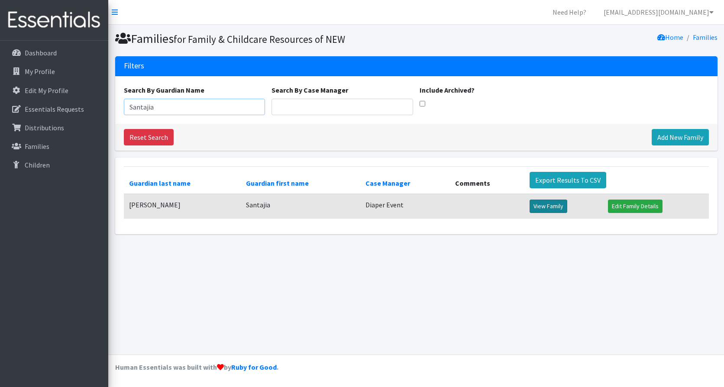
type input "Santajia"
click at [539, 203] on link "View Family" at bounding box center [548, 205] width 38 height 13
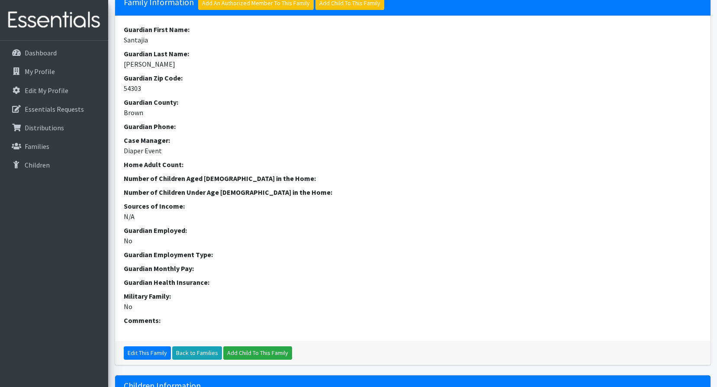
scroll to position [260, 0]
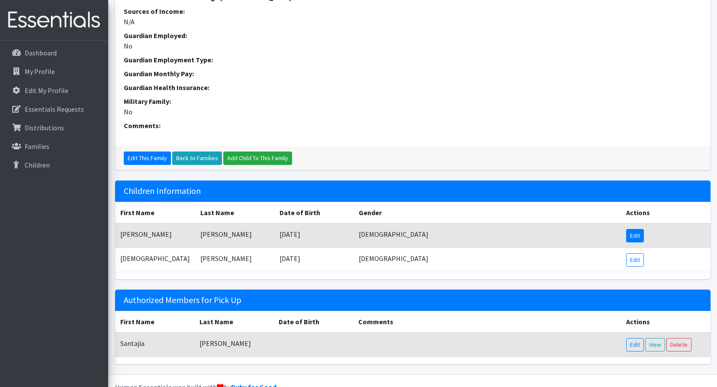
click at [634, 234] on link "Edit" at bounding box center [635, 235] width 18 height 13
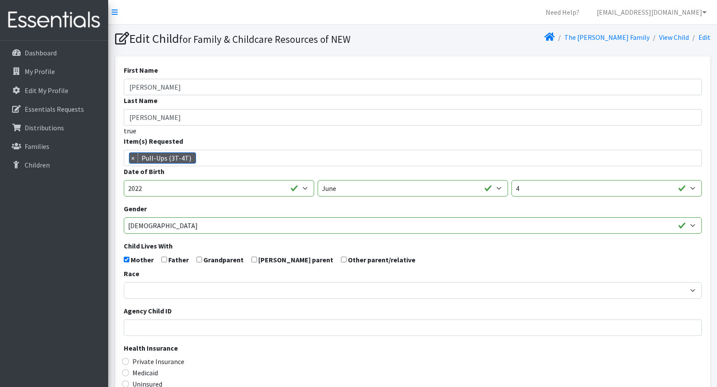
scroll to position [388, 0]
click at [614, 33] on link "The [PERSON_NAME] Family" at bounding box center [606, 37] width 85 height 9
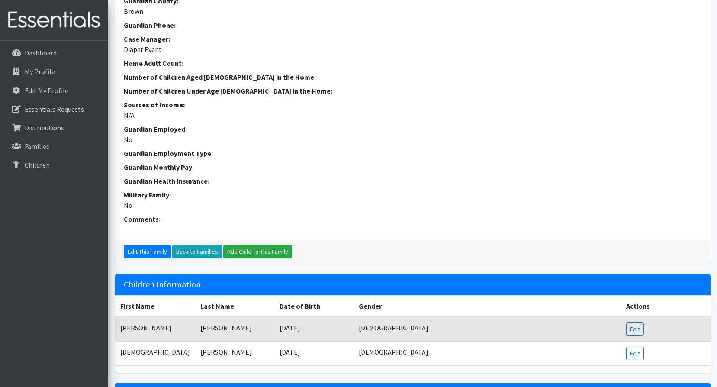
scroll to position [280, 0]
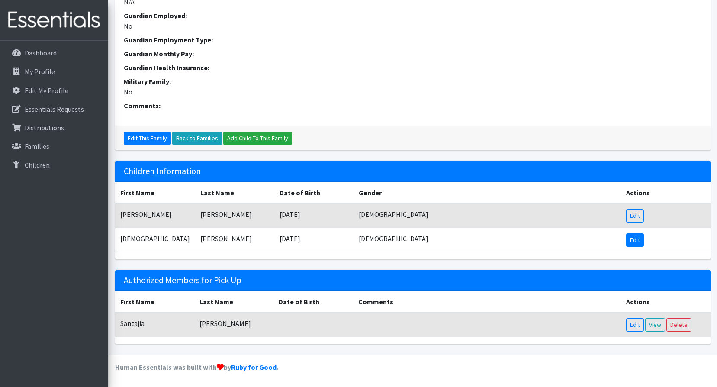
click at [630, 240] on link "Edit" at bounding box center [635, 239] width 18 height 13
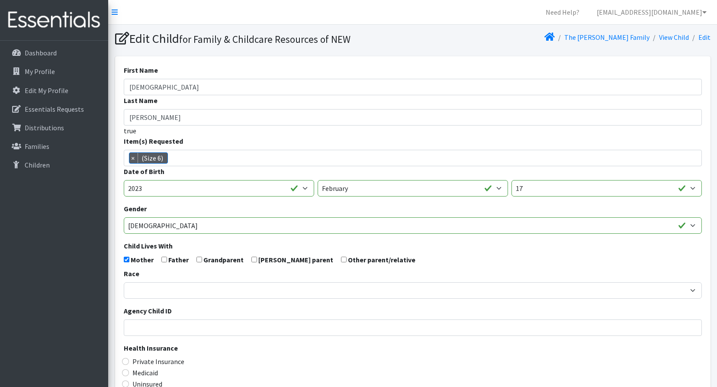
scroll to position [34, 0]
click at [44, 146] on p "Families" at bounding box center [37, 146] width 25 height 9
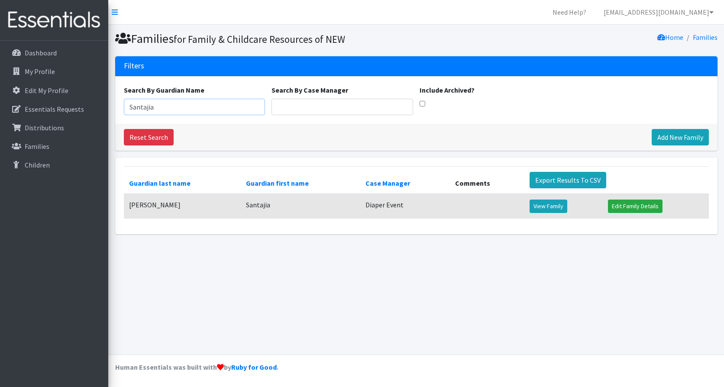
drag, startPoint x: 149, startPoint y: 106, endPoint x: 117, endPoint y: 107, distance: 32.1
click at [117, 107] on div "Search By Guardian Name [PERSON_NAME] Search By Case Manager Include Archived?" at bounding box center [416, 100] width 602 height 48
type input "[PERSON_NAME]"
drag, startPoint x: 58, startPoint y: 144, endPoint x: 114, endPoint y: 131, distance: 57.7
click at [58, 143] on link "Families" at bounding box center [53, 146] width 101 height 17
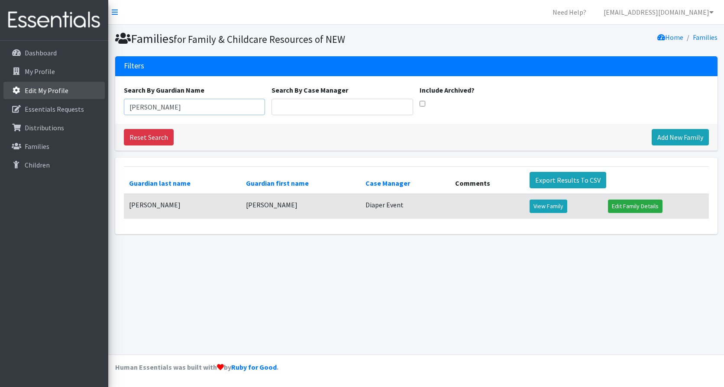
drag, startPoint x: 161, startPoint y: 105, endPoint x: 48, endPoint y: 89, distance: 114.1
click at [48, 89] on div "Need Help? shelby@fcrnew.org My Co-Workers My Profile Logout Dashboard My Profi…" at bounding box center [362, 193] width 724 height 387
type input "Bobbi"
click at [546, 205] on link "View Family" at bounding box center [548, 205] width 38 height 13
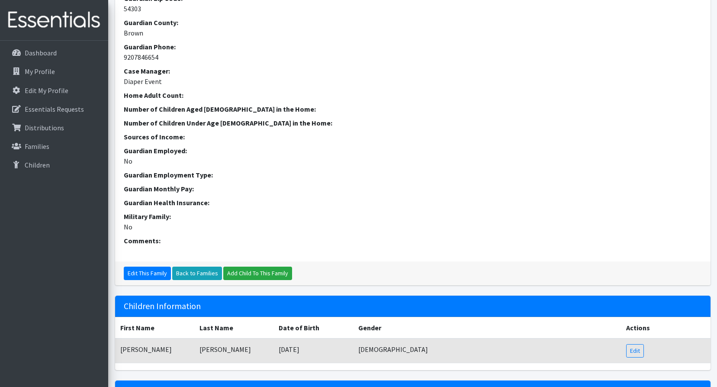
scroll to position [255, 0]
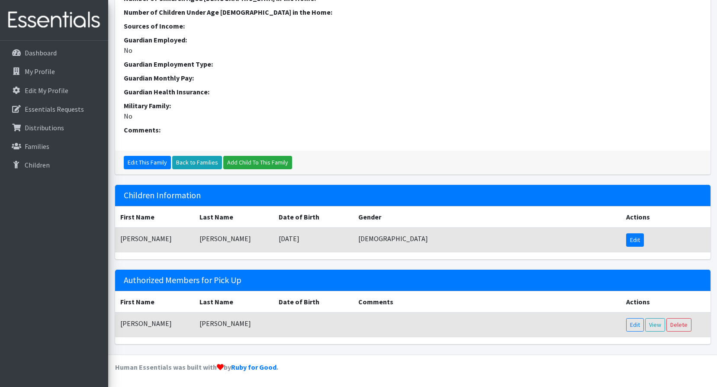
click at [634, 239] on link "Edit" at bounding box center [635, 239] width 18 height 13
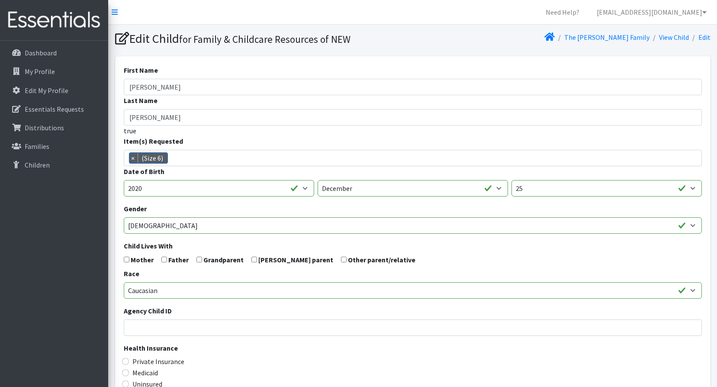
scroll to position [34, 0]
click at [131, 160] on span "×" at bounding box center [133, 158] width 9 height 10
select select
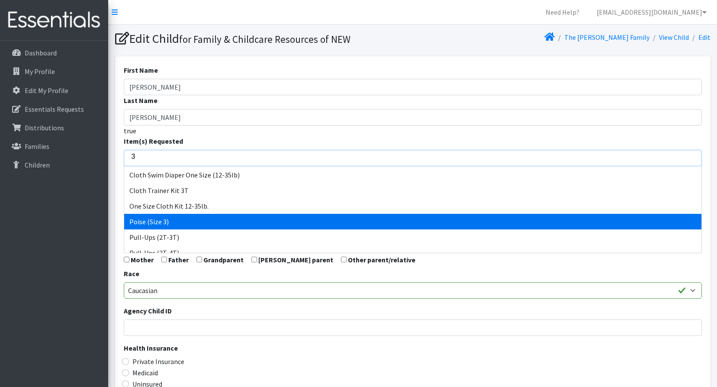
scroll to position [23, 0]
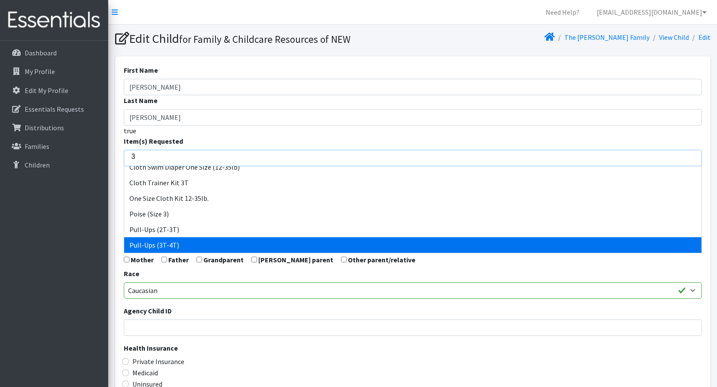
type input "3"
select select "14494"
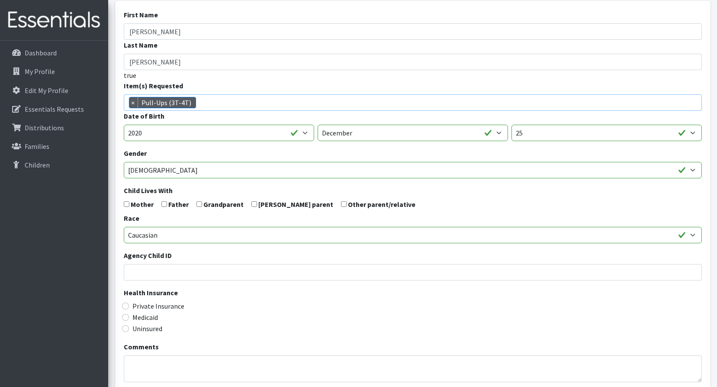
scroll to position [164, 0]
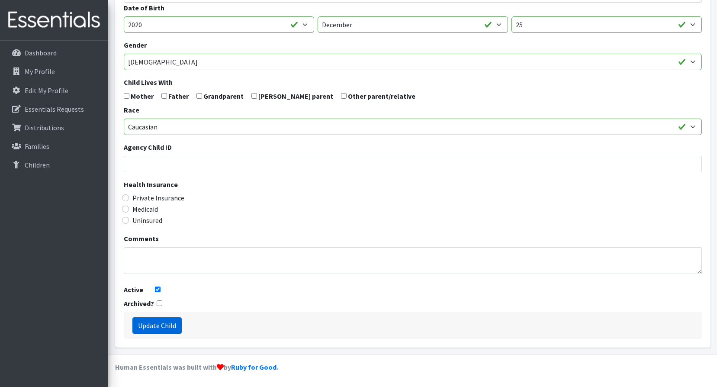
drag, startPoint x: 148, startPoint y: 330, endPoint x: 462, endPoint y: 232, distance: 328.2
click at [148, 330] on input "Update Child" at bounding box center [156, 325] width 49 height 16
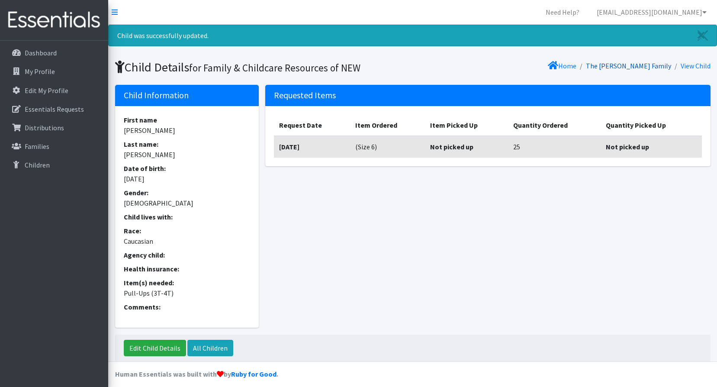
click at [649, 65] on link "The [PERSON_NAME] Family" at bounding box center [628, 65] width 85 height 9
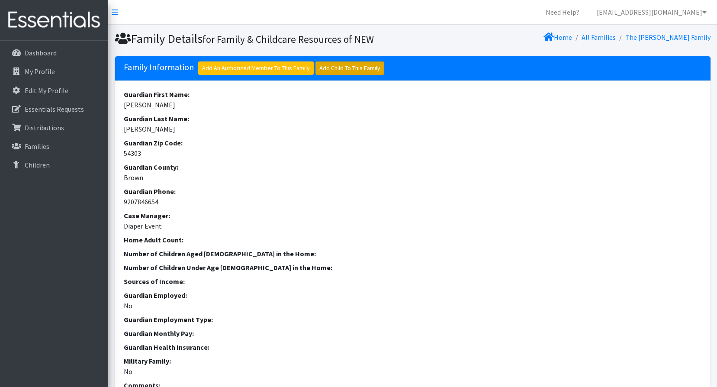
click at [351, 67] on link "Add Child To This Family" at bounding box center [349, 67] width 69 height 13
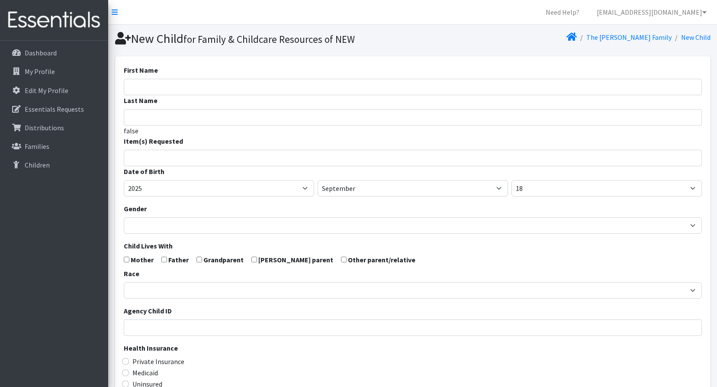
select select
click at [177, 91] on input "First Name" at bounding box center [413, 87] width 578 height 16
type input "Collin"
click at [176, 119] on input "Last Name" at bounding box center [413, 117] width 578 height 16
paste input "Morey"
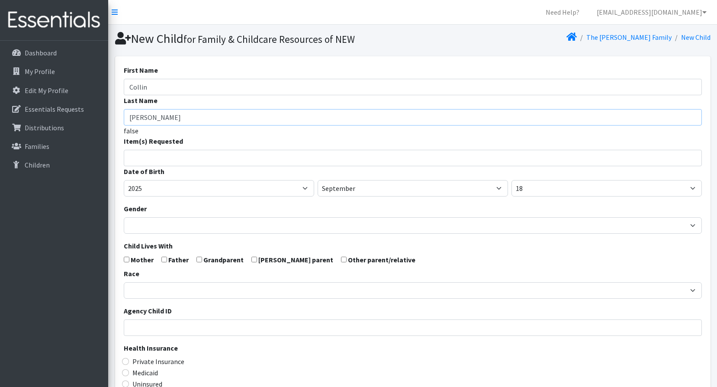
type input "Morey"
click at [138, 158] on input "search" at bounding box center [419, 157] width 575 height 8
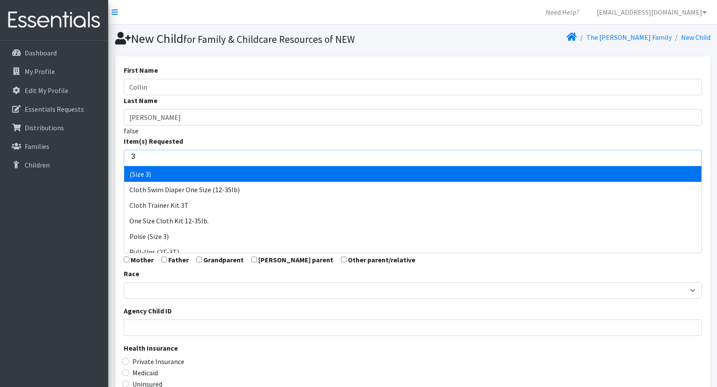
type input "3"
select select "14507"
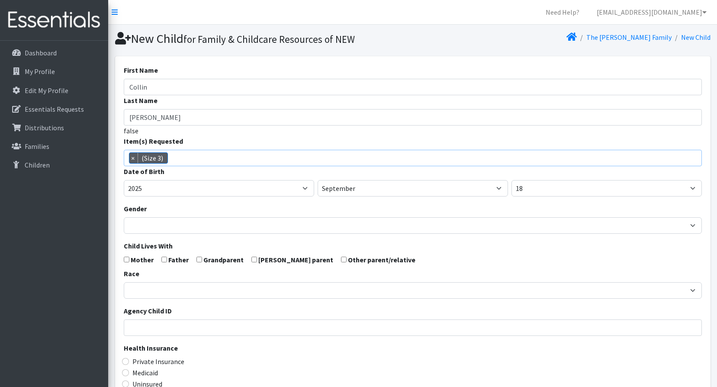
scroll to position [36, 0]
click at [385, 190] on select "January February March April May June July August September October November De…" at bounding box center [413, 188] width 190 height 16
select select "8"
click at [318, 180] on select "January February March April May June July August September October November De…" at bounding box center [413, 188] width 190 height 16
drag, startPoint x: 553, startPoint y: 187, endPoint x: 553, endPoint y: 193, distance: 6.9
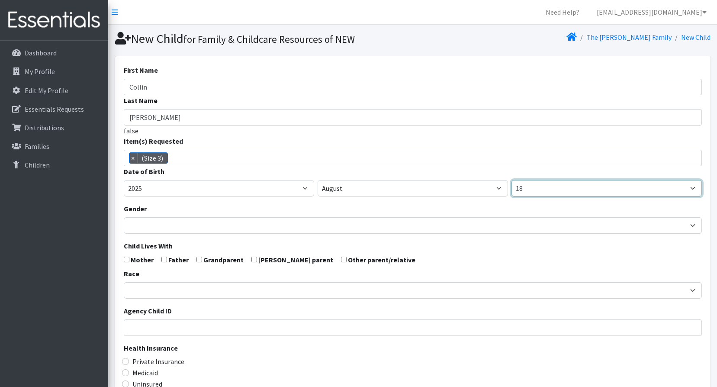
click at [553, 187] on select "1 2 3 4 5 6 7 8 9 10 11 12 13 14 15 16 17 18 19 20 21 22 23 24 25 26 27 28 29 3…" at bounding box center [606, 188] width 190 height 16
select select "19"
click at [511, 180] on select "1 2 3 4 5 6 7 8 9 10 11 12 13 14 15 16 17 18 19 20 21 22 23 24 25 26 27 28 29 3…" at bounding box center [606, 188] width 190 height 16
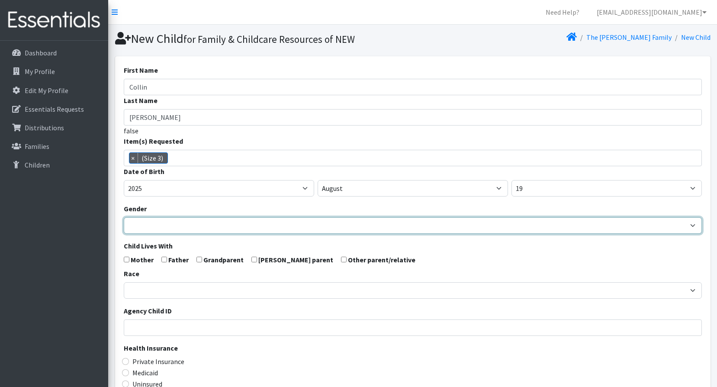
click at [148, 228] on select "Male Female" at bounding box center [413, 225] width 578 height 16
select select "[DEMOGRAPHIC_DATA]"
click at [124, 217] on select "Male Female" at bounding box center [413, 225] width 578 height 16
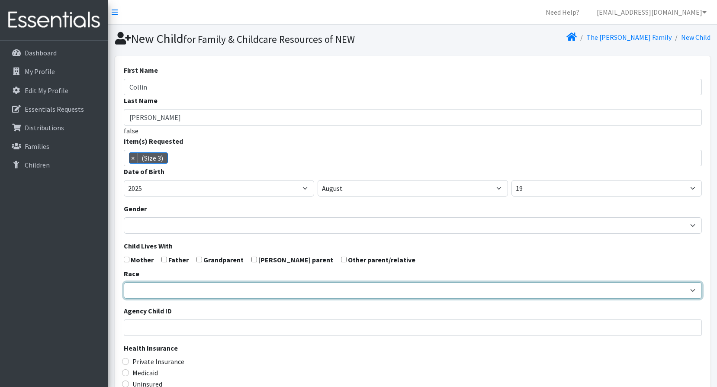
click at [162, 293] on select "African American Caucasian Hispanic Asian American Indian Pacific Islander Mult…" at bounding box center [413, 290] width 578 height 16
select select "Caucasian"
click at [124, 282] on select "African American Caucasian Hispanic Asian American Indian Pacific Islander Mult…" at bounding box center [413, 290] width 578 height 16
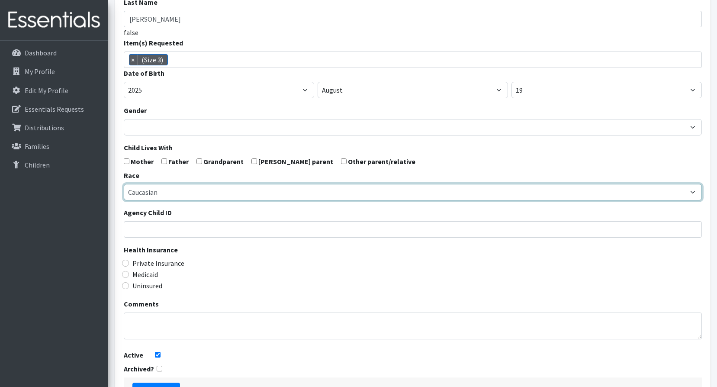
scroll to position [164, 0]
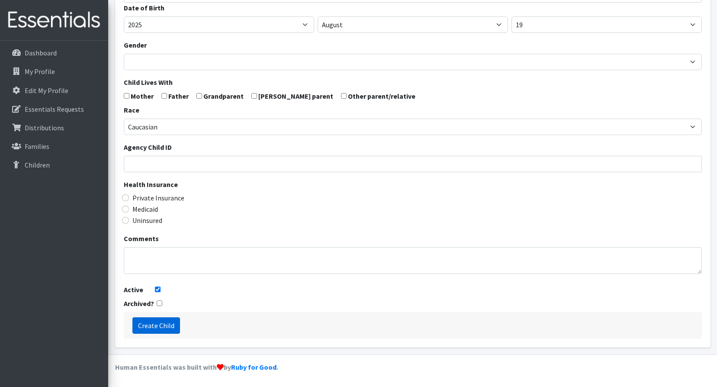
click at [158, 326] on input "Create Child" at bounding box center [156, 325] width 48 height 16
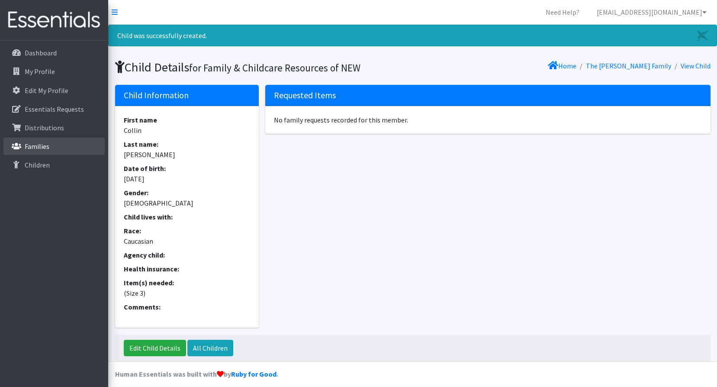
click at [29, 148] on p "Families" at bounding box center [37, 146] width 25 height 9
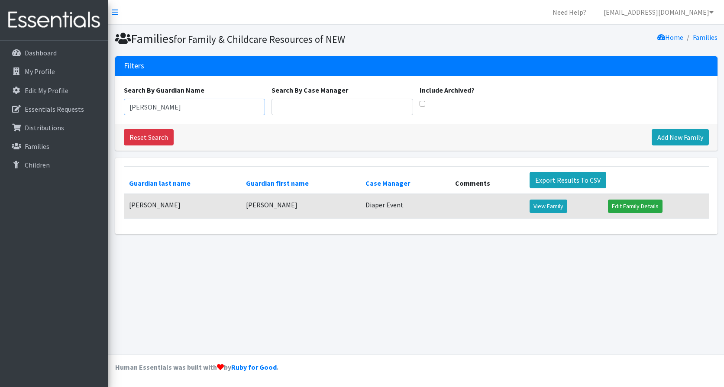
drag, startPoint x: 171, startPoint y: 106, endPoint x: 122, endPoint y: 125, distance: 52.7
click at [122, 125] on div "Filters Search By Guardian Name [PERSON_NAME] Search By Case Manager Include Ar…" at bounding box center [416, 103] width 602 height 94
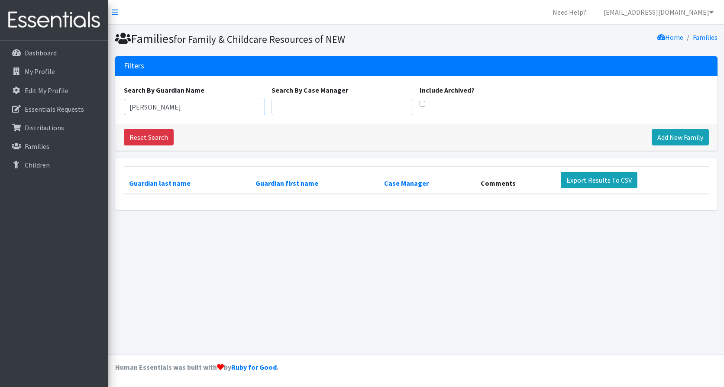
type input "[PERSON_NAME]"
